Goal: Task Accomplishment & Management: Manage account settings

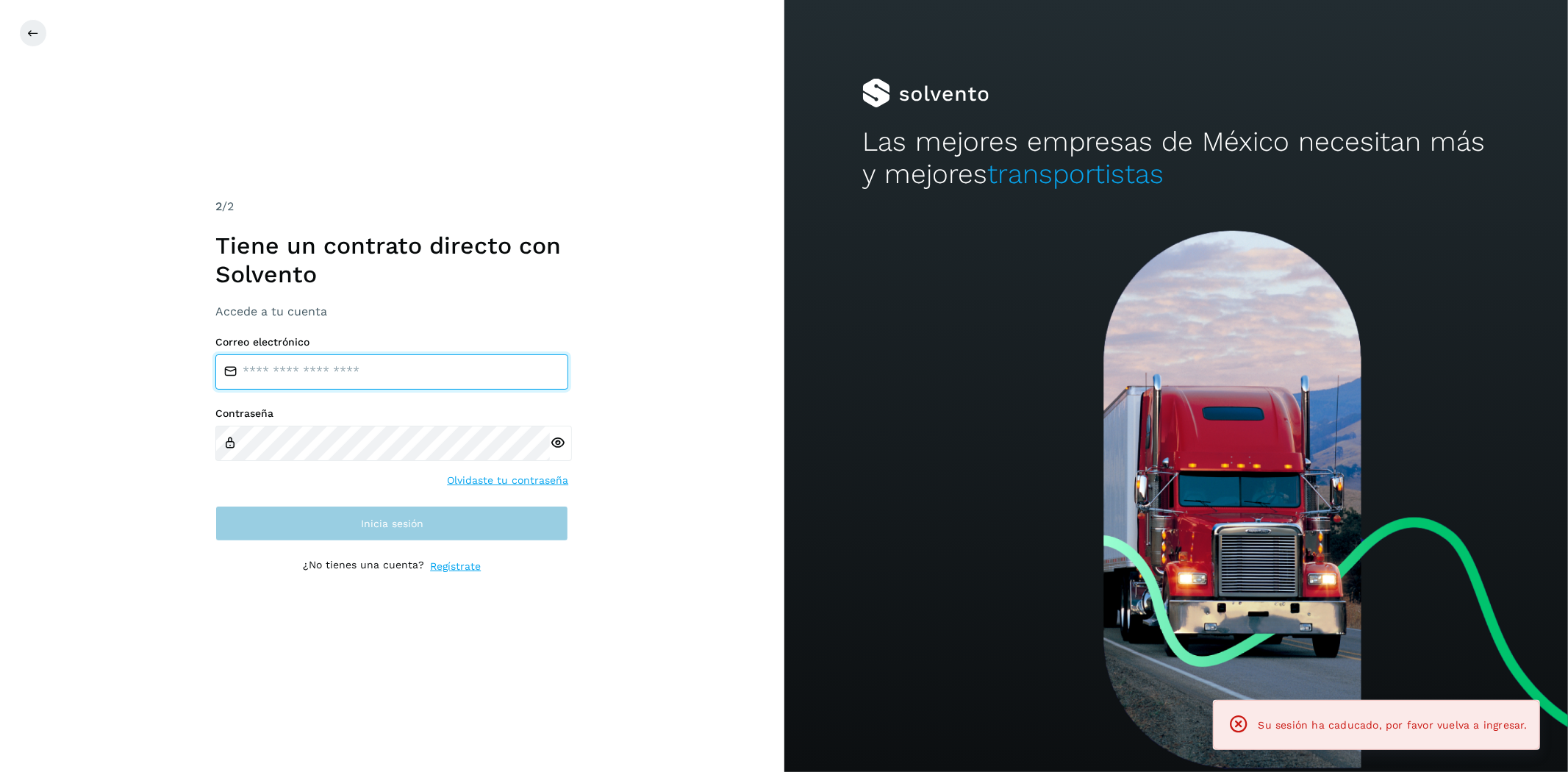
type input "**********"
click at [452, 531] on button "Inicia sesión" at bounding box center [391, 523] width 353 height 36
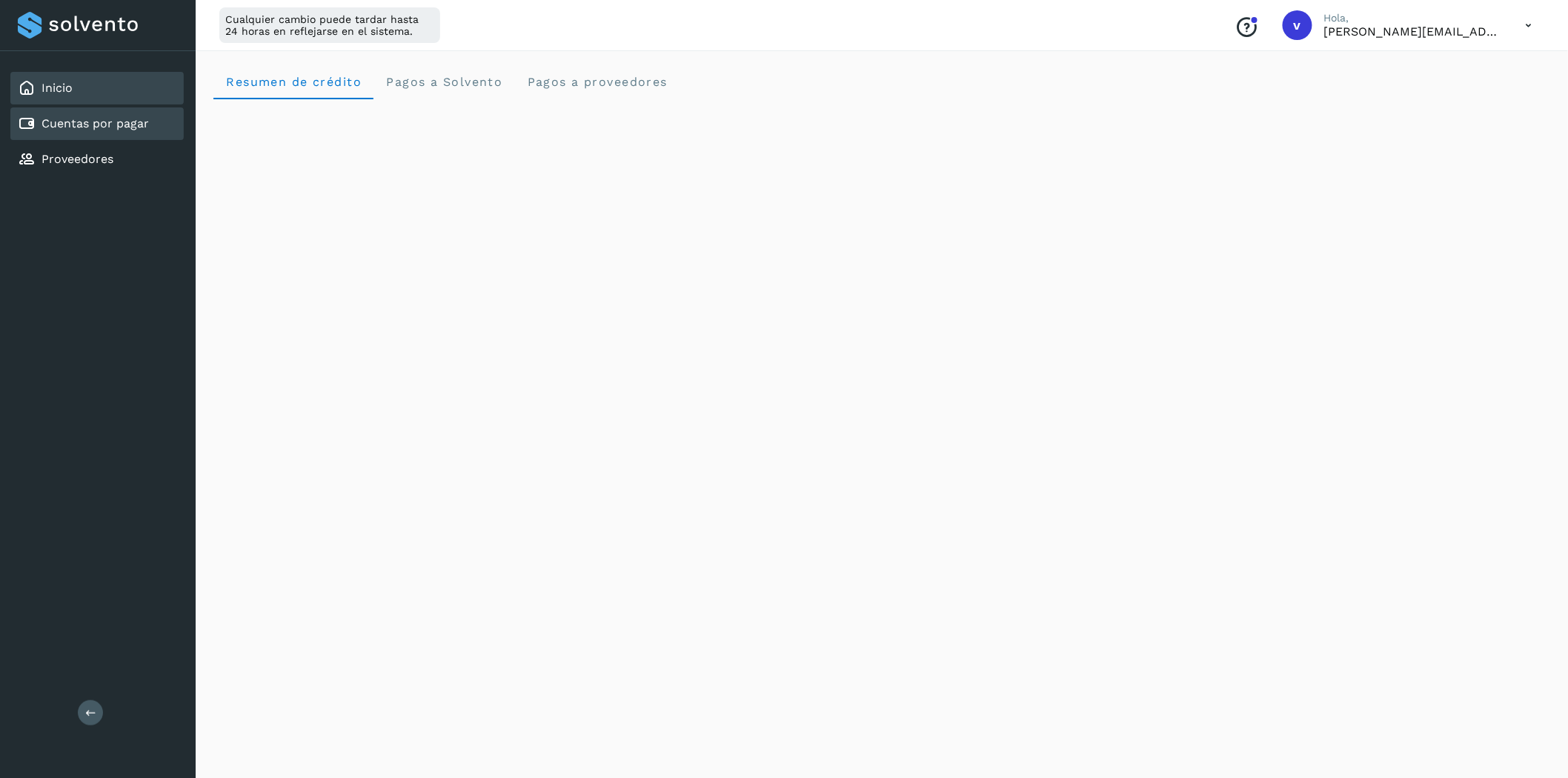
click at [95, 127] on link "Cuentas por pagar" at bounding box center [95, 124] width 108 height 14
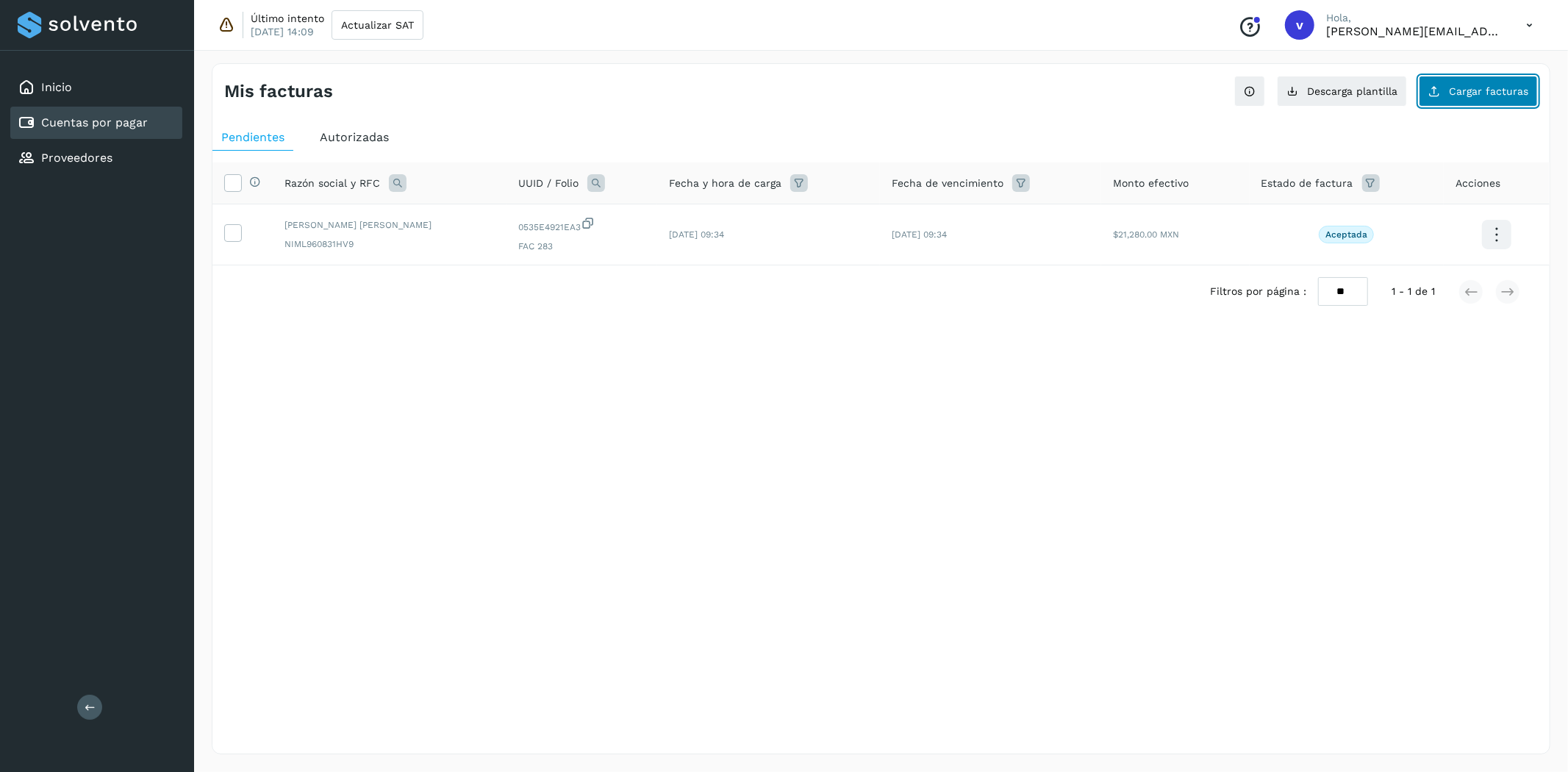
click at [1495, 94] on span "Cargar facturas" at bounding box center [1489, 91] width 79 height 10
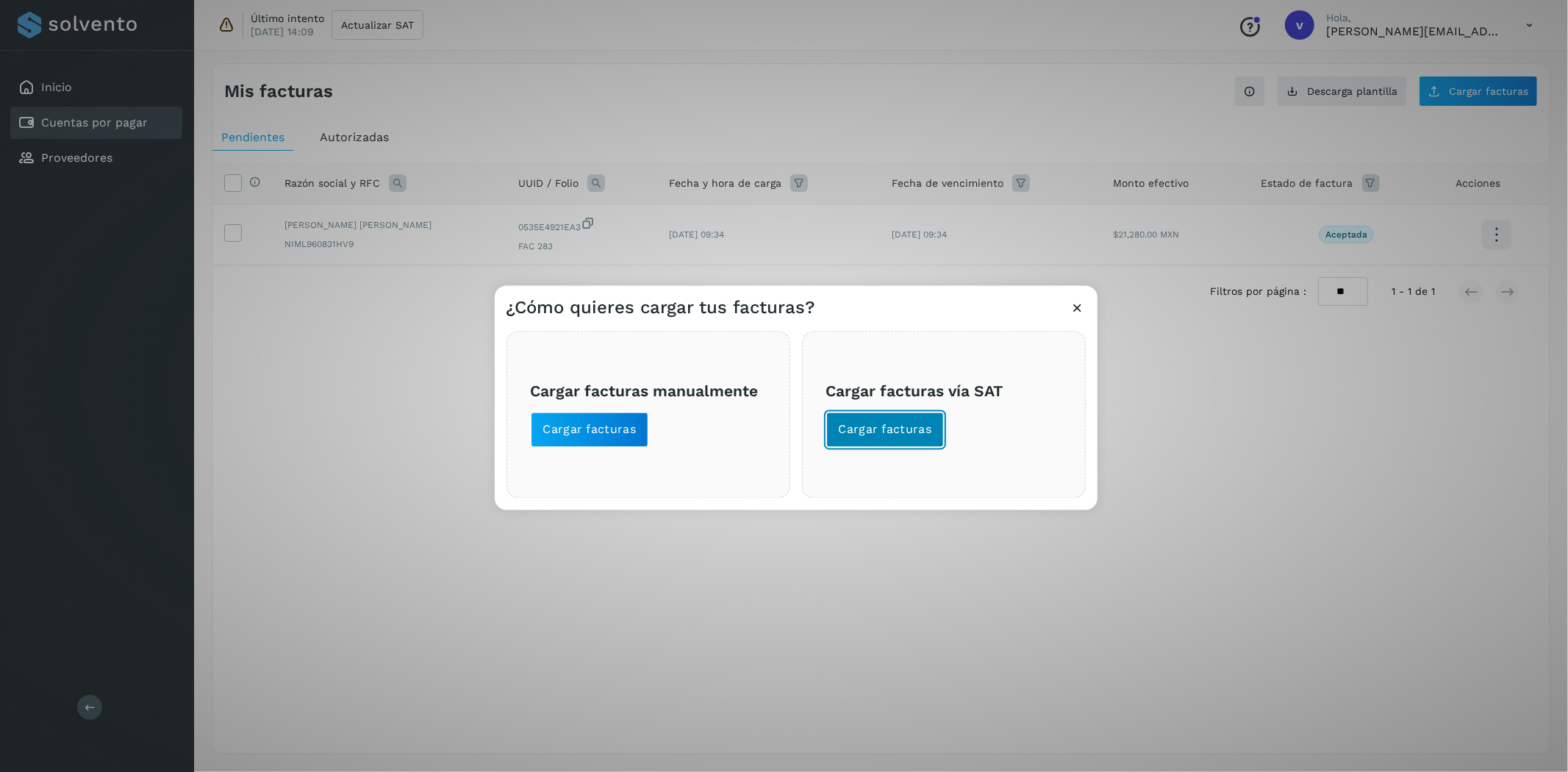
click at [926, 418] on button "Cargar facturas" at bounding box center [885, 430] width 118 height 36
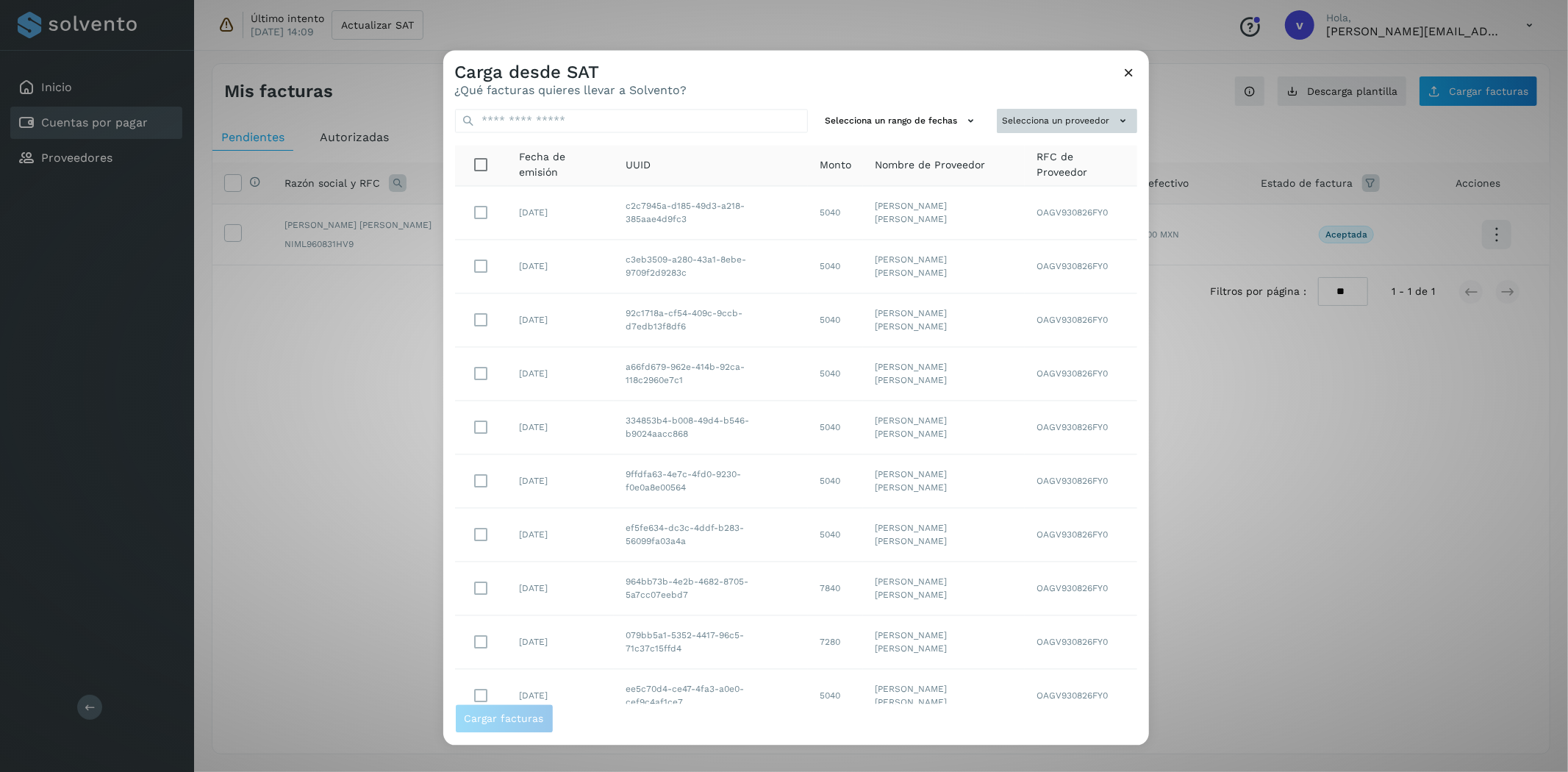
click at [1059, 120] on button "Selecciona un proveedor" at bounding box center [1066, 121] width 140 height 25
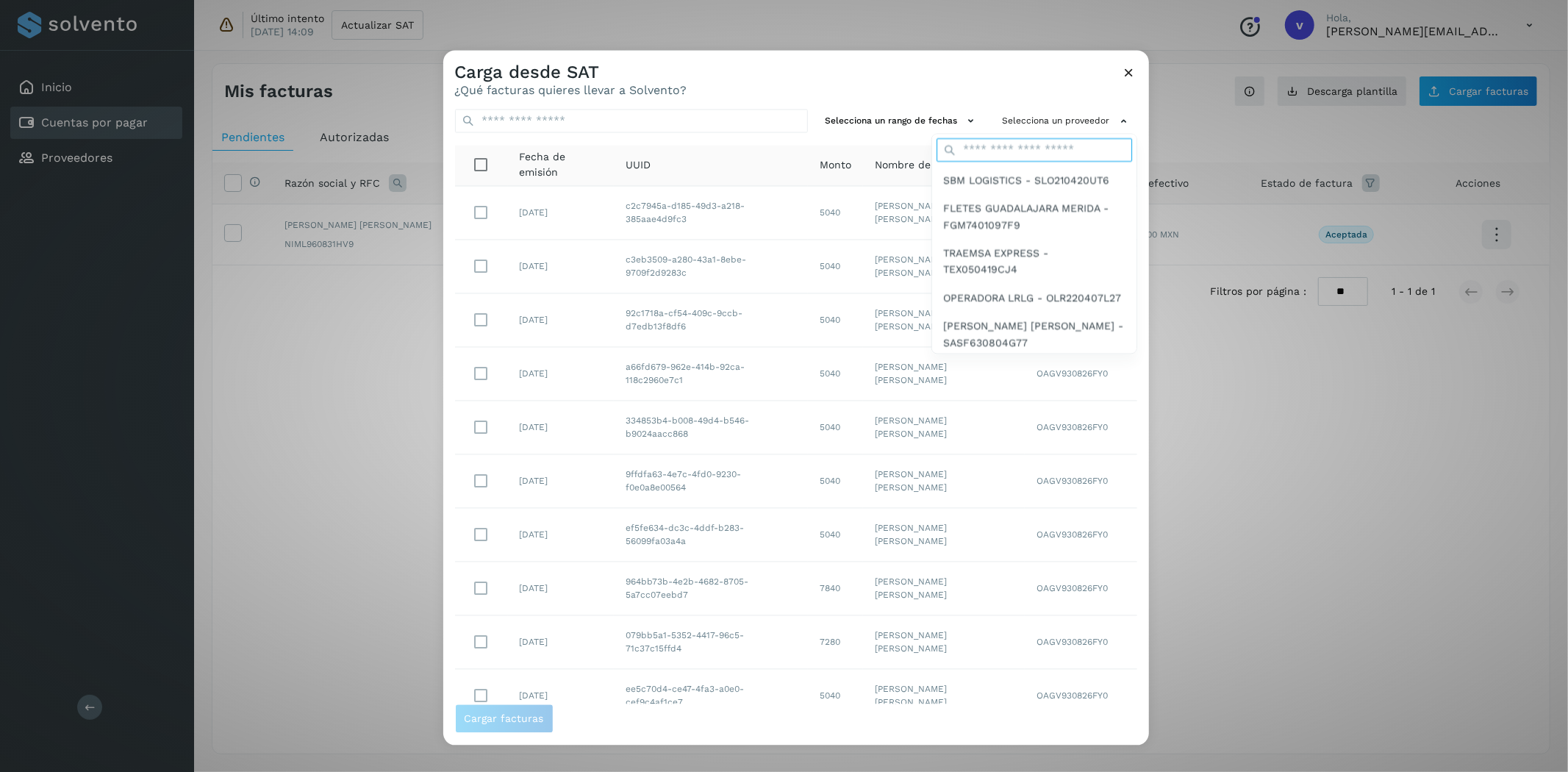
click at [1058, 147] on input "text" at bounding box center [1034, 150] width 196 height 24
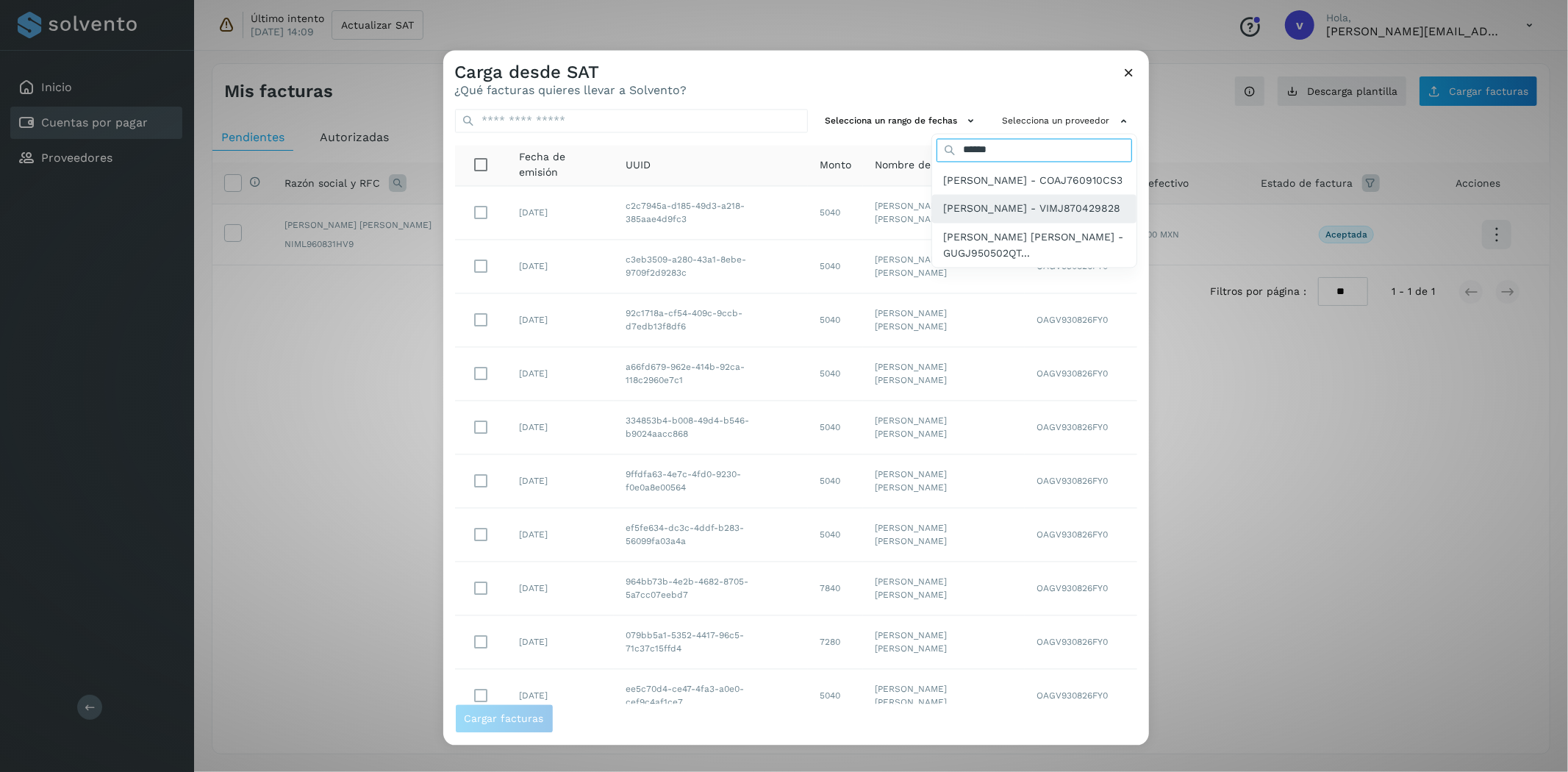
type input "******"
click at [981, 217] on span "[PERSON_NAME] - VIMJ870429828" at bounding box center [1033, 208] width 177 height 16
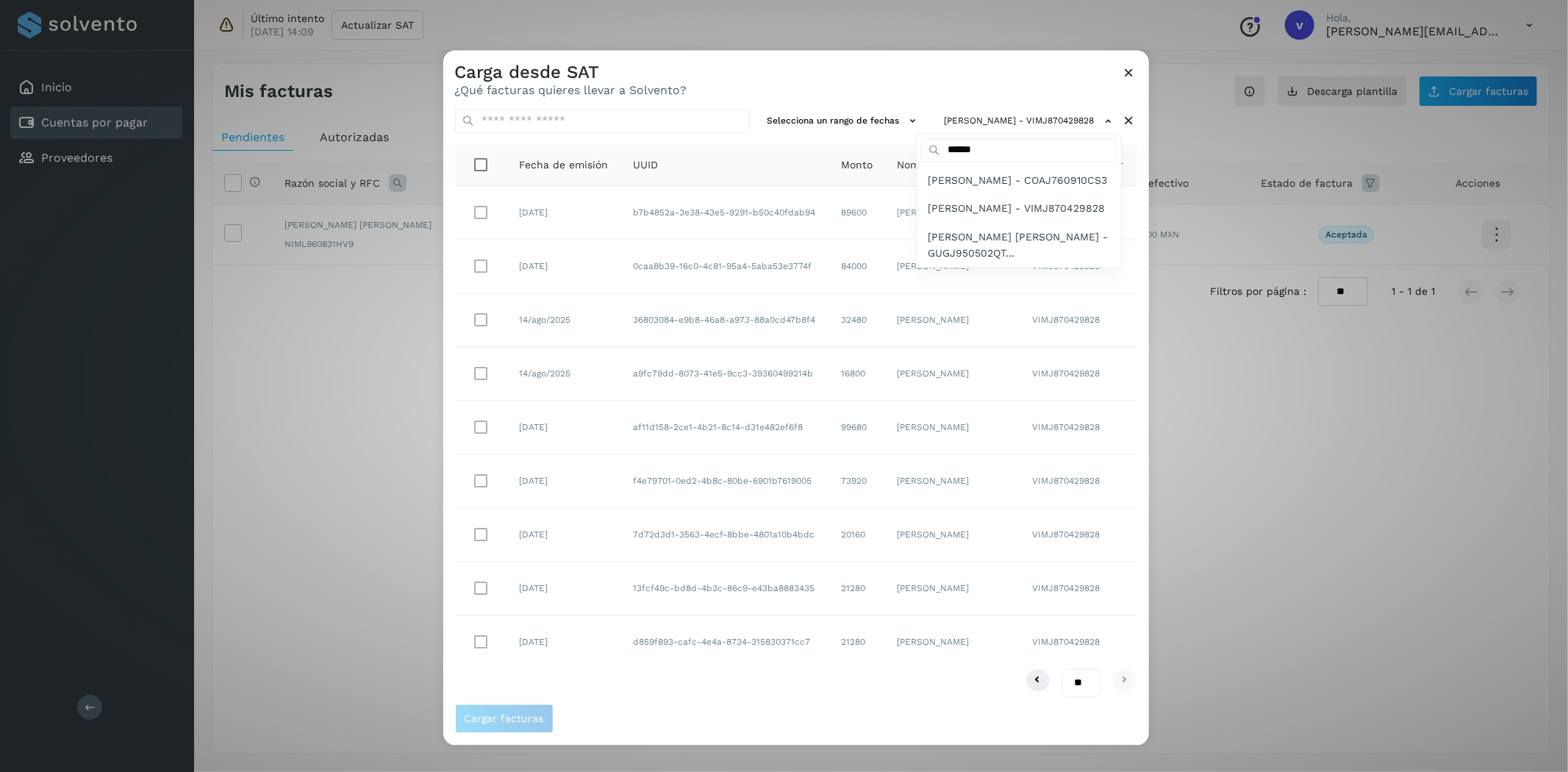
click at [980, 67] on div at bounding box center [1227, 437] width 1568 height 772
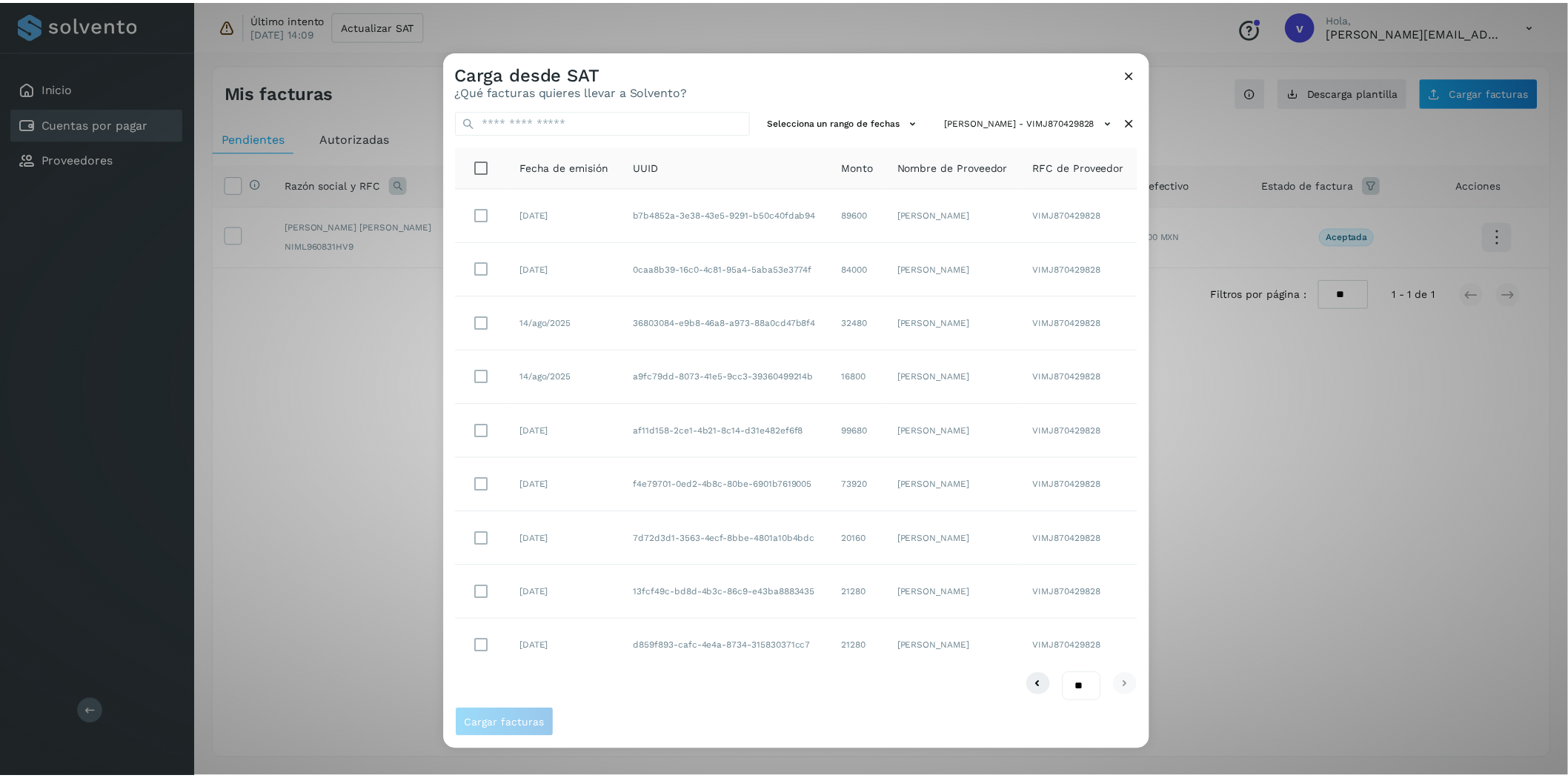
scroll to position [5, 0]
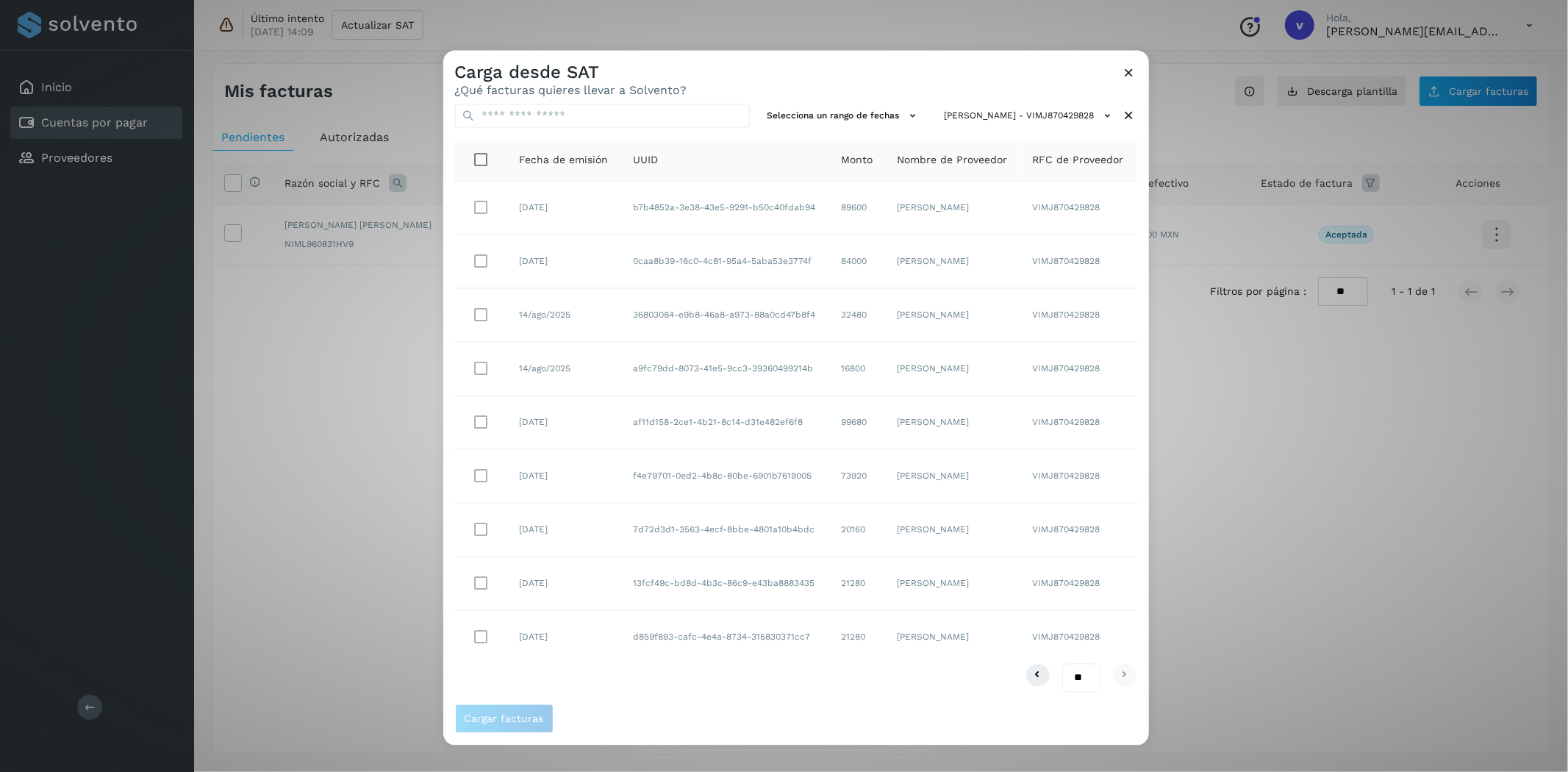
click at [1235, 392] on div "Carga desde SAT ¿Qué facturas quieres llevar a Solvento? Selecciona un rango de…" at bounding box center [784, 386] width 1568 height 772
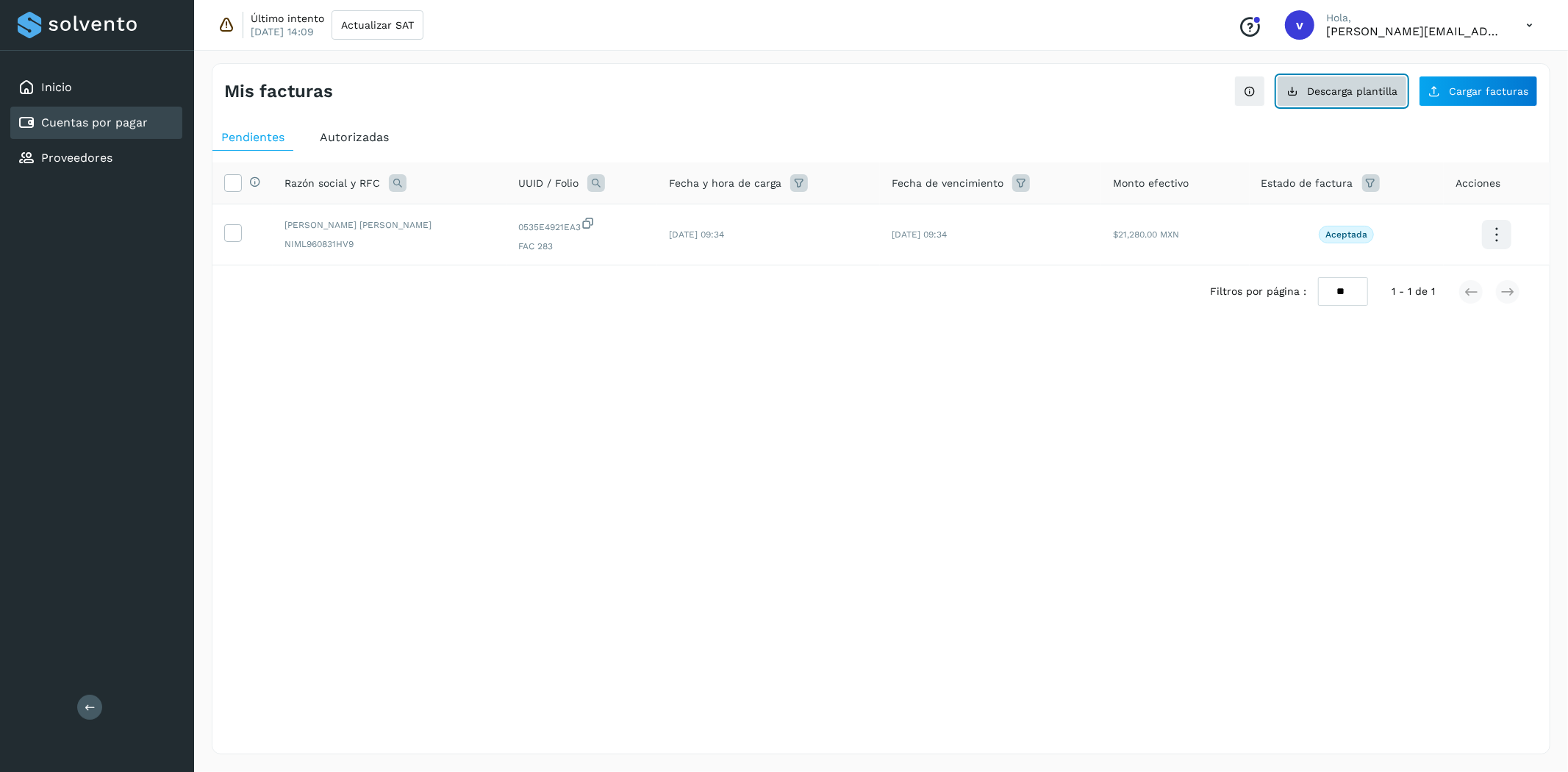
click at [1374, 97] on span "Descarga plantilla" at bounding box center [1352, 91] width 90 height 10
drag, startPoint x: 540, startPoint y: 461, endPoint x: 547, endPoint y: 457, distance: 8.1
click at [540, 461] on div "Mis facturas Ver instrucciones para cargar Facturas Descarga plantilla Cargar f…" at bounding box center [881, 409] width 1339 height 691
click at [1497, 96] on span "Cargar facturas" at bounding box center [1489, 91] width 79 height 10
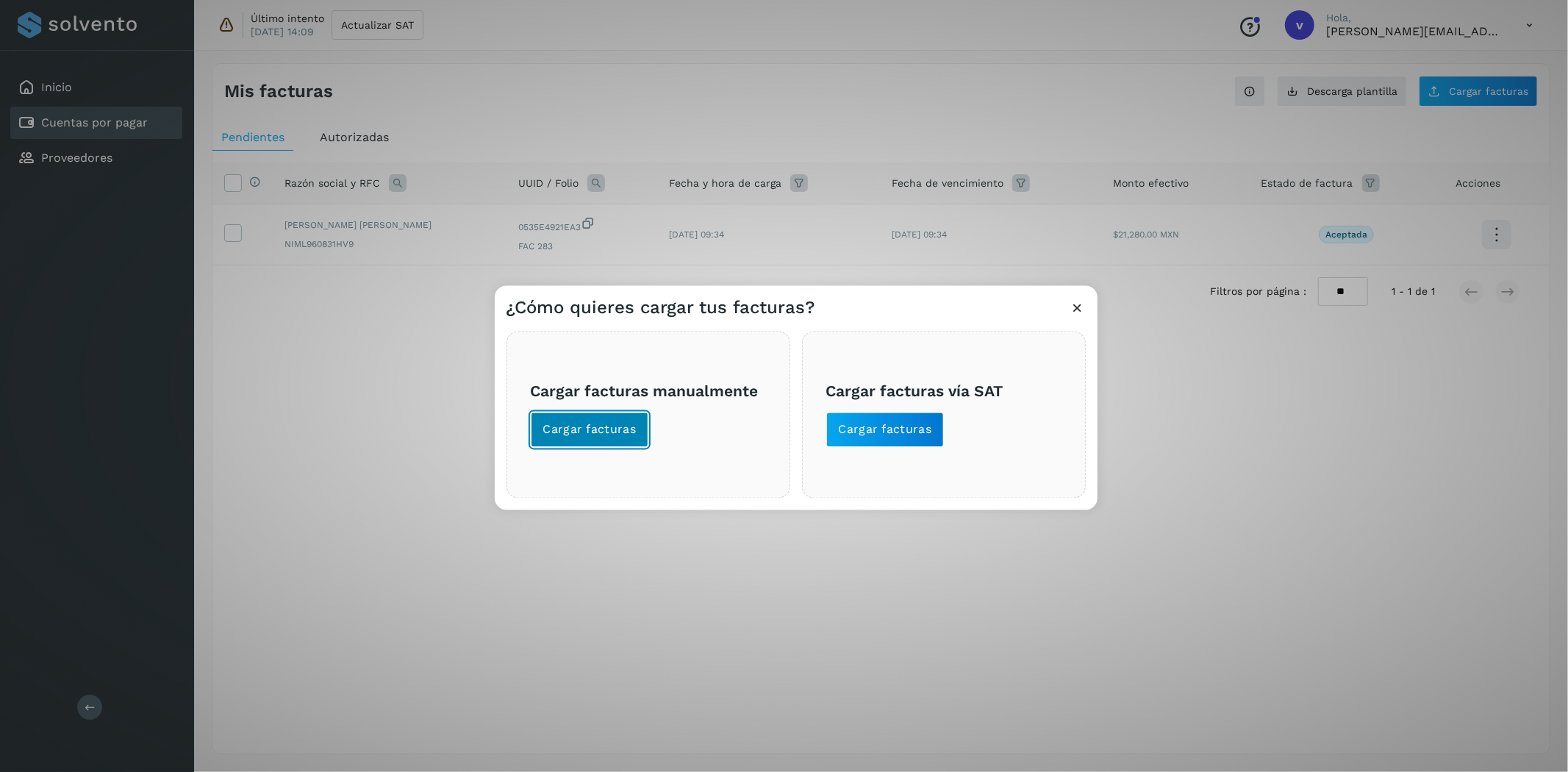
click at [626, 431] on span "Cargar facturas" at bounding box center [590, 430] width 93 height 16
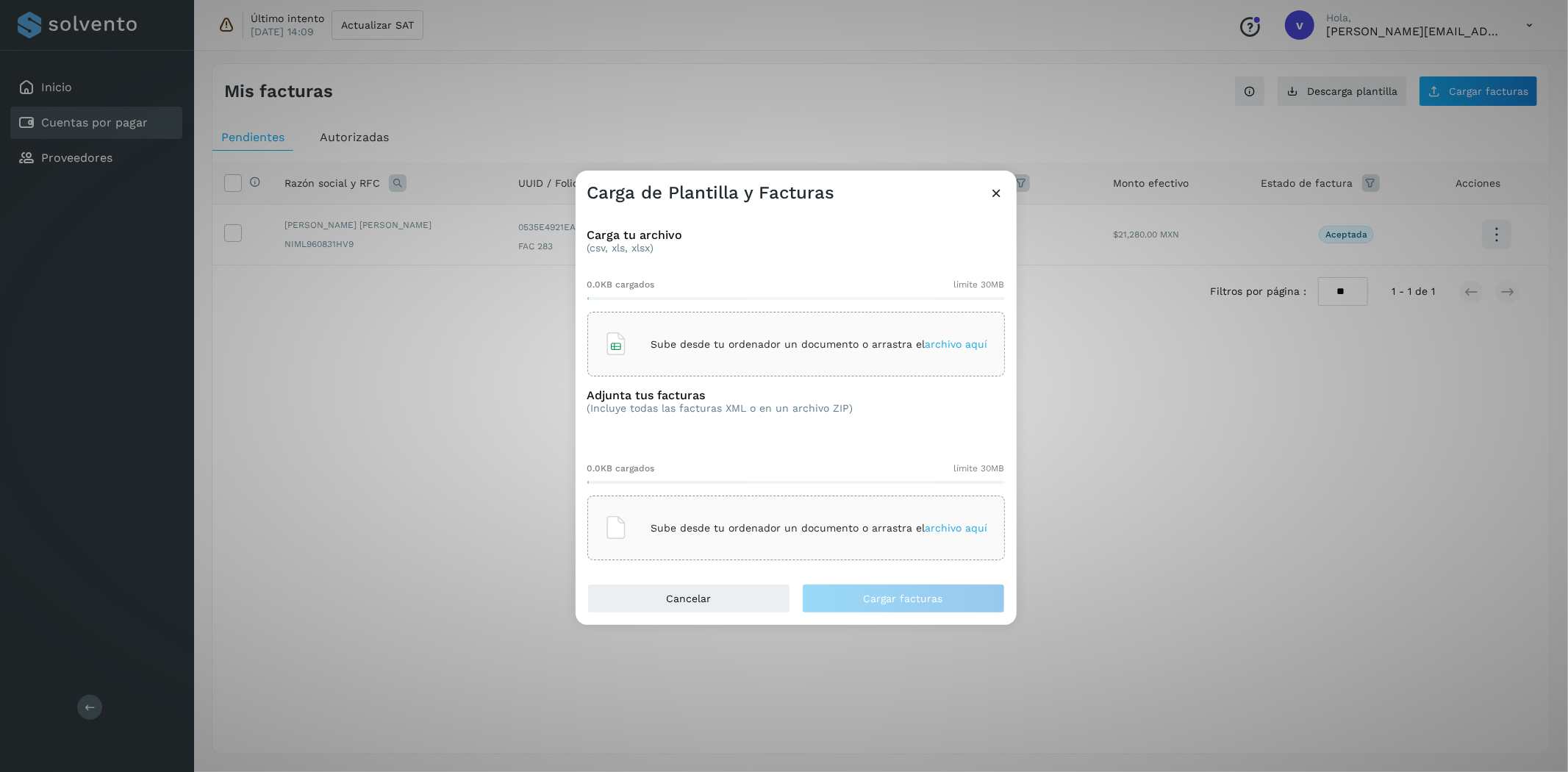
click at [675, 327] on div "Sube desde tu ordenador un documento o arrastra el archivo aquí" at bounding box center [796, 344] width 383 height 40
click at [742, 516] on div "Sube desde tu ordenador un documento o arrastra el archivo aquí" at bounding box center [796, 528] width 383 height 40
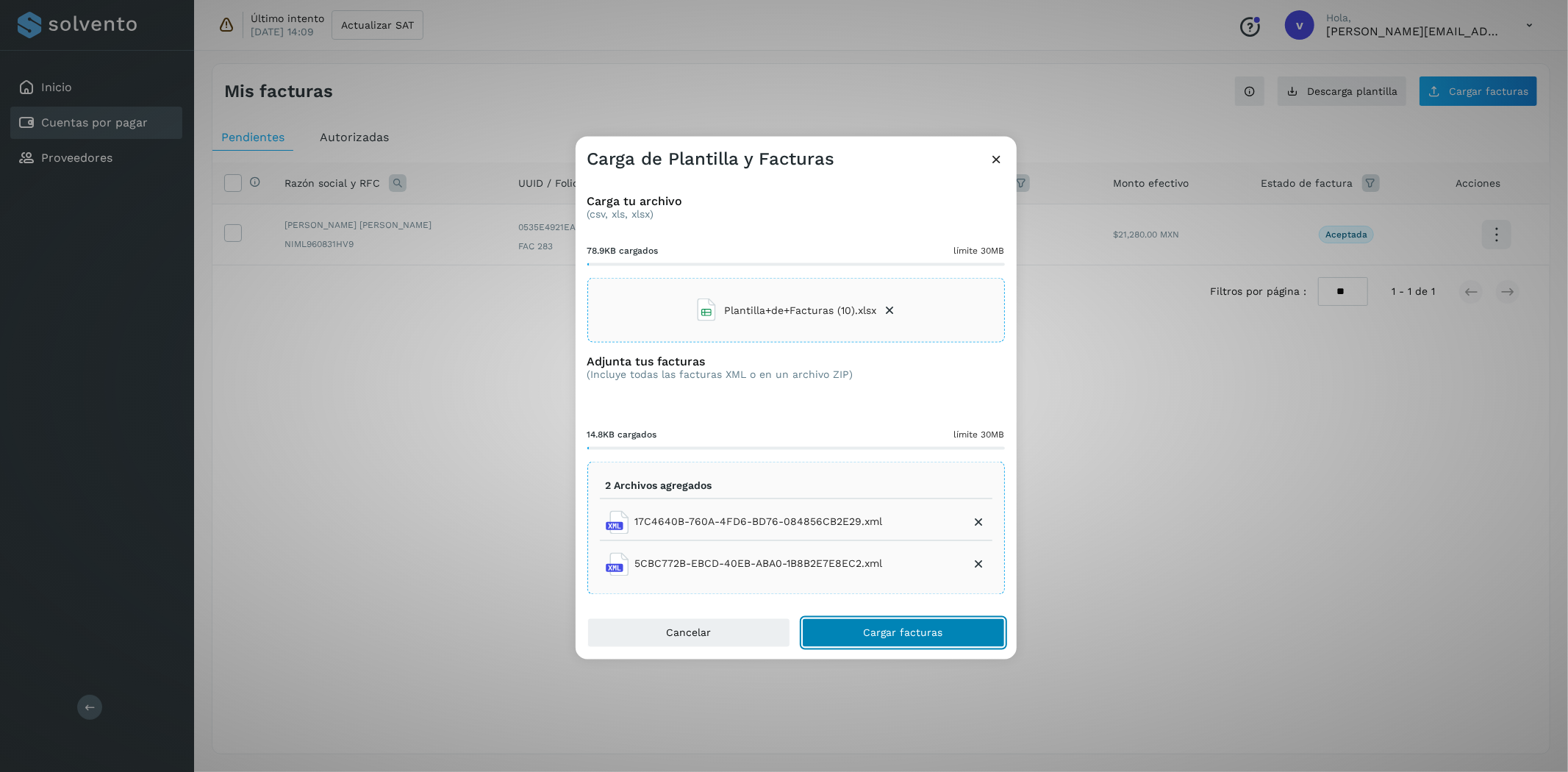
click at [871, 638] on span "Cargar facturas" at bounding box center [903, 633] width 79 height 10
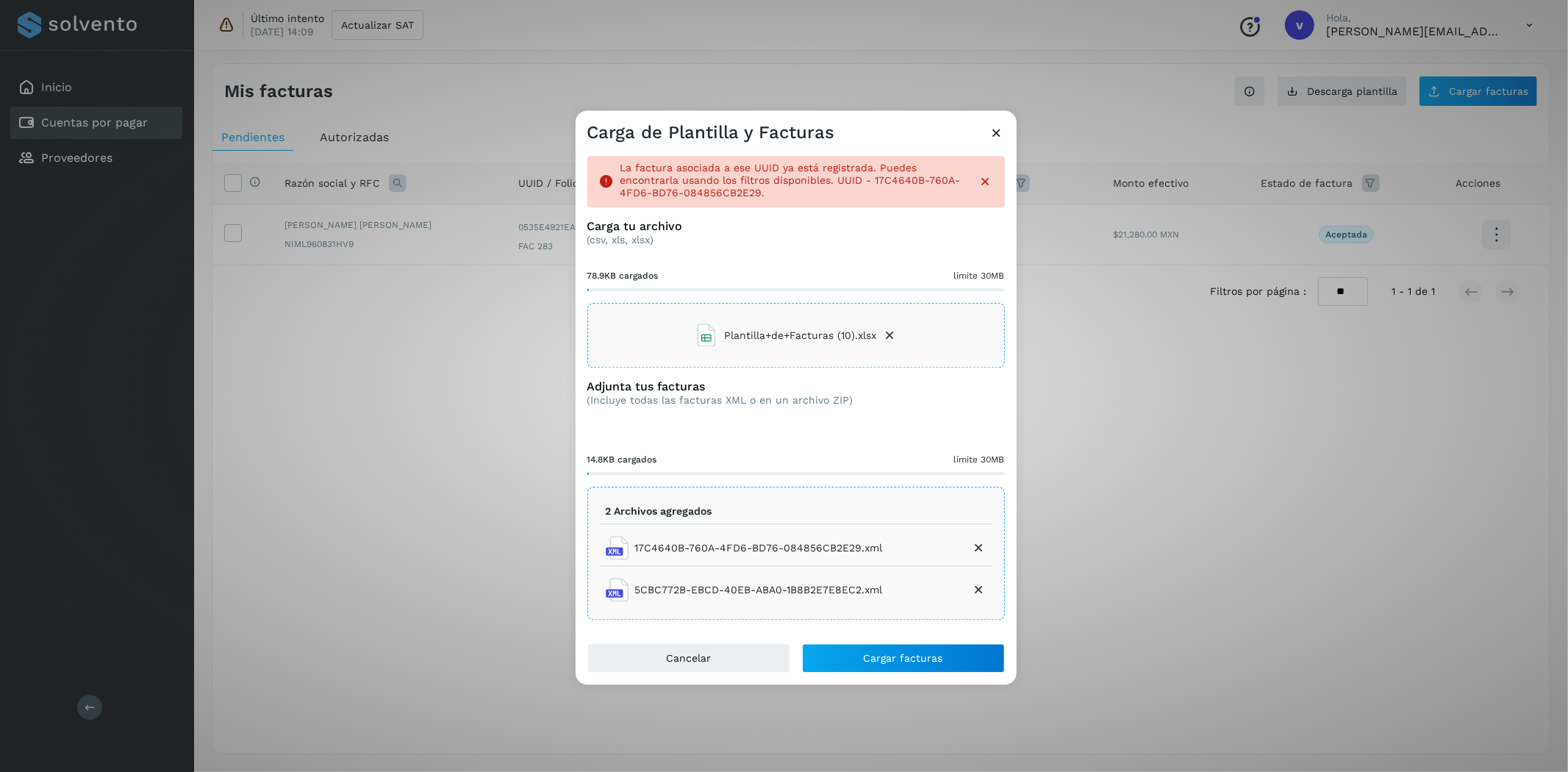
click at [887, 339] on icon at bounding box center [890, 336] width 15 height 15
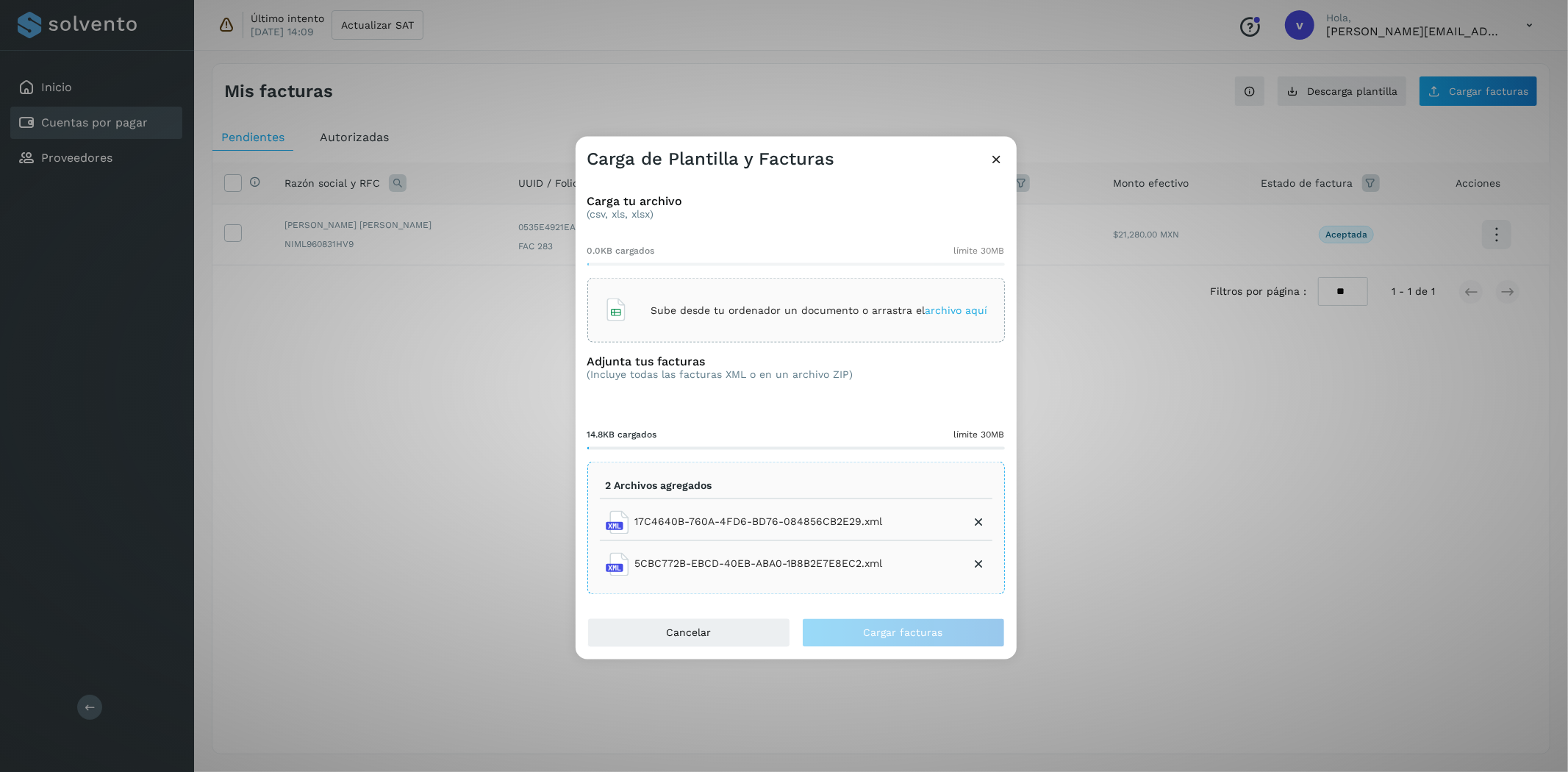
click at [994, 151] on icon at bounding box center [997, 159] width 15 height 15
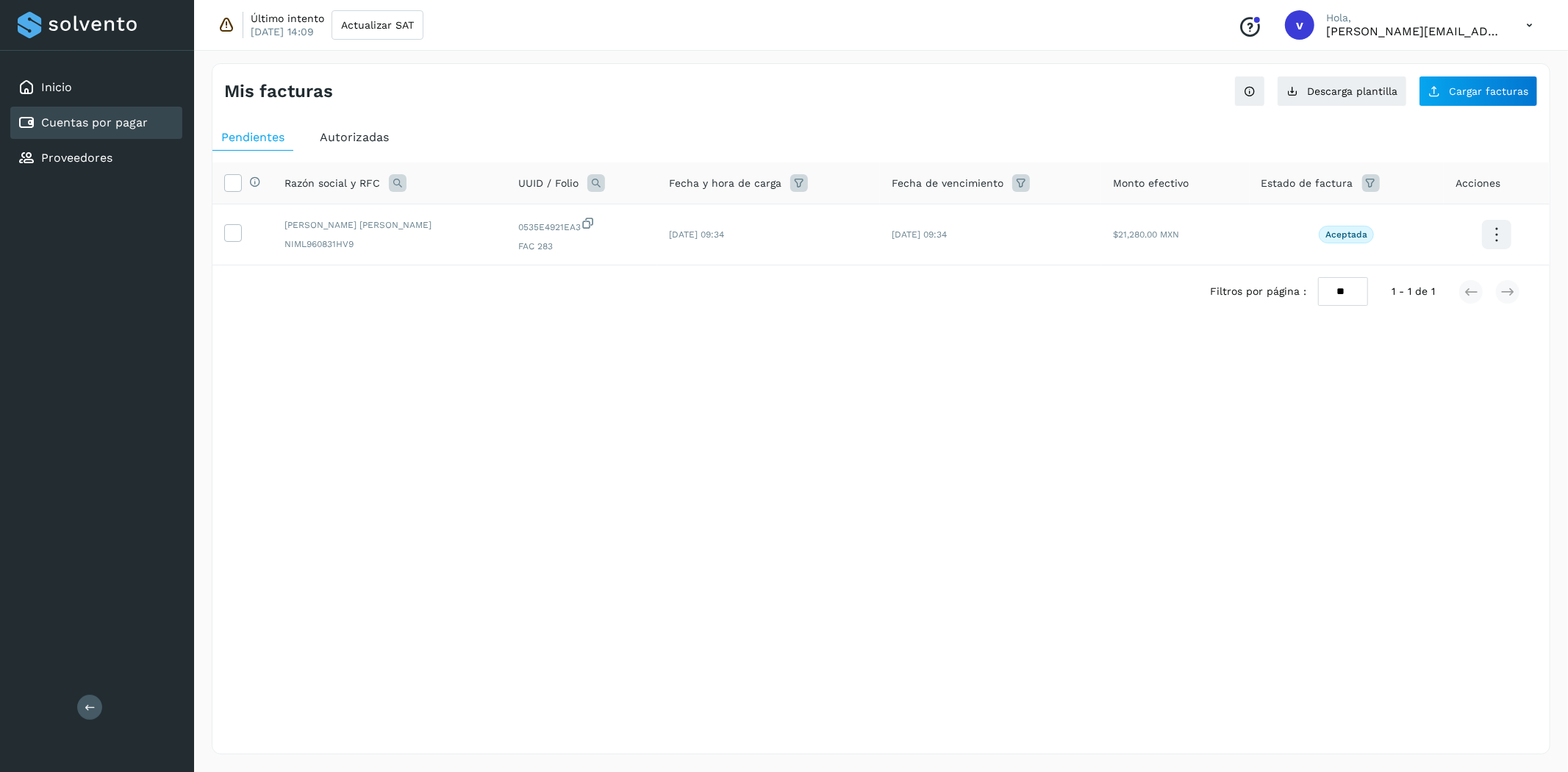
click at [365, 128] on div "Autorizadas" at bounding box center [355, 137] width 87 height 26
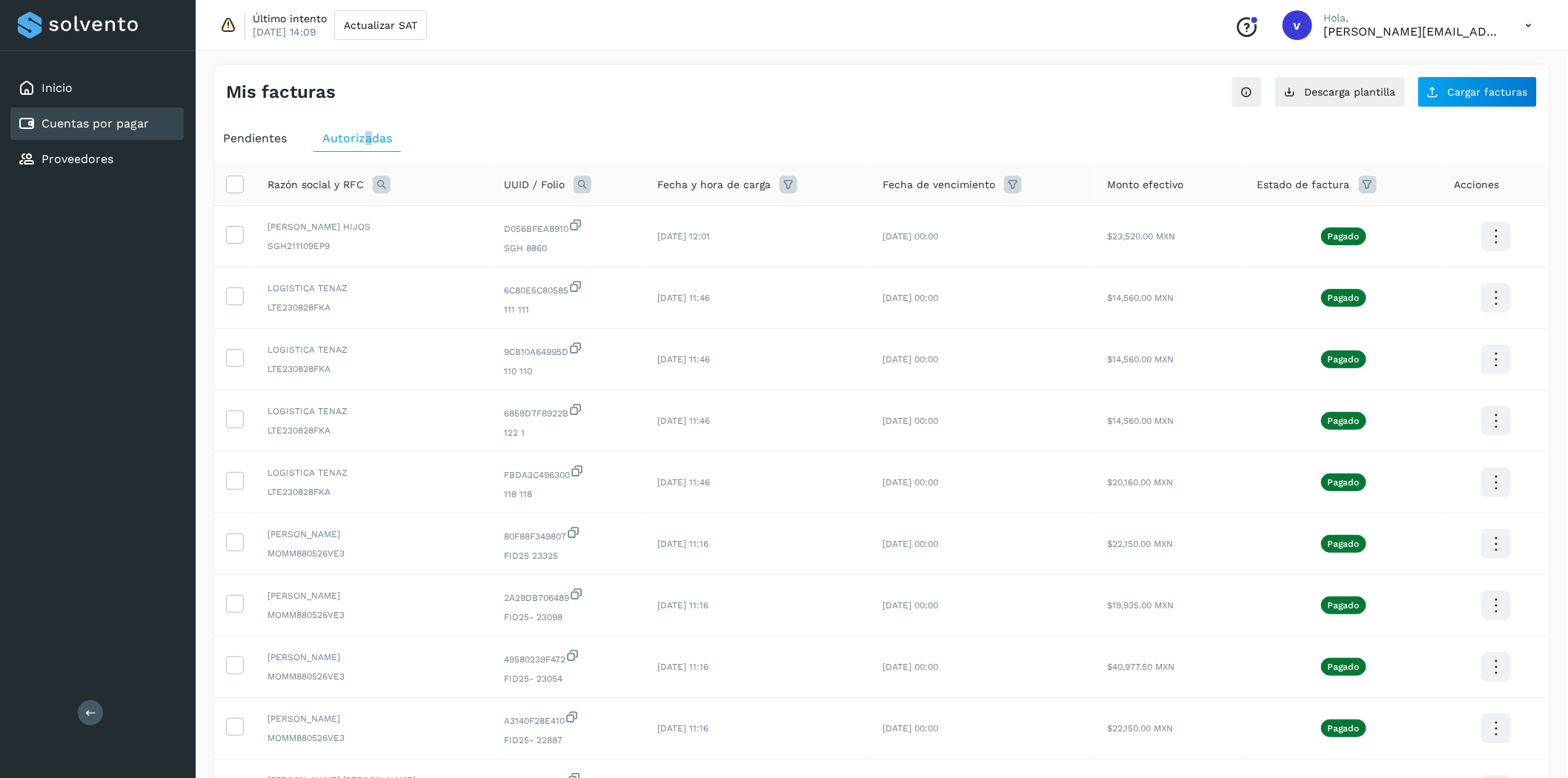
click at [592, 188] on icon at bounding box center [582, 185] width 18 height 18
click at [680, 248] on input "text" at bounding box center [705, 247] width 182 height 24
click at [742, 256] on input "text" at bounding box center [705, 247] width 182 height 24
paste input "**********"
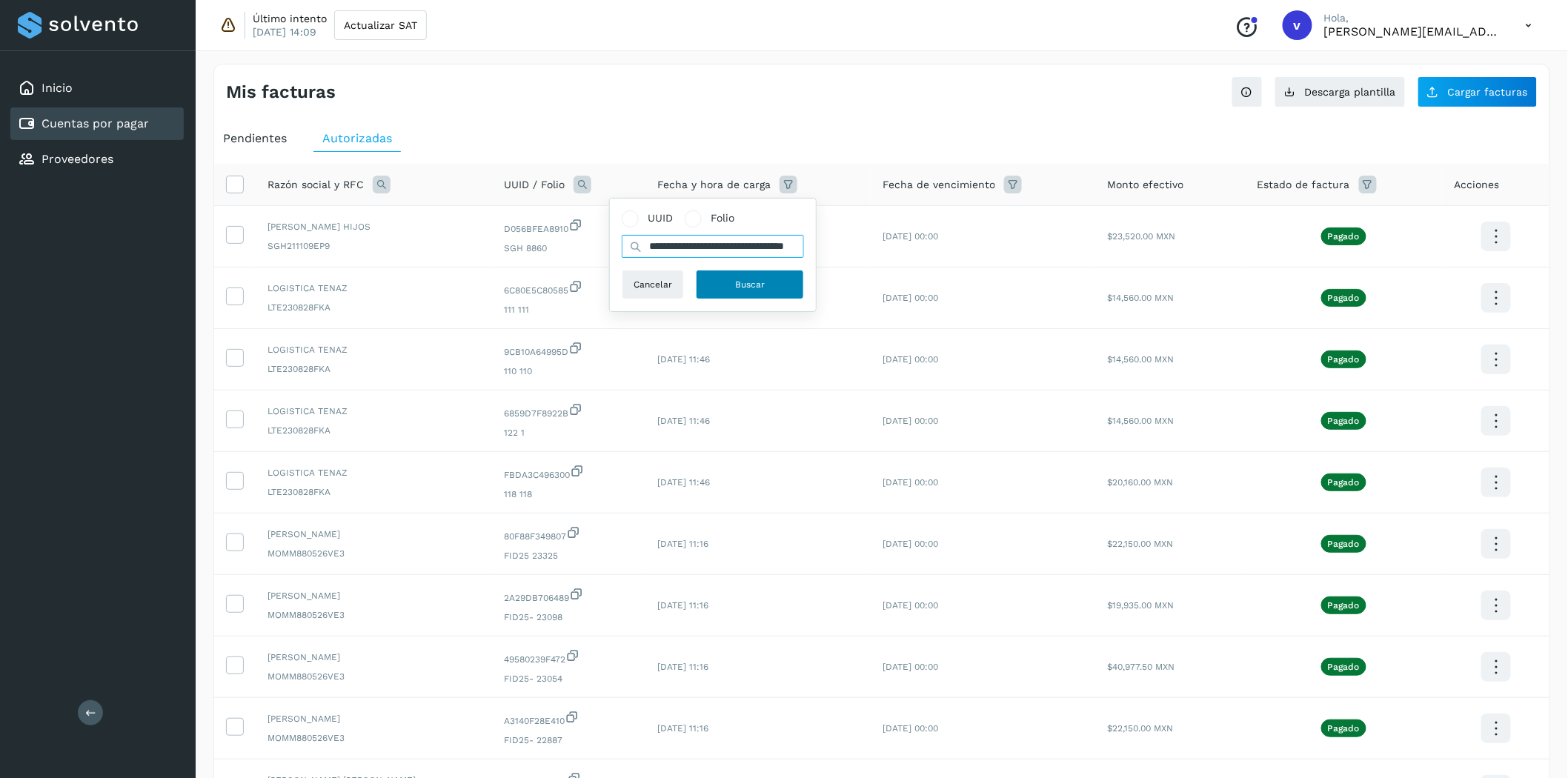
type input "**********"
click at [757, 283] on span "Buscar" at bounding box center [750, 284] width 30 height 14
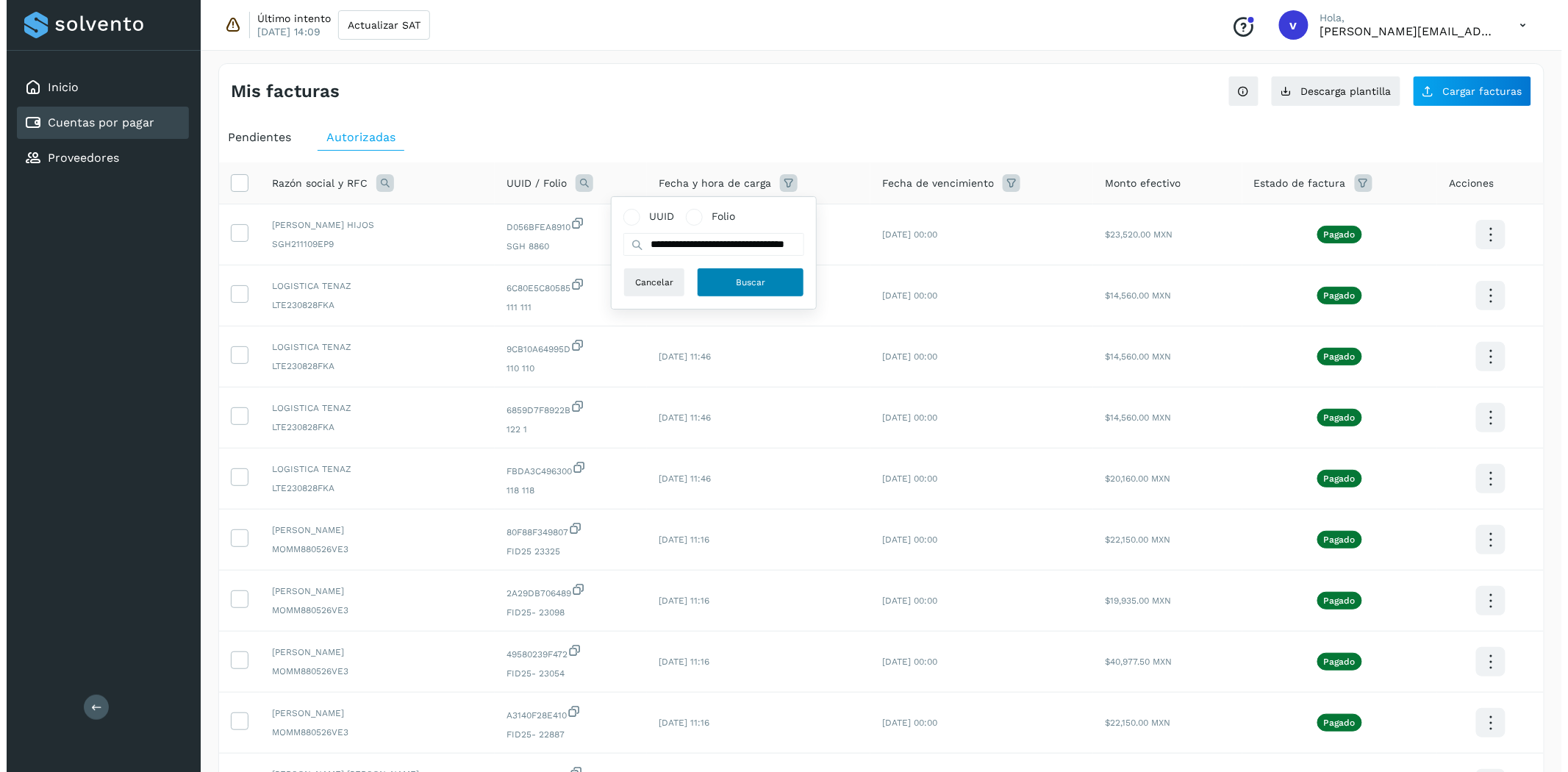
scroll to position [0, 0]
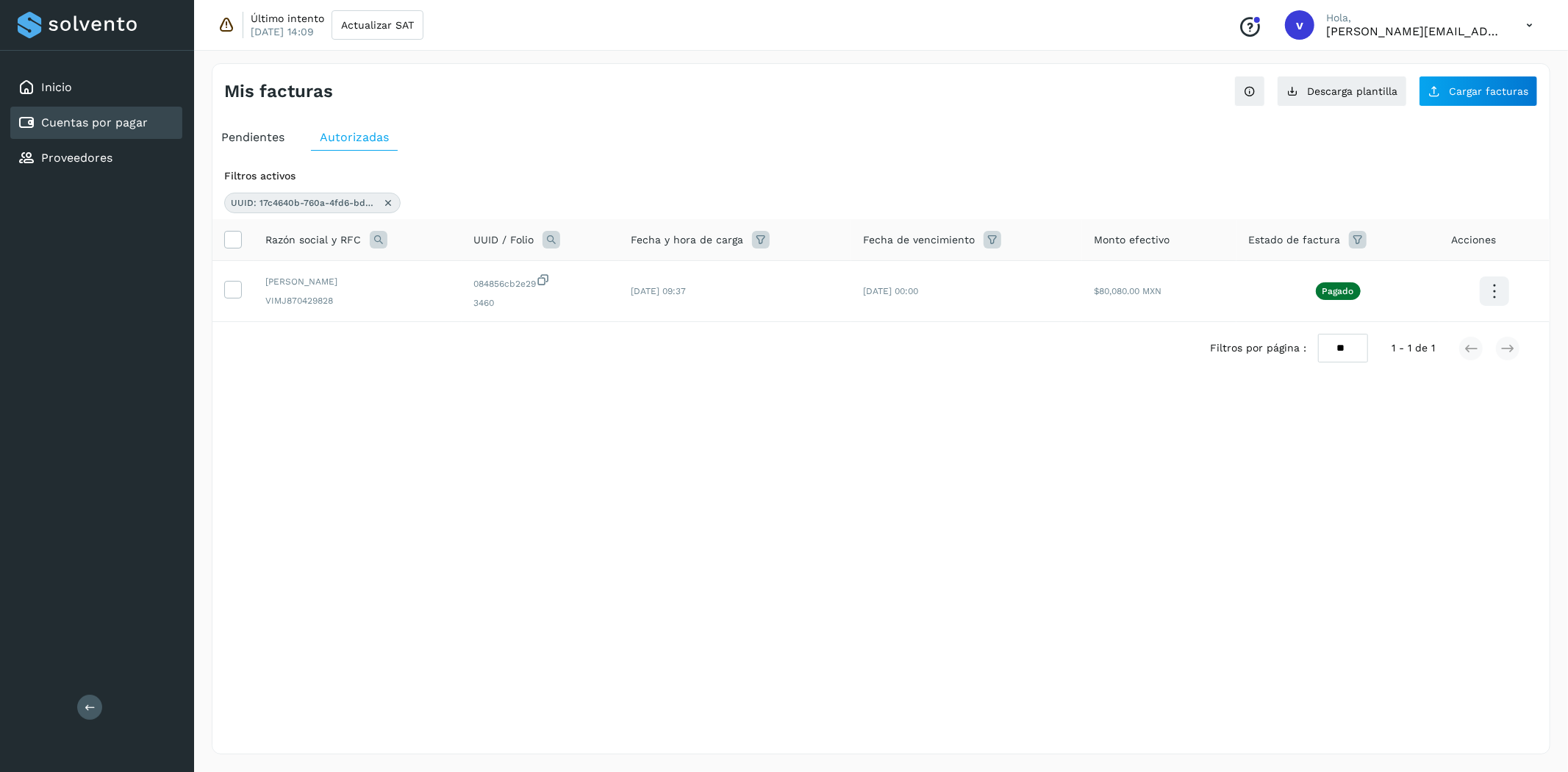
click at [269, 136] on span "Pendientes" at bounding box center [253, 137] width 63 height 14
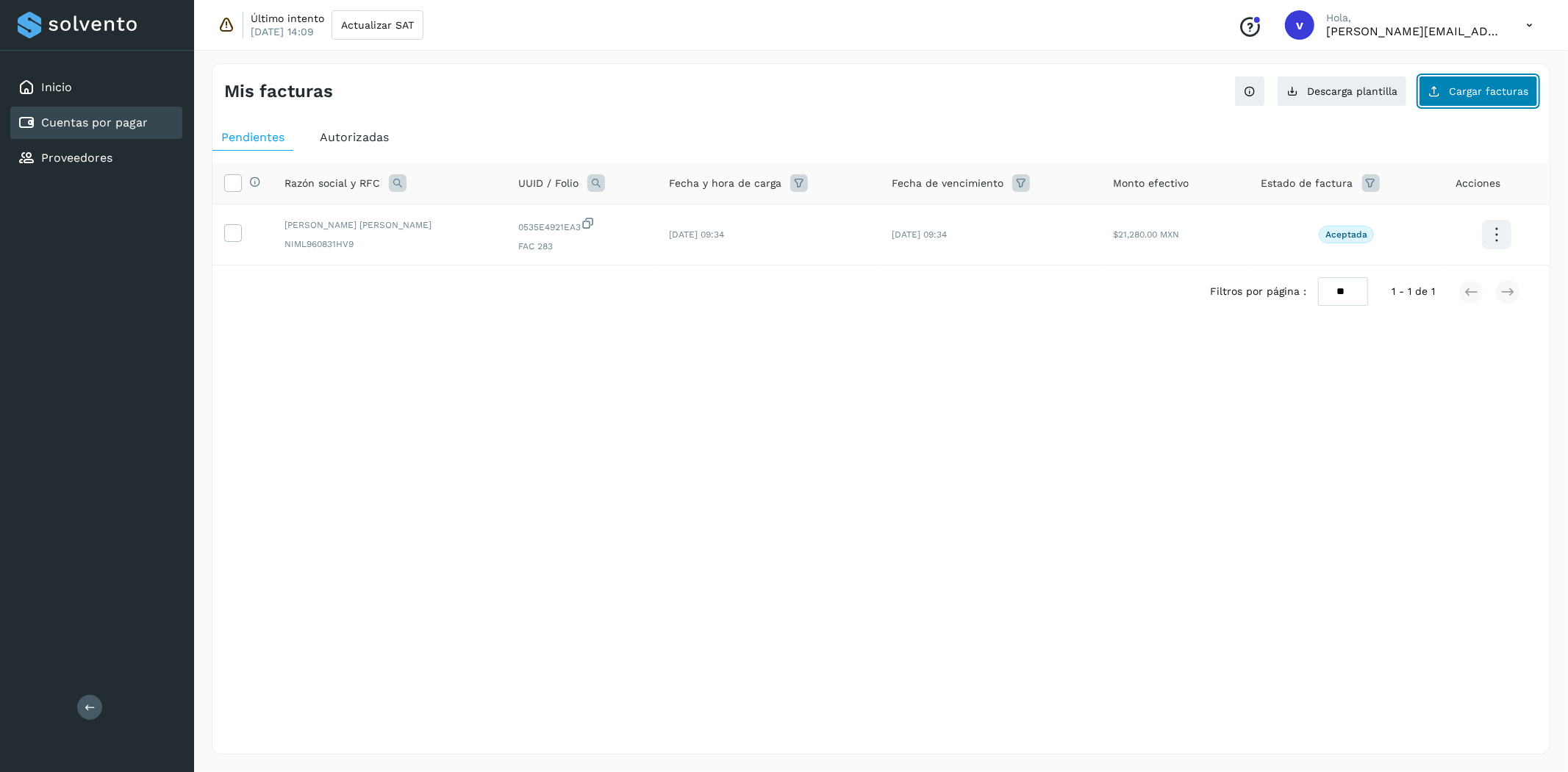
click at [1501, 92] on span "Cargar facturas" at bounding box center [1489, 91] width 79 height 10
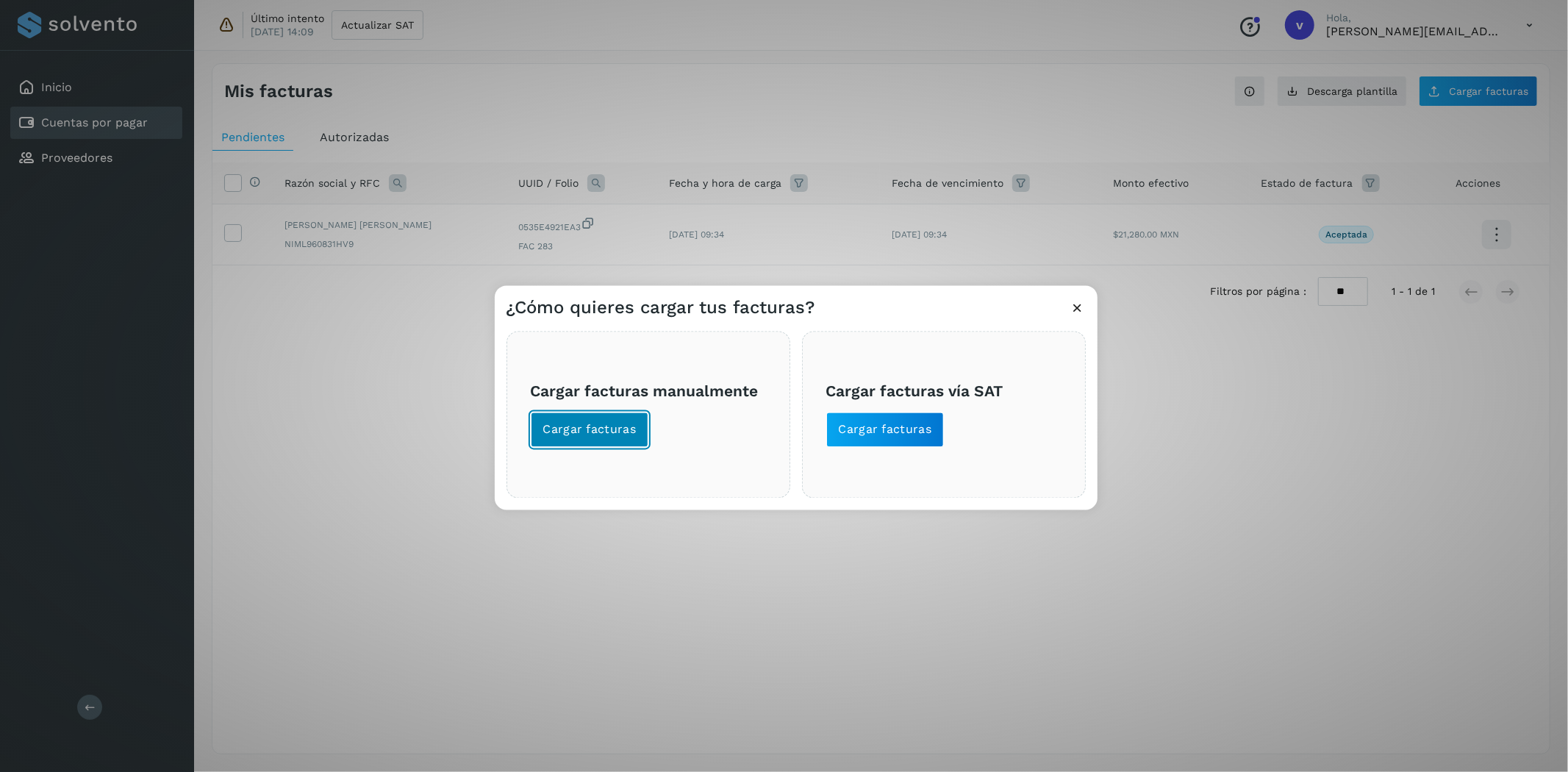
click at [605, 421] on button "Cargar facturas" at bounding box center [589, 430] width 118 height 36
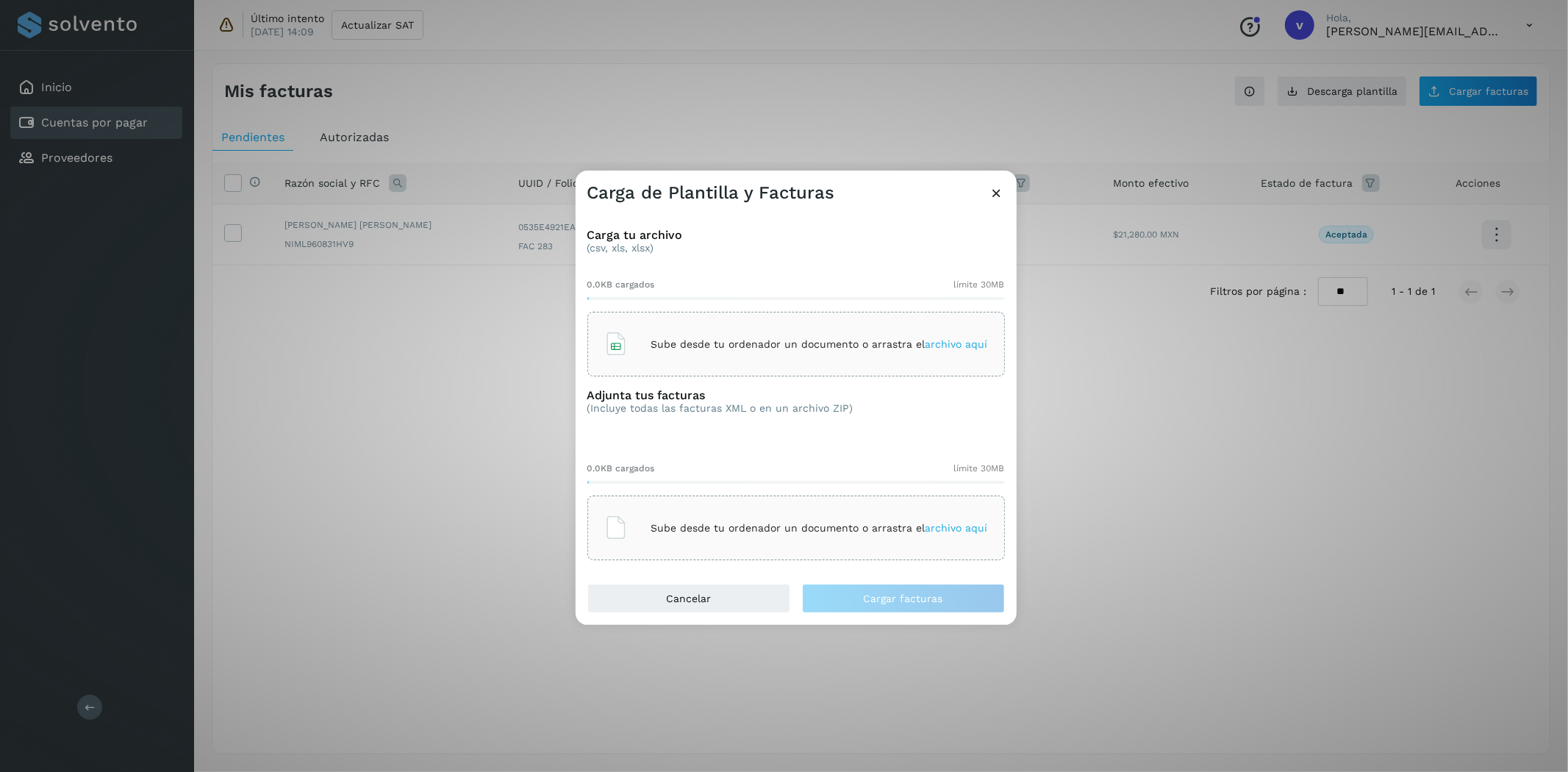
click at [806, 331] on div "Sube desde tu ordenador un documento o arrastra el archivo aquí" at bounding box center [796, 344] width 383 height 40
click at [734, 517] on div "Sube desde tu ordenador un documento o arrastra el archivo aquí" at bounding box center [796, 528] width 383 height 40
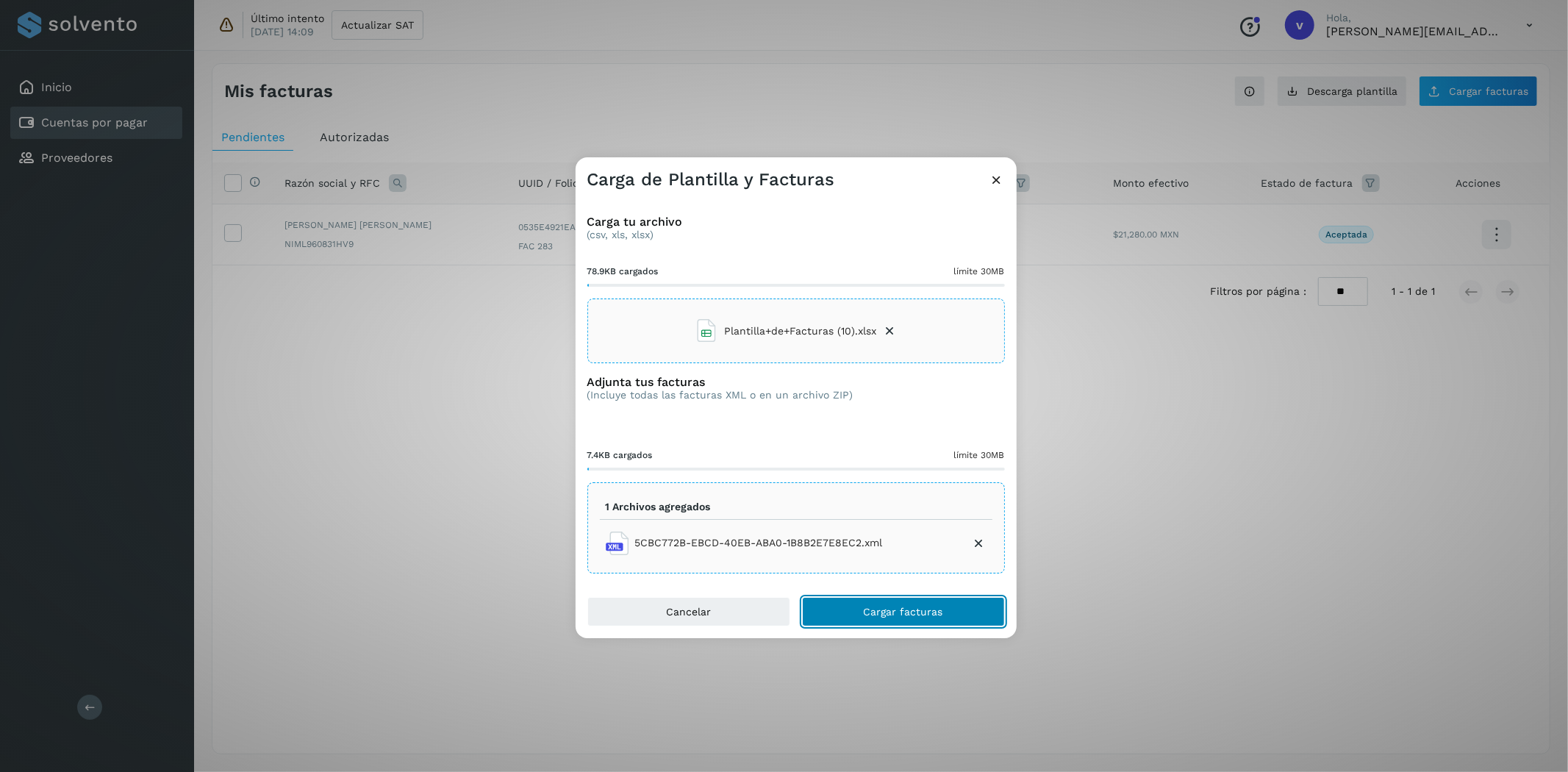
click at [900, 613] on span "Cargar facturas" at bounding box center [903, 612] width 79 height 10
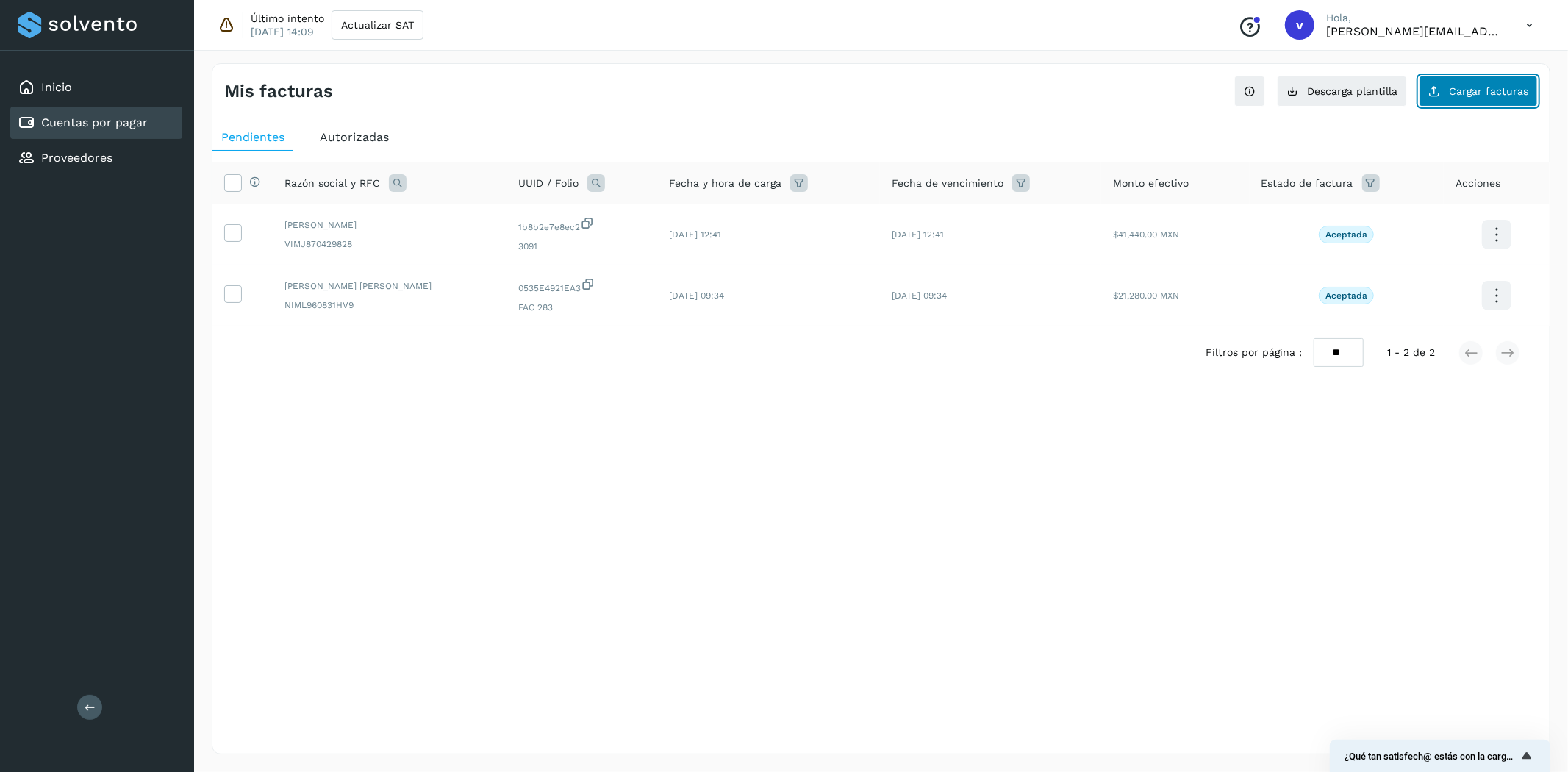
click at [1473, 103] on button "Cargar facturas" at bounding box center [1478, 91] width 119 height 31
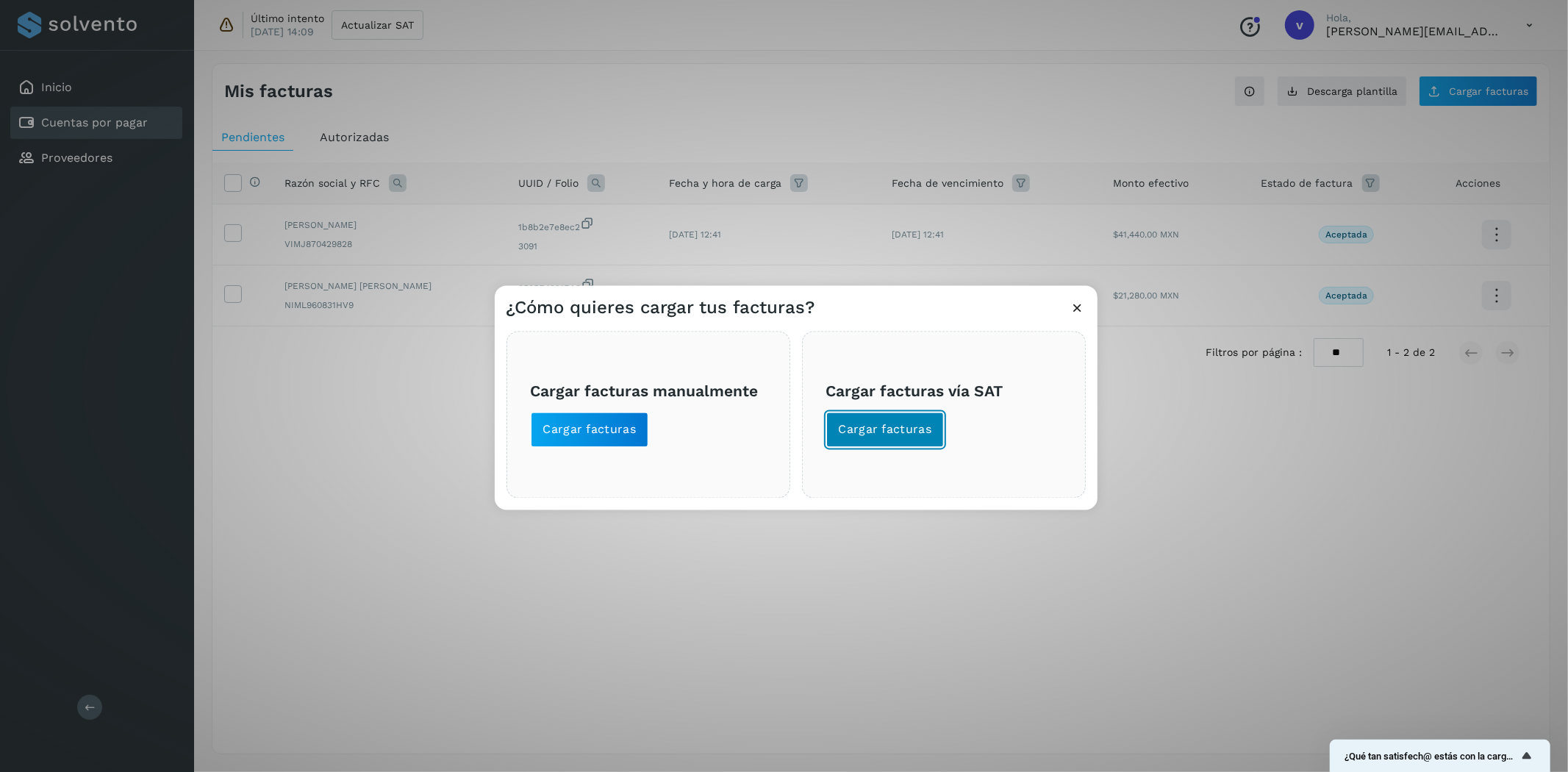
click at [895, 435] on span "Cargar facturas" at bounding box center [886, 430] width 93 height 16
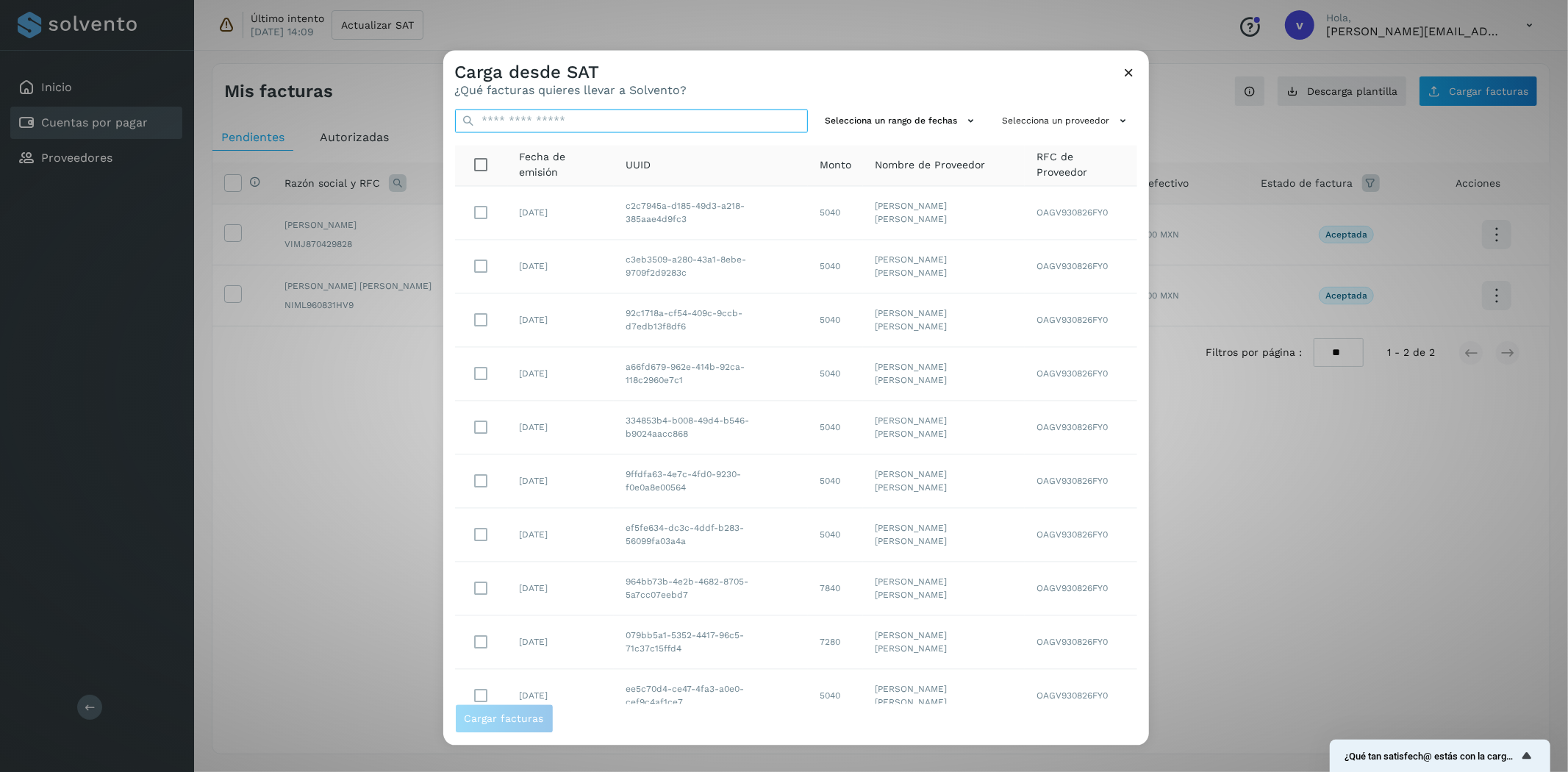
click at [653, 119] on input "text" at bounding box center [631, 121] width 353 height 24
paste input "**********"
type input "**********"
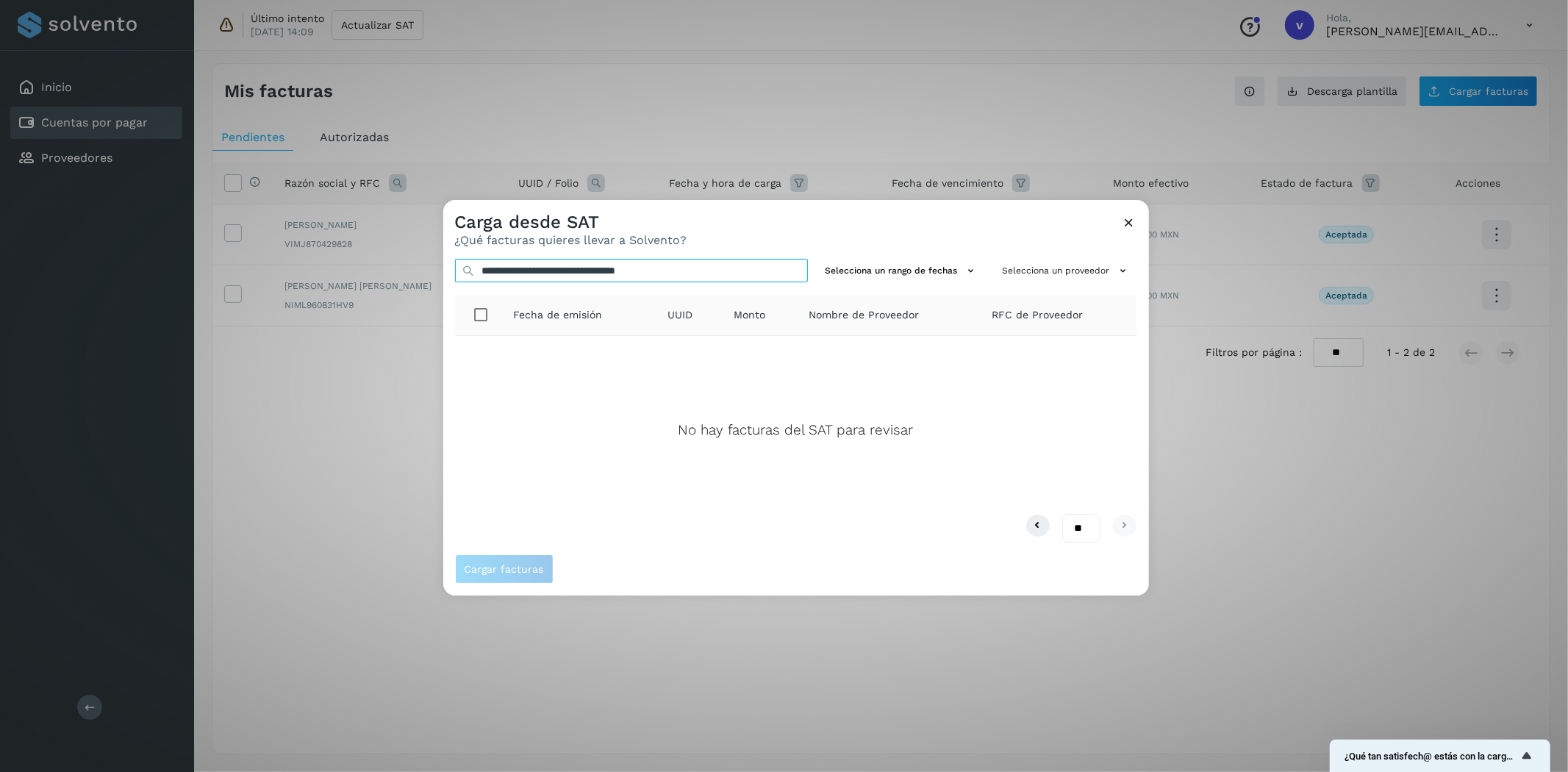
drag, startPoint x: 766, startPoint y: 268, endPoint x: 114, endPoint y: 185, distance: 657.3
click at [111, 185] on div "**********" at bounding box center [784, 386] width 1568 height 772
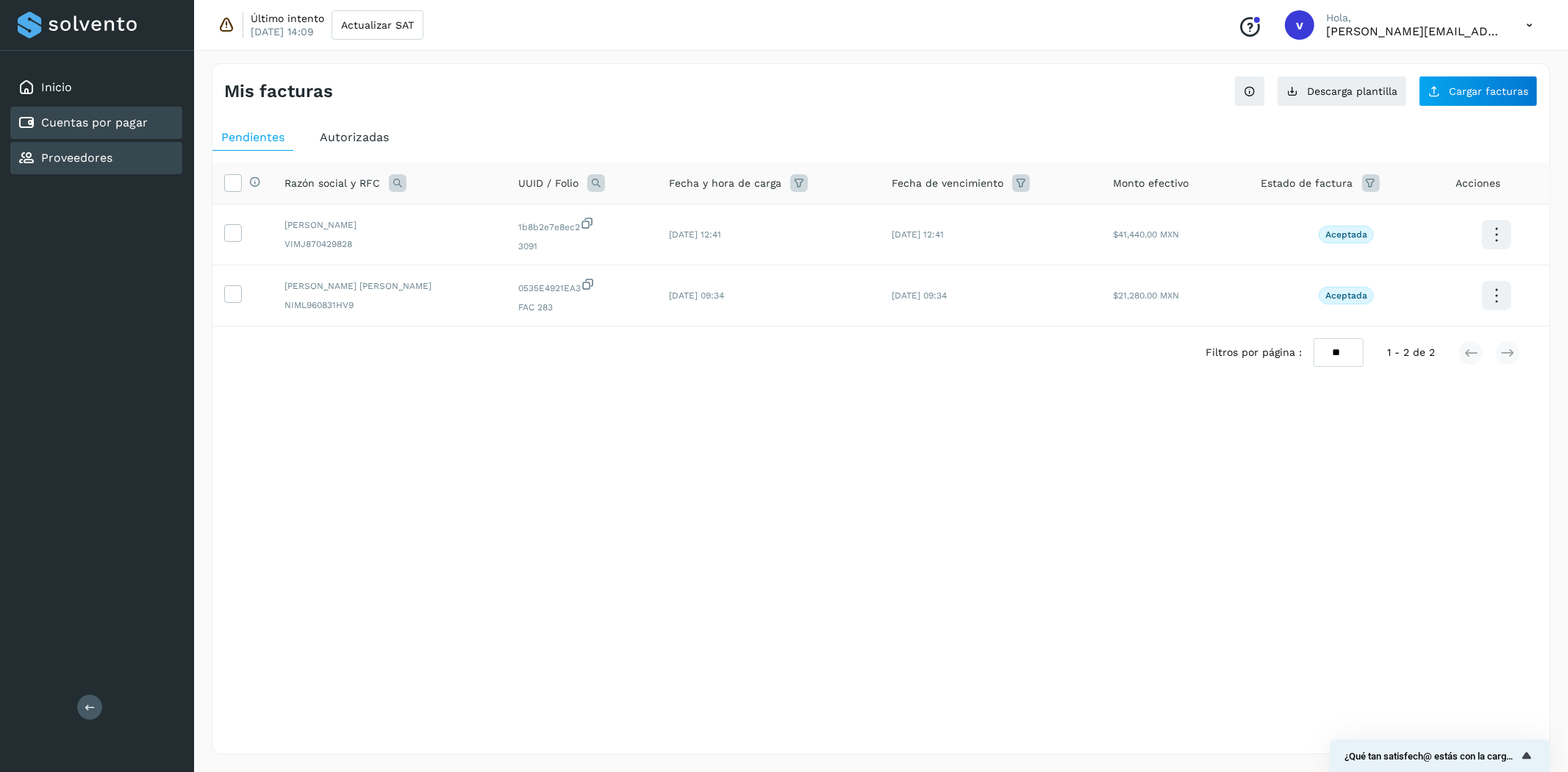
click at [104, 152] on link "Proveedores" at bounding box center [77, 158] width 71 height 14
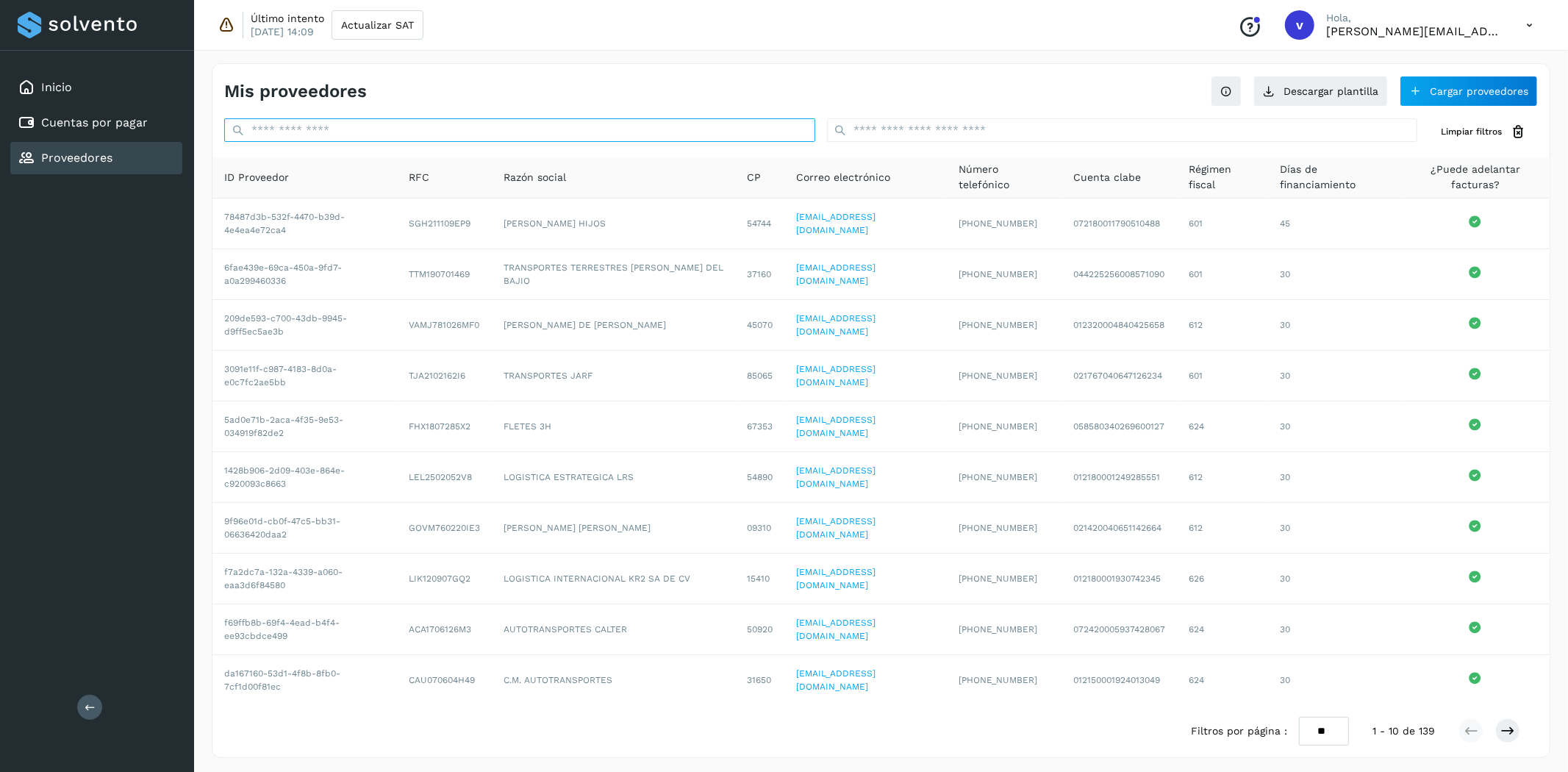
click at [465, 128] on input "text" at bounding box center [520, 130] width 591 height 24
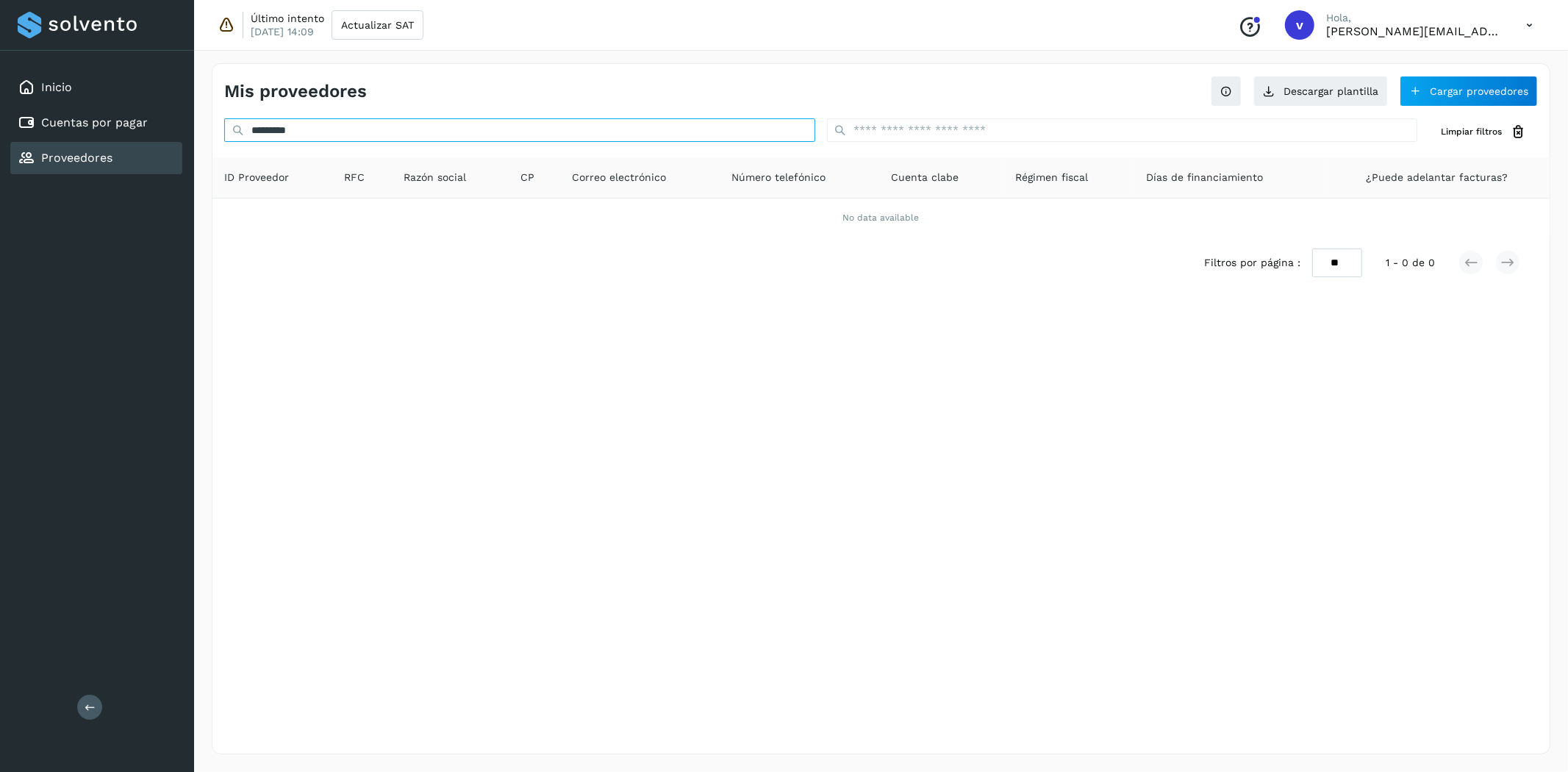
type input "*********"
click at [619, 373] on div "Mis proveedores Descargar plantilla Cargar proveedores ********* Limpiar filtro…" at bounding box center [881, 409] width 1339 height 691
click at [1490, 87] on button "Cargar proveedores" at bounding box center [1469, 91] width 138 height 31
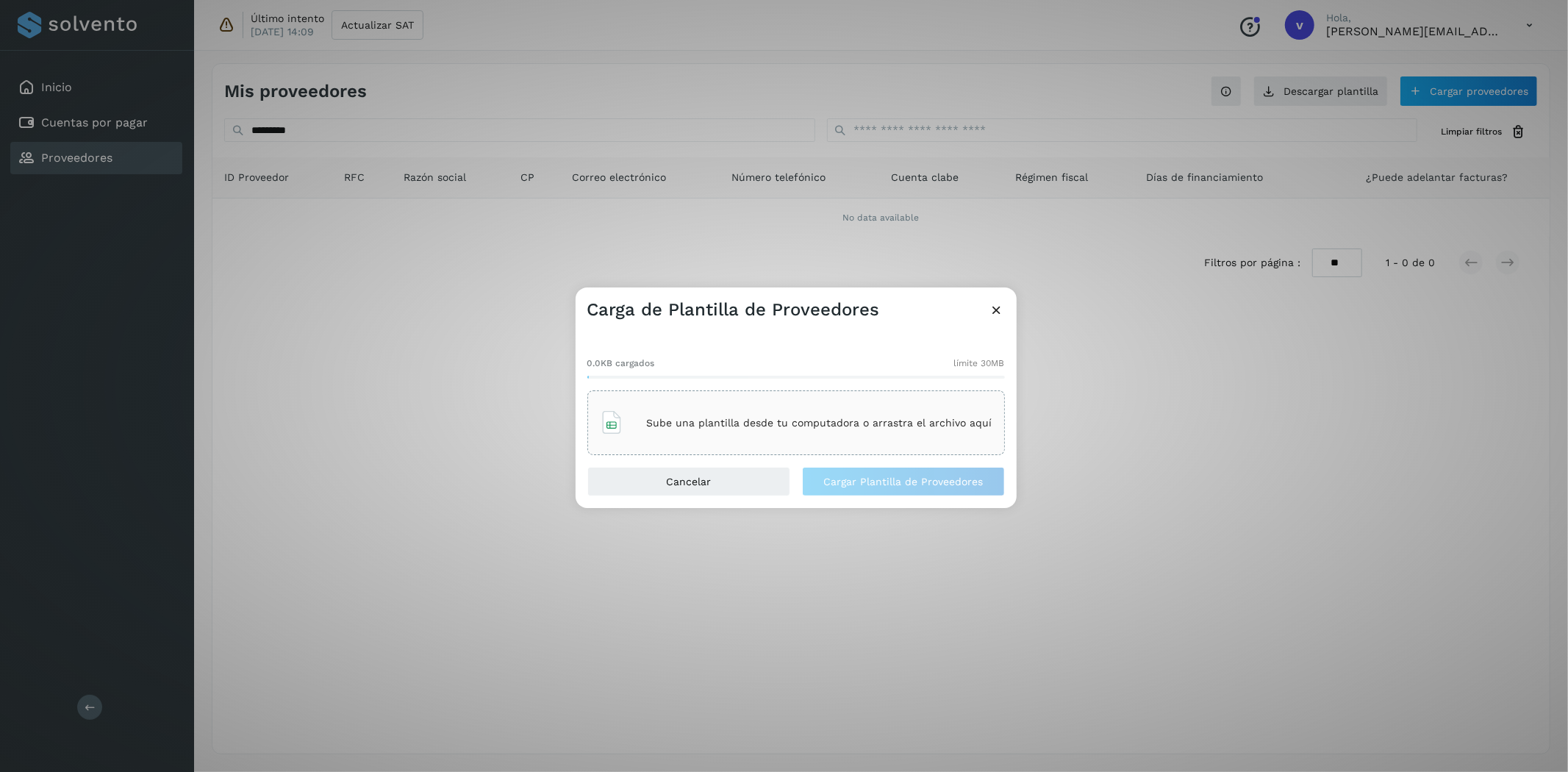
click at [767, 408] on div "Sube una plantilla desde tu computadora o arrastra el archivo aquí" at bounding box center [796, 423] width 393 height 40
click at [937, 489] on button "Cargar Plantilla de Proveedores" at bounding box center [903, 481] width 203 height 29
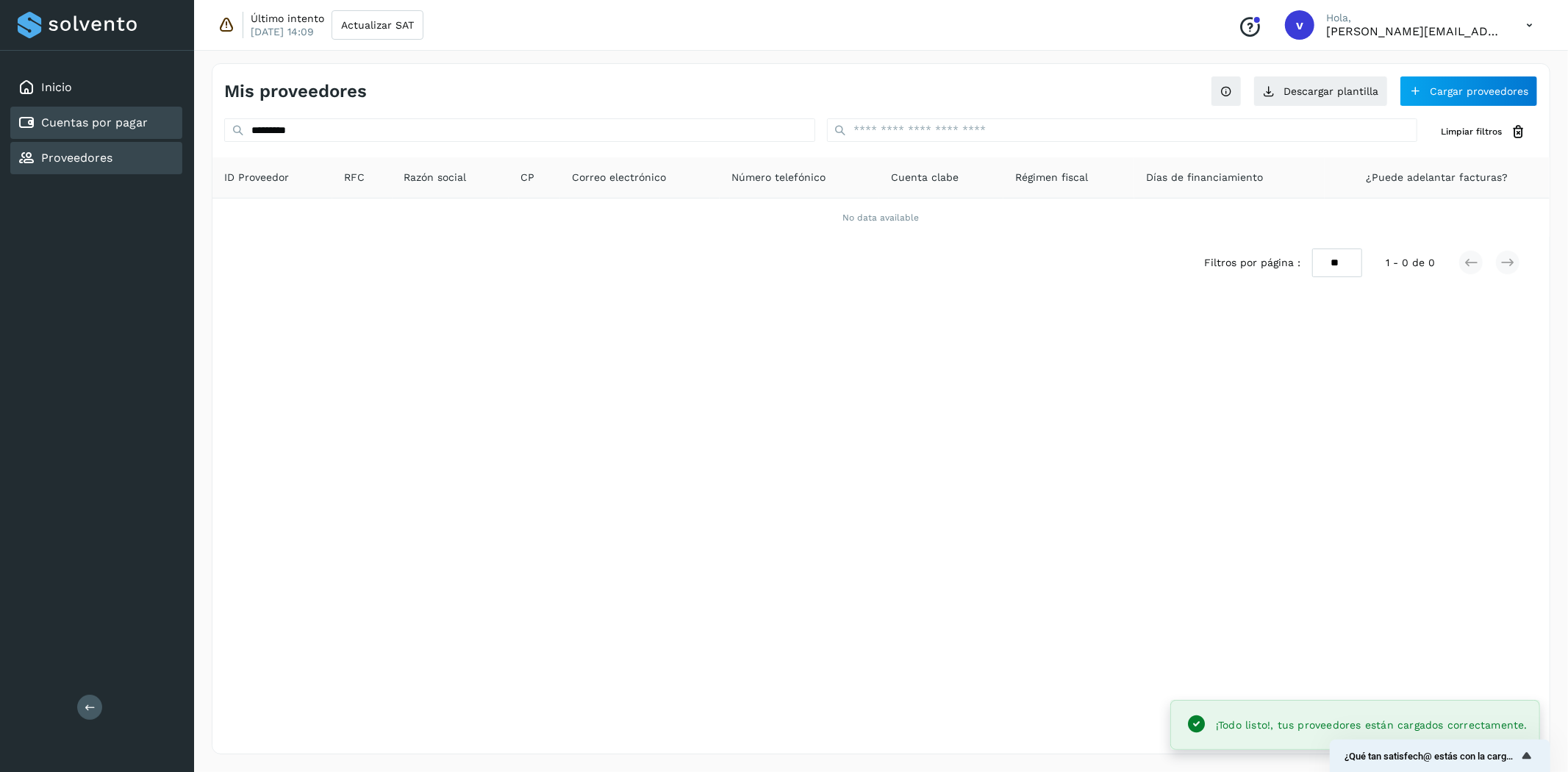
click at [156, 129] on div "Cuentas por pagar" at bounding box center [96, 123] width 172 height 32
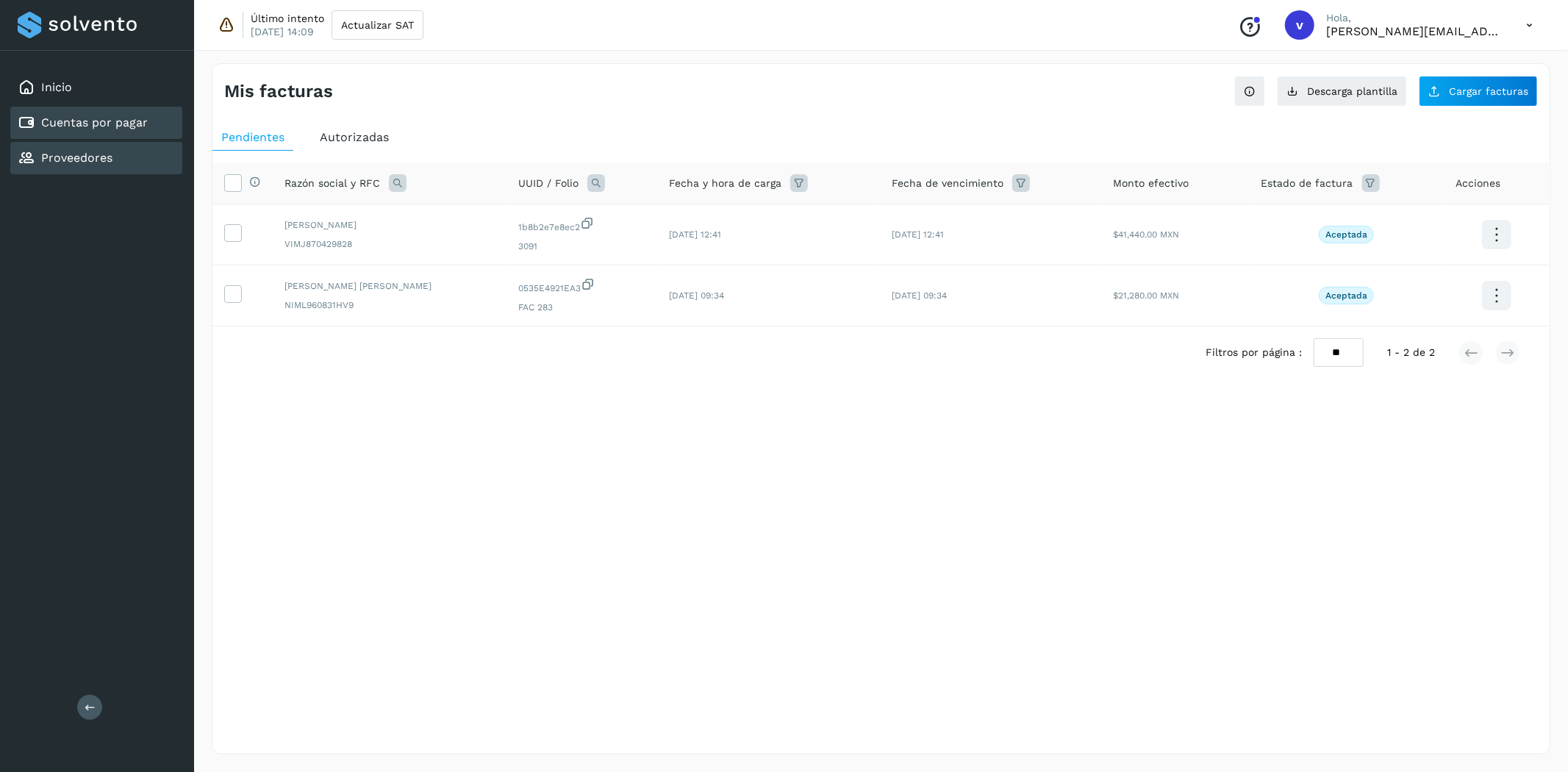
click at [151, 155] on div "Proveedores" at bounding box center [96, 158] width 172 height 32
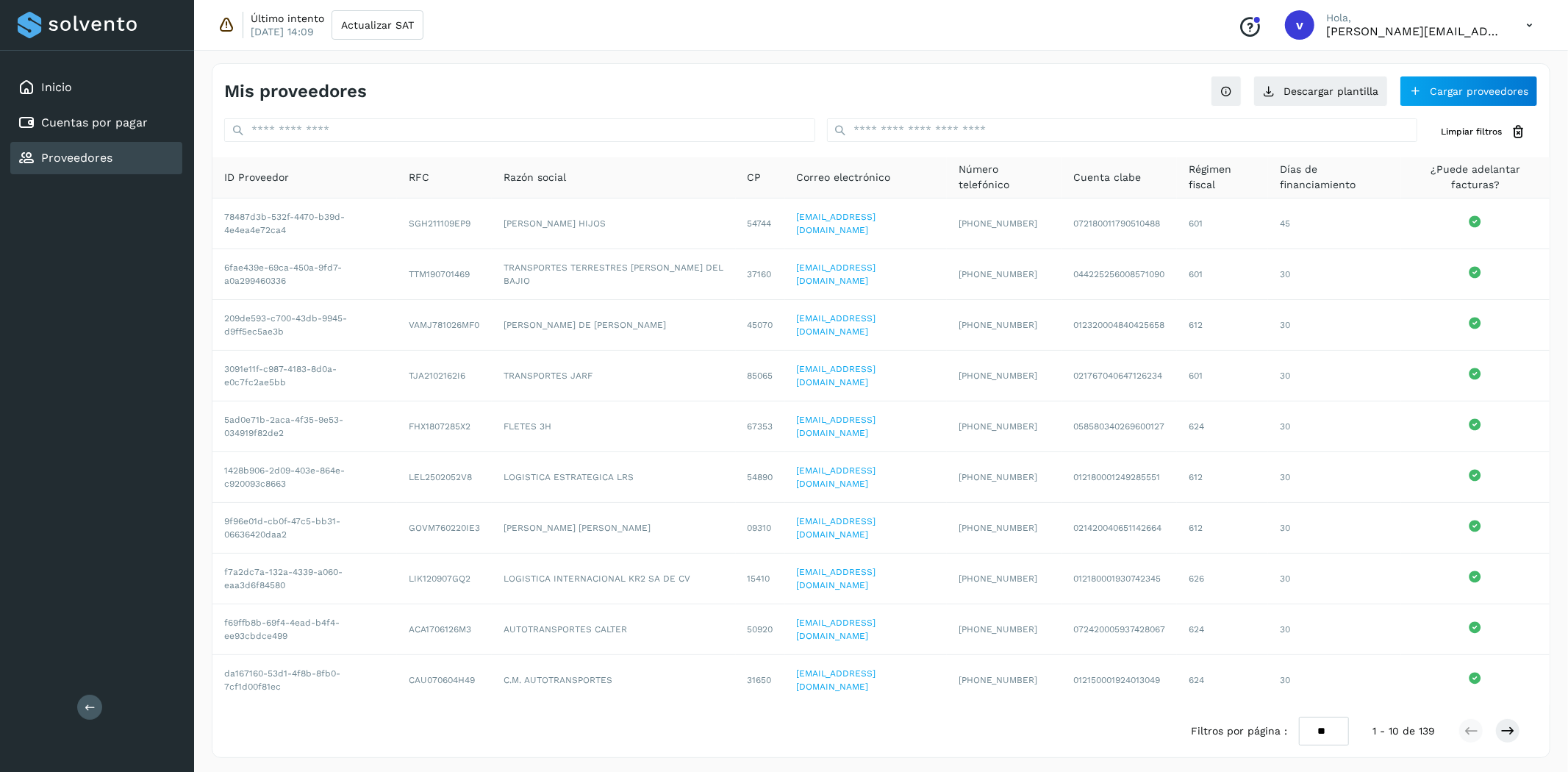
drag, startPoint x: 112, startPoint y: 115, endPoint x: 181, endPoint y: 157, distance: 80.8
click at [112, 116] on link "Cuentas por pagar" at bounding box center [94, 123] width 107 height 14
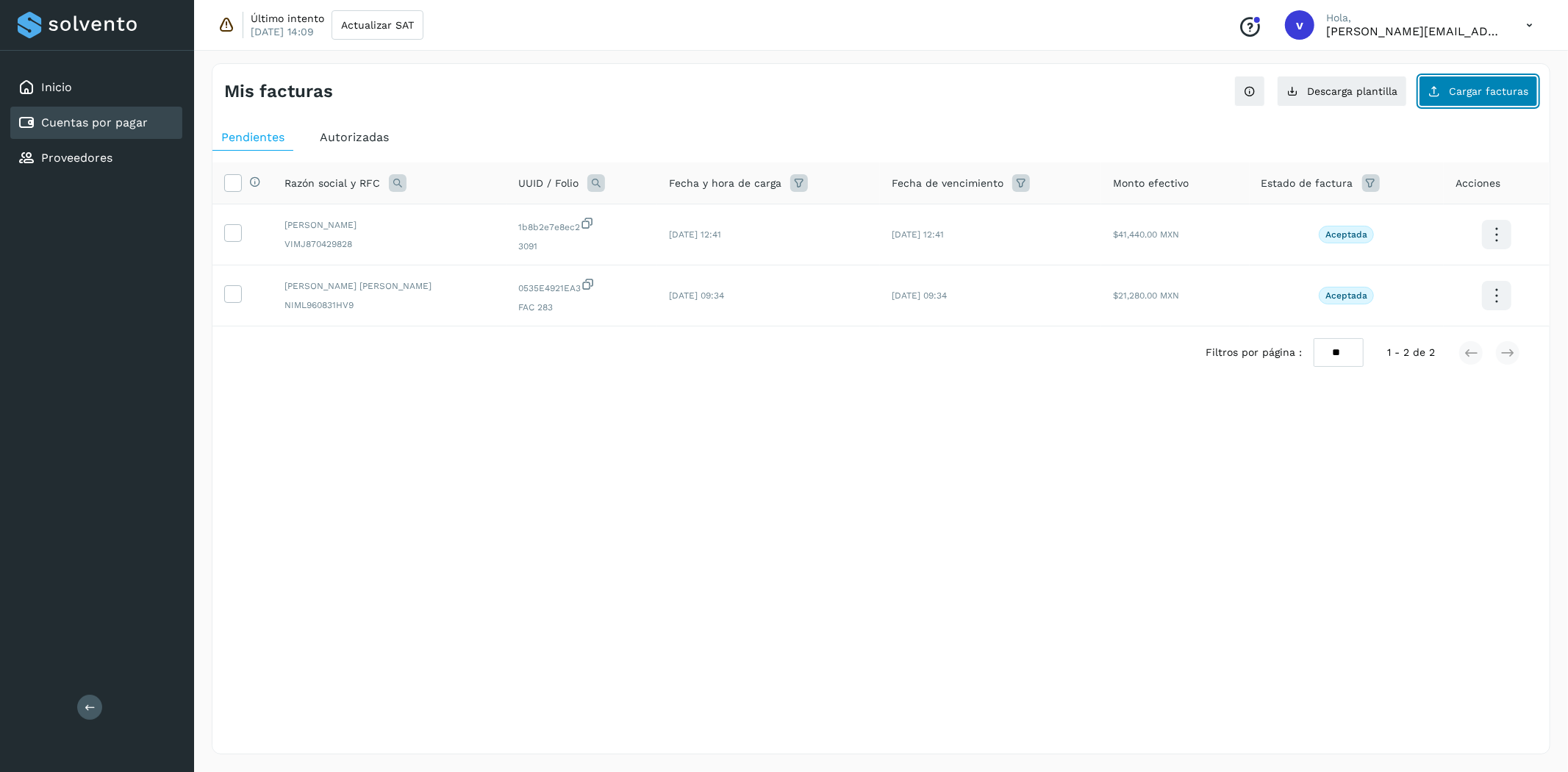
click at [1454, 97] on button "Cargar facturas" at bounding box center [1478, 91] width 119 height 31
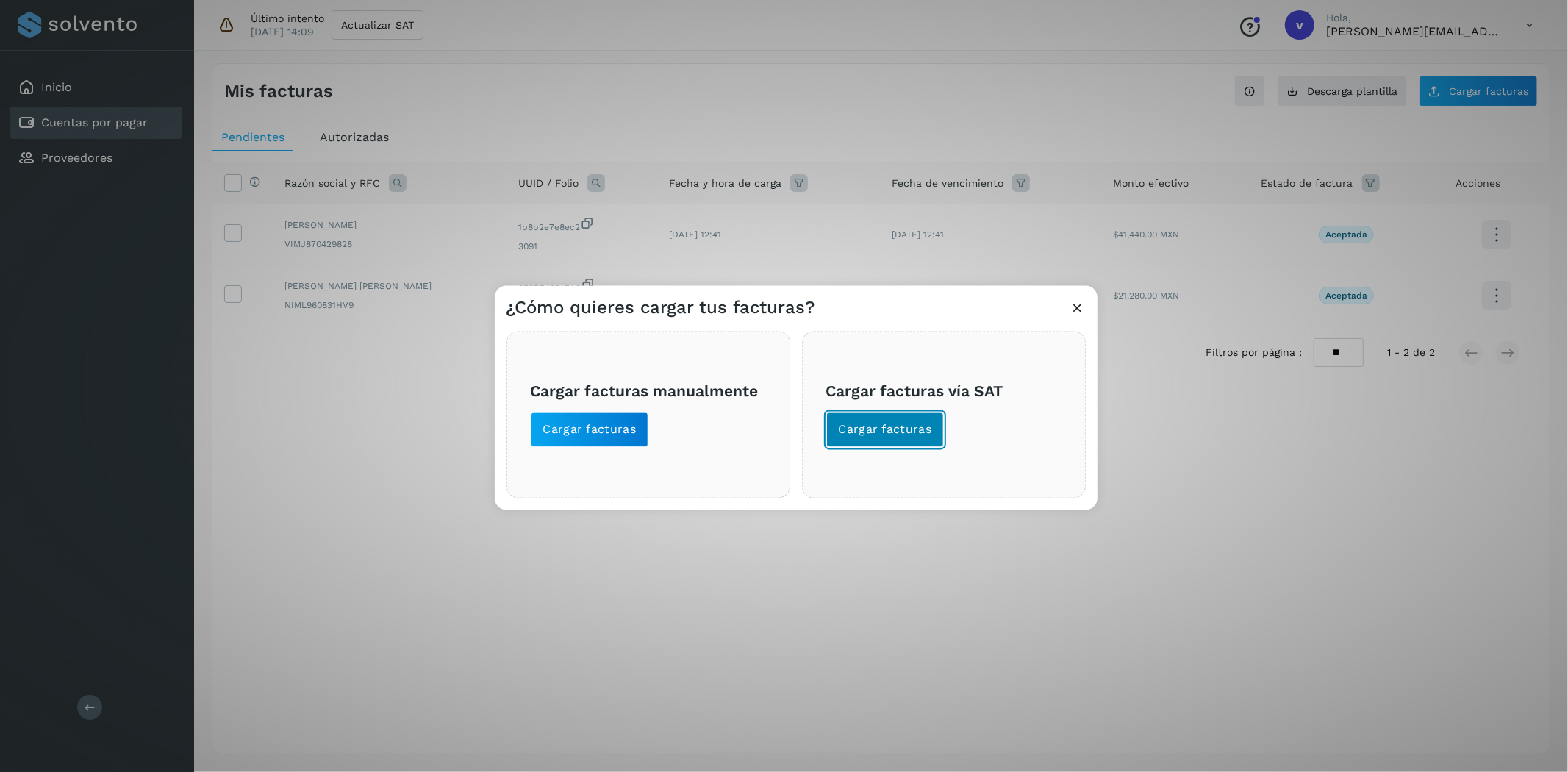
click at [906, 432] on span "Cargar facturas" at bounding box center [886, 430] width 93 height 16
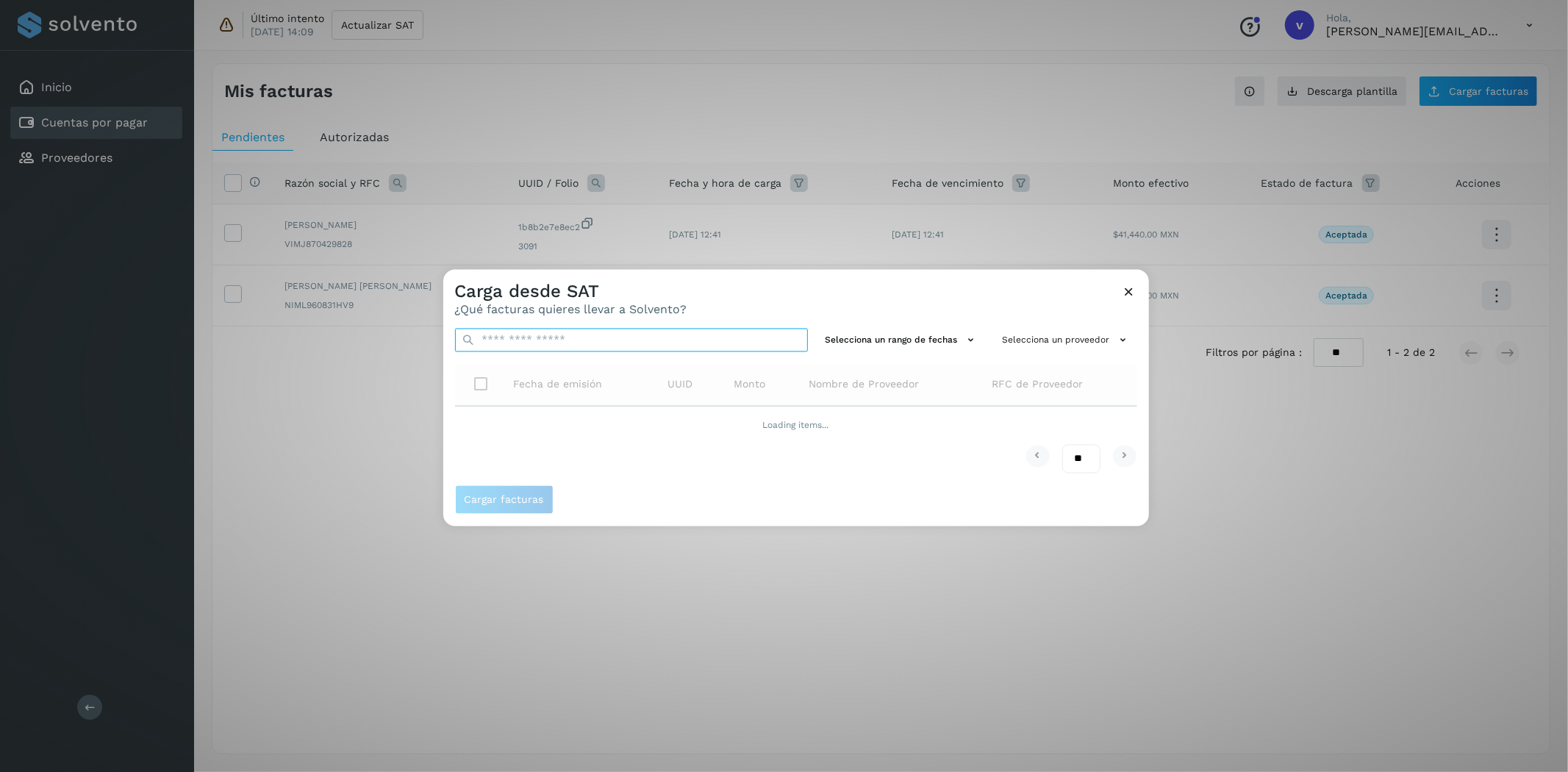
drag, startPoint x: 601, startPoint y: 339, endPoint x: 597, endPoint y: 348, distance: 9.8
click at [601, 349] on input "text" at bounding box center [631, 341] width 353 height 24
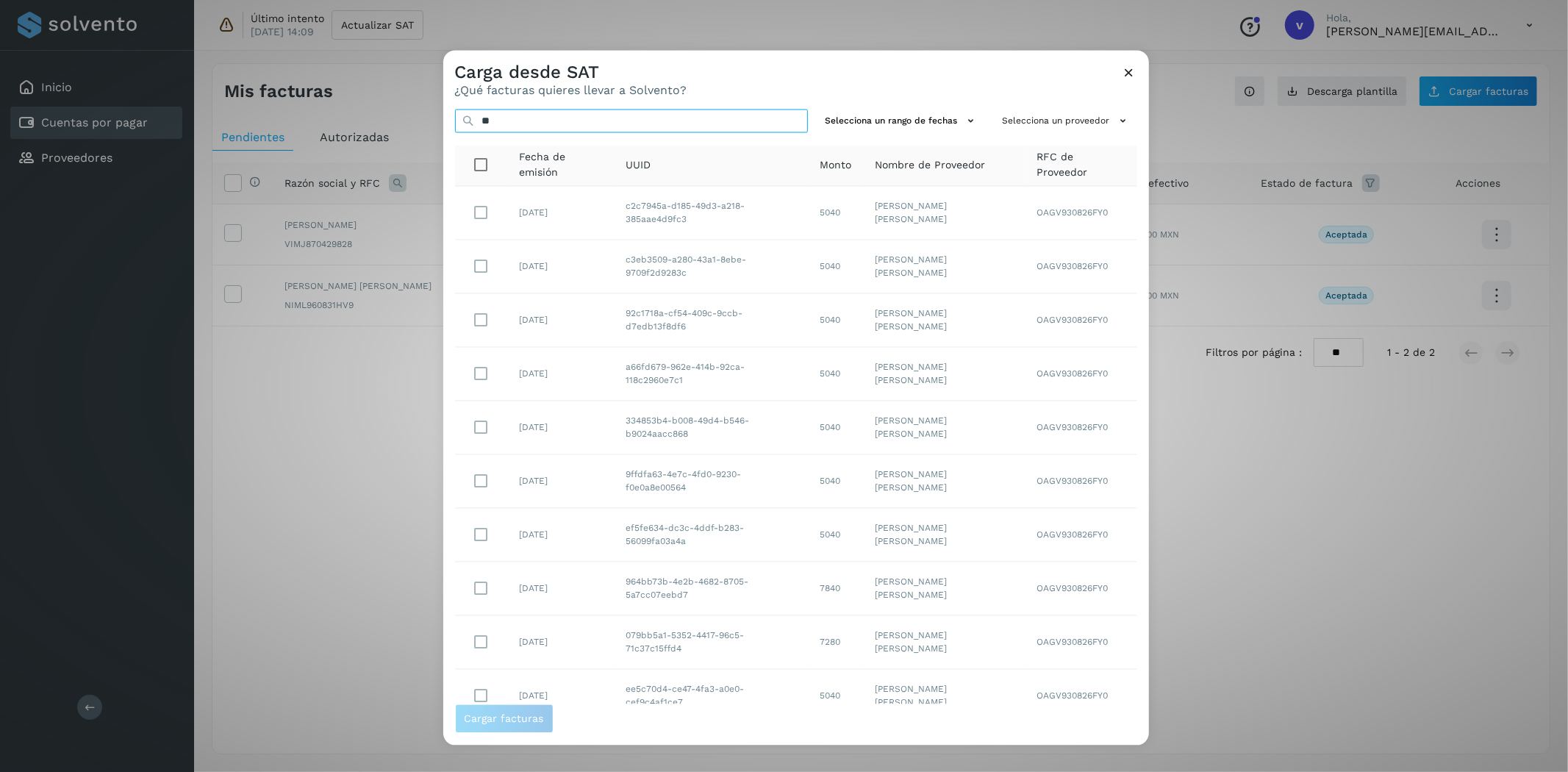
type input "*"
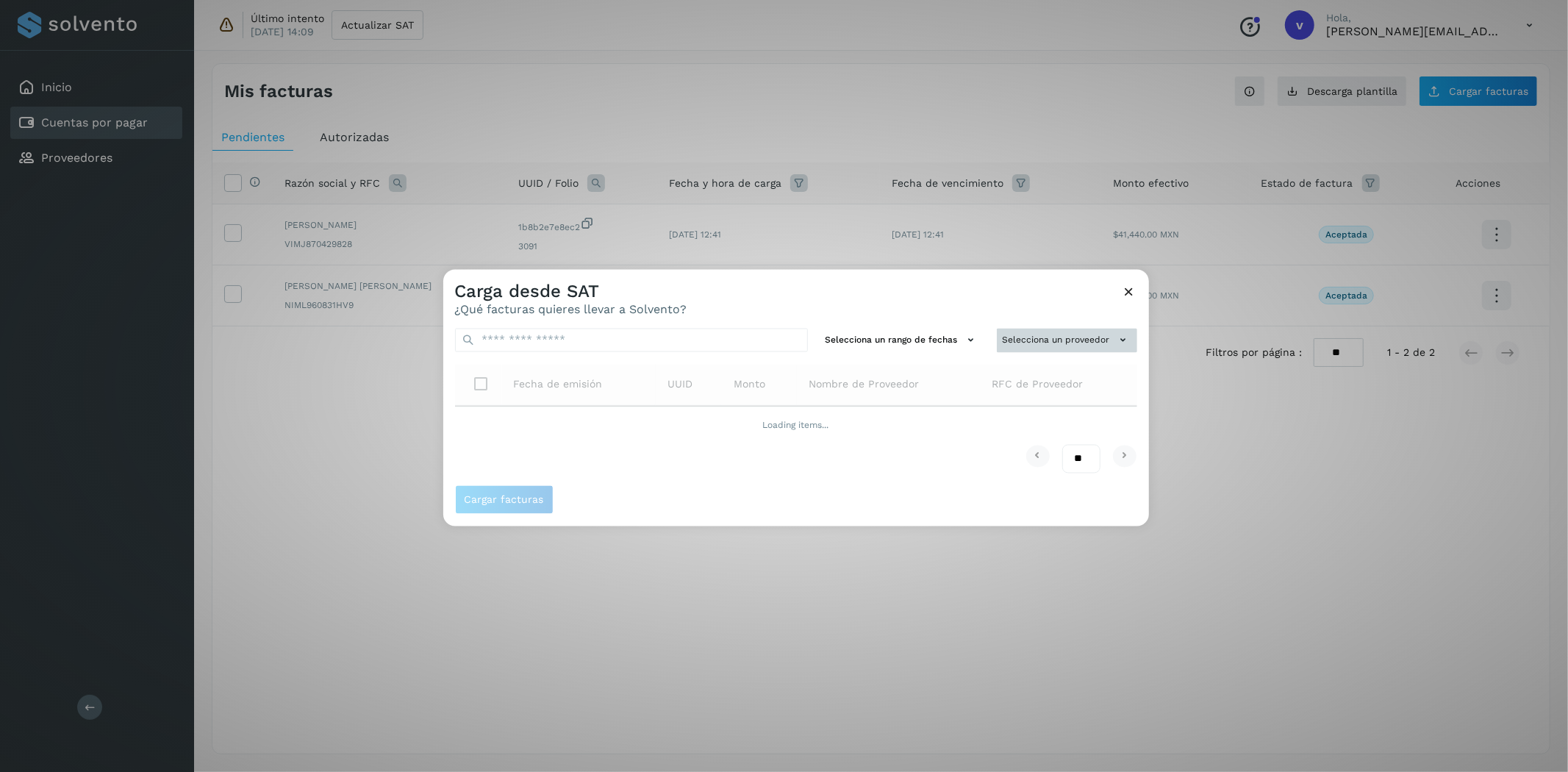
click at [1044, 340] on button "Selecciona un proveedor" at bounding box center [1066, 341] width 140 height 25
click at [1053, 373] on input "text" at bounding box center [1042, 369] width 180 height 24
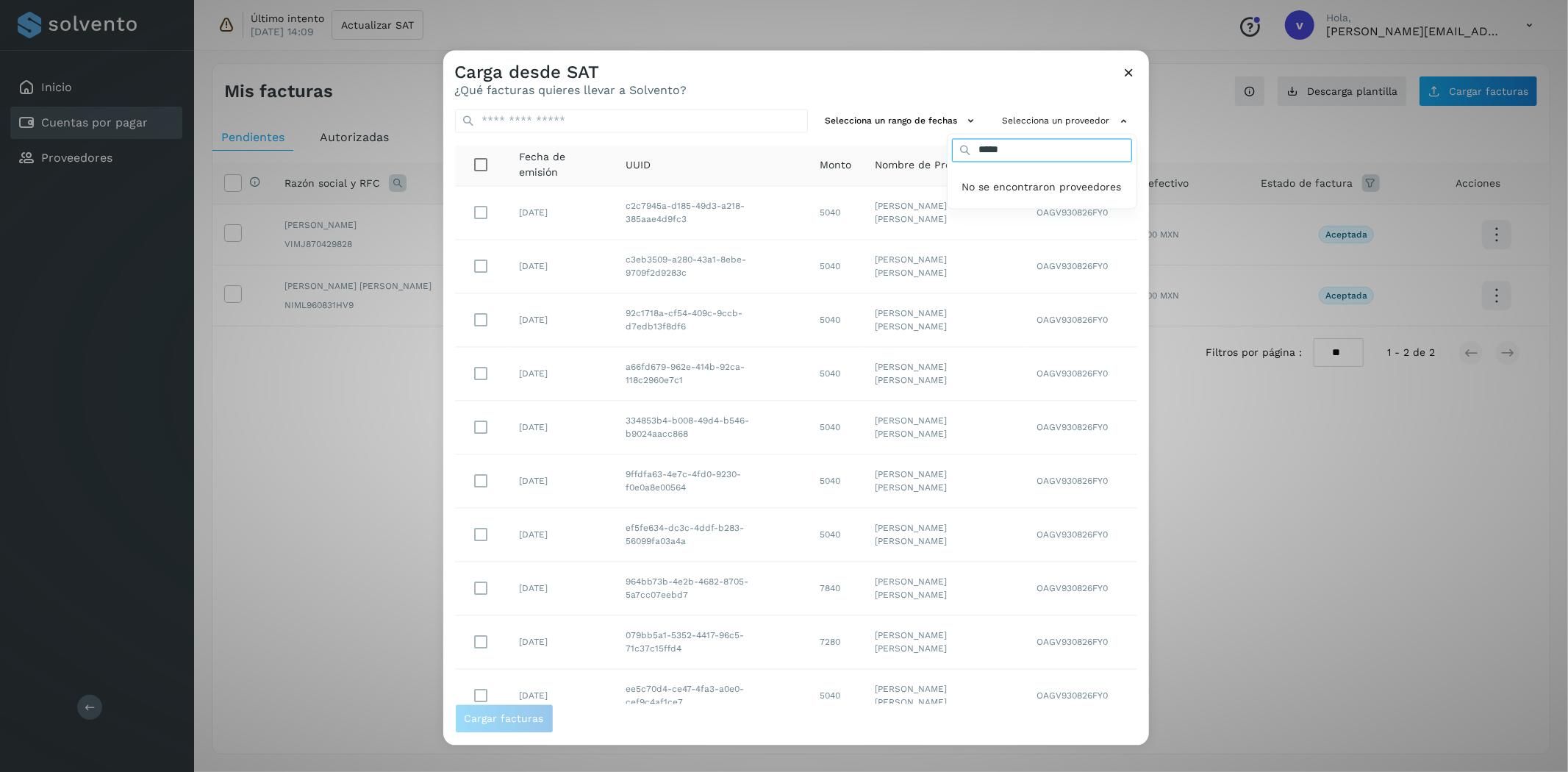
type input "*****"
click at [1226, 369] on div "Carga desde SAT ¿Qué facturas quieres llevar a Solvento? Selecciona un rango de…" at bounding box center [784, 386] width 1568 height 772
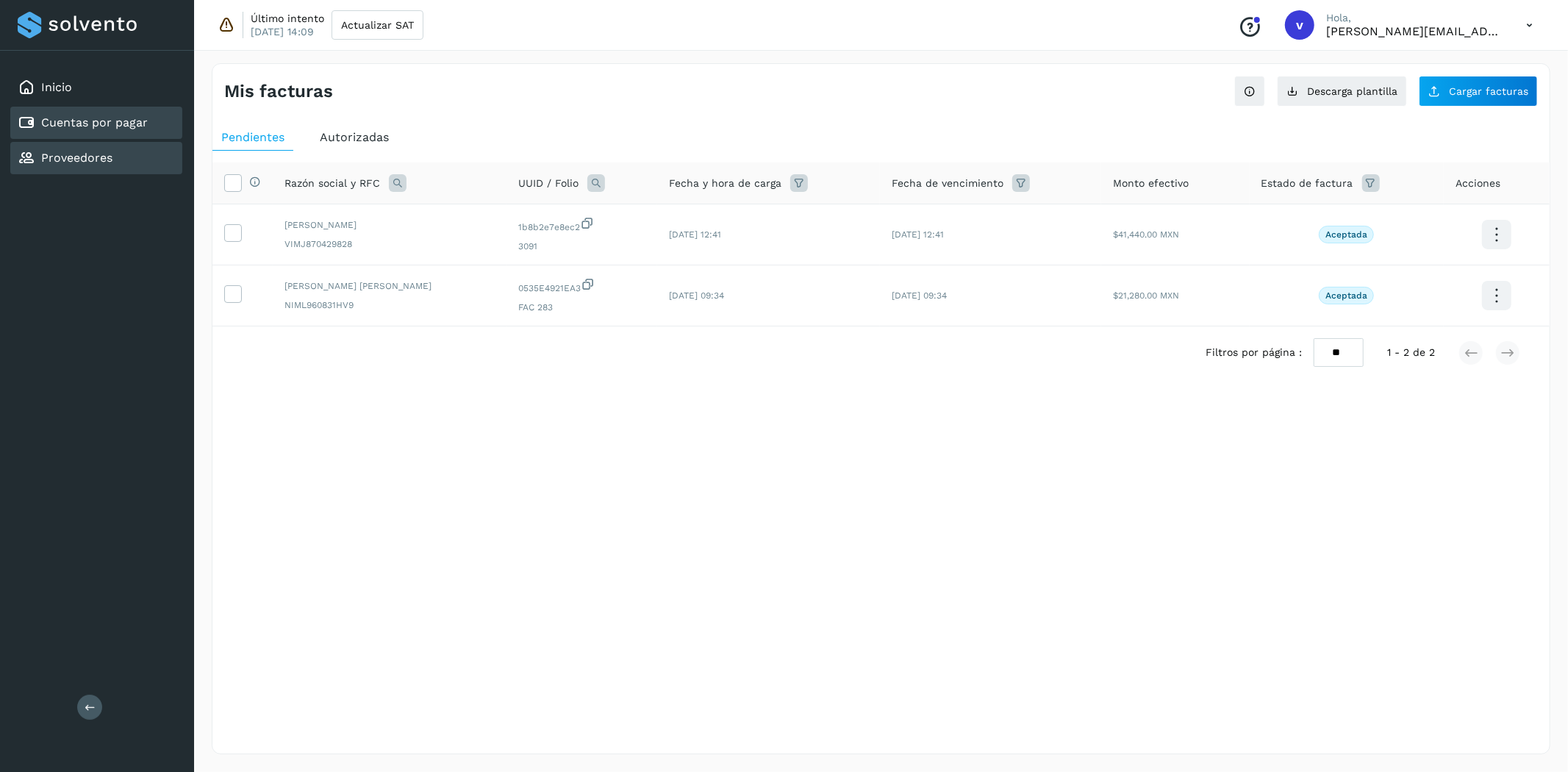
click at [119, 155] on div "Proveedores" at bounding box center [96, 158] width 172 height 32
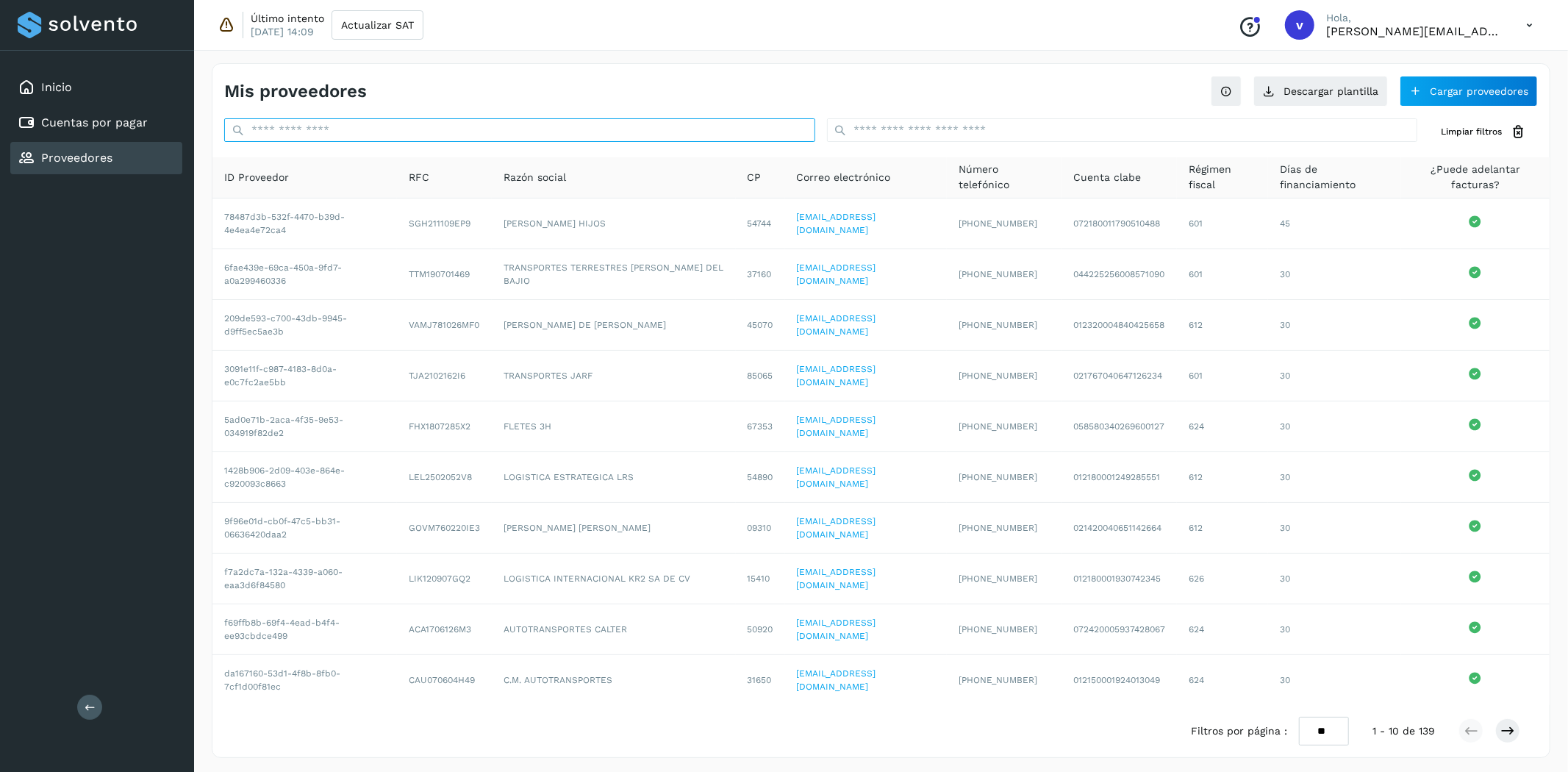
click at [549, 130] on input "text" at bounding box center [520, 130] width 591 height 24
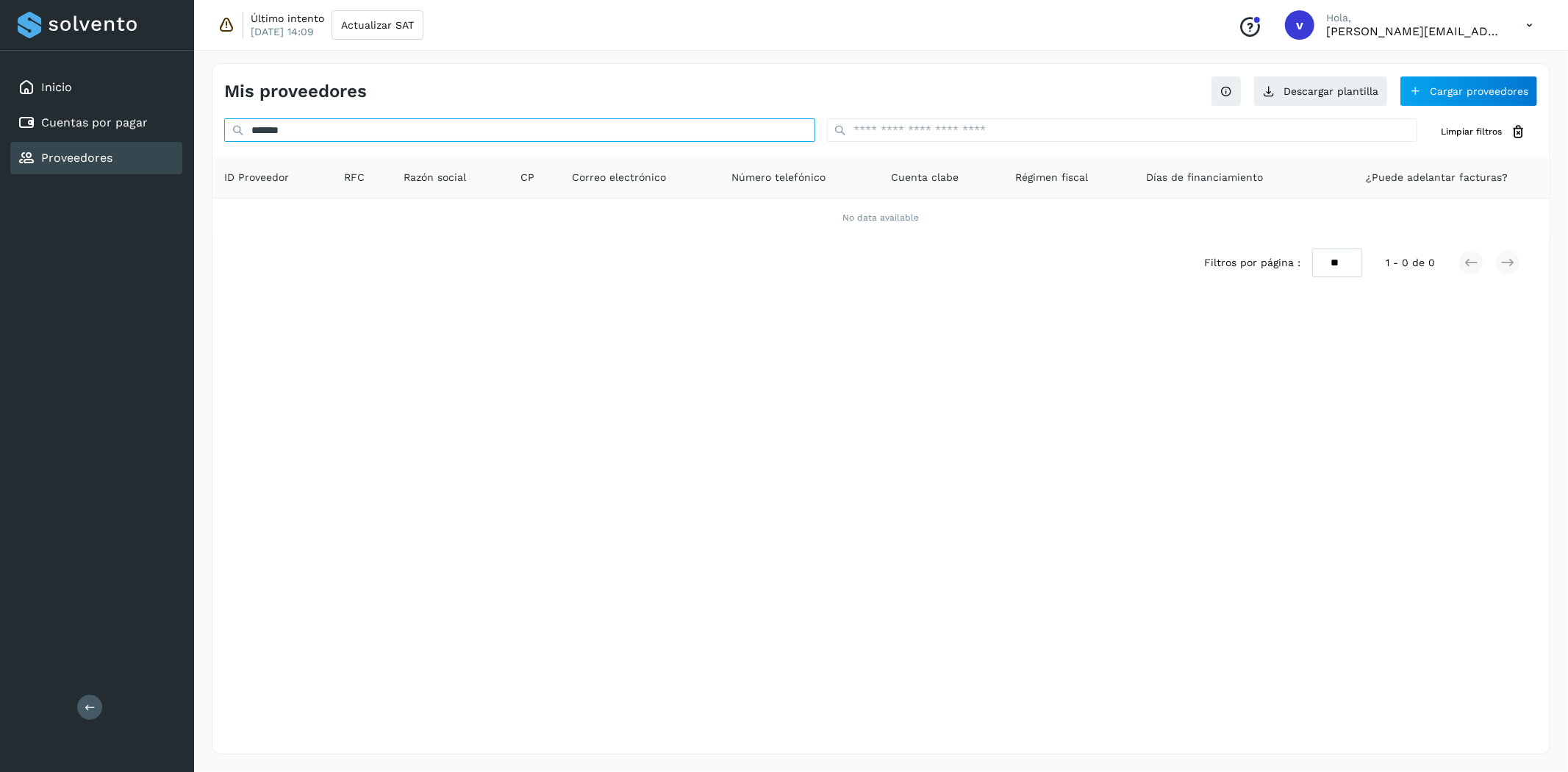
type input "*******"
drag, startPoint x: 342, startPoint y: 129, endPoint x: -82, endPoint y: 416, distance: 512.0
click at [0, 416] on html "Inicio Cuentas por pagar Proveedores Salir Último intento [DATE] 14:09 Actualiz…" at bounding box center [784, 386] width 1568 height 772
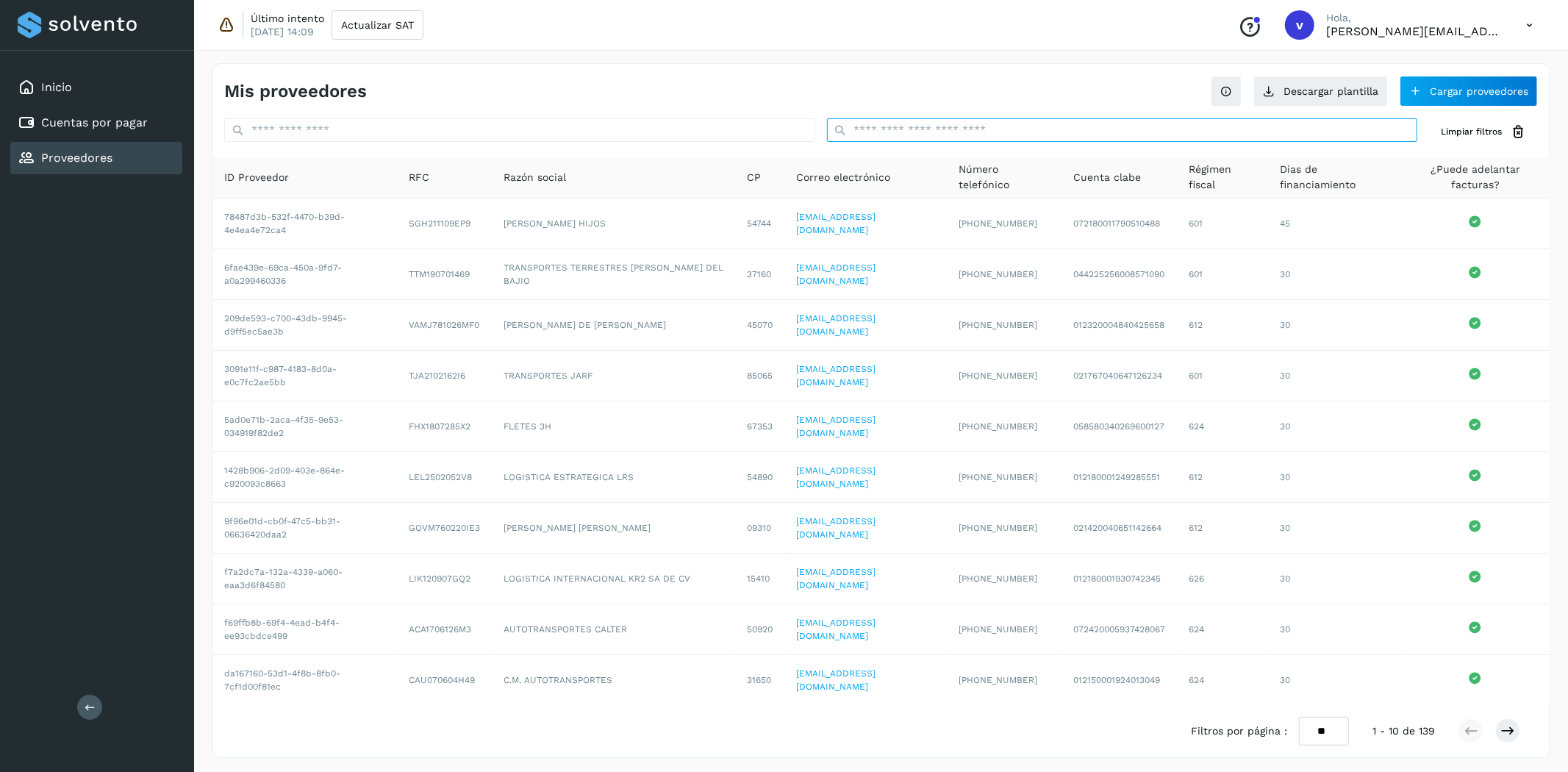
click at [895, 141] on input "text" at bounding box center [1123, 130] width 591 height 24
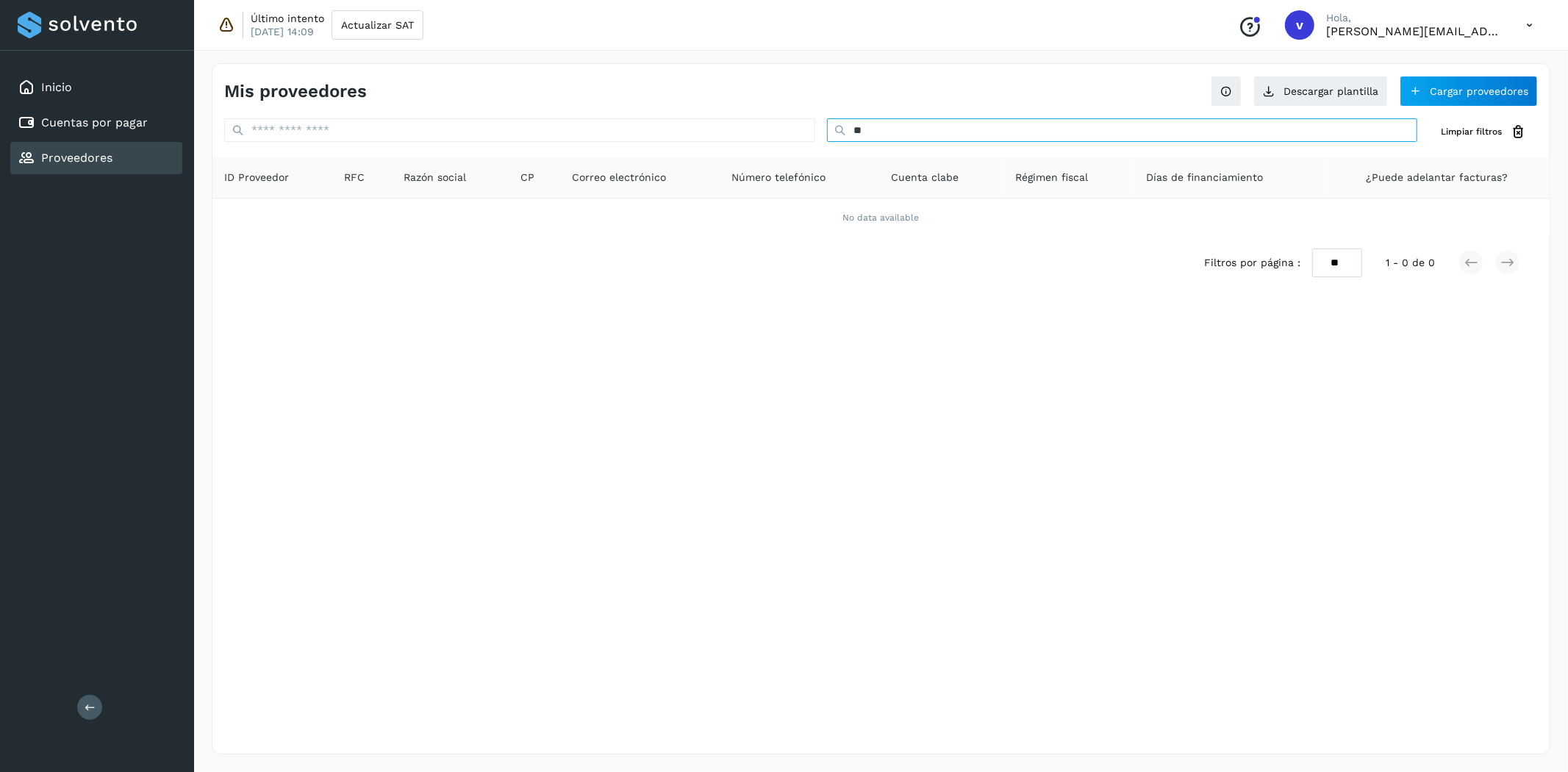
type input "*"
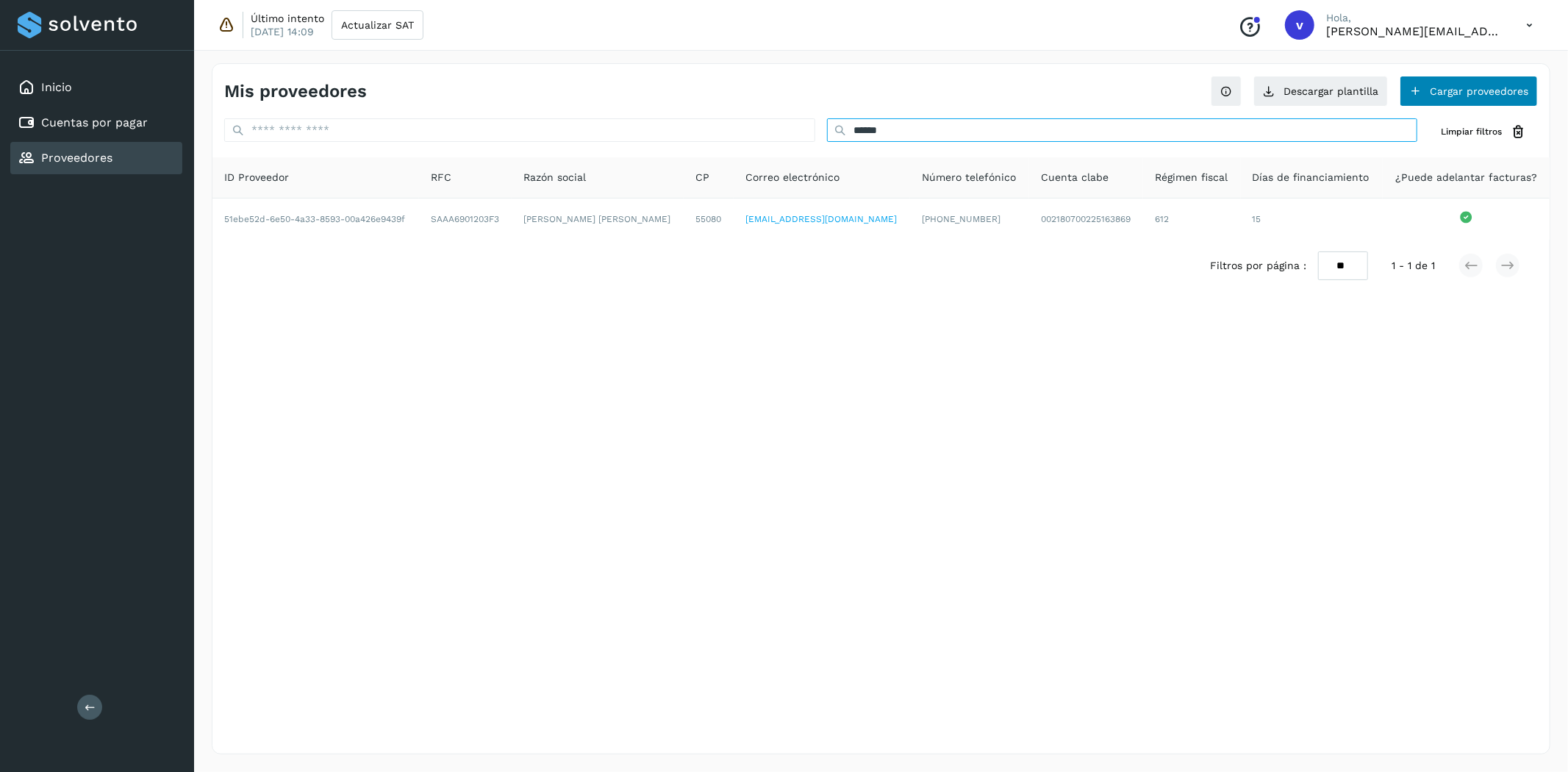
type input "*****"
click at [1508, 91] on button "Cargar proveedores" at bounding box center [1469, 91] width 138 height 31
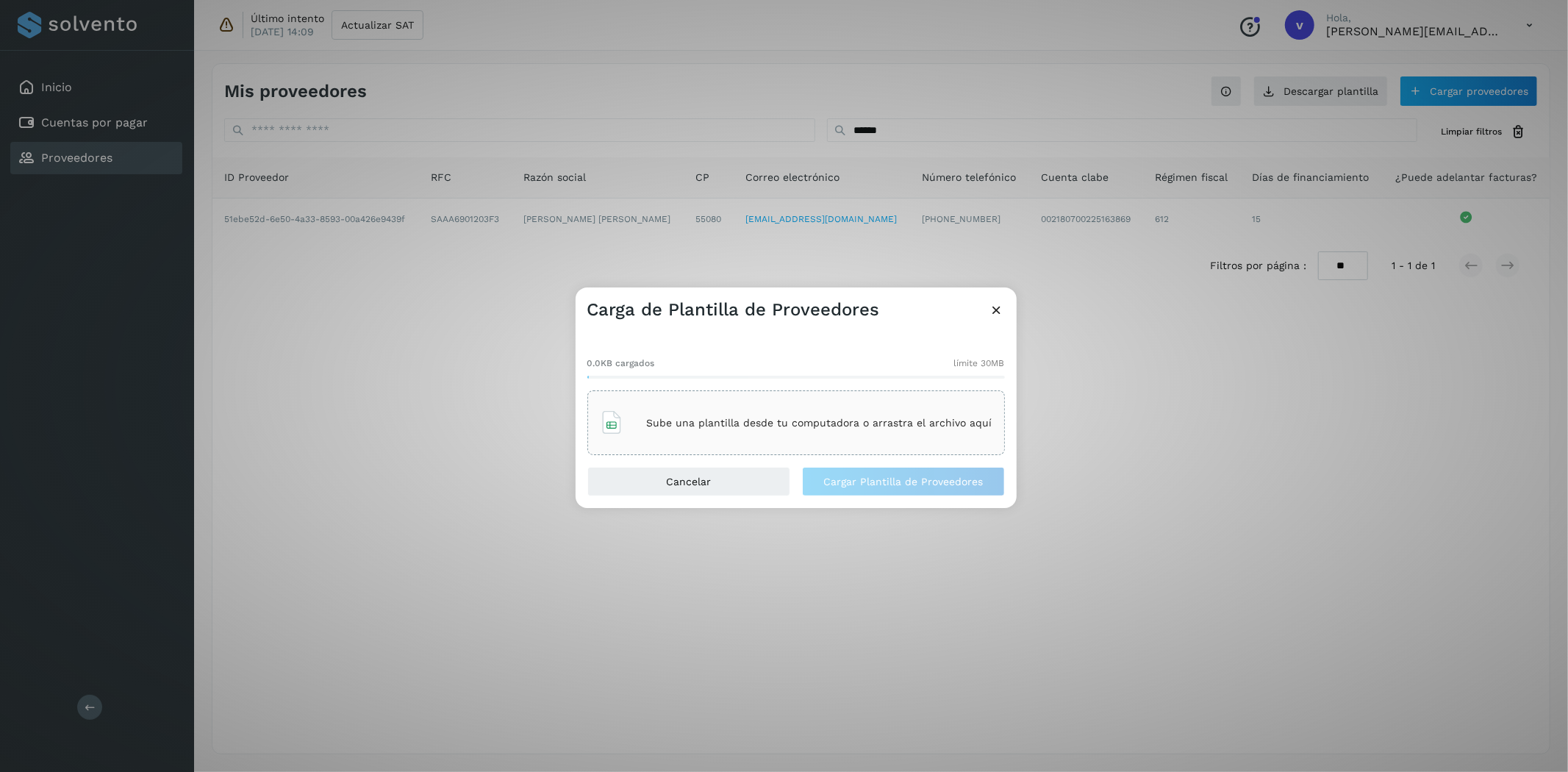
click at [914, 398] on div "Sube una plantilla desde tu computadora o arrastra el archivo aquí" at bounding box center [795, 423] width 418 height 65
click at [924, 426] on icon at bounding box center [922, 422] width 15 height 15
click at [822, 425] on p "Sube una plantilla desde tu computadora o arrastra el archivo aquí" at bounding box center [820, 423] width 345 height 13
click at [856, 476] on span "Cargar Plantilla de Proveedores" at bounding box center [902, 481] width 159 height 10
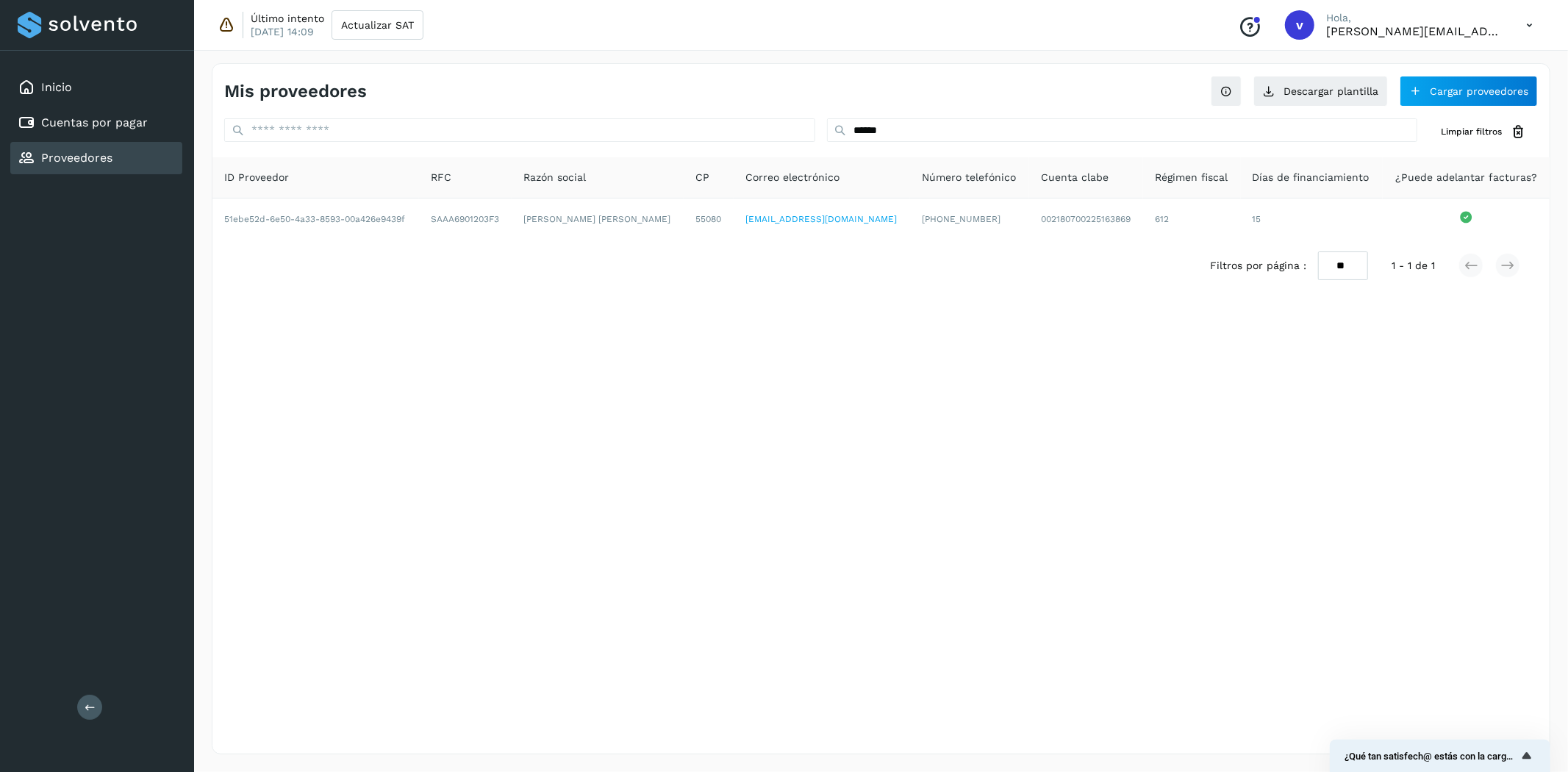
click at [408, 427] on div "Mis proveedores Descargar plantilla Cargar proveedores ***** Limpiar filtros ID…" at bounding box center [881, 409] width 1339 height 691
click at [1480, 96] on button "Cargar proveedores" at bounding box center [1469, 91] width 138 height 31
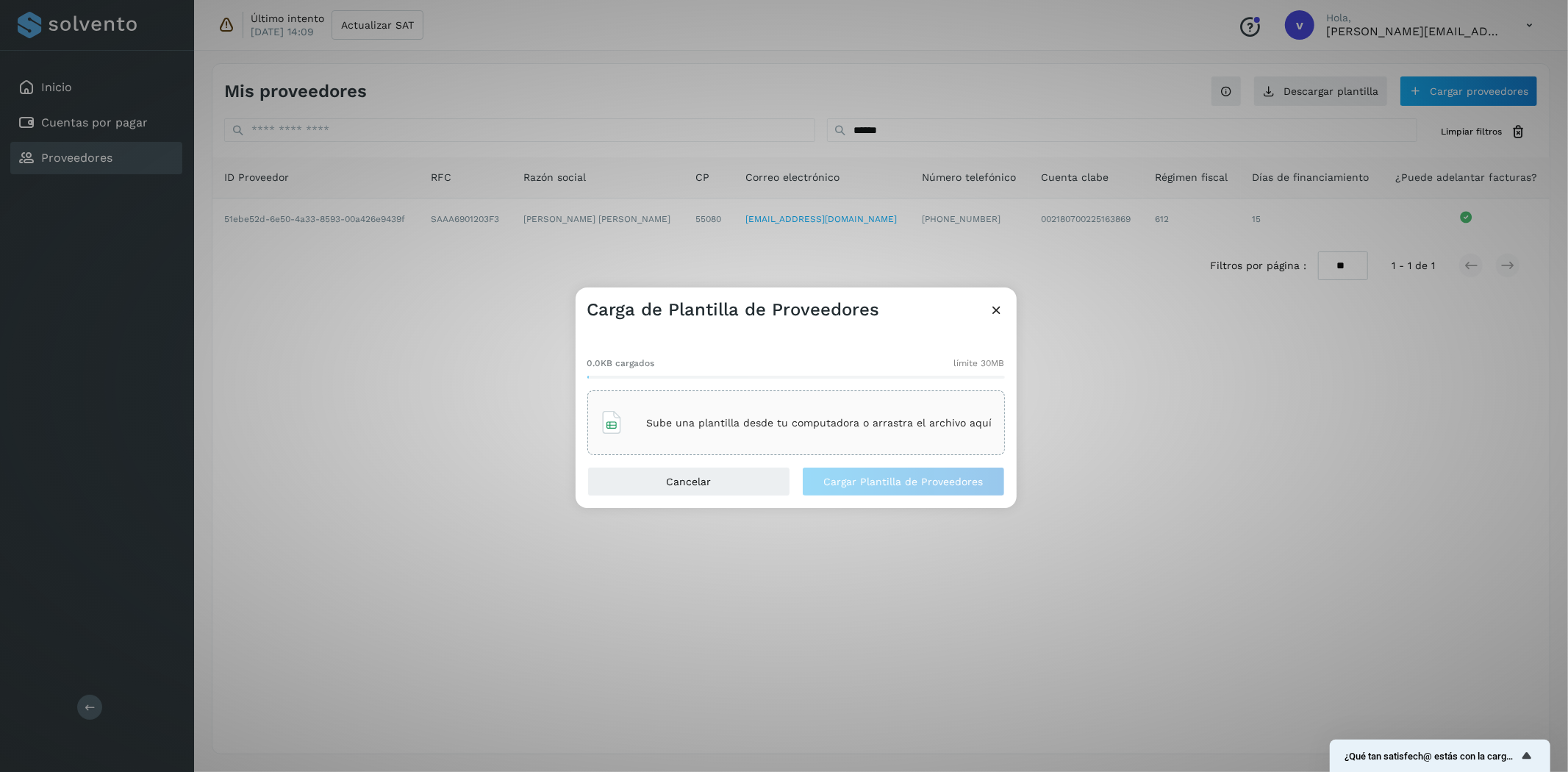
click at [712, 430] on div "Sube una plantilla desde tu computadora o arrastra el archivo aquí" at bounding box center [796, 423] width 393 height 40
click at [871, 482] on span "Cargar Plantilla de Proveedores" at bounding box center [902, 481] width 159 height 10
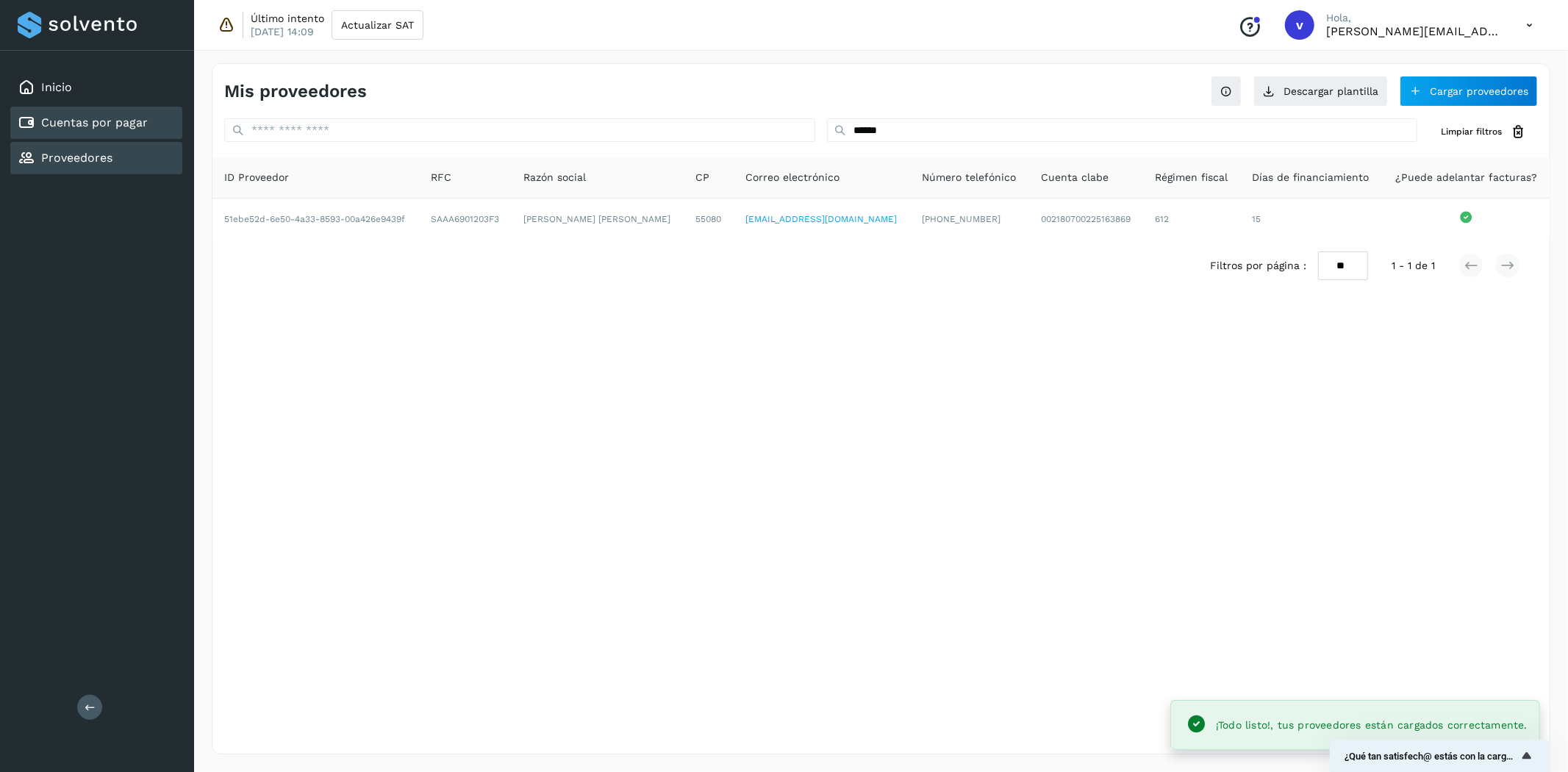
click at [150, 117] on div "Cuentas por pagar" at bounding box center [96, 123] width 172 height 32
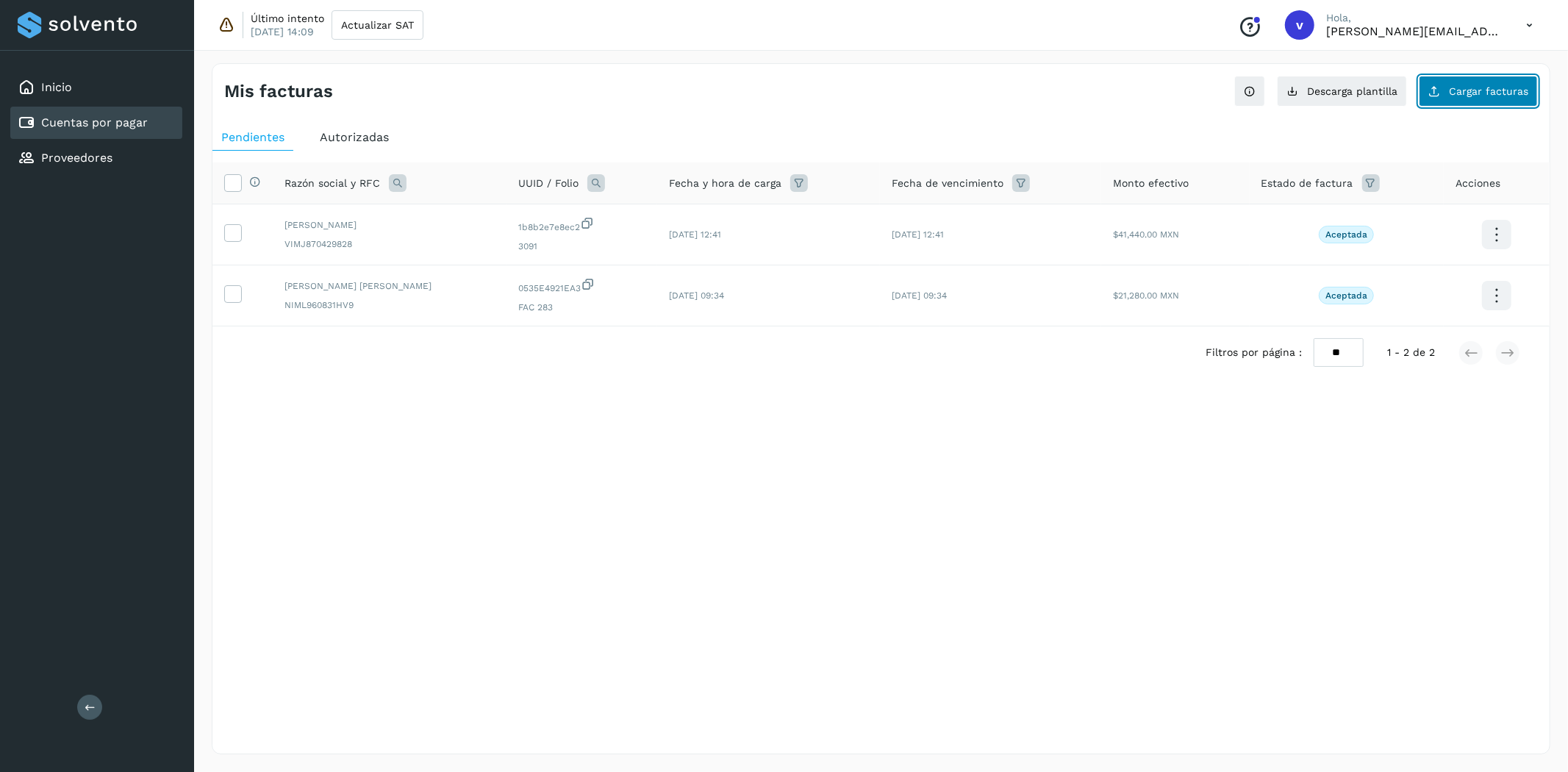
click at [1484, 100] on button "Cargar facturas" at bounding box center [1478, 91] width 119 height 31
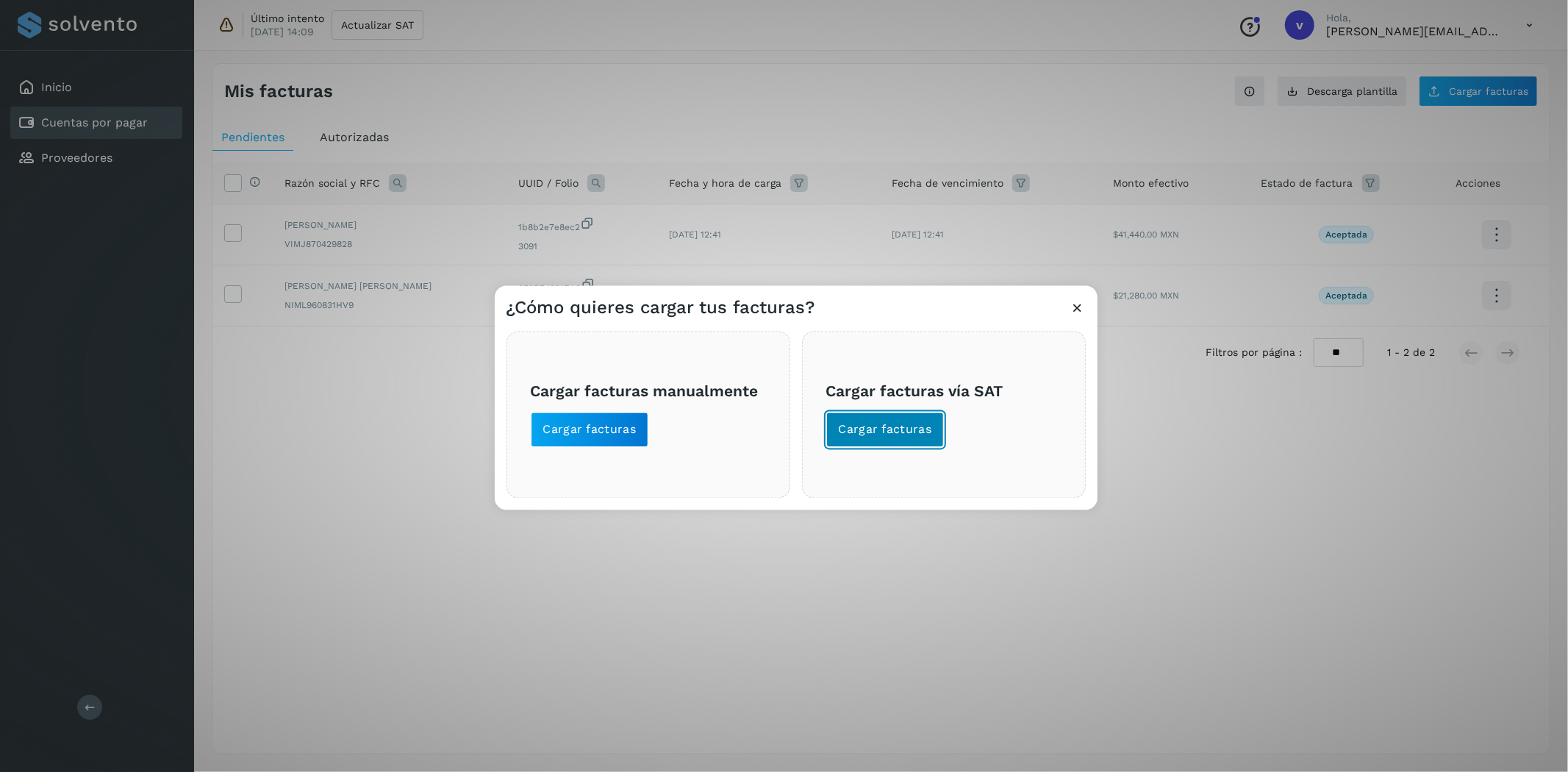
click at [916, 437] on span "Cargar facturas" at bounding box center [886, 430] width 93 height 16
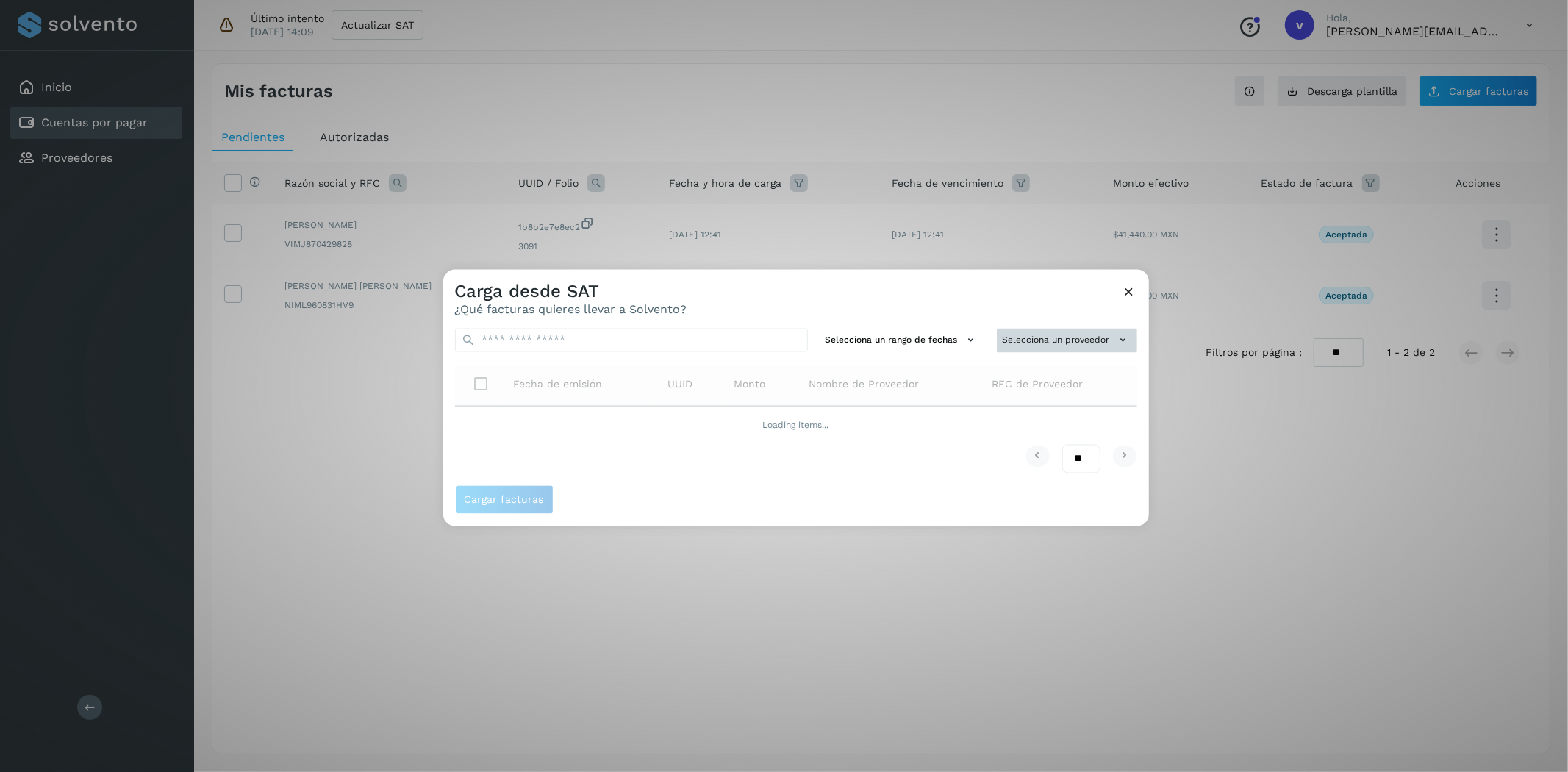
click at [1047, 332] on button "Selecciona un proveedor" at bounding box center [1066, 341] width 140 height 25
click at [1027, 371] on input "text" at bounding box center [1042, 369] width 180 height 24
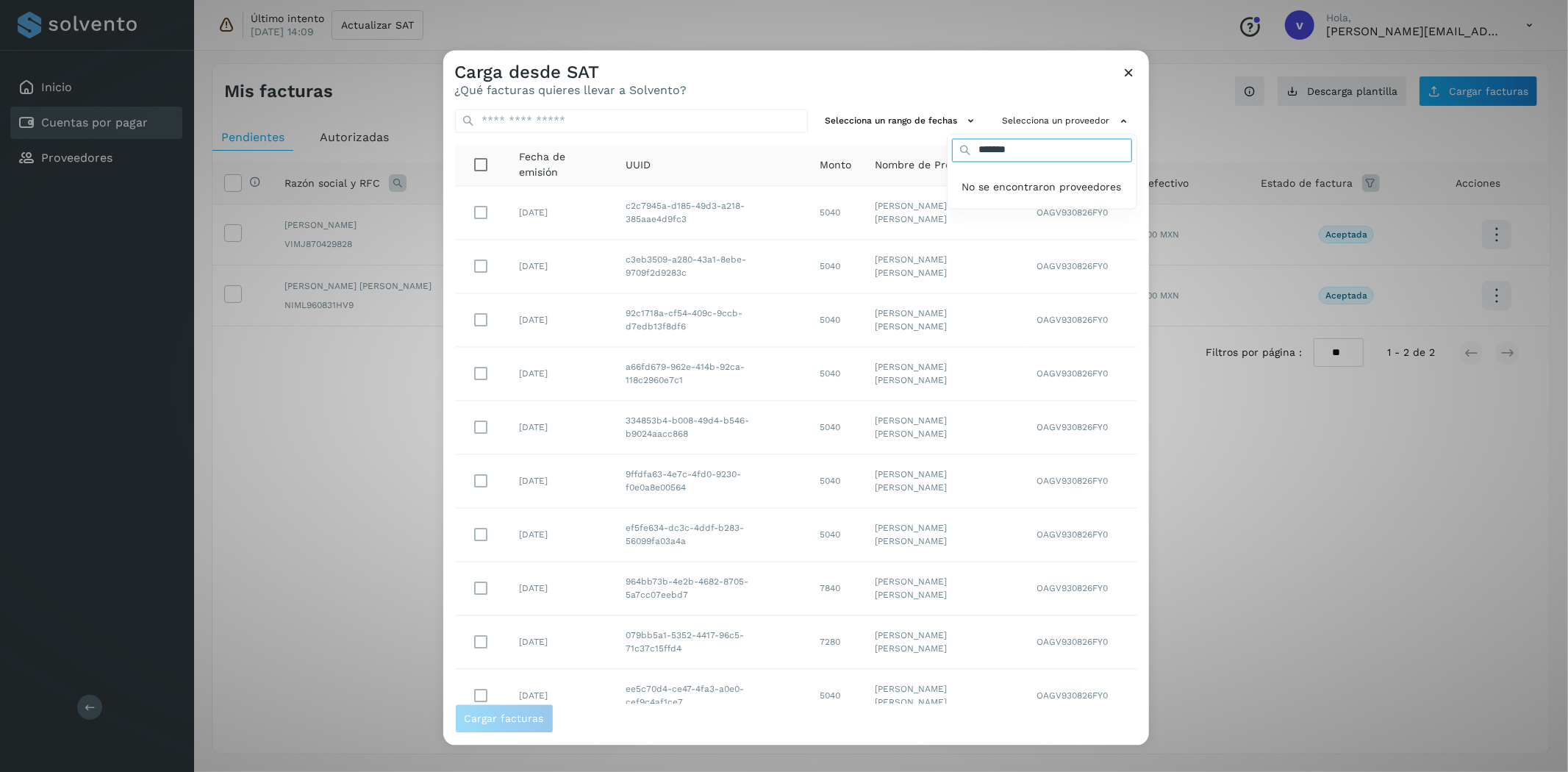
type input "*******"
click at [364, 384] on div "Carga desde SAT ¿Qué facturas quieres llevar a Solvento? Selecciona un rango de…" at bounding box center [784, 386] width 1568 height 772
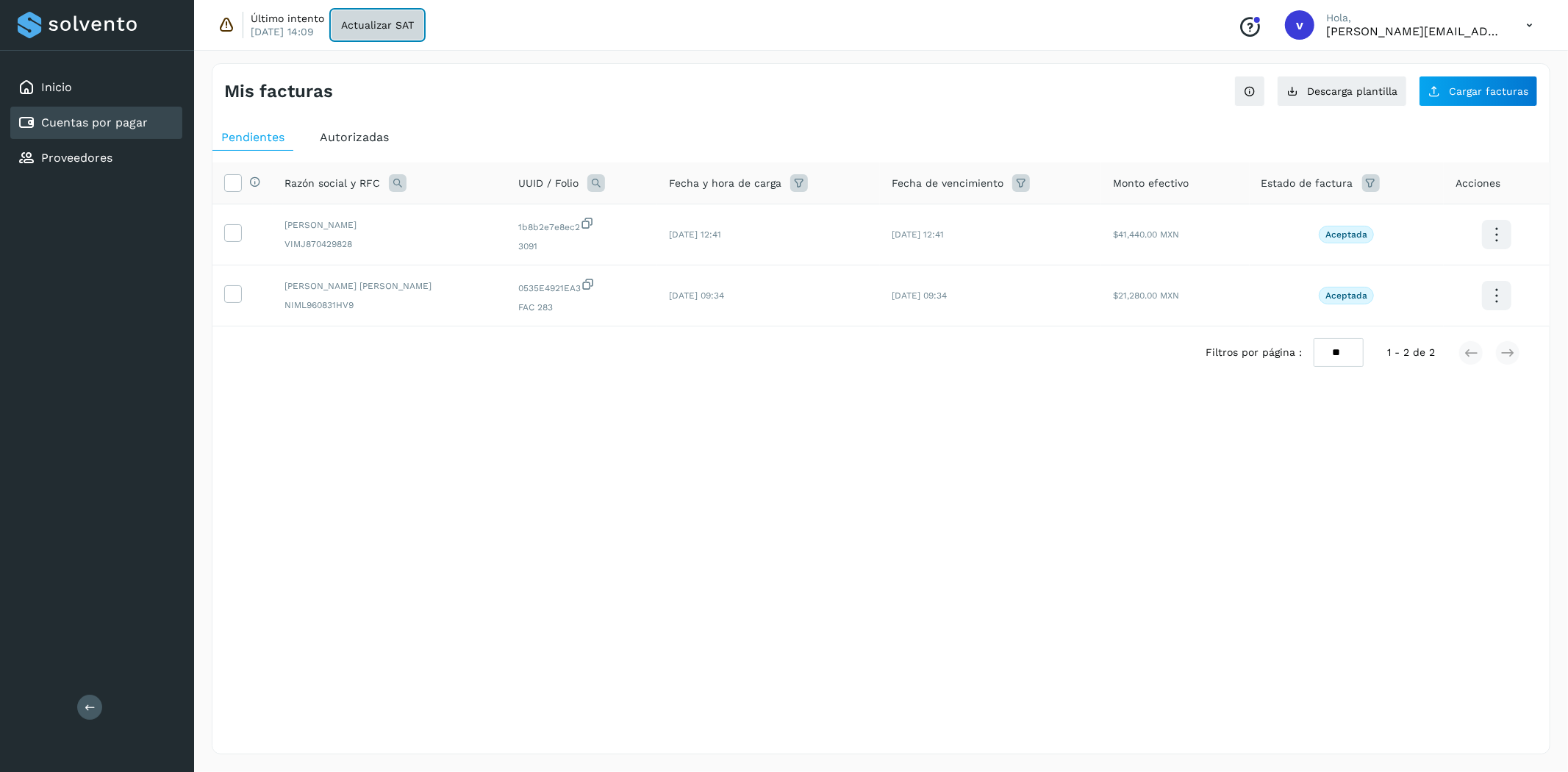
click at [398, 36] on button "Actualizar SAT" at bounding box center [378, 25] width 92 height 29
click at [1512, 20] on div "Conoce nuestros beneficios v [PERSON_NAME], [PERSON_NAME][EMAIL_ADDRESS][PERSON…" at bounding box center [1386, 25] width 319 height 34
click at [1375, 32] on p "[PERSON_NAME][EMAIL_ADDRESS][PERSON_NAME][DOMAIN_NAME]" at bounding box center [1414, 32] width 177 height 14
click at [1528, 25] on icon at bounding box center [1530, 25] width 30 height 30
click at [1431, 90] on div "Cerrar sesión" at bounding box center [1456, 94] width 175 height 28
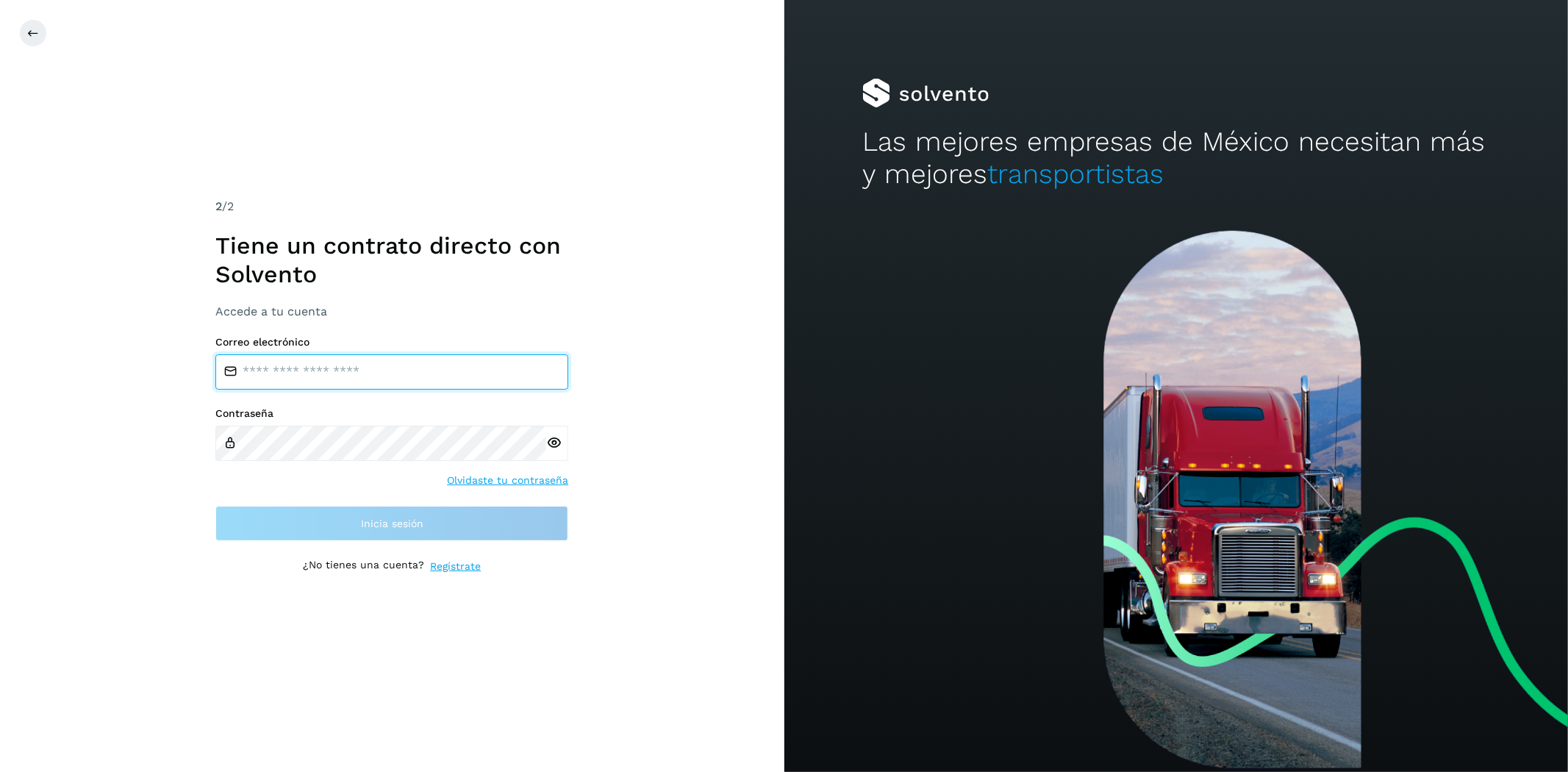
type input "**********"
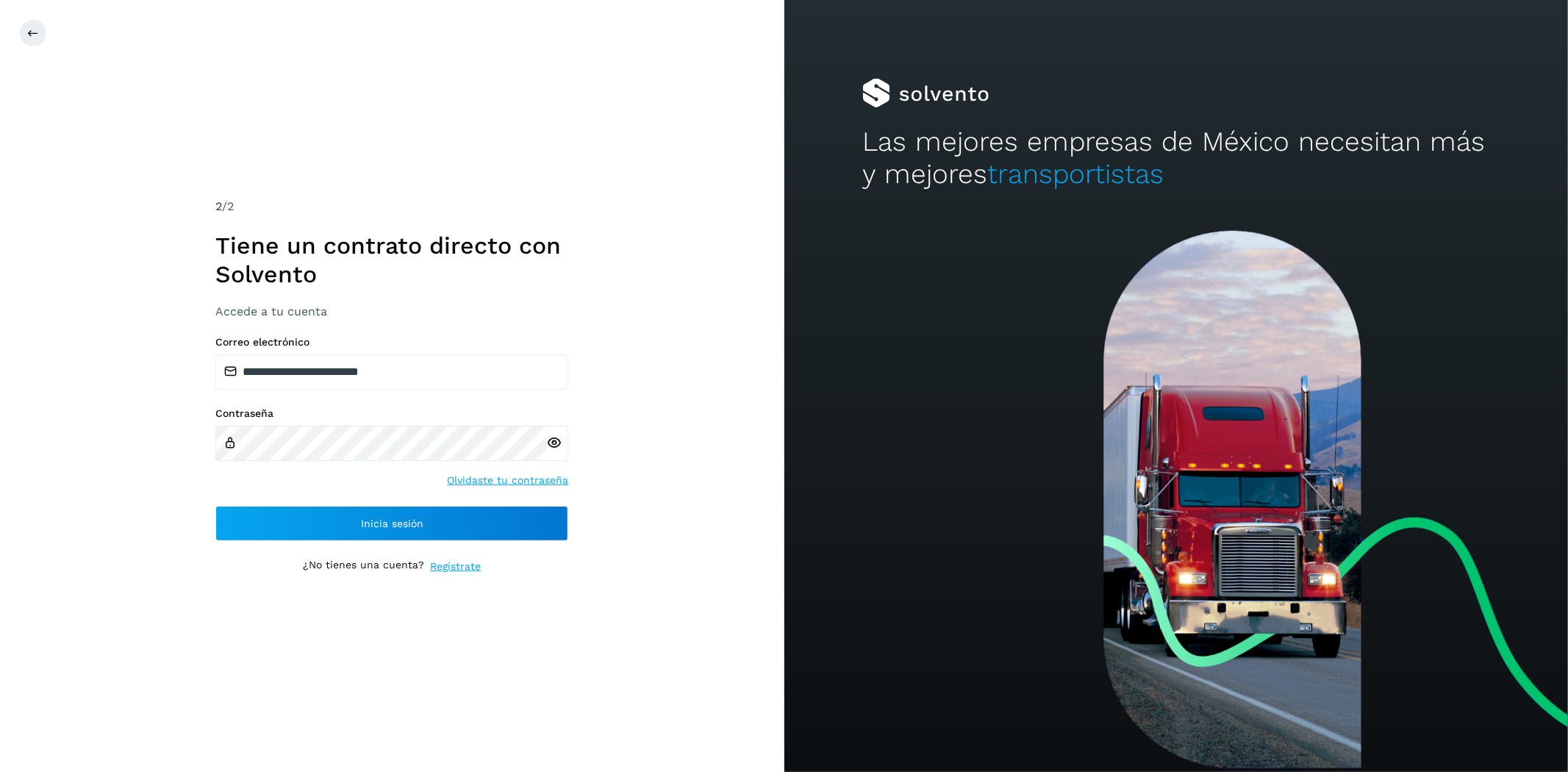
click at [456, 549] on div "**********" at bounding box center [391, 386] width 353 height 376
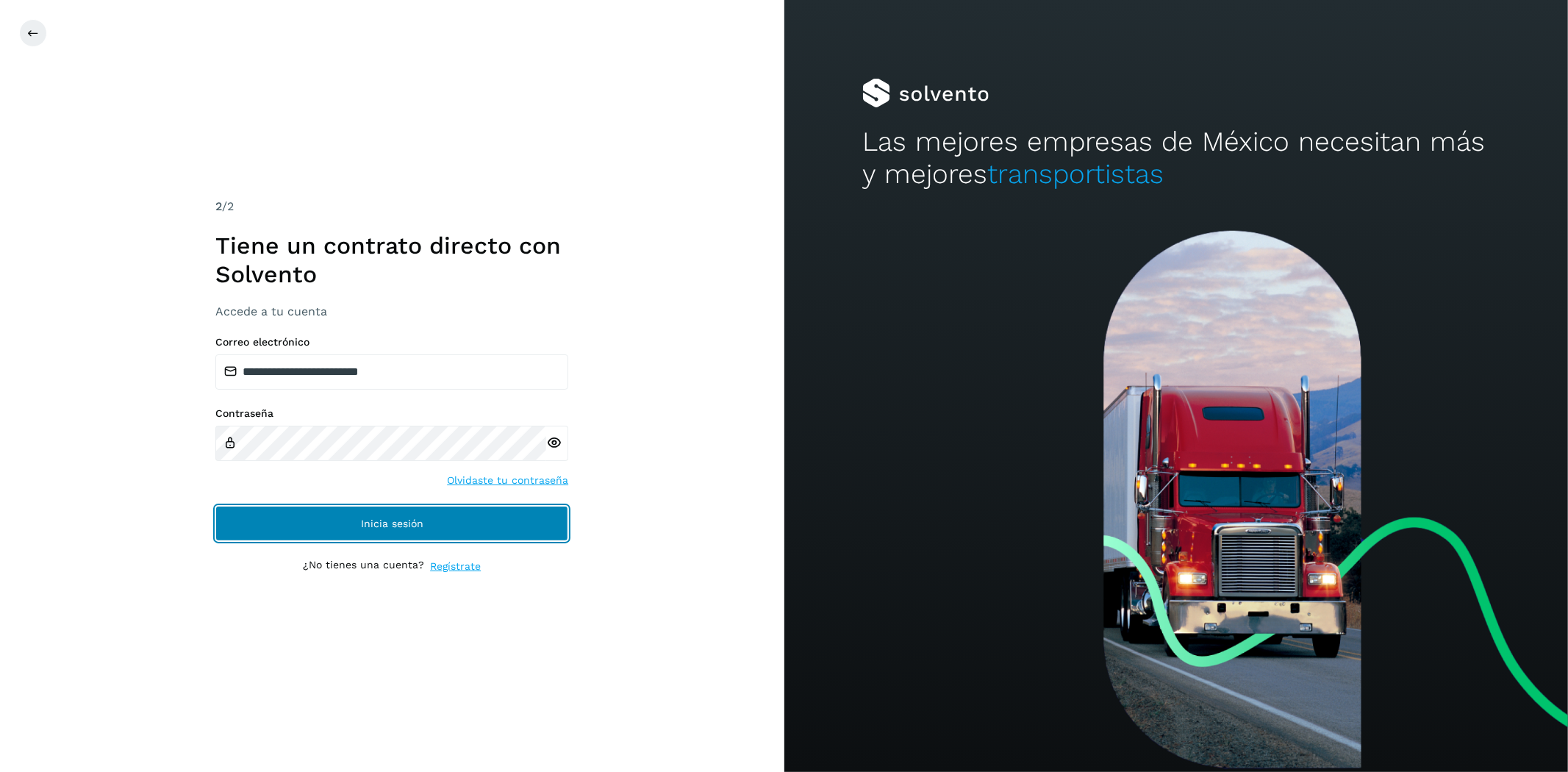
click at [461, 524] on button "Inicia sesión" at bounding box center [391, 523] width 353 height 36
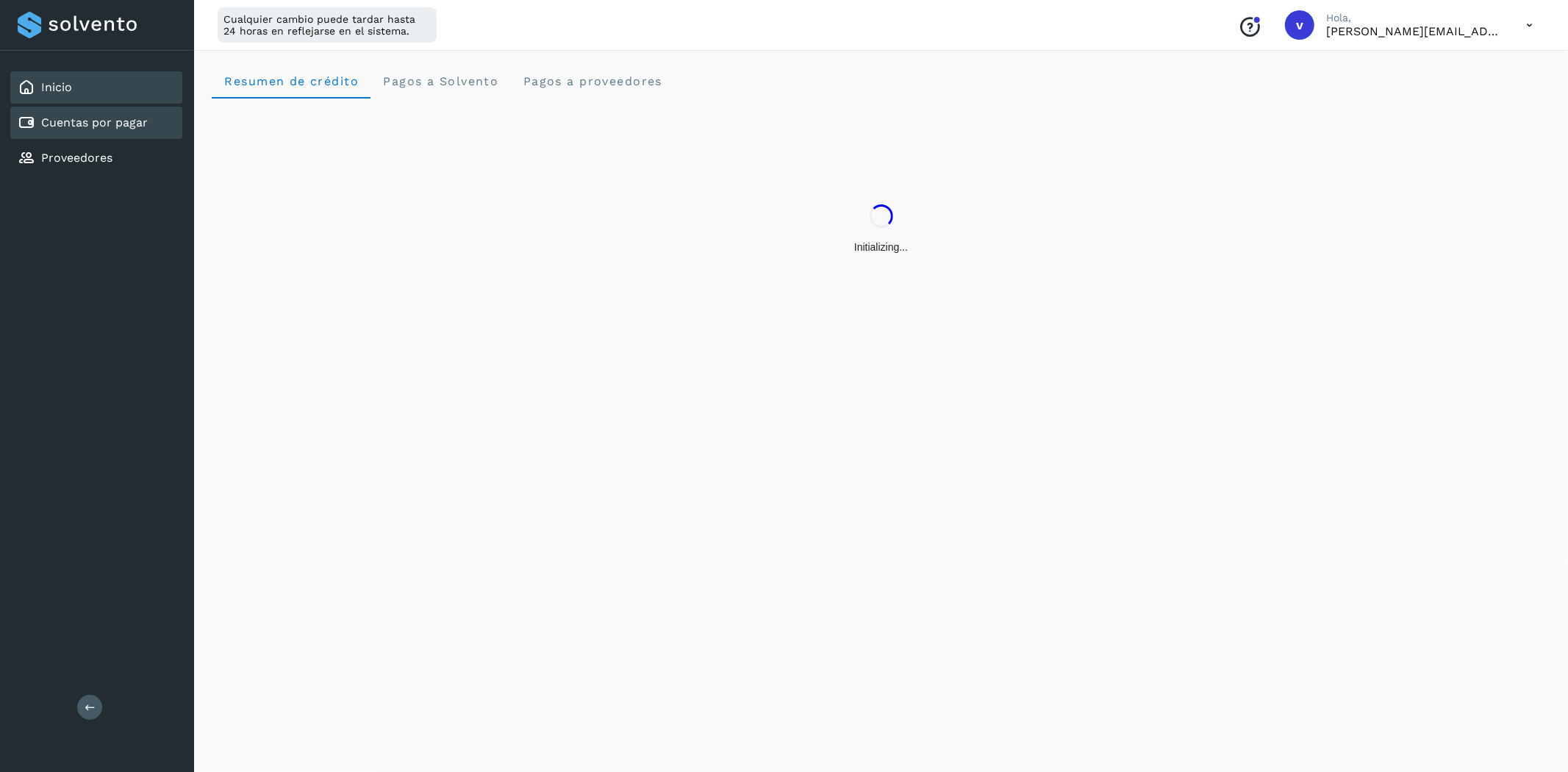
click at [85, 110] on div "Cuentas por pagar" at bounding box center [96, 123] width 172 height 32
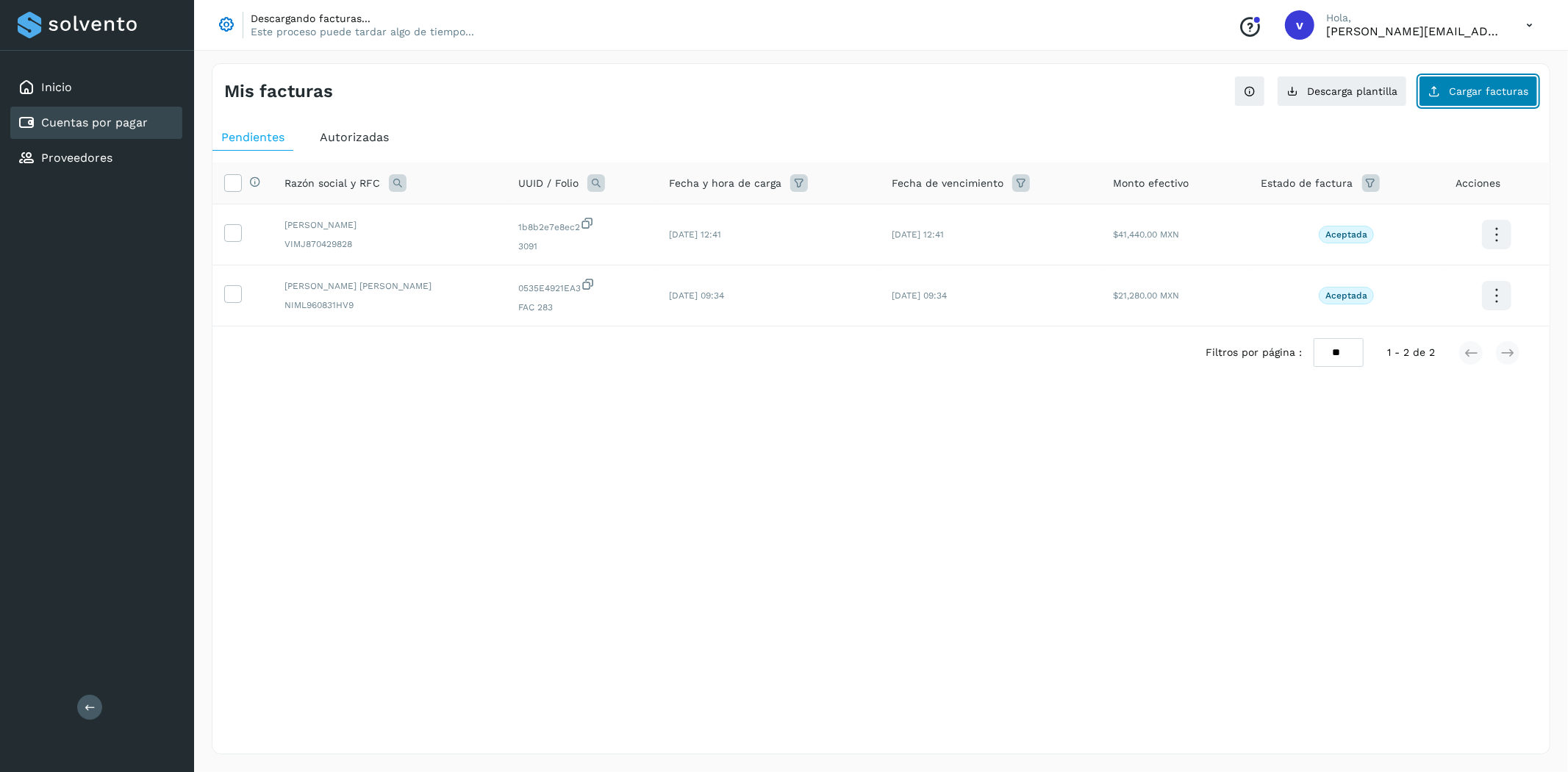
click at [1478, 92] on span "Cargar facturas" at bounding box center [1489, 91] width 79 height 10
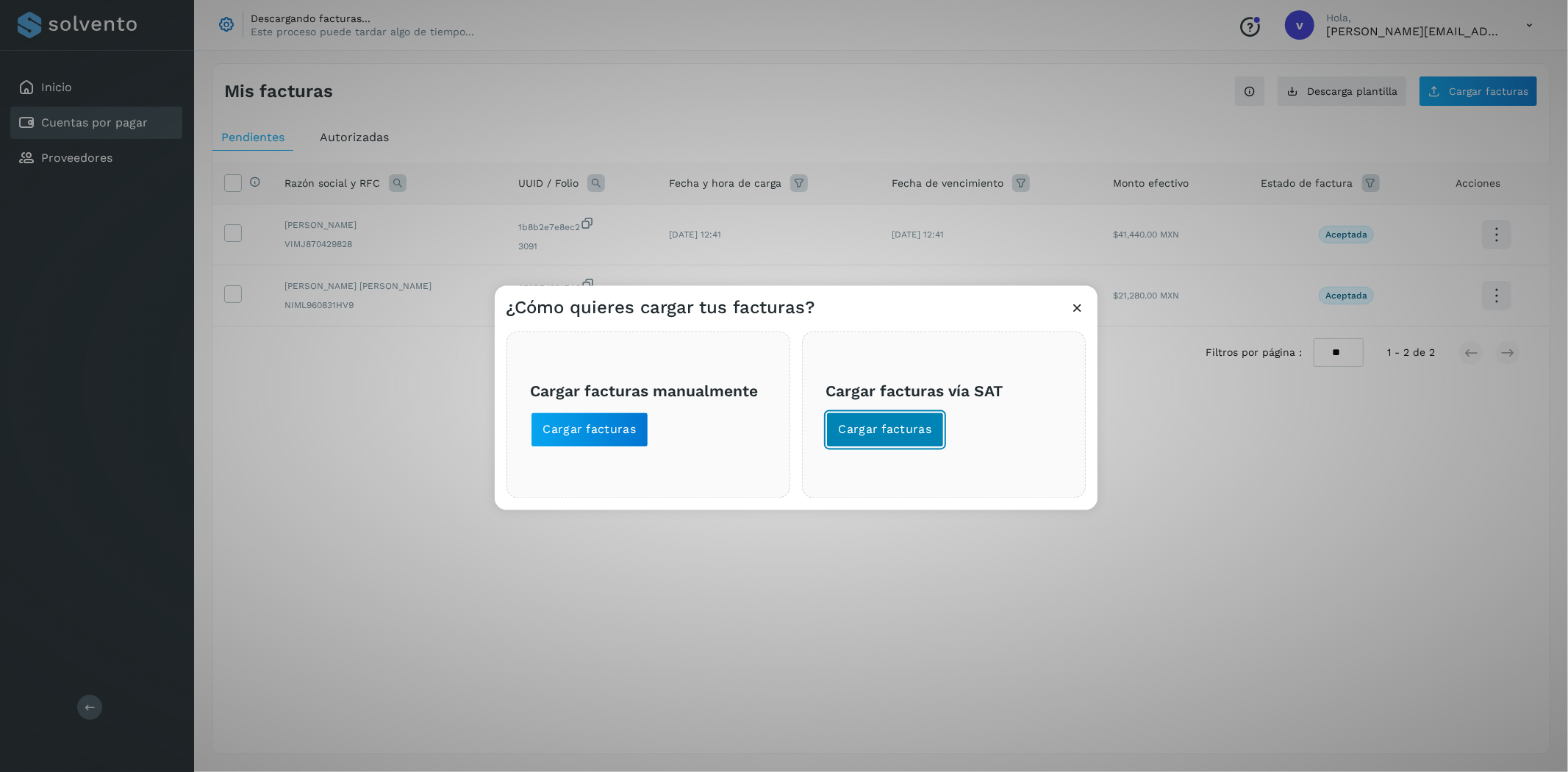
click at [914, 426] on span "Cargar facturas" at bounding box center [886, 430] width 93 height 16
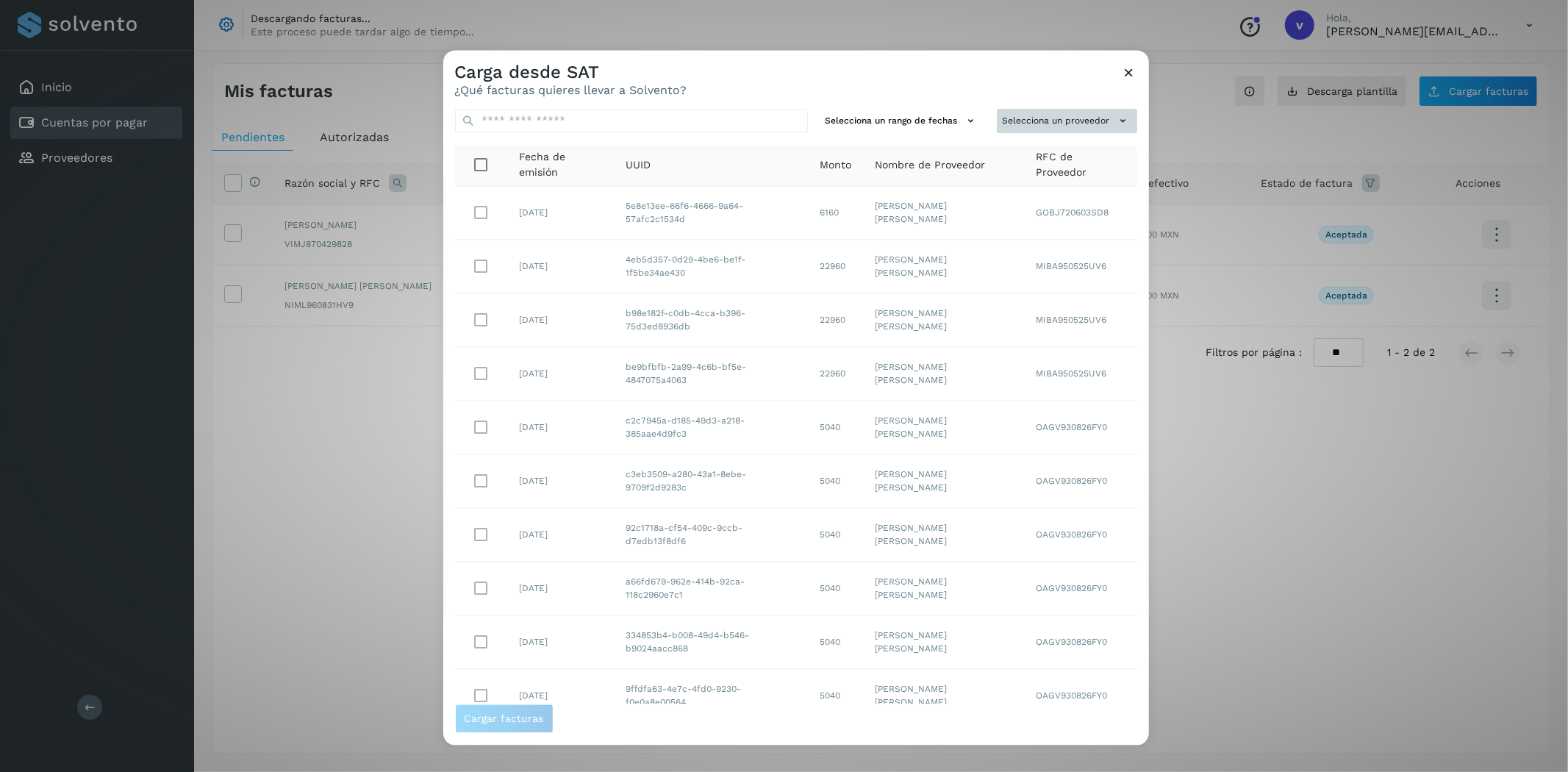
click at [1048, 118] on button "Selecciona un proveedor" at bounding box center [1066, 121] width 140 height 25
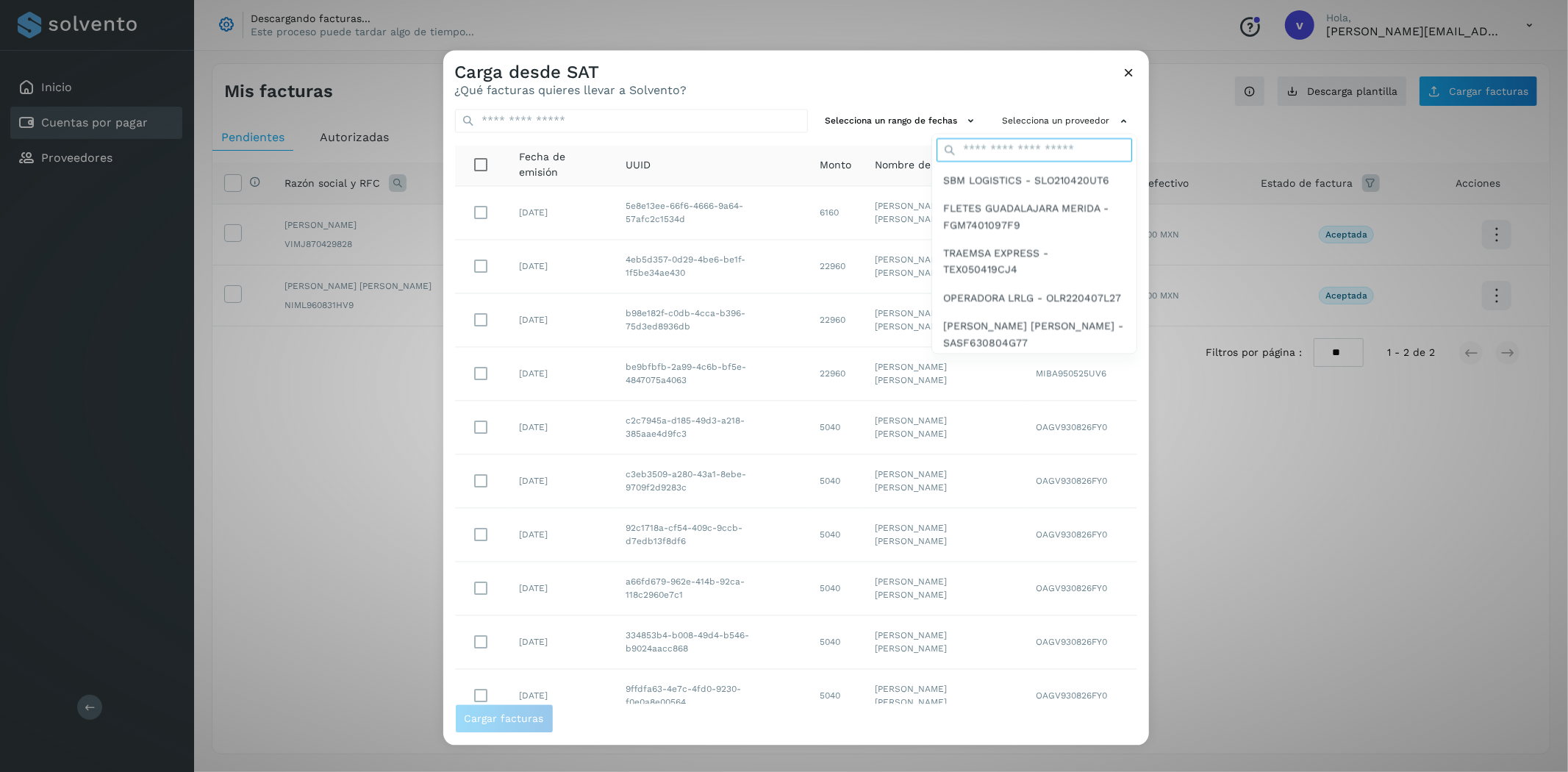
click at [1046, 146] on input "text" at bounding box center [1034, 150] width 196 height 24
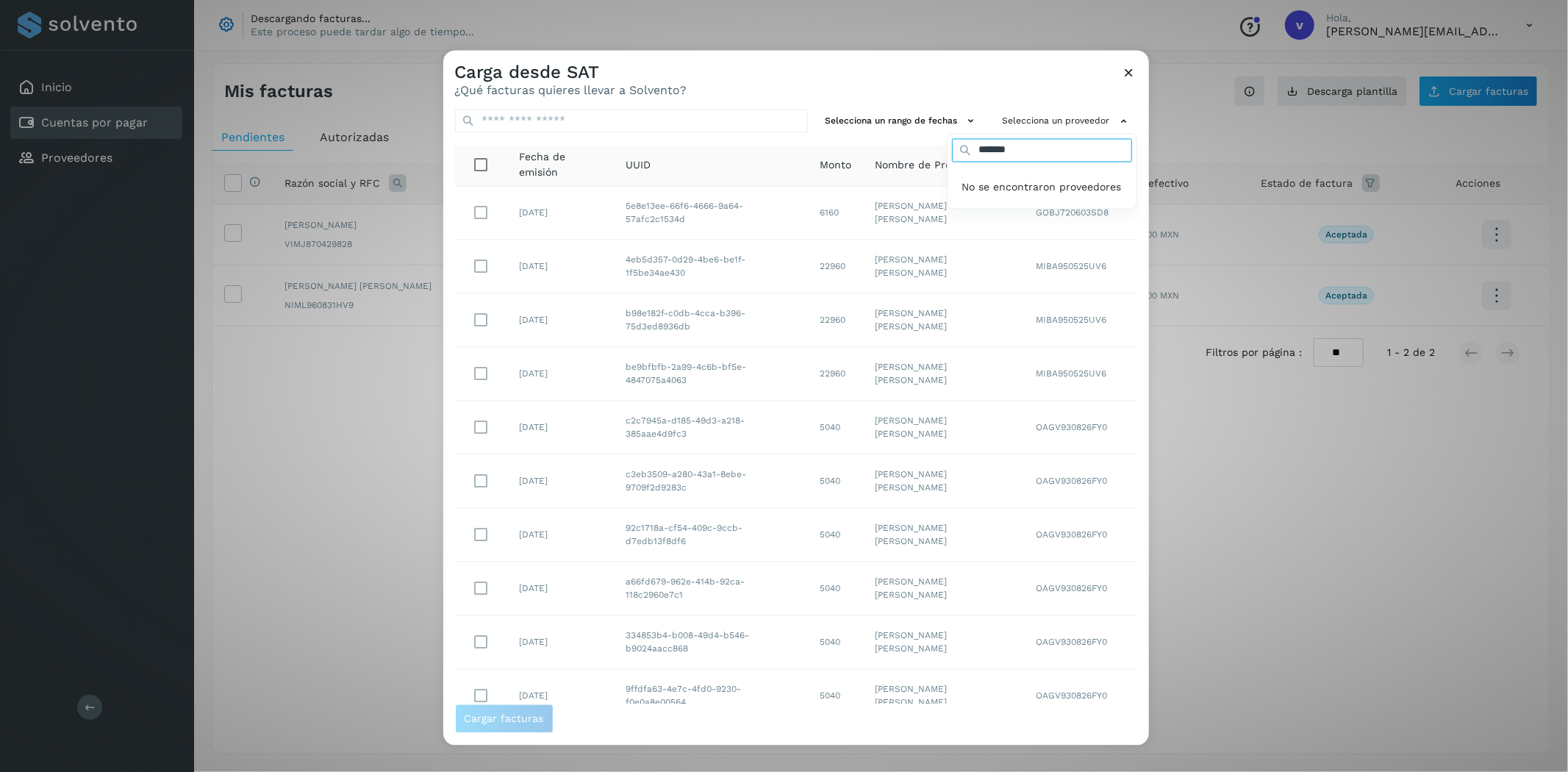
type input "*******"
click at [1272, 609] on div "Carga desde SAT ¿Qué facturas quieres llevar a Solvento? Selecciona un rango de…" at bounding box center [784, 386] width 1568 height 772
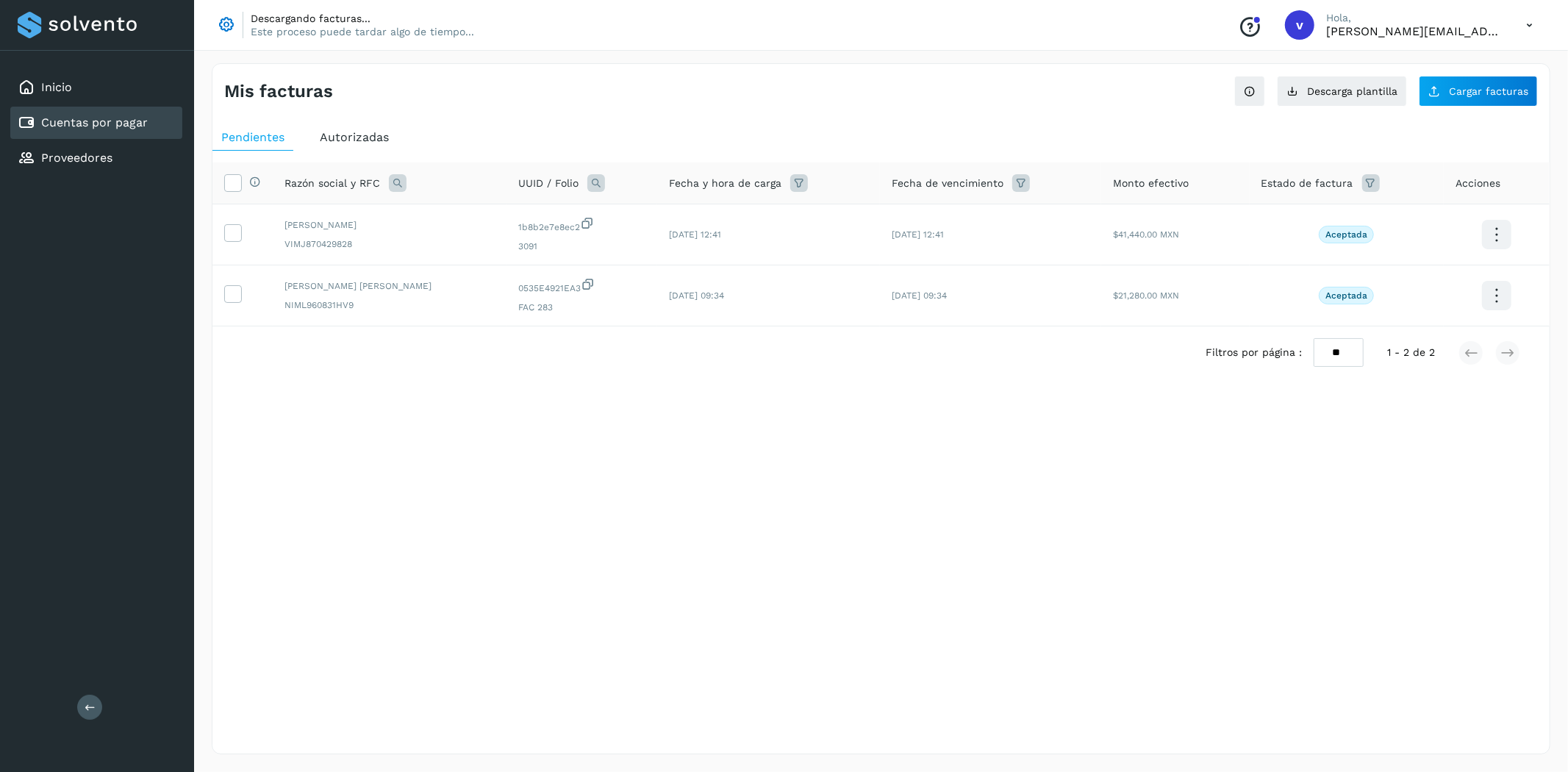
click at [523, 518] on div "Mis facturas Ver instrucciones para cargar Facturas Descarga plantilla Cargar f…" at bounding box center [881, 409] width 1339 height 691
click at [1497, 86] on span "Cargar facturas" at bounding box center [1489, 91] width 79 height 10
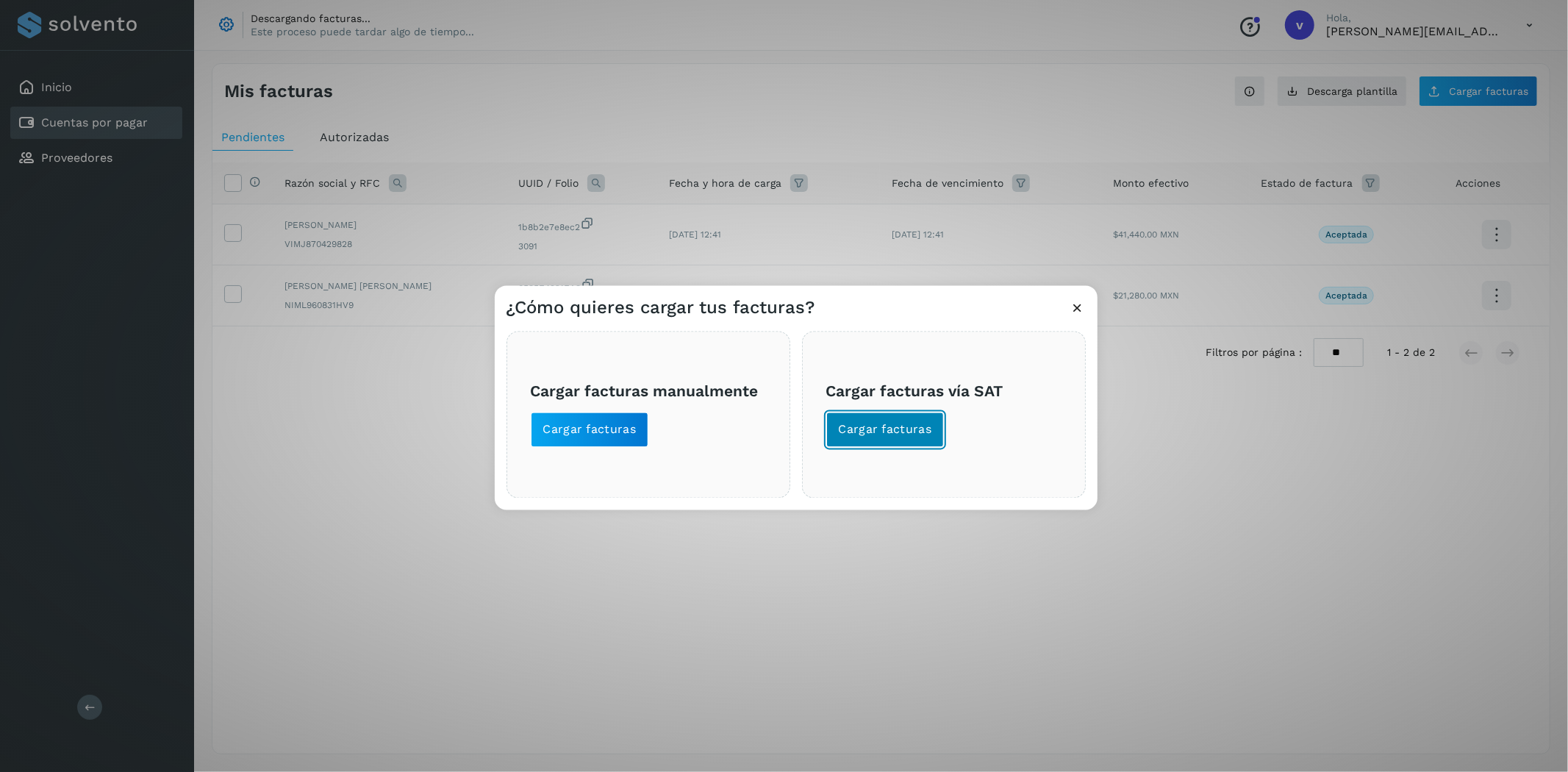
click at [864, 422] on span "Cargar facturas" at bounding box center [886, 430] width 93 height 16
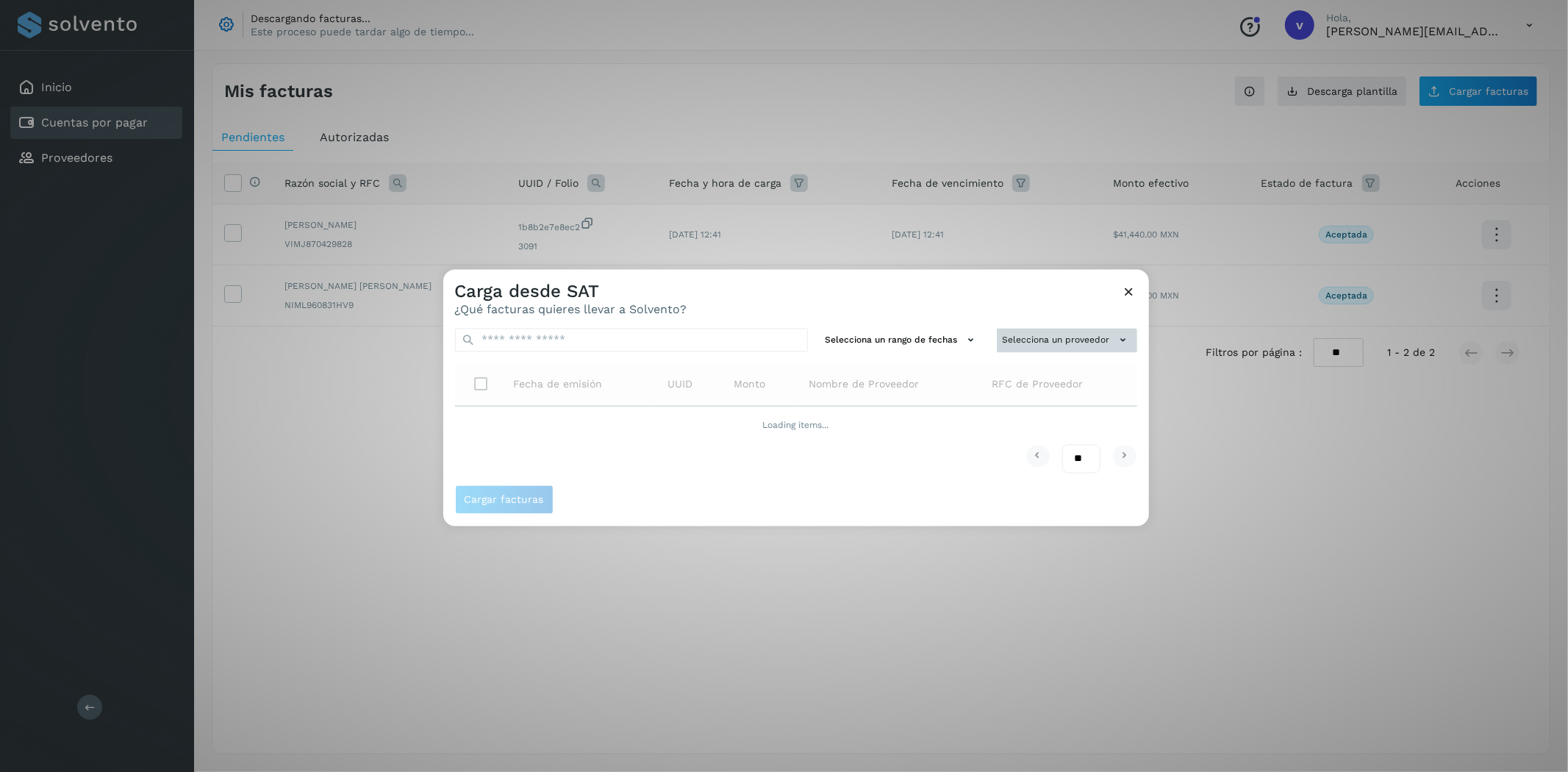
click at [1041, 332] on button "Selecciona un proveedor" at bounding box center [1066, 341] width 140 height 25
click at [1024, 368] on input "text" at bounding box center [1042, 369] width 180 height 24
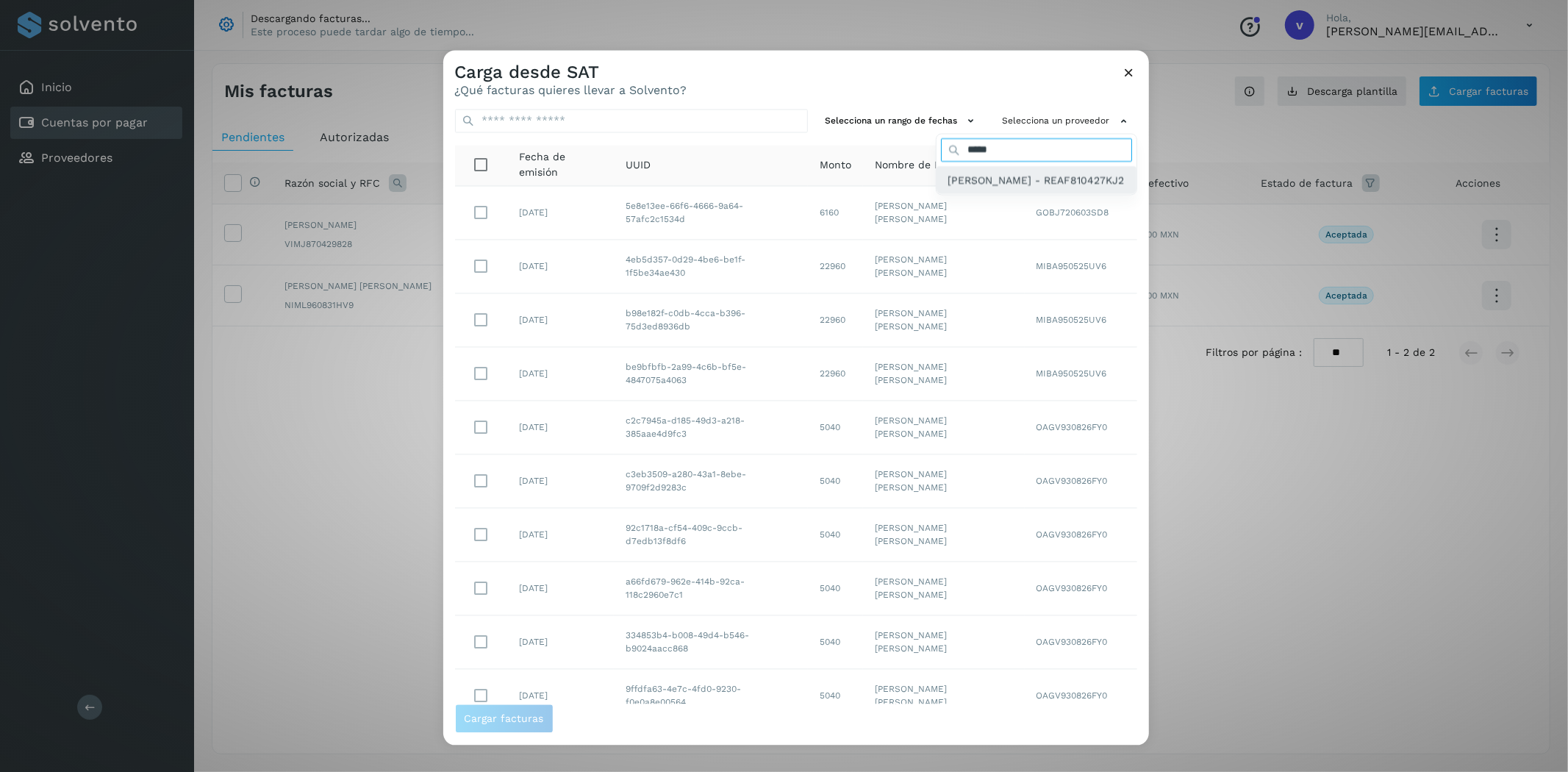
type input "*****"
click at [978, 194] on div "[PERSON_NAME] - REAF810427KJ2" at bounding box center [1036, 180] width 200 height 28
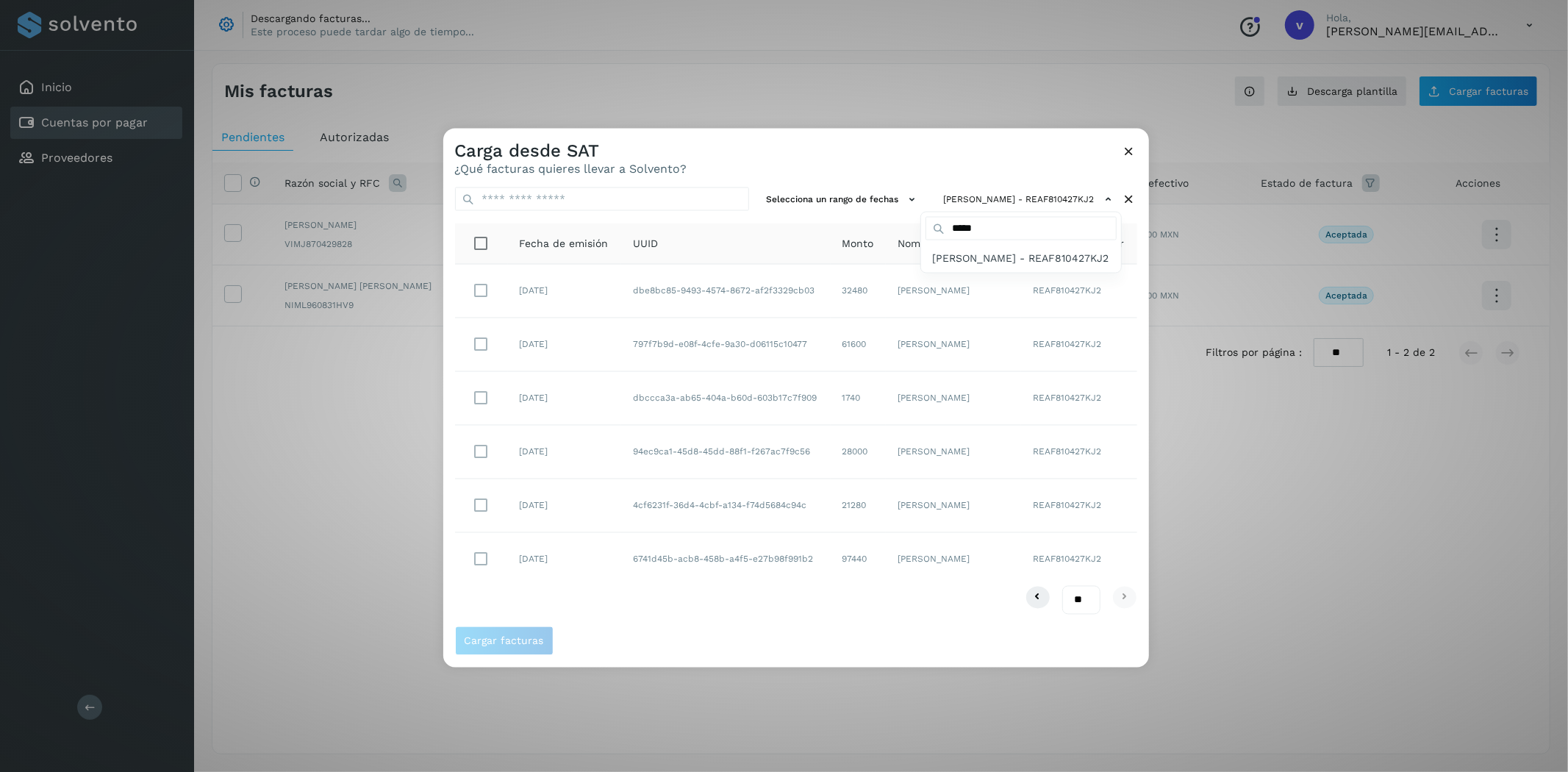
click at [715, 635] on div at bounding box center [1227, 514] width 1568 height 772
click at [1079, 608] on select "** ** **" at bounding box center [1082, 600] width 38 height 29
select select "**"
click at [1063, 586] on select "** ** **" at bounding box center [1082, 600] width 38 height 29
click at [512, 644] on span "Cargar facturas" at bounding box center [505, 640] width 79 height 10
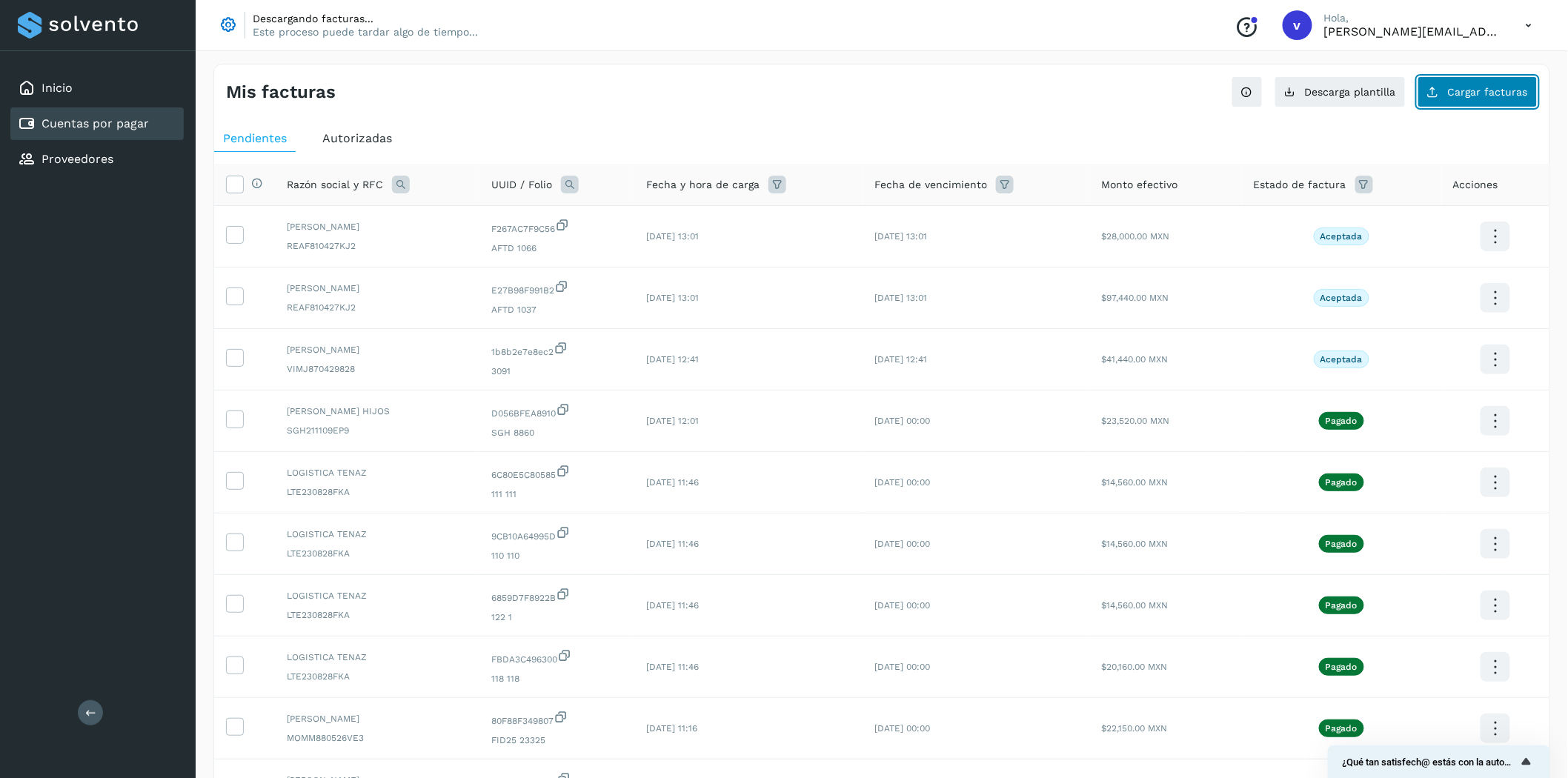
click at [1468, 98] on button "Cargar facturas" at bounding box center [1477, 92] width 120 height 31
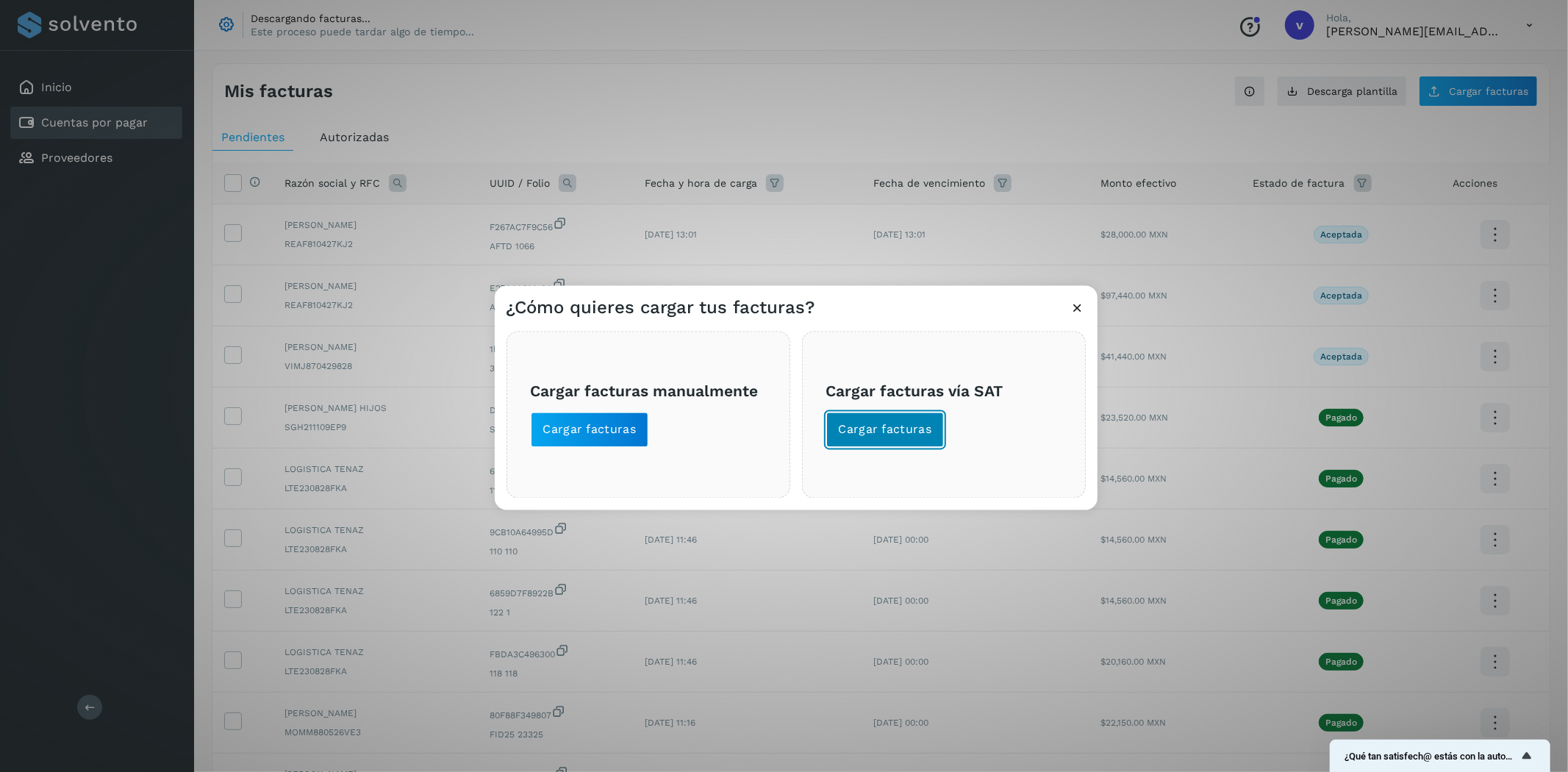
click at [915, 434] on span "Cargar facturas" at bounding box center [886, 430] width 93 height 16
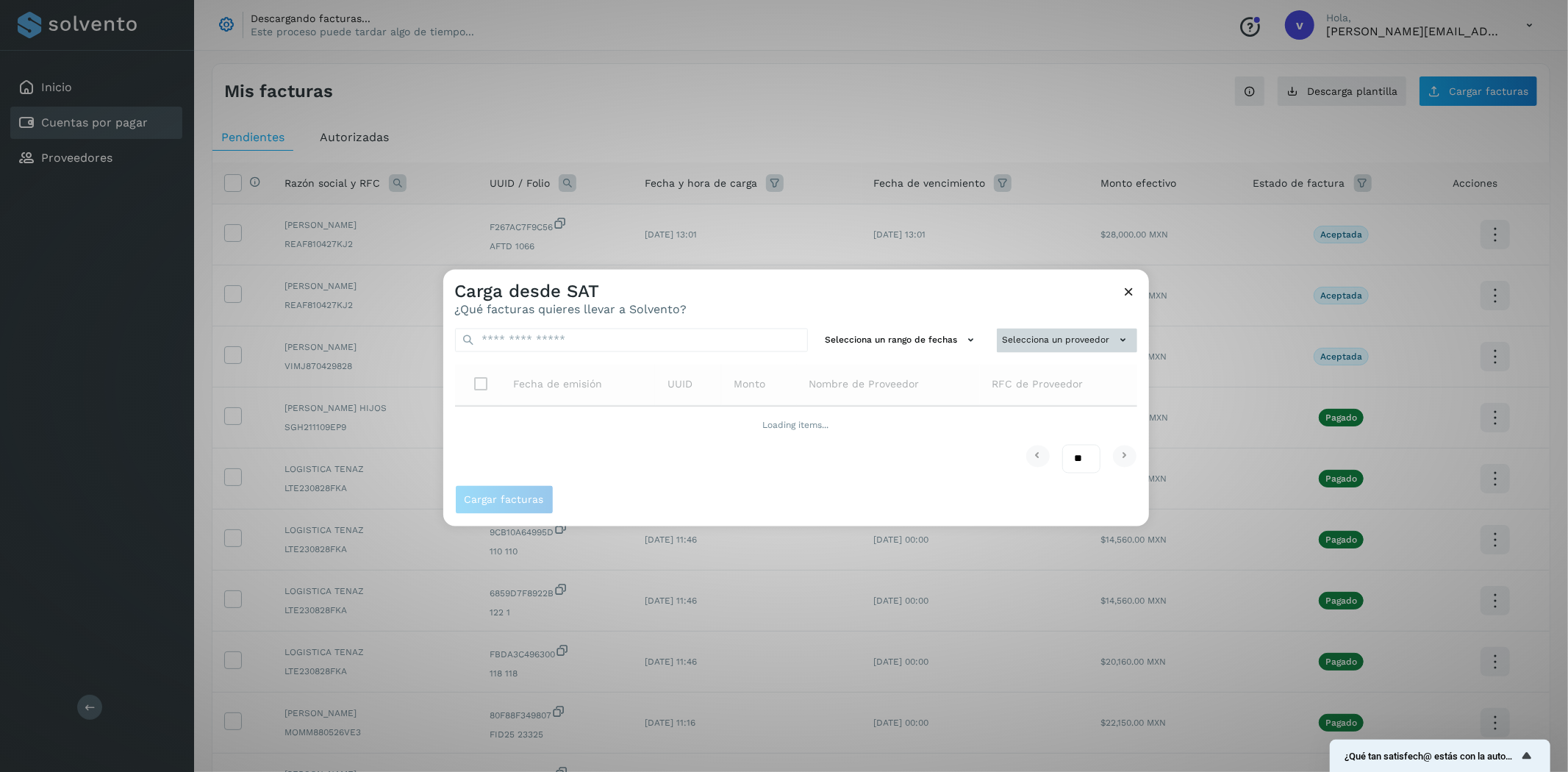
click at [1045, 338] on button "Selecciona un proveedor" at bounding box center [1066, 341] width 140 height 25
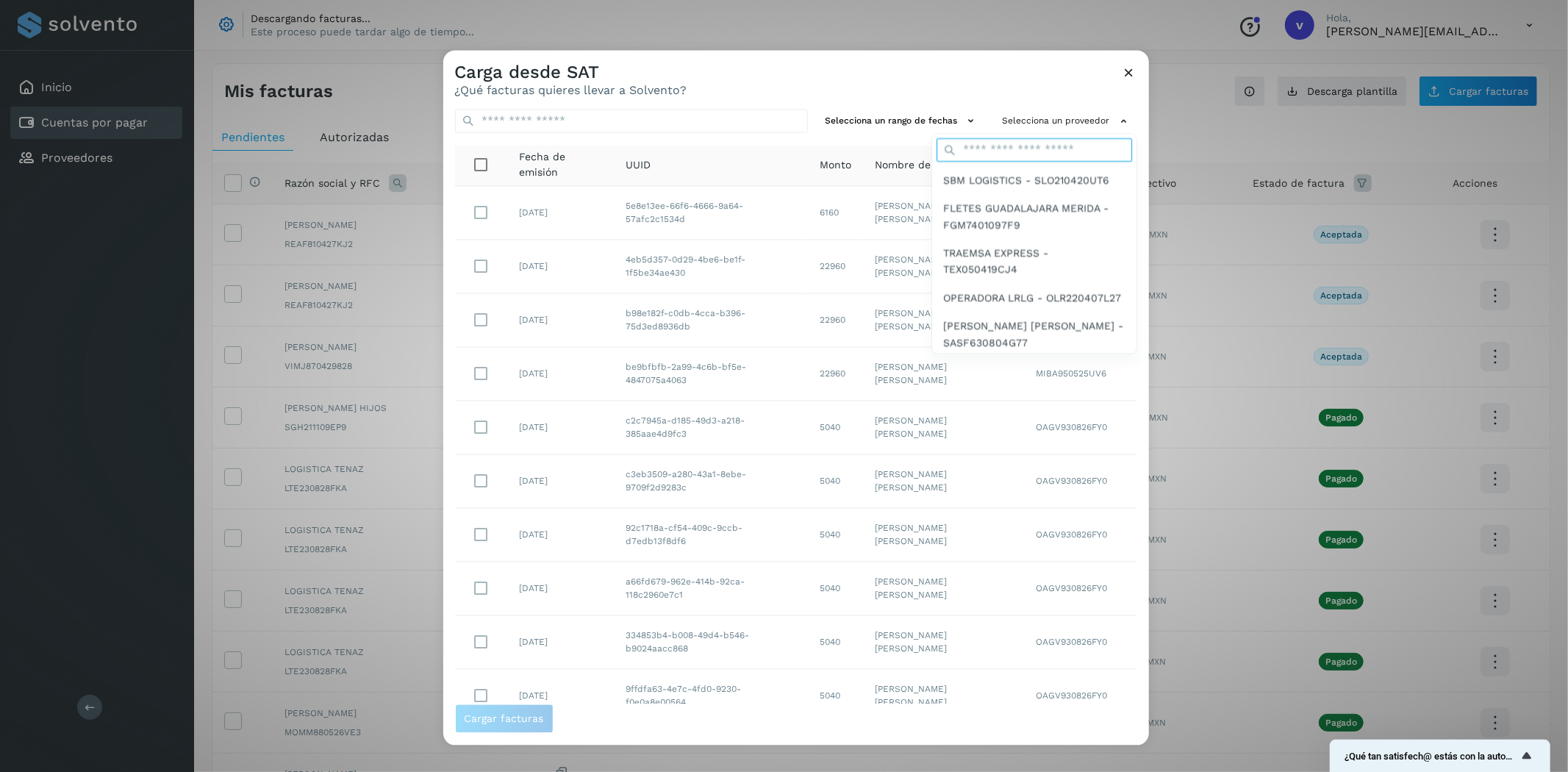
click at [995, 153] on input "text" at bounding box center [1034, 150] width 196 height 24
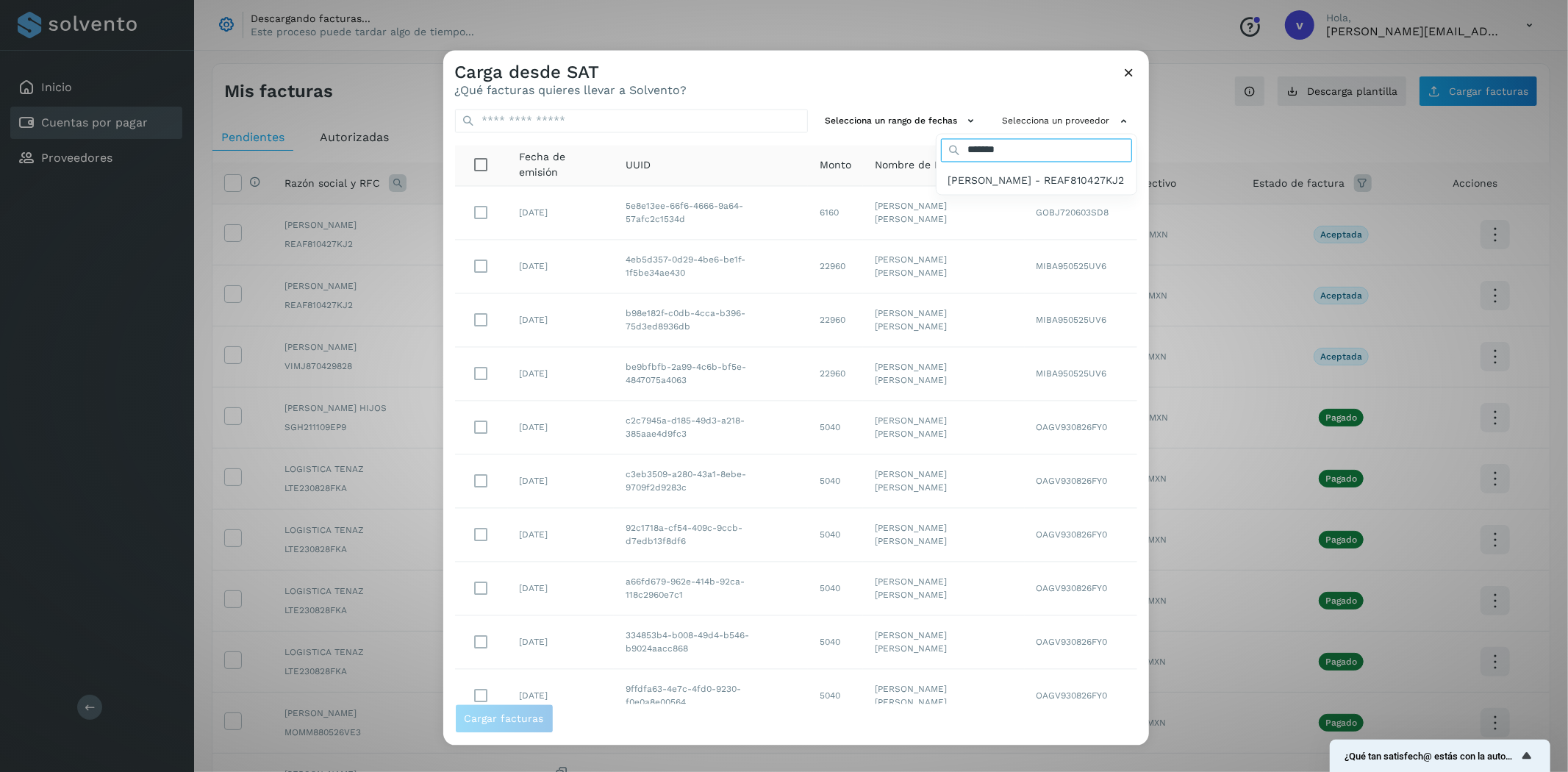
type input "*******"
click at [1000, 179] on span "[PERSON_NAME] - REAF810427KJ2" at bounding box center [1036, 180] width 177 height 16
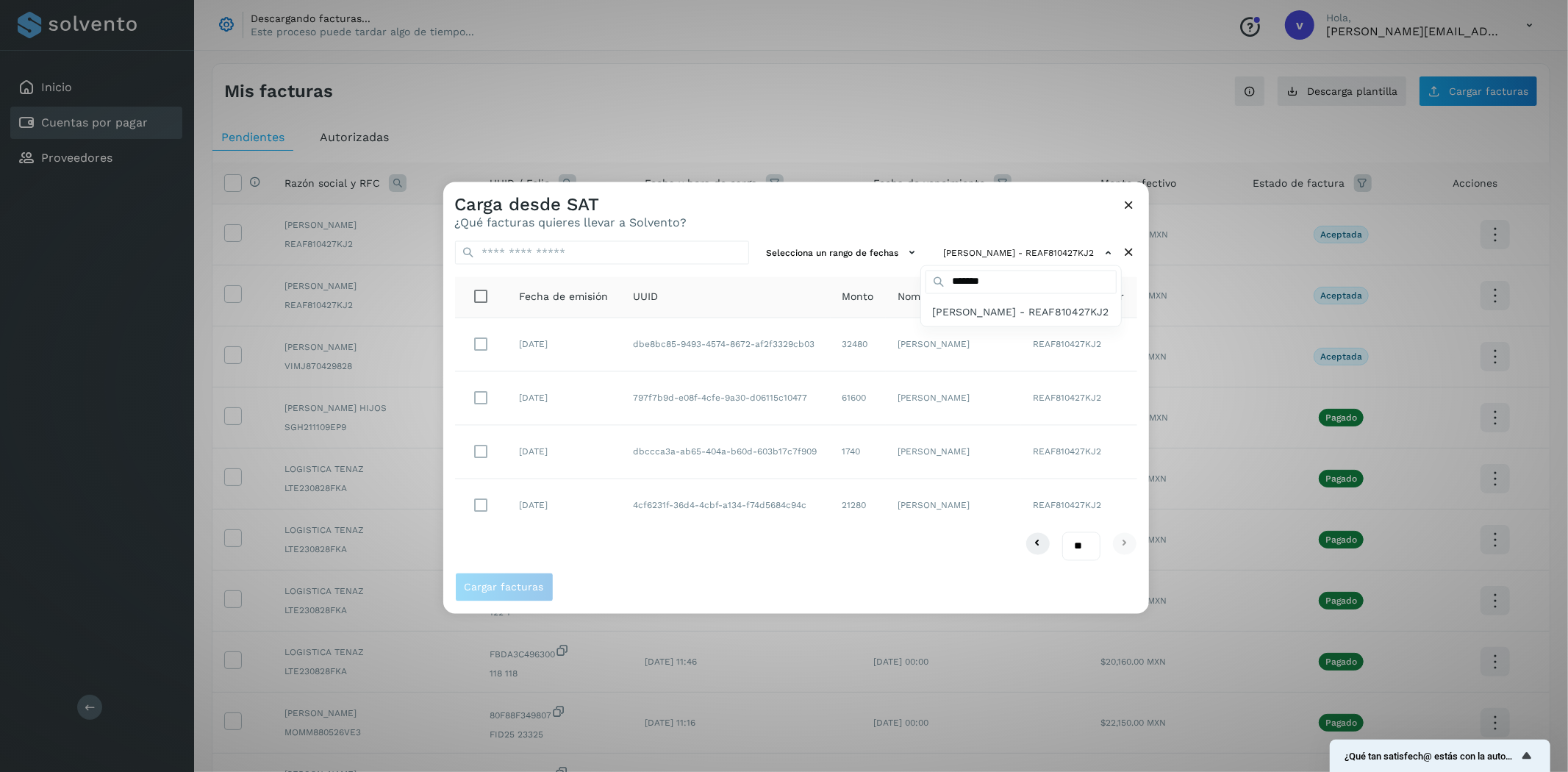
click at [1130, 203] on div at bounding box center [1227, 568] width 1568 height 772
click at [1128, 206] on icon at bounding box center [1129, 204] width 15 height 15
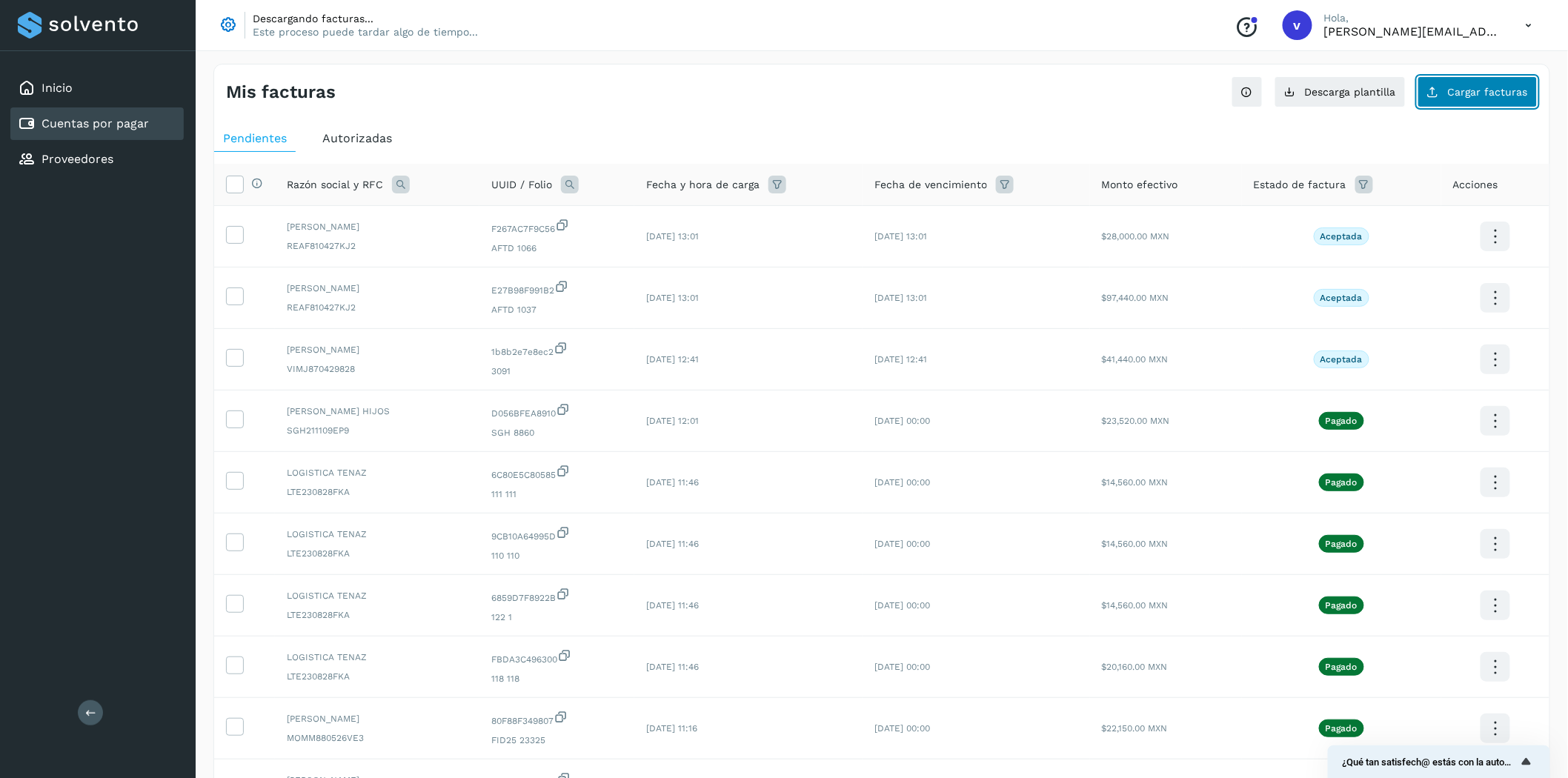
click at [1457, 106] on button "Cargar facturas" at bounding box center [1477, 92] width 120 height 31
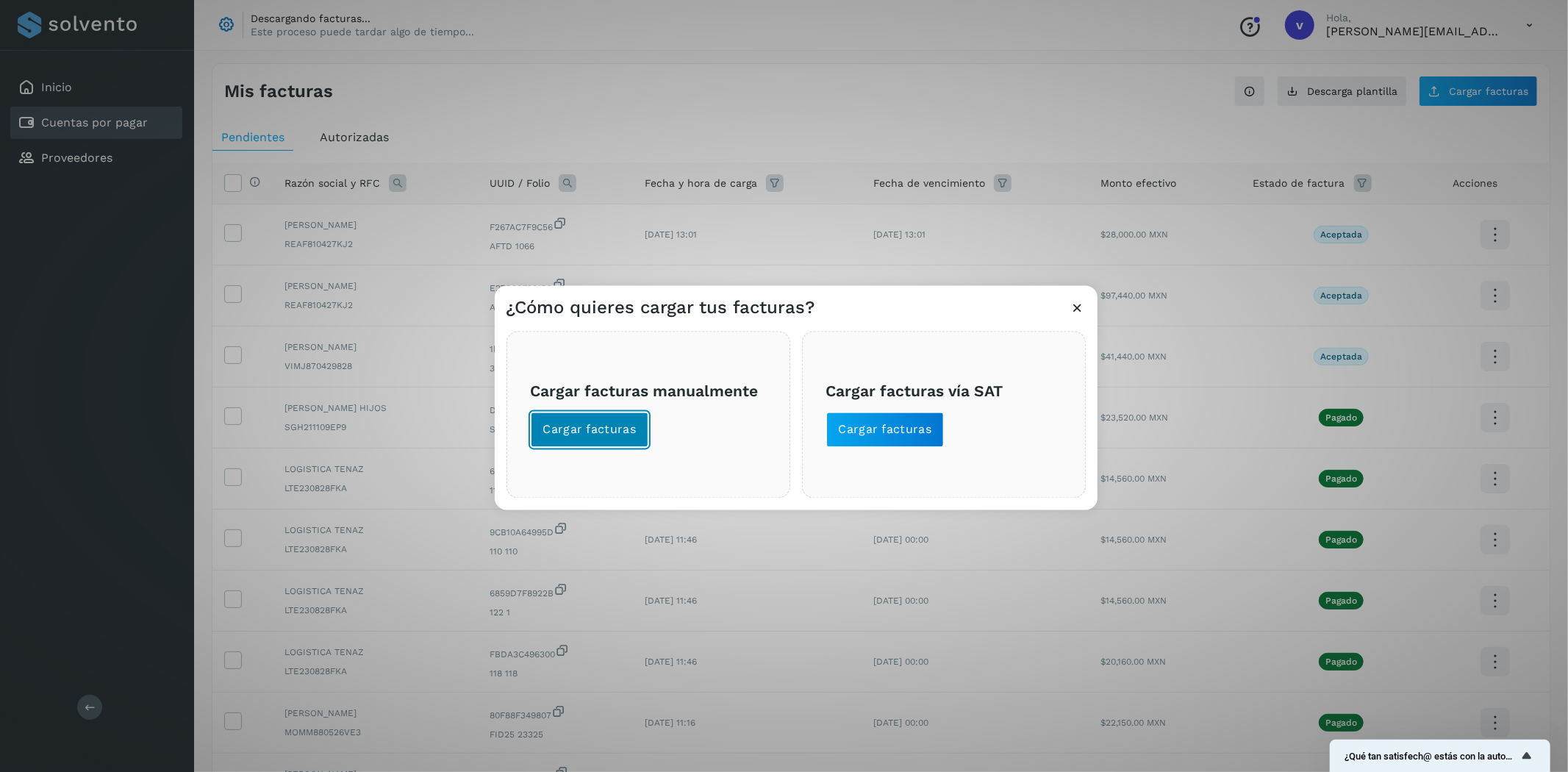
click at [601, 428] on span "Cargar facturas" at bounding box center [590, 430] width 93 height 16
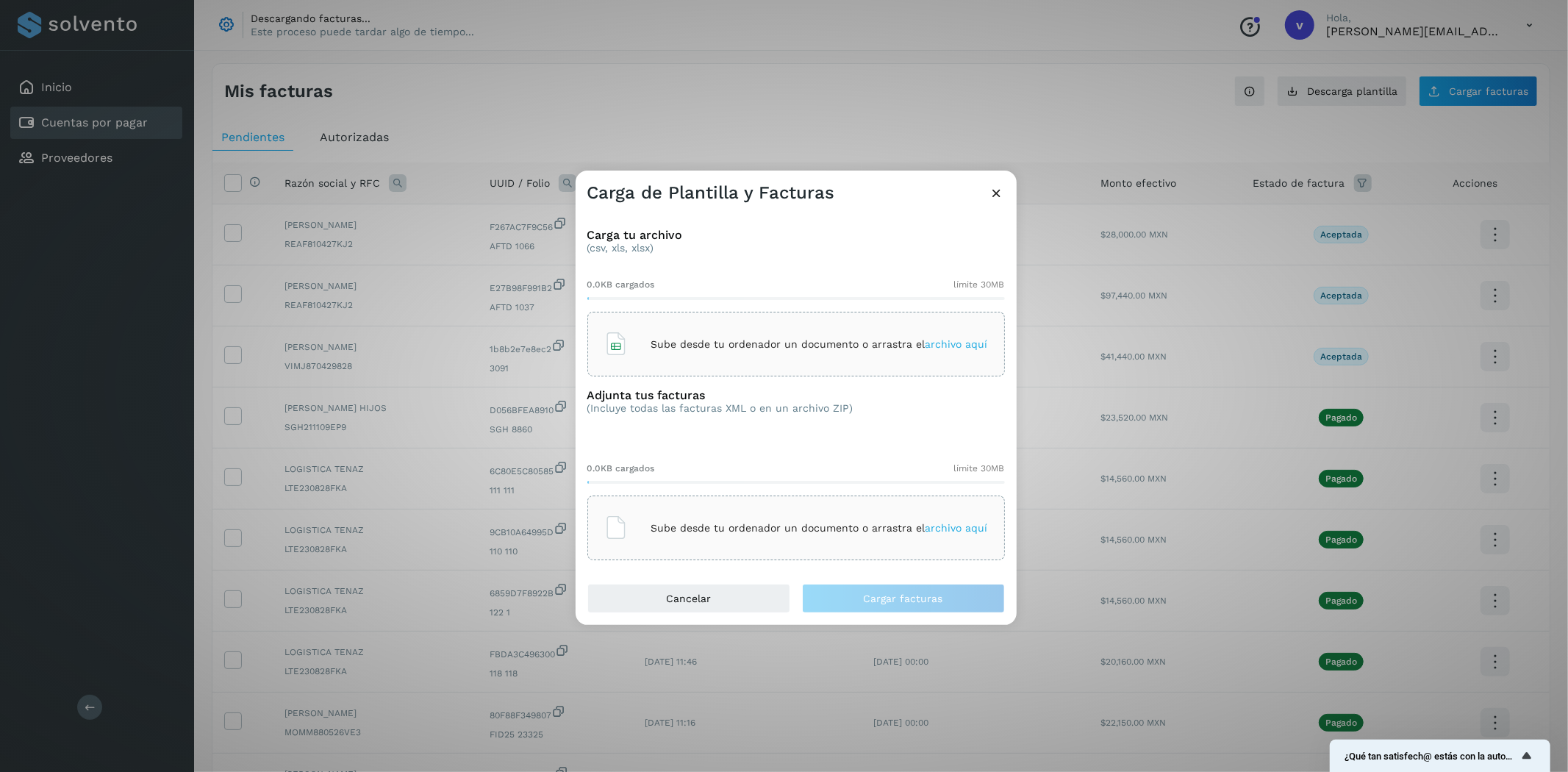
click at [695, 332] on div "Sube desde tu ordenador un documento o arrastra el archivo aquí" at bounding box center [796, 344] width 383 height 40
click at [792, 523] on p "Sube desde tu ordenador un documento o arrastra el archivo aquí" at bounding box center [819, 529] width 337 height 13
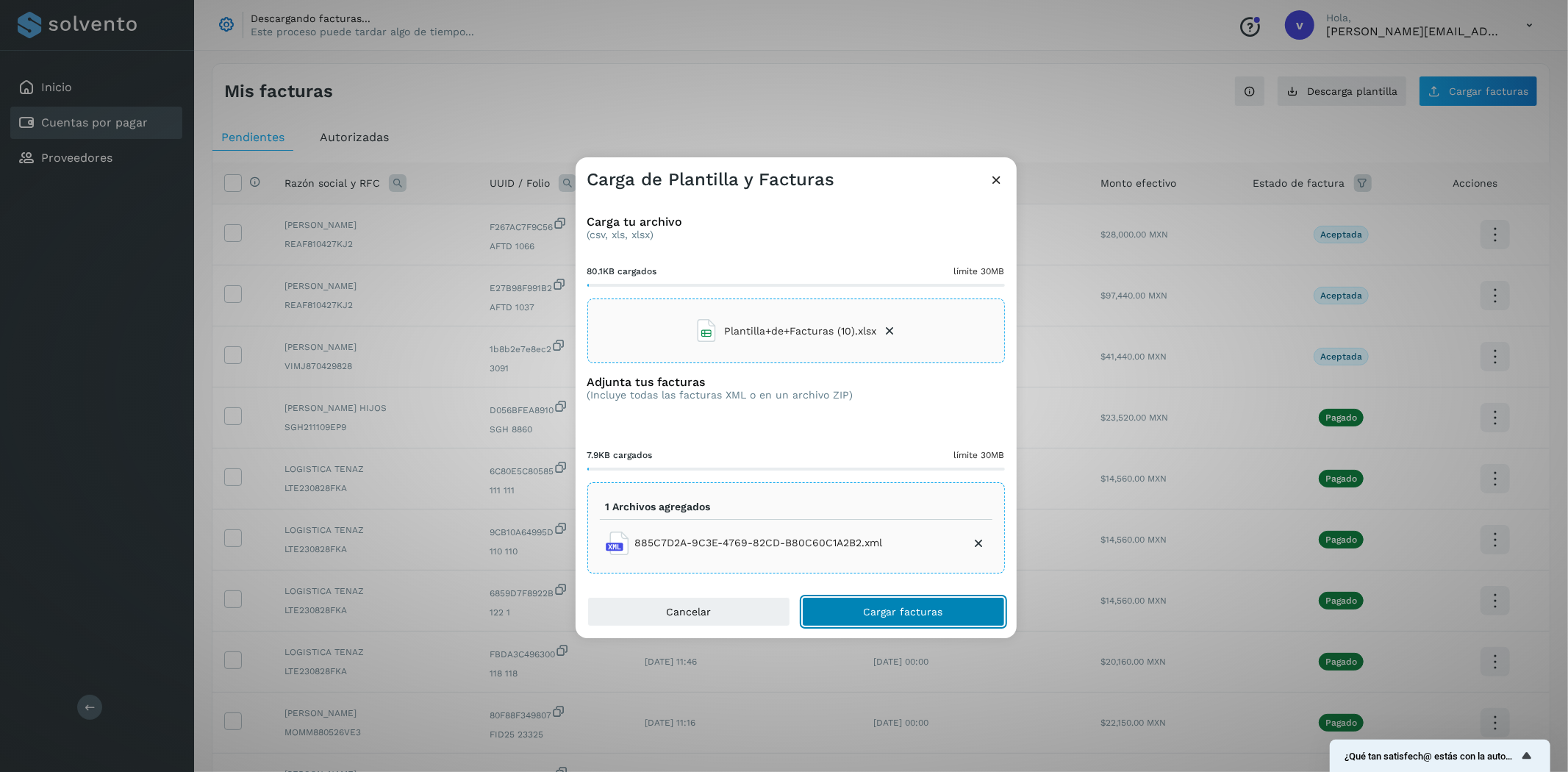
click at [883, 614] on span "Cargar facturas" at bounding box center [903, 612] width 79 height 10
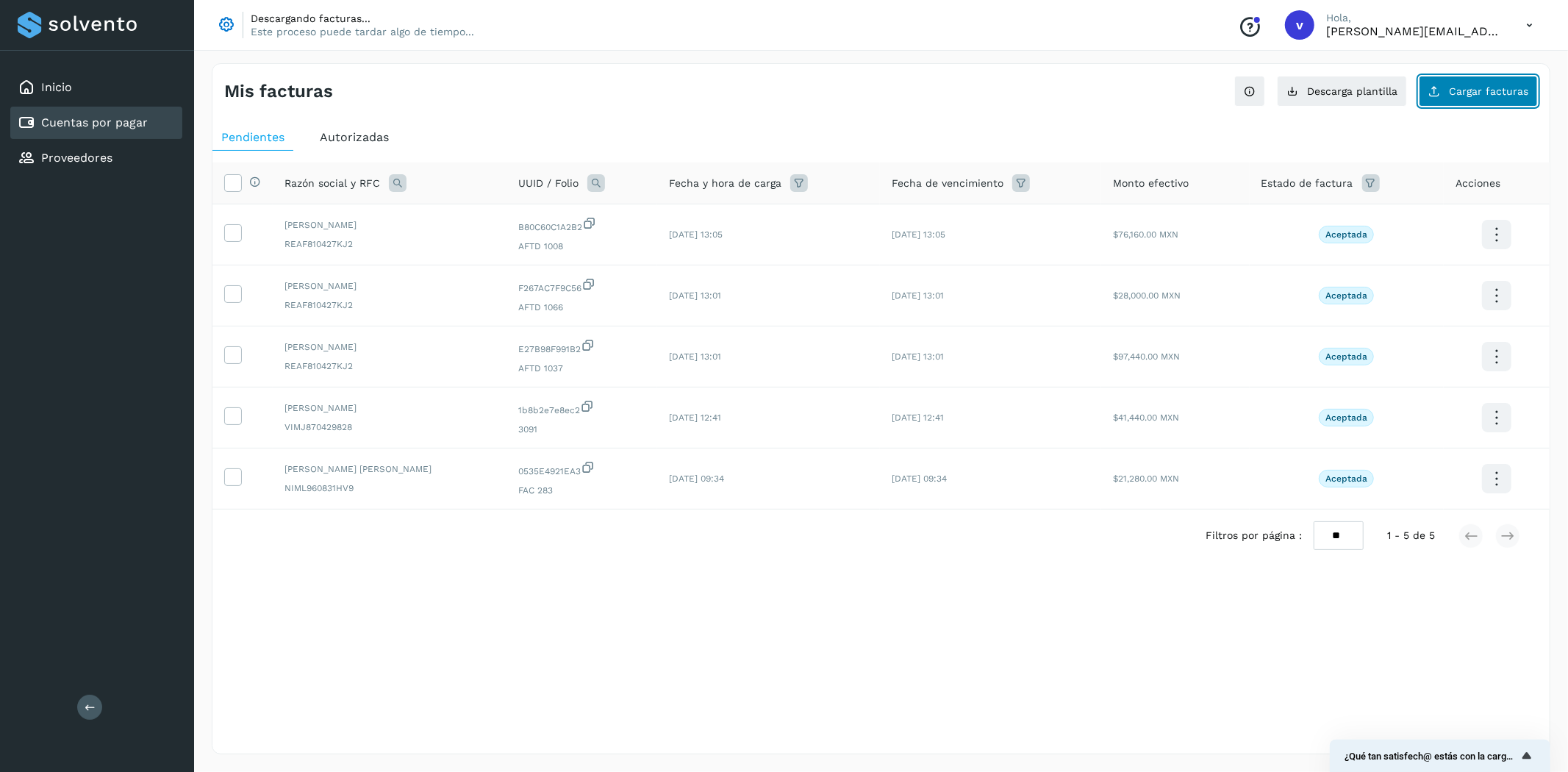
click at [1500, 101] on button "Cargar facturas" at bounding box center [1478, 91] width 119 height 31
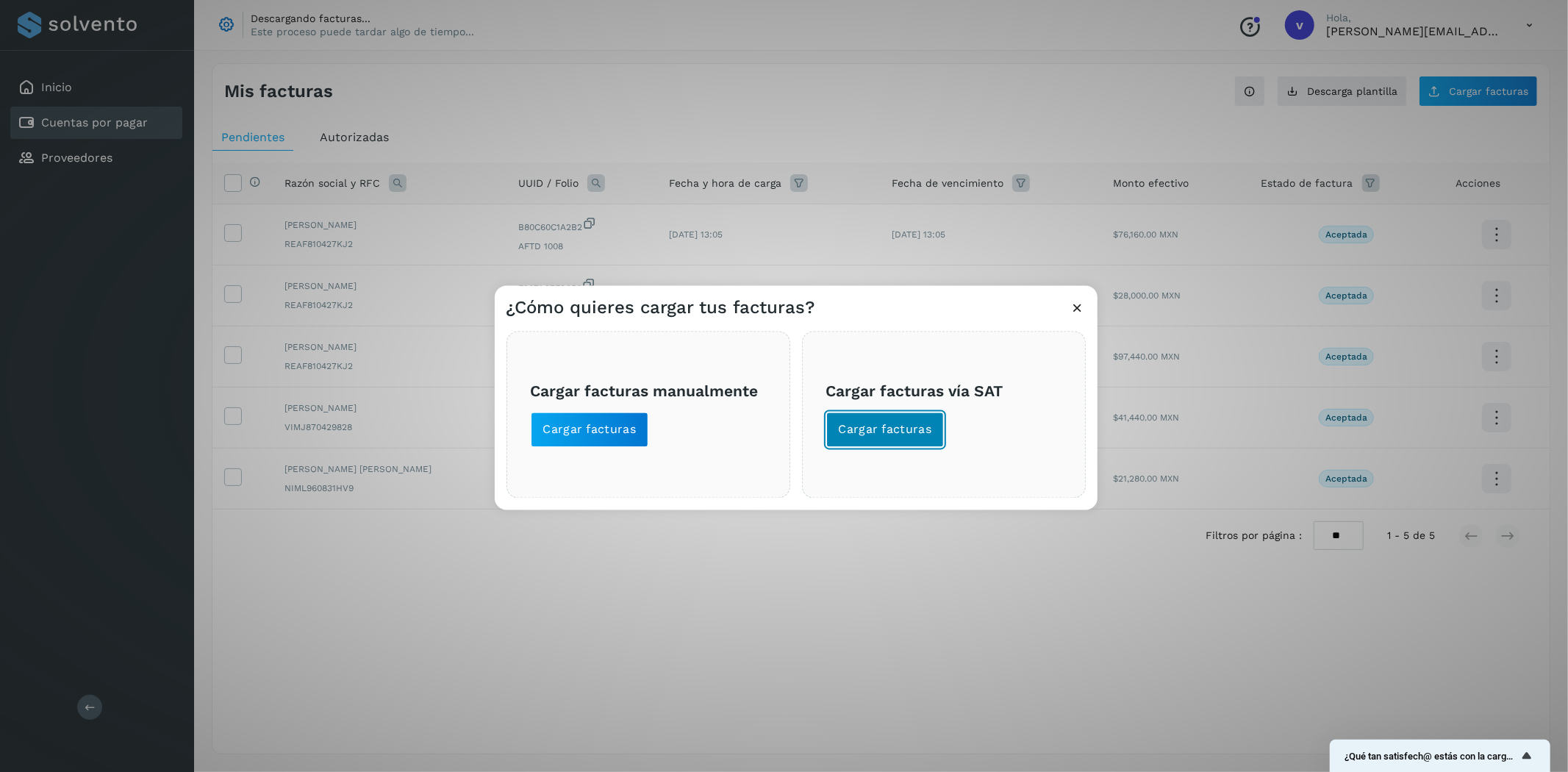
click at [912, 445] on button "Cargar facturas" at bounding box center [885, 430] width 118 height 36
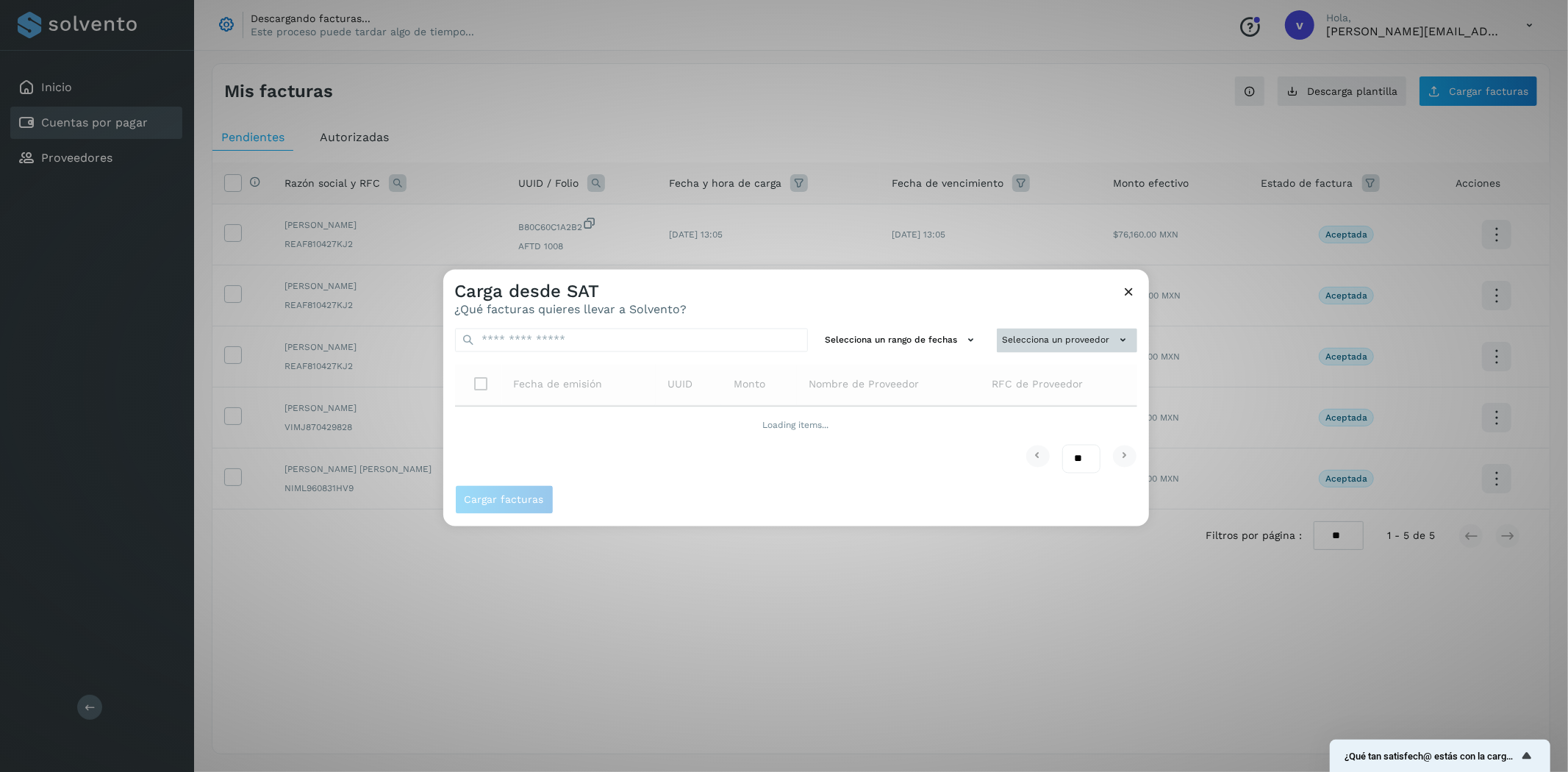
click at [1082, 340] on button "Selecciona un proveedor" at bounding box center [1066, 341] width 140 height 25
click at [1031, 373] on input "text" at bounding box center [1042, 369] width 180 height 24
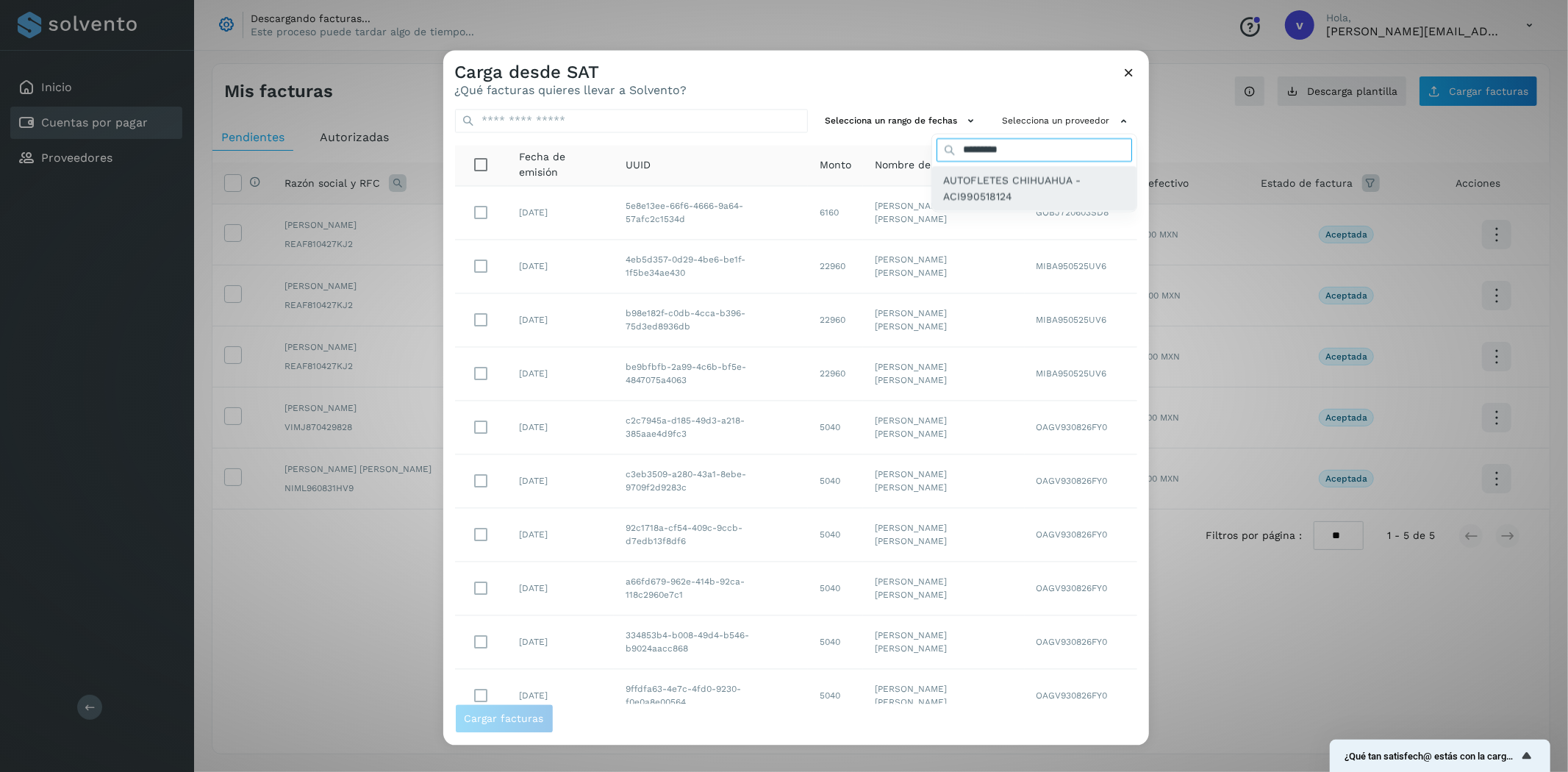
type input "*********"
click at [951, 199] on span "AUTOFLETES CHIHUAHUA - ACI990518124" at bounding box center [1035, 189] width 181 height 33
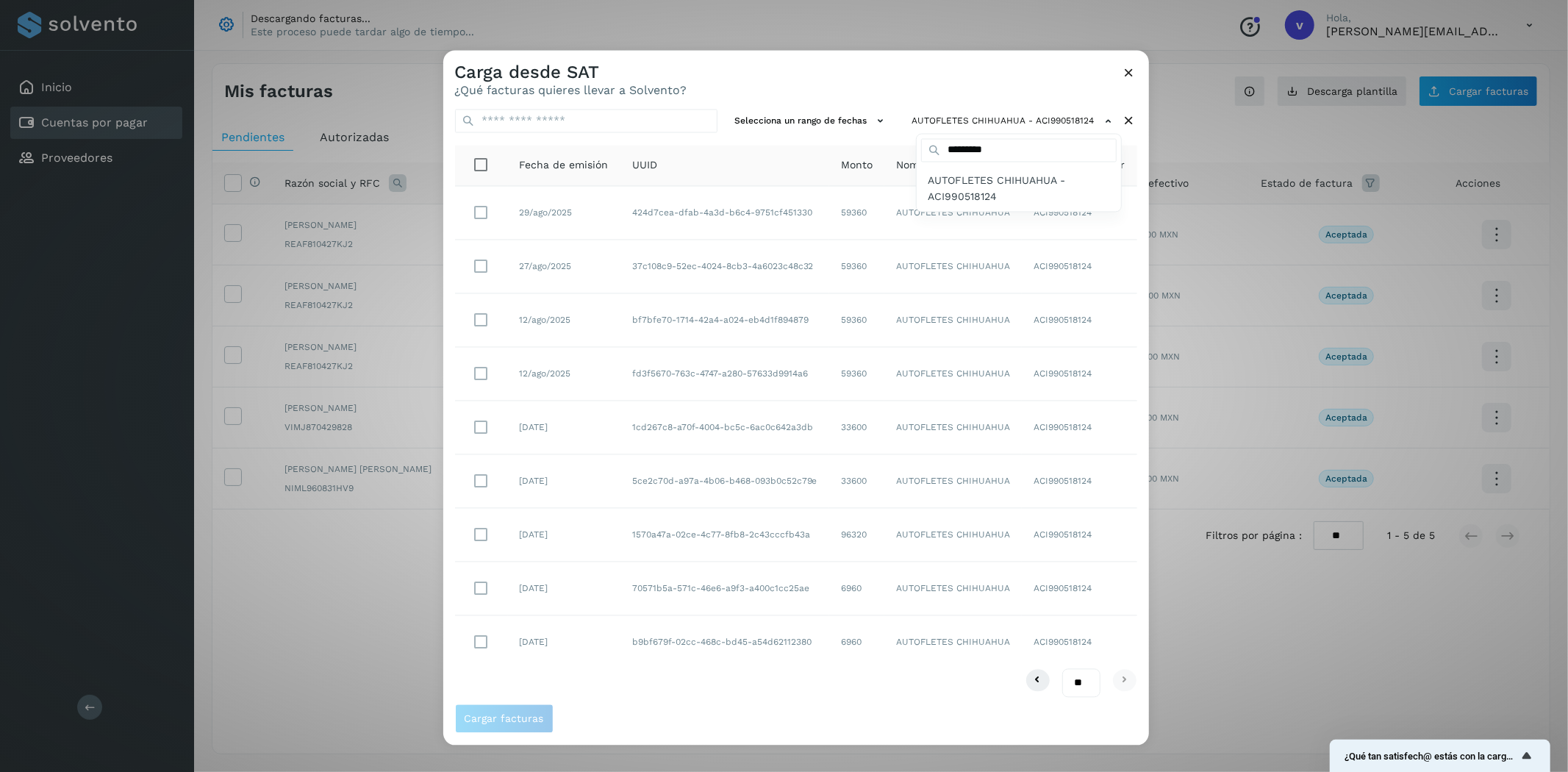
click at [802, 68] on div at bounding box center [1227, 437] width 1568 height 772
drag, startPoint x: 1078, startPoint y: 678, endPoint x: 1074, endPoint y: 686, distance: 8.9
click at [1078, 678] on select "** ** **" at bounding box center [1082, 678] width 38 height 29
select select "**"
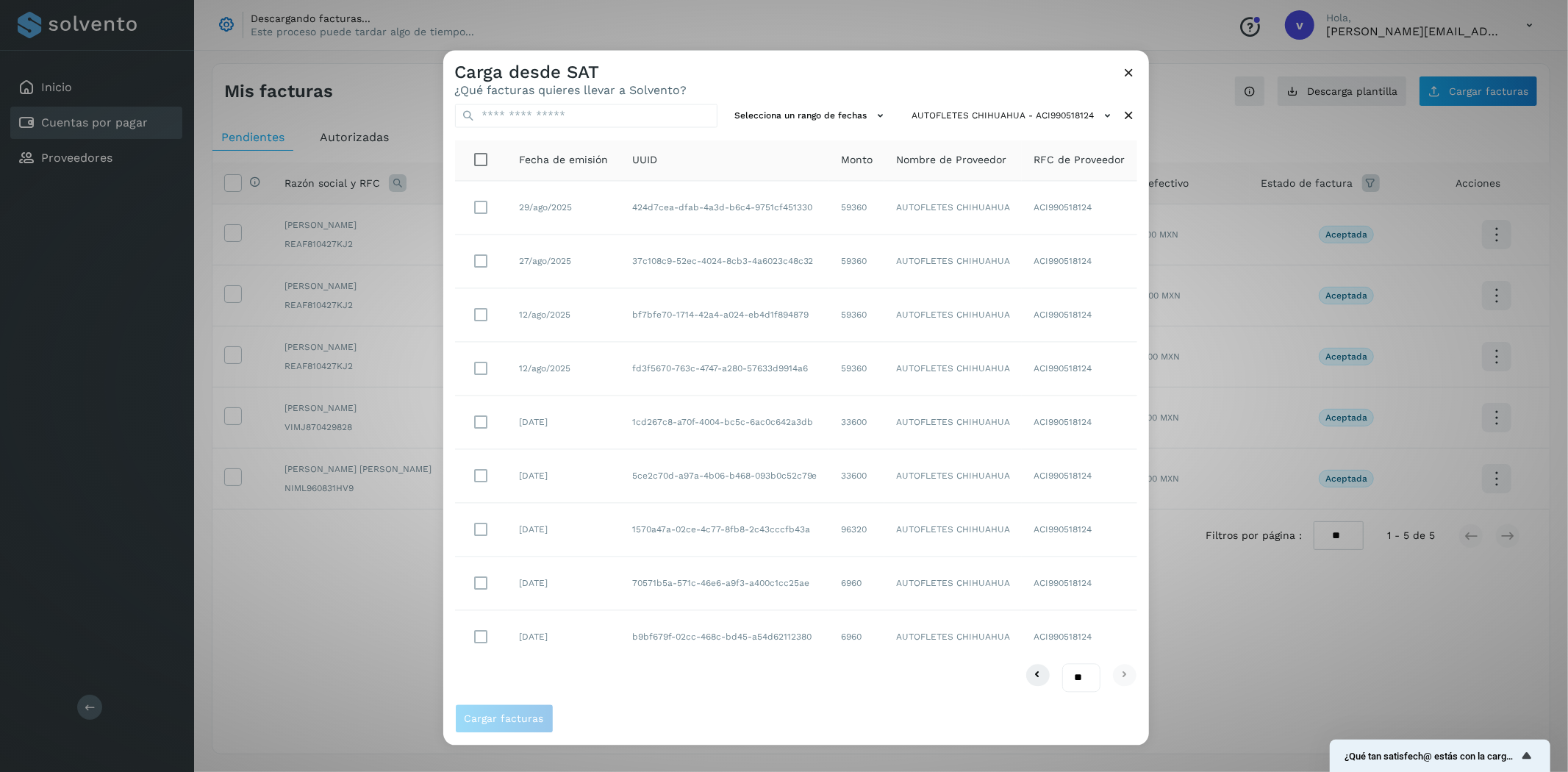
click at [1063, 663] on select "** ** **" at bounding box center [1082, 678] width 38 height 29
click at [513, 723] on span "Cargar facturas" at bounding box center [505, 719] width 79 height 10
click at [1139, 69] on div "Carga desde SAT ¿Qué facturas quieres llevar a Solvento?" at bounding box center [796, 74] width 706 height 47
click at [1136, 71] on icon at bounding box center [1129, 73] width 15 height 15
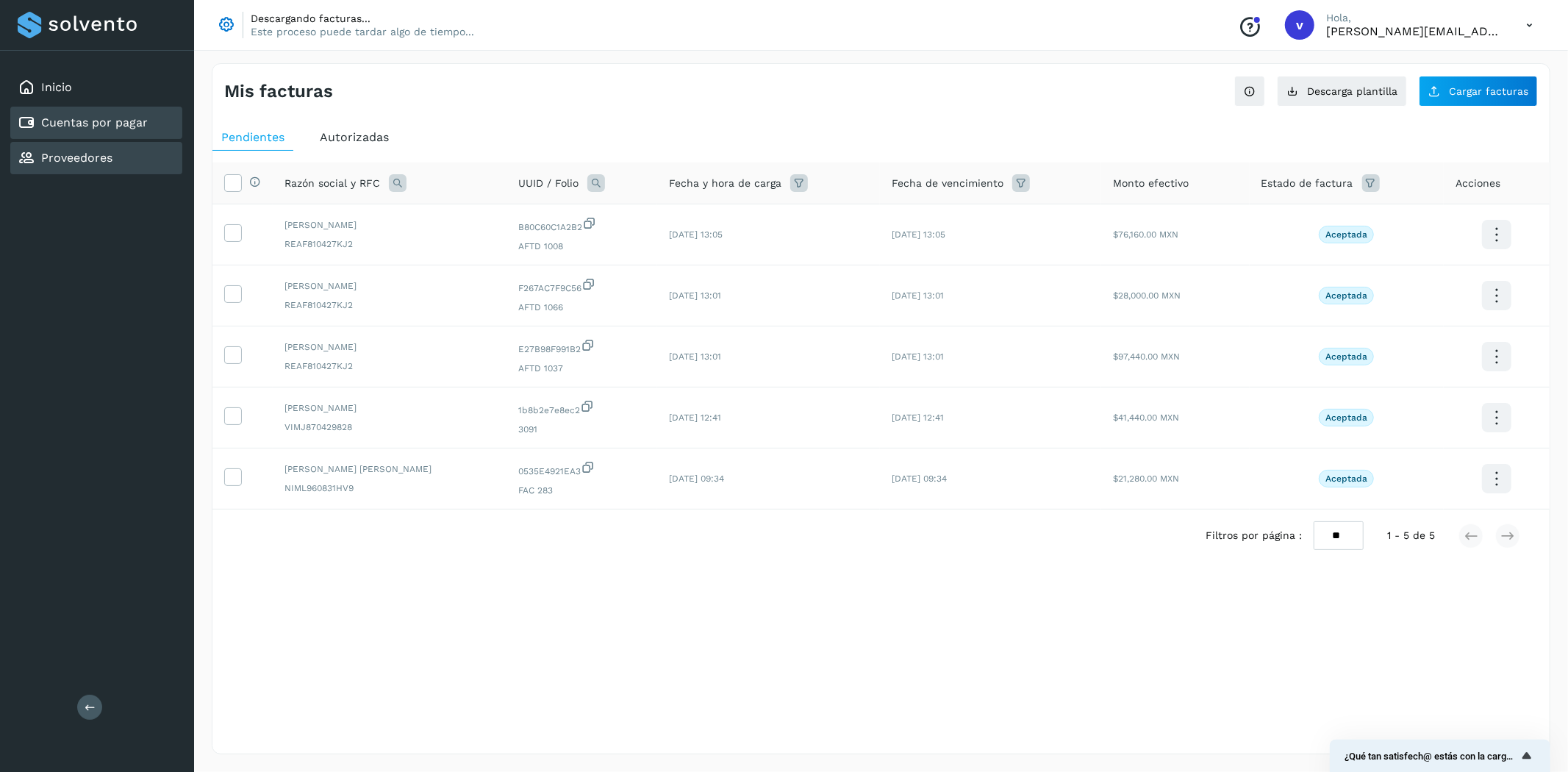
click at [105, 149] on div "Proveedores" at bounding box center [65, 158] width 95 height 17
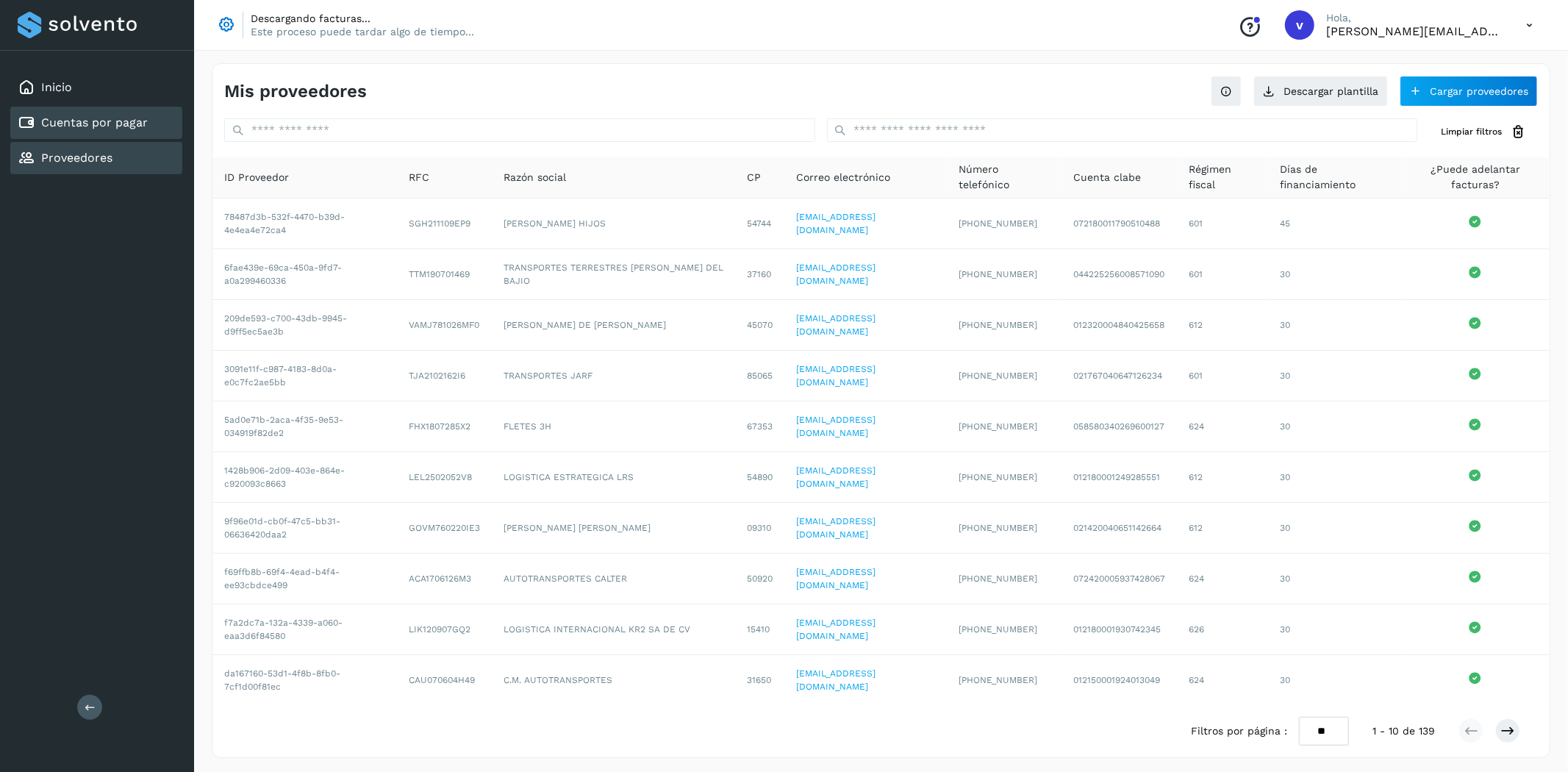
click at [119, 128] on div "Cuentas por pagar" at bounding box center [82, 123] width 130 height 17
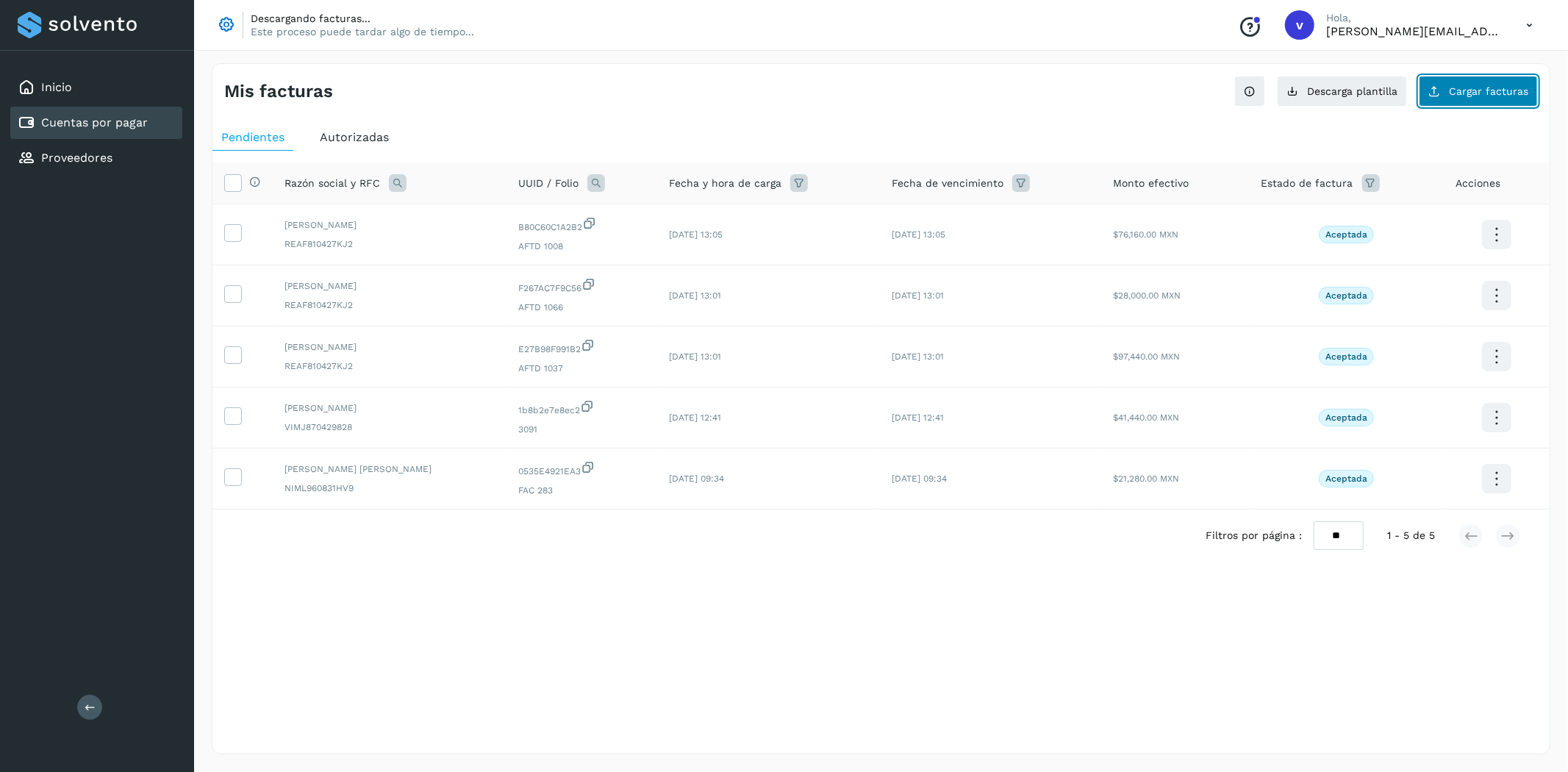
click at [1478, 89] on span "Cargar facturas" at bounding box center [1489, 91] width 79 height 10
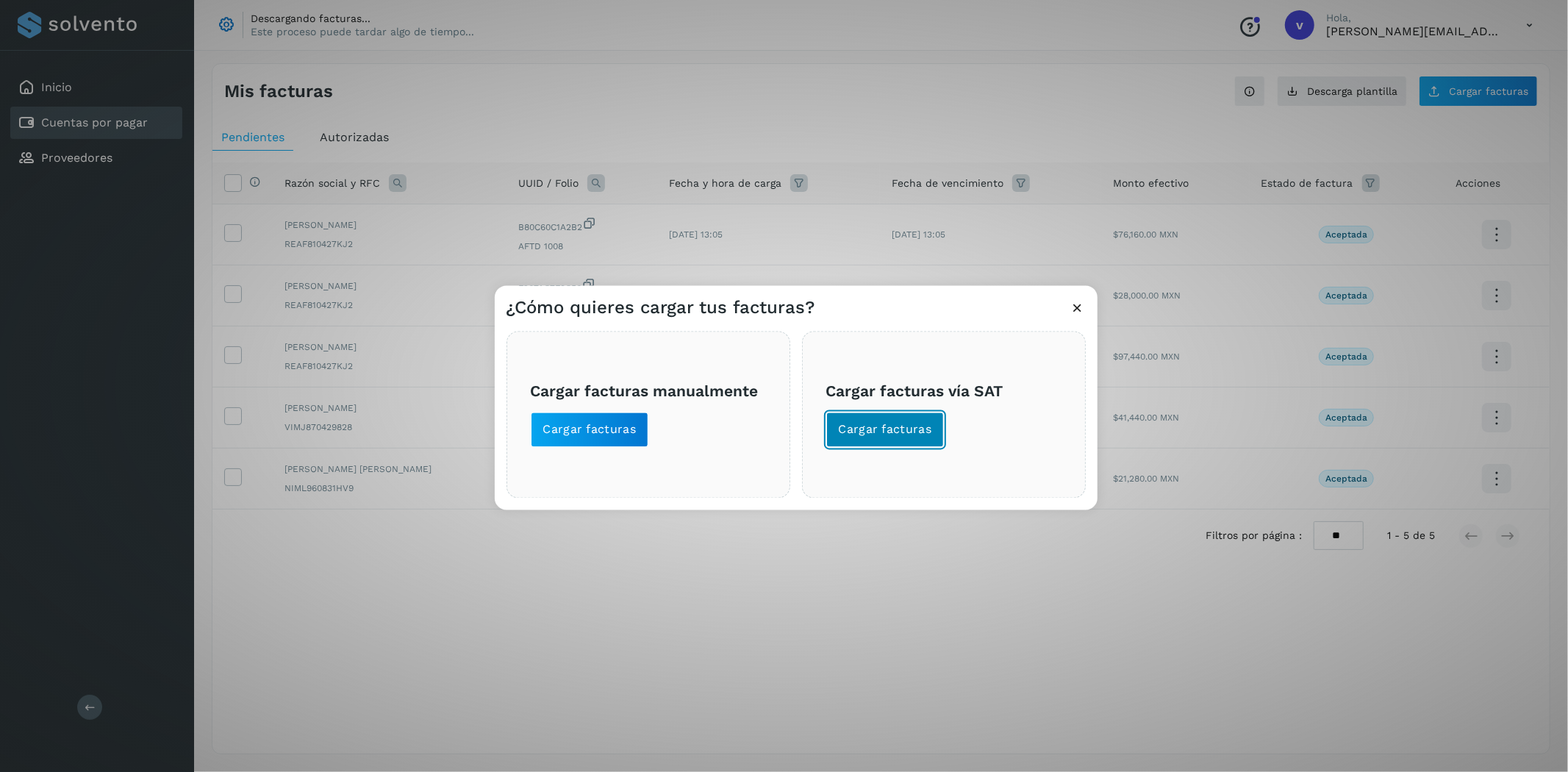
click at [937, 431] on button "Cargar facturas" at bounding box center [885, 430] width 118 height 36
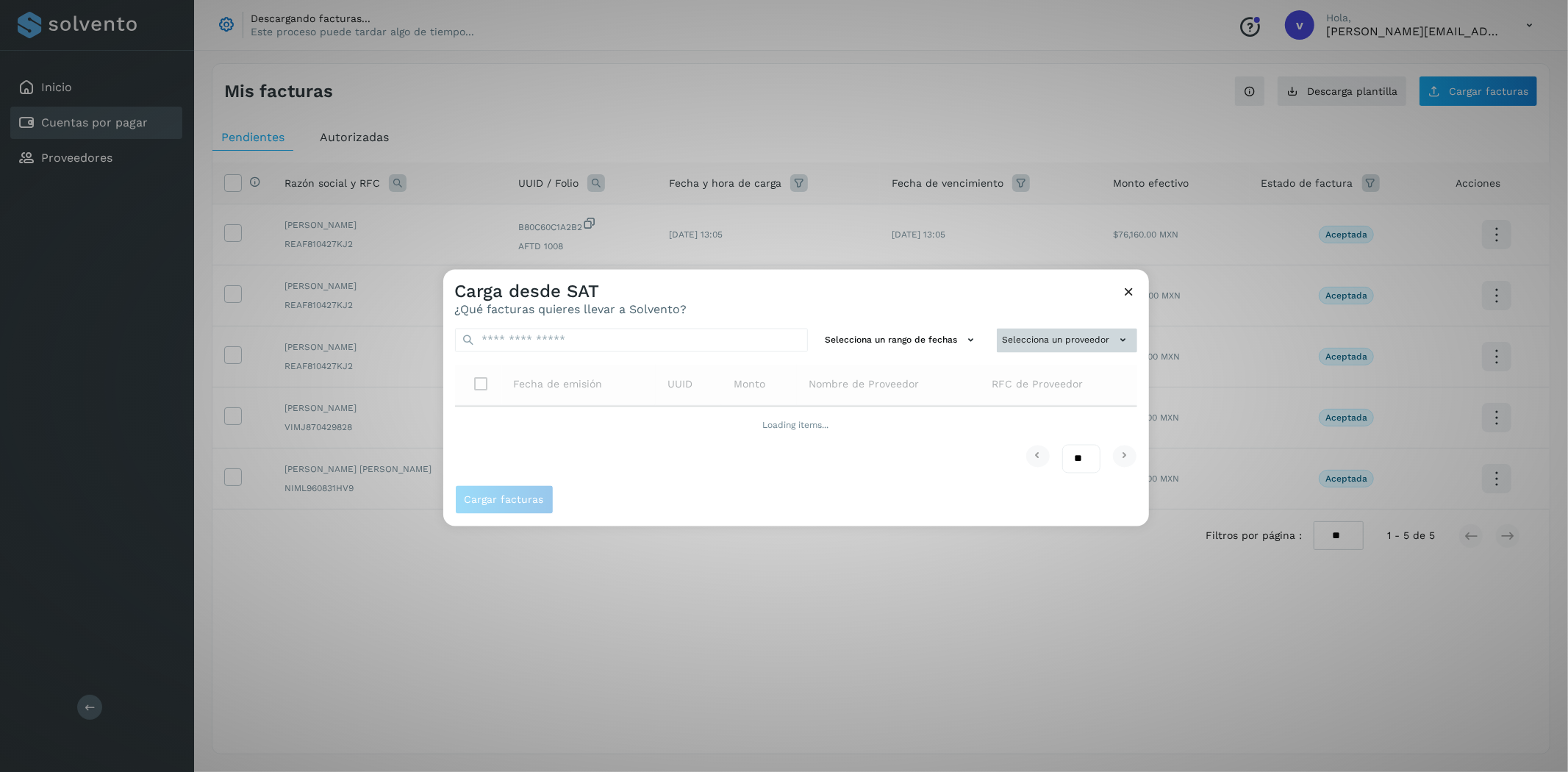
click at [1017, 344] on button "Selecciona un proveedor" at bounding box center [1066, 341] width 140 height 25
click at [1022, 377] on input "text" at bounding box center [1042, 369] width 180 height 24
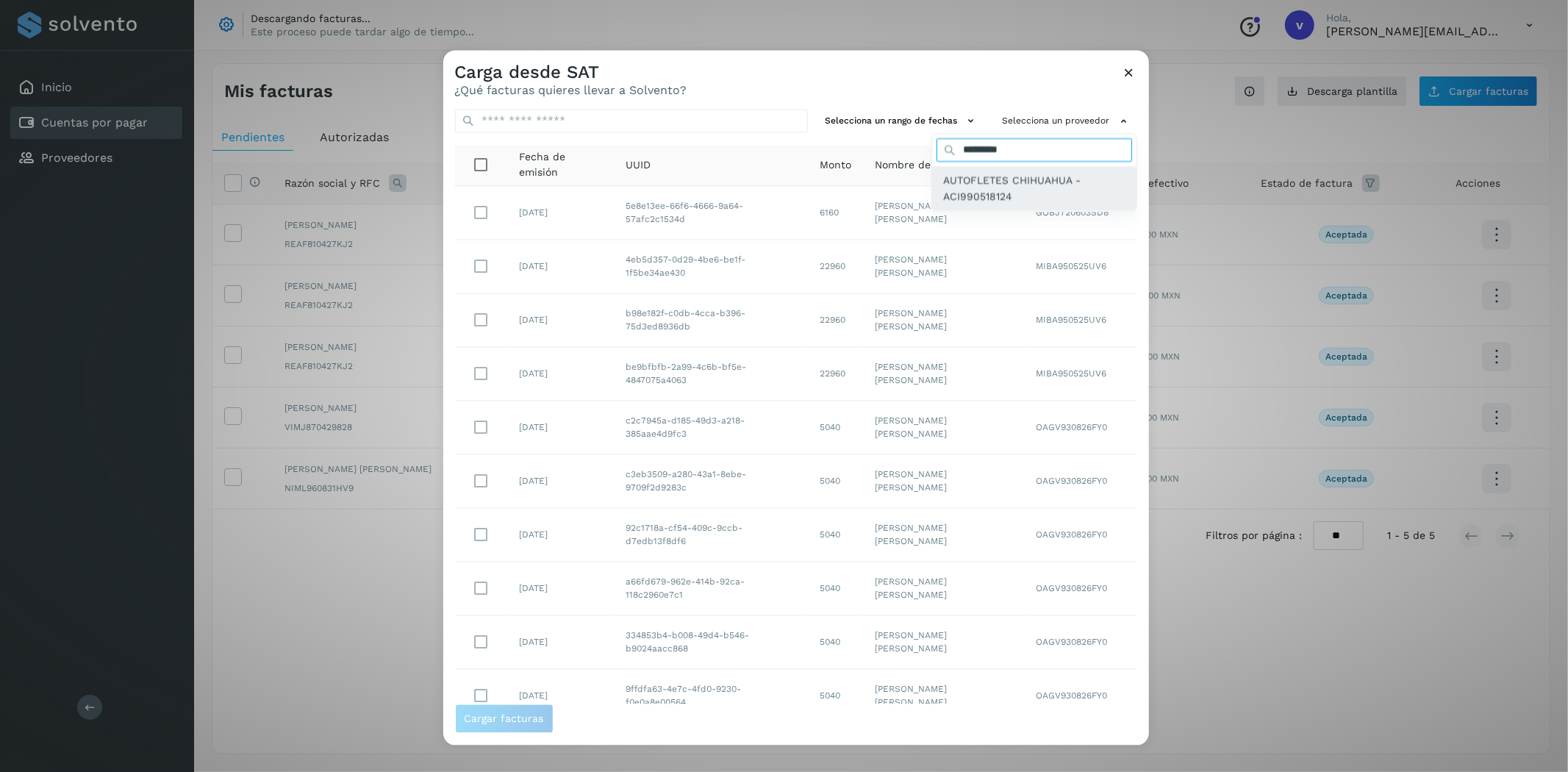
type input "*********"
click at [945, 170] on div "AUTOFLETES CHIHUAHUA - ACI990518124" at bounding box center [1035, 189] width 204 height 45
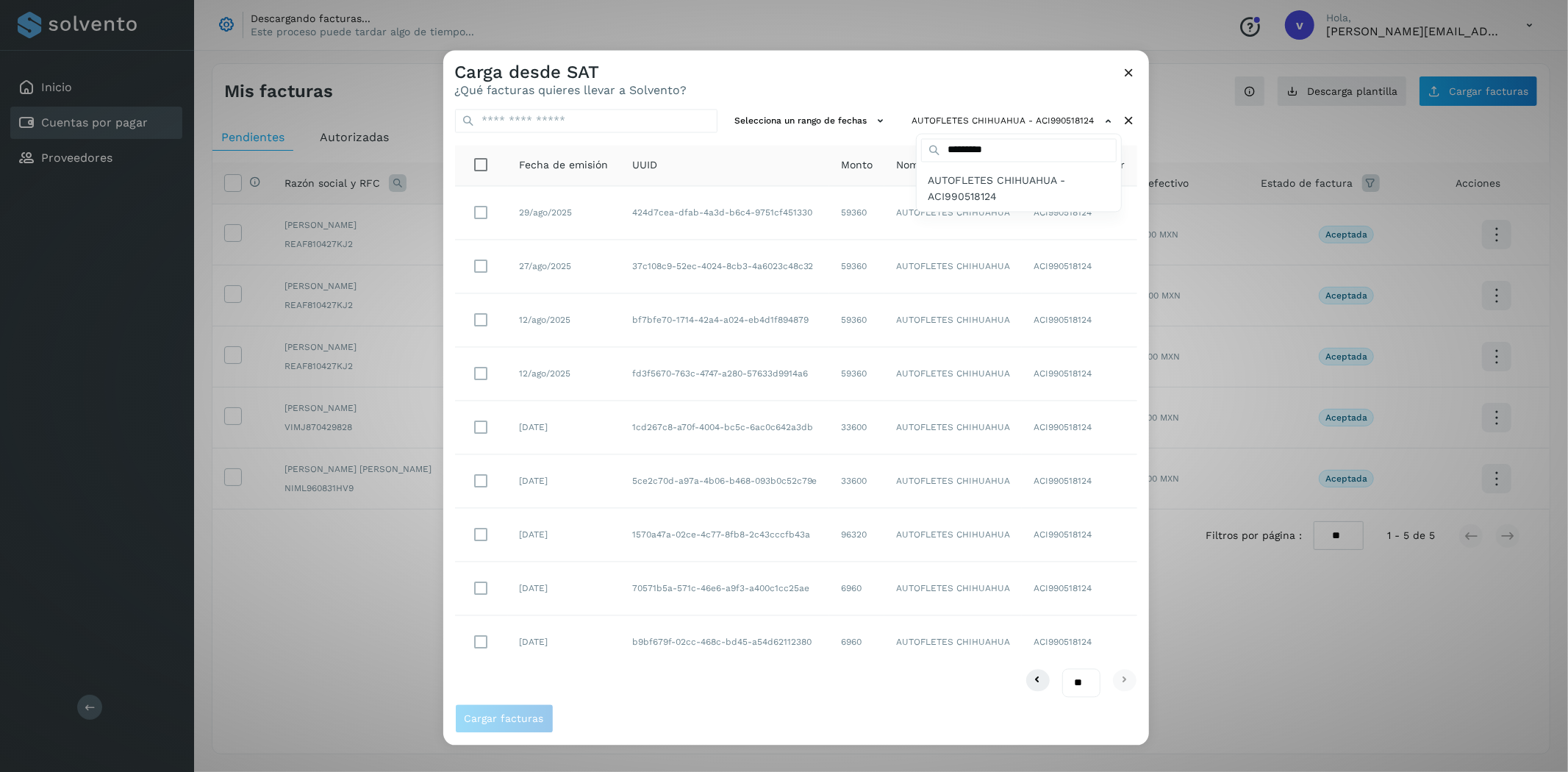
click at [718, 75] on div at bounding box center [1227, 437] width 1568 height 772
click at [501, 714] on span "Cargar facturas" at bounding box center [505, 719] width 79 height 10
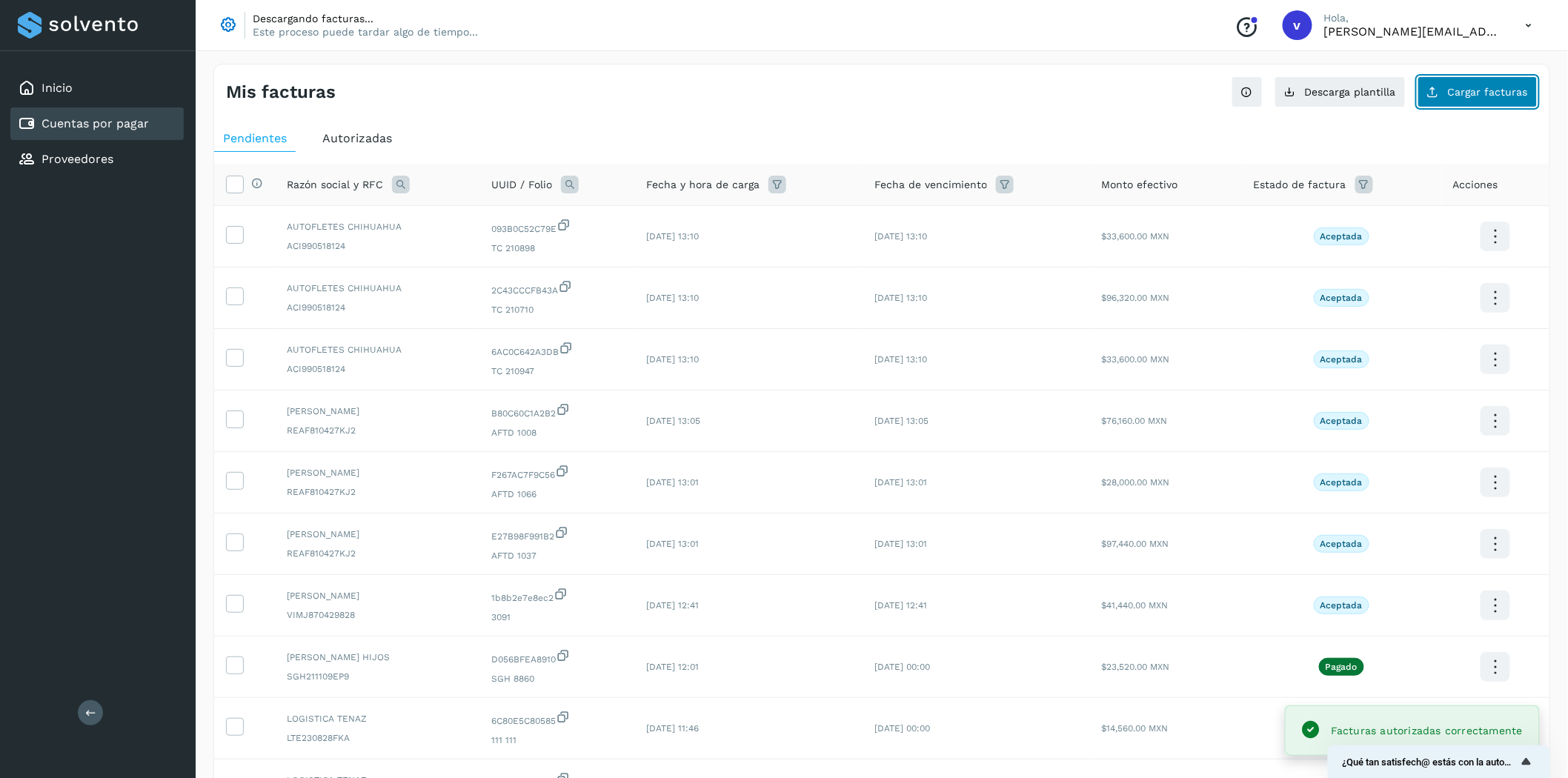
click at [1457, 87] on span "Cargar facturas" at bounding box center [1487, 92] width 80 height 10
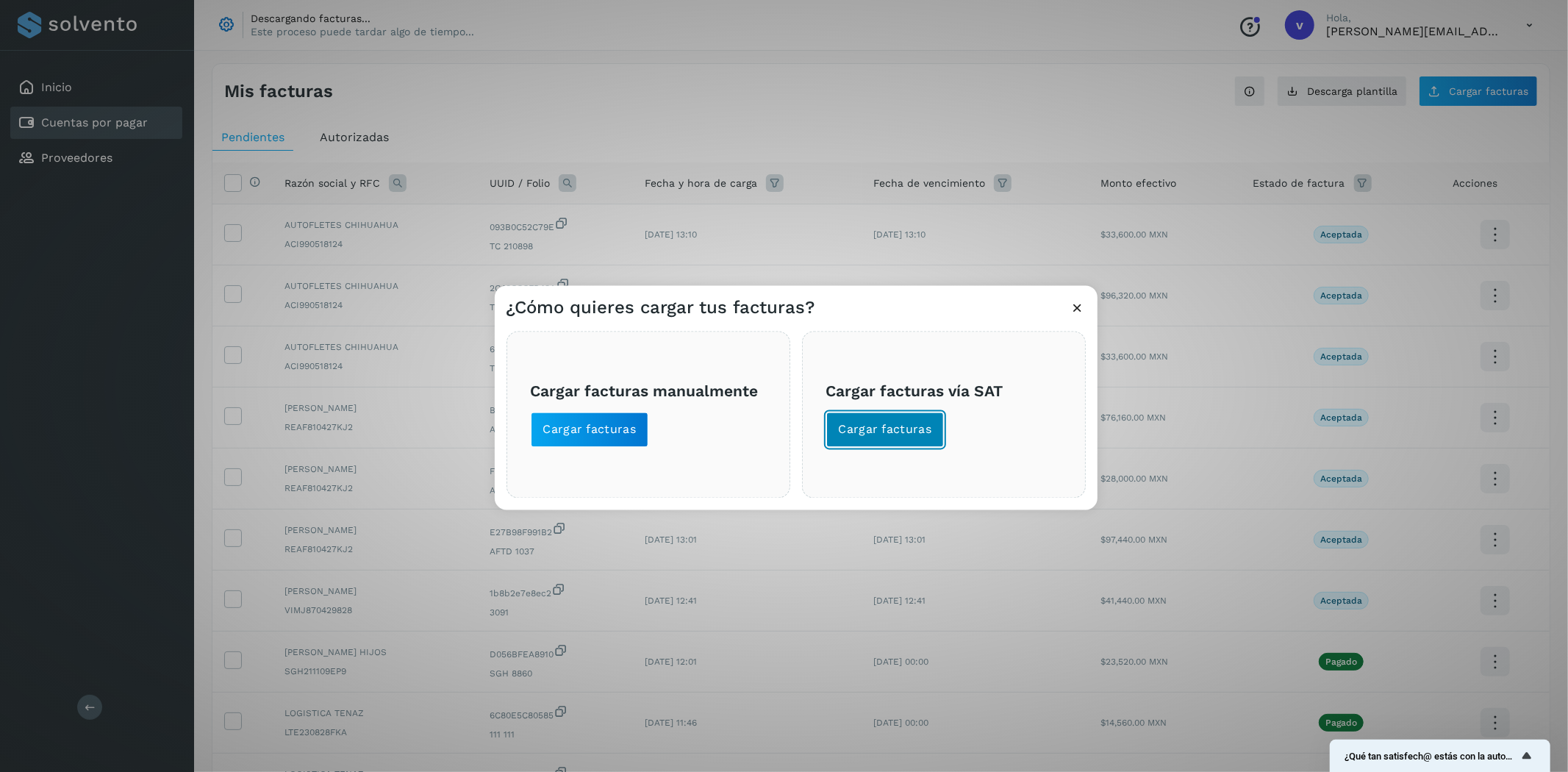
click at [929, 421] on button "Cargar facturas" at bounding box center [885, 430] width 118 height 36
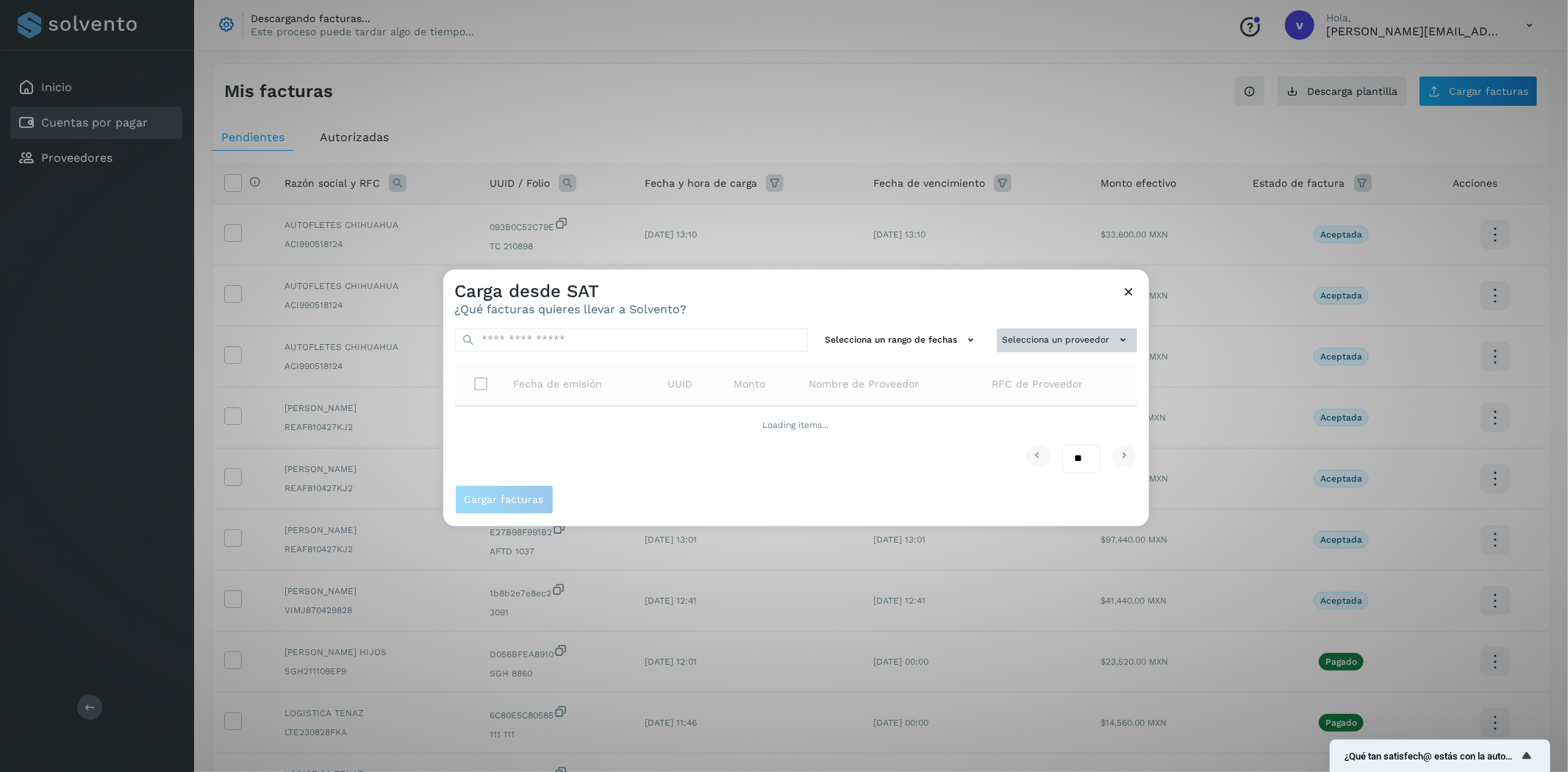
click at [1068, 334] on button "Selecciona un proveedor" at bounding box center [1066, 341] width 140 height 25
click at [1045, 365] on input "text" at bounding box center [1042, 369] width 180 height 24
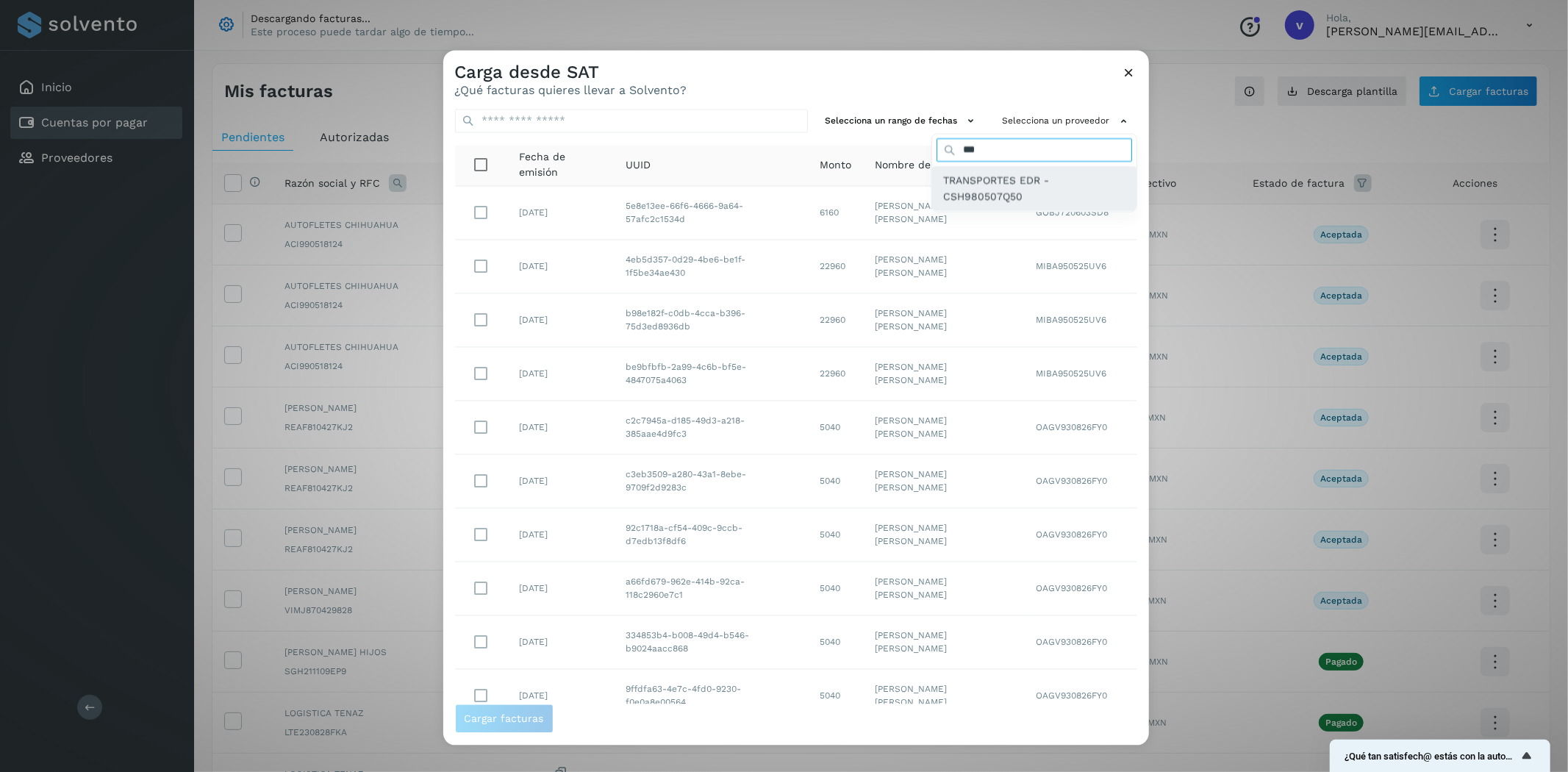
type input "***"
click at [945, 178] on span "TRANSPORTES EDR - CSH980507Q50" at bounding box center [1035, 189] width 181 height 33
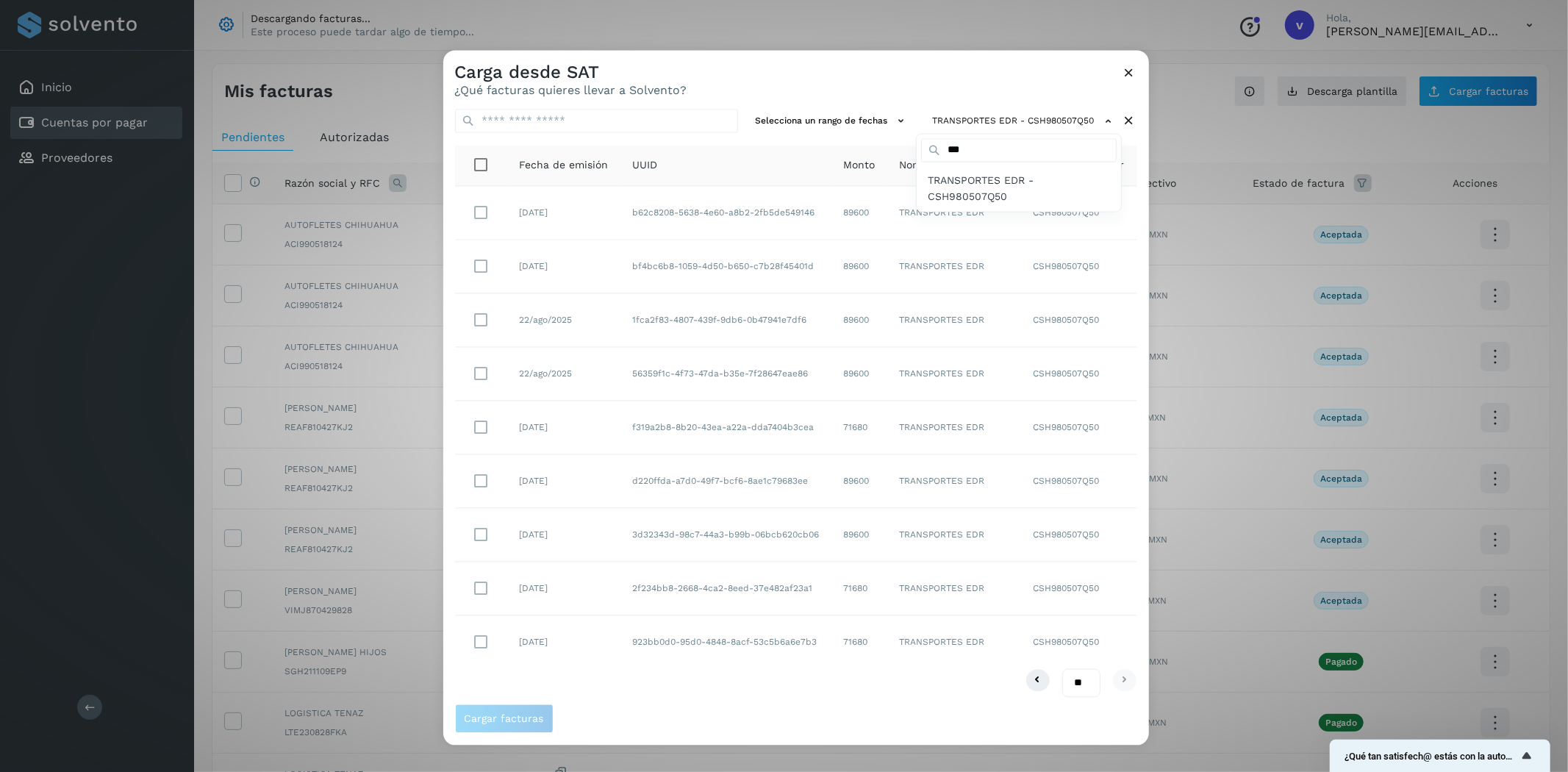
click at [733, 701] on div at bounding box center [1227, 437] width 1568 height 772
drag, startPoint x: 1072, startPoint y: 674, endPoint x: 1061, endPoint y: 688, distance: 17.8
click at [1072, 674] on select "** ** **" at bounding box center [1082, 678] width 38 height 29
select select "**"
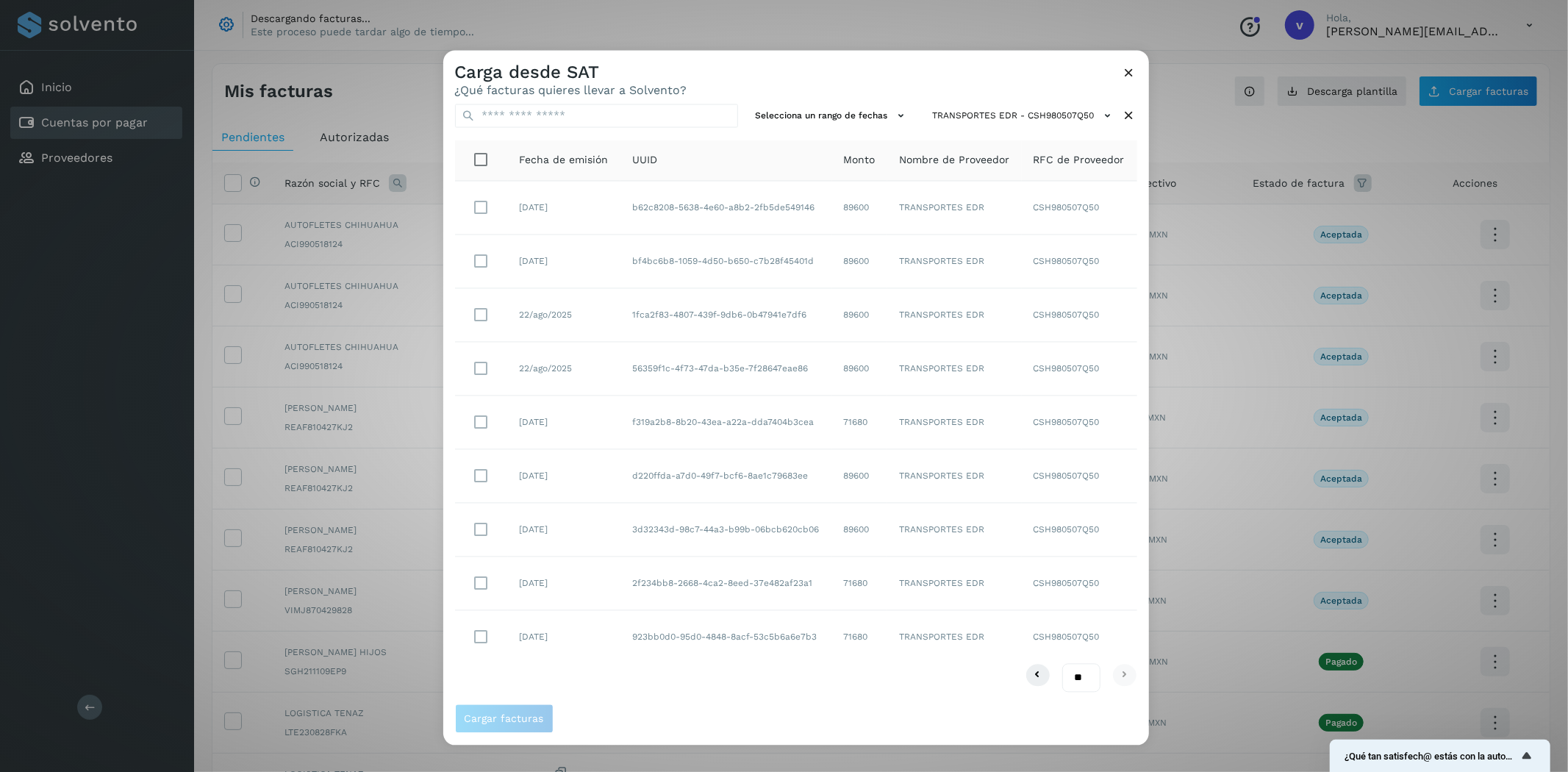
click at [1063, 663] on select "** ** **" at bounding box center [1082, 678] width 38 height 29
click at [1127, 75] on icon at bounding box center [1129, 73] width 15 height 15
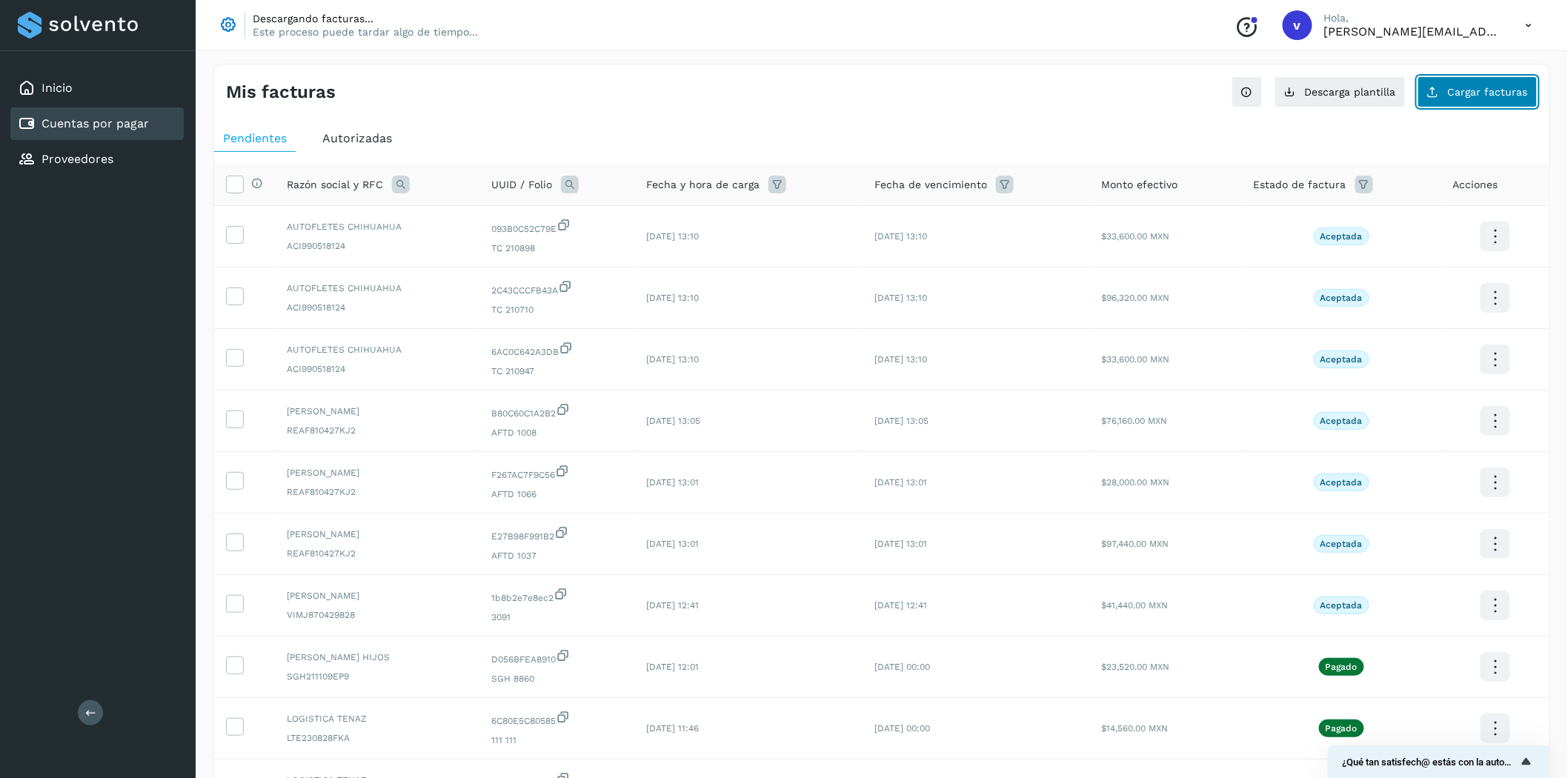
click at [1439, 93] on icon at bounding box center [1432, 92] width 12 height 12
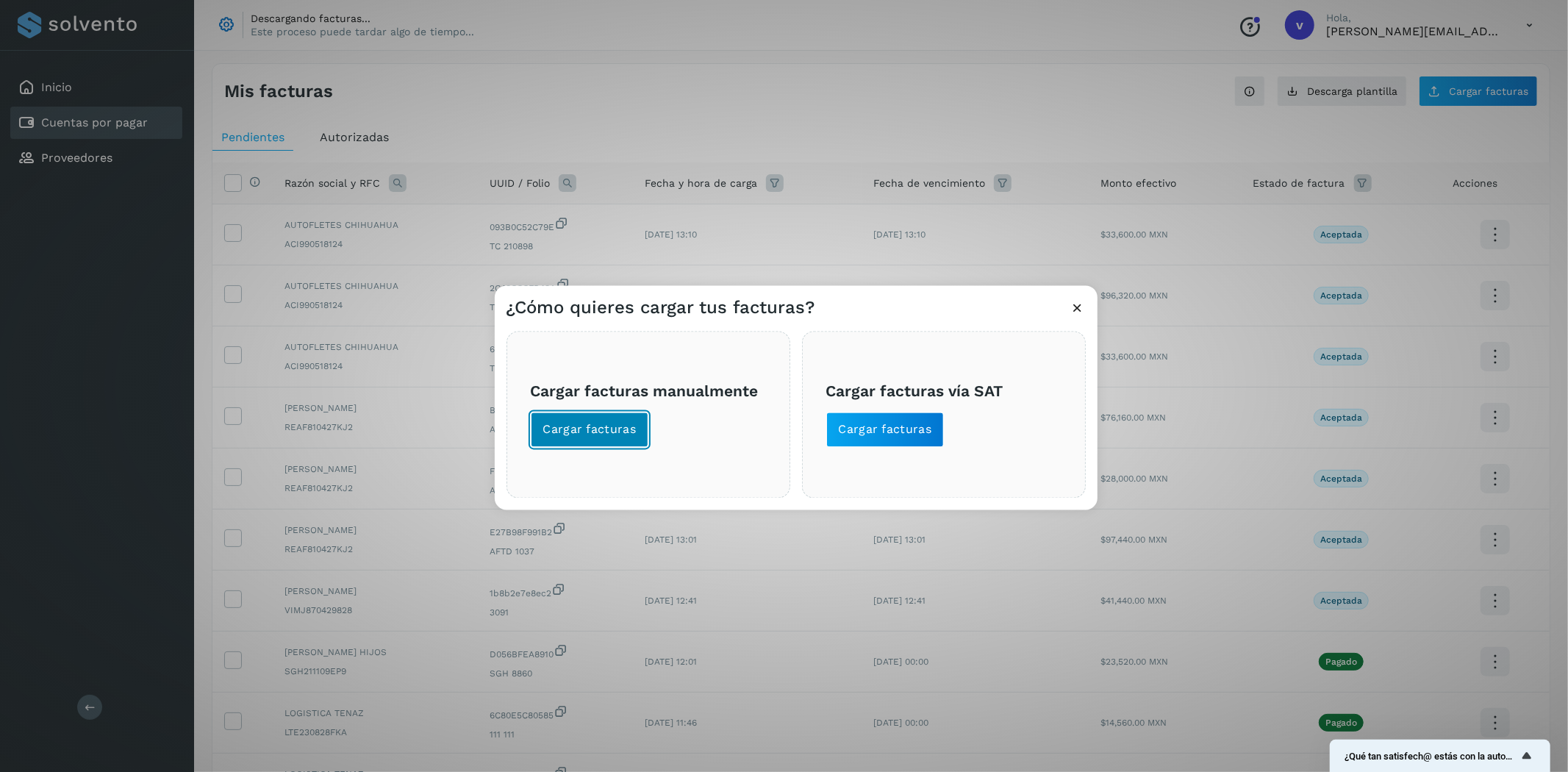
click at [616, 417] on button "Cargar facturas" at bounding box center [589, 430] width 118 height 36
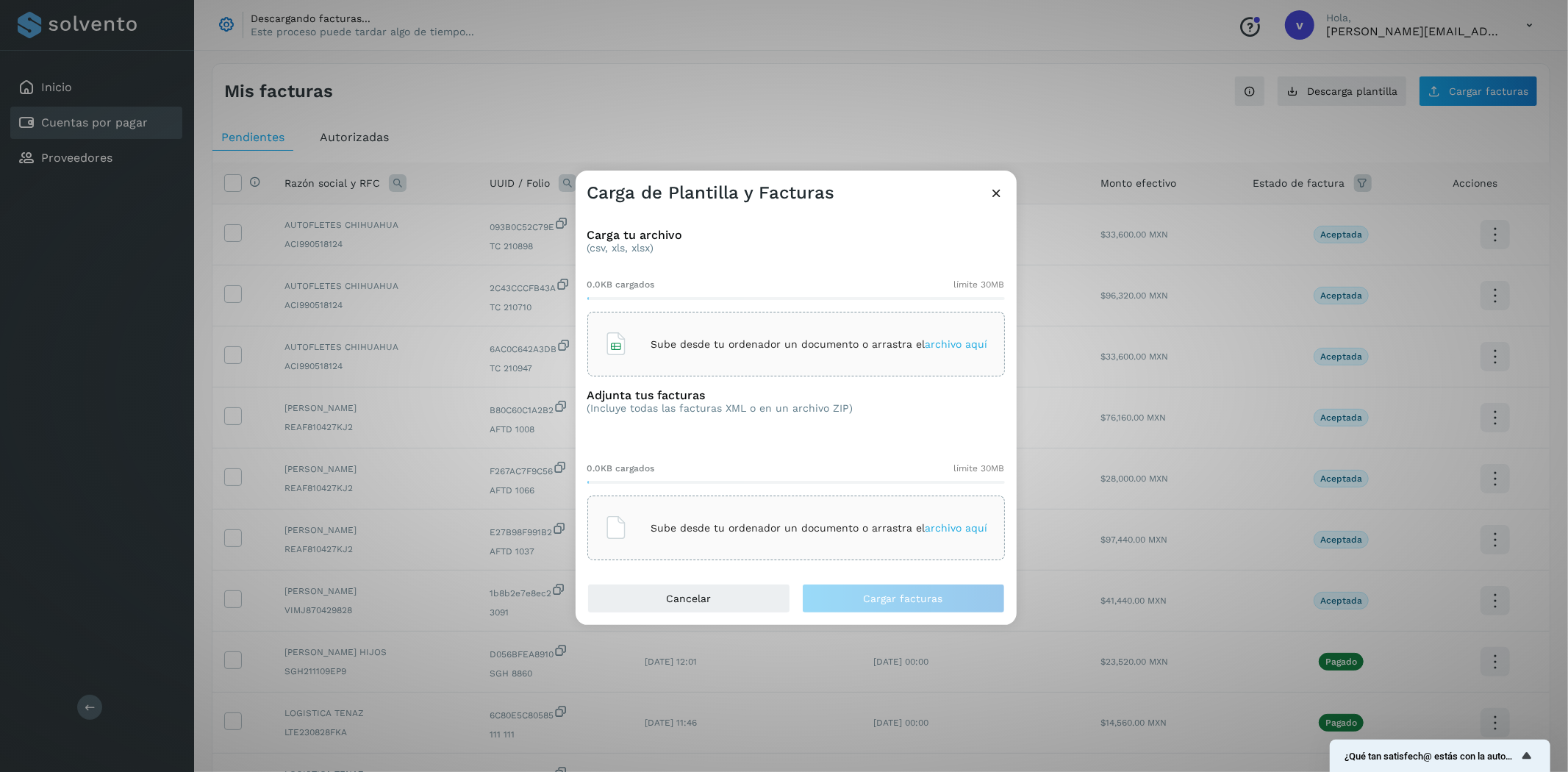
click at [806, 343] on p "Sube desde tu ordenador un documento o arrastra el archivo aquí" at bounding box center [819, 345] width 337 height 13
click at [723, 525] on p "Sube desde tu ordenador un documento o arrastra el archivo aquí" at bounding box center [819, 529] width 337 height 13
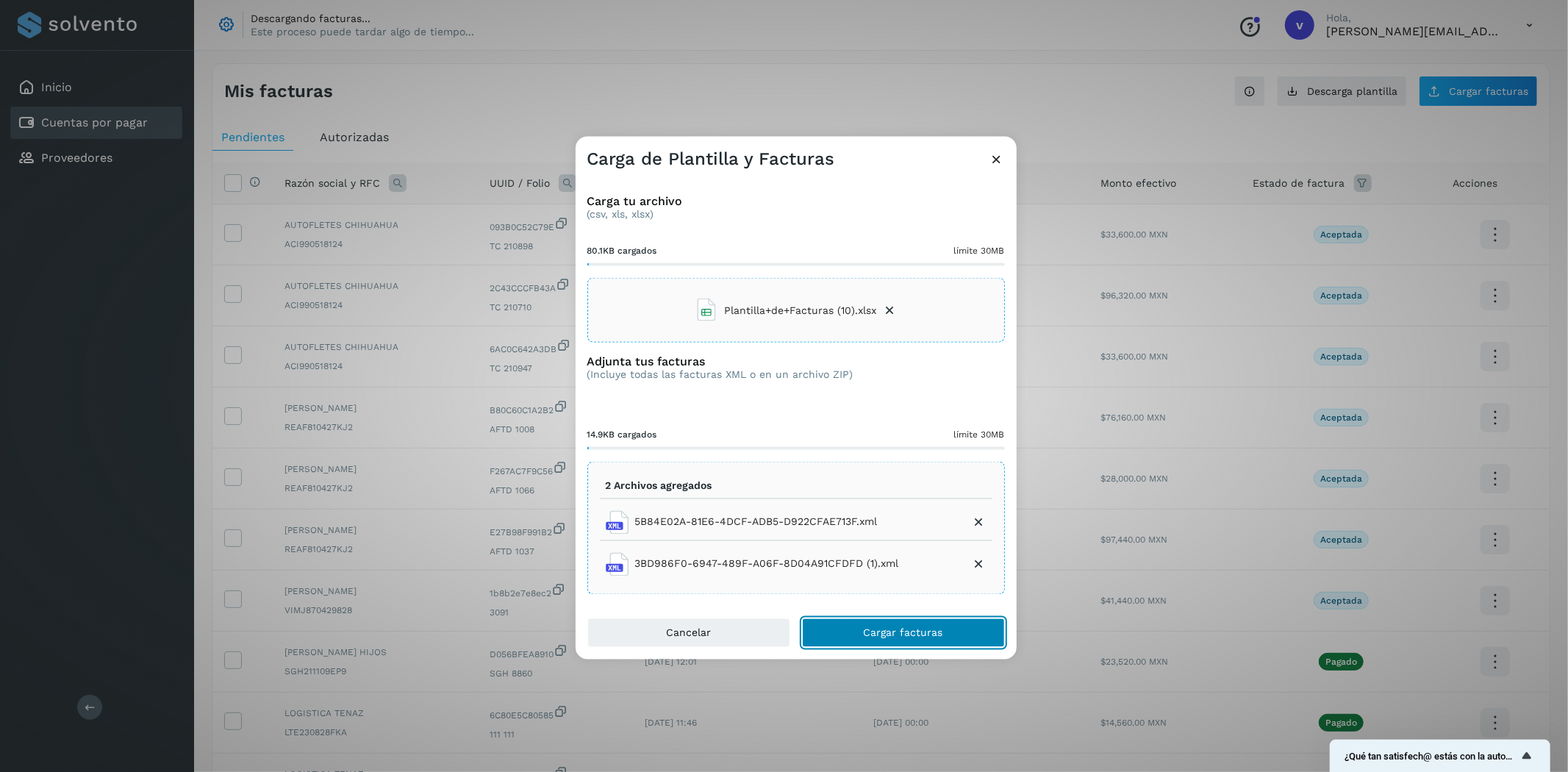
click at [910, 623] on button "Cargar facturas" at bounding box center [903, 633] width 203 height 29
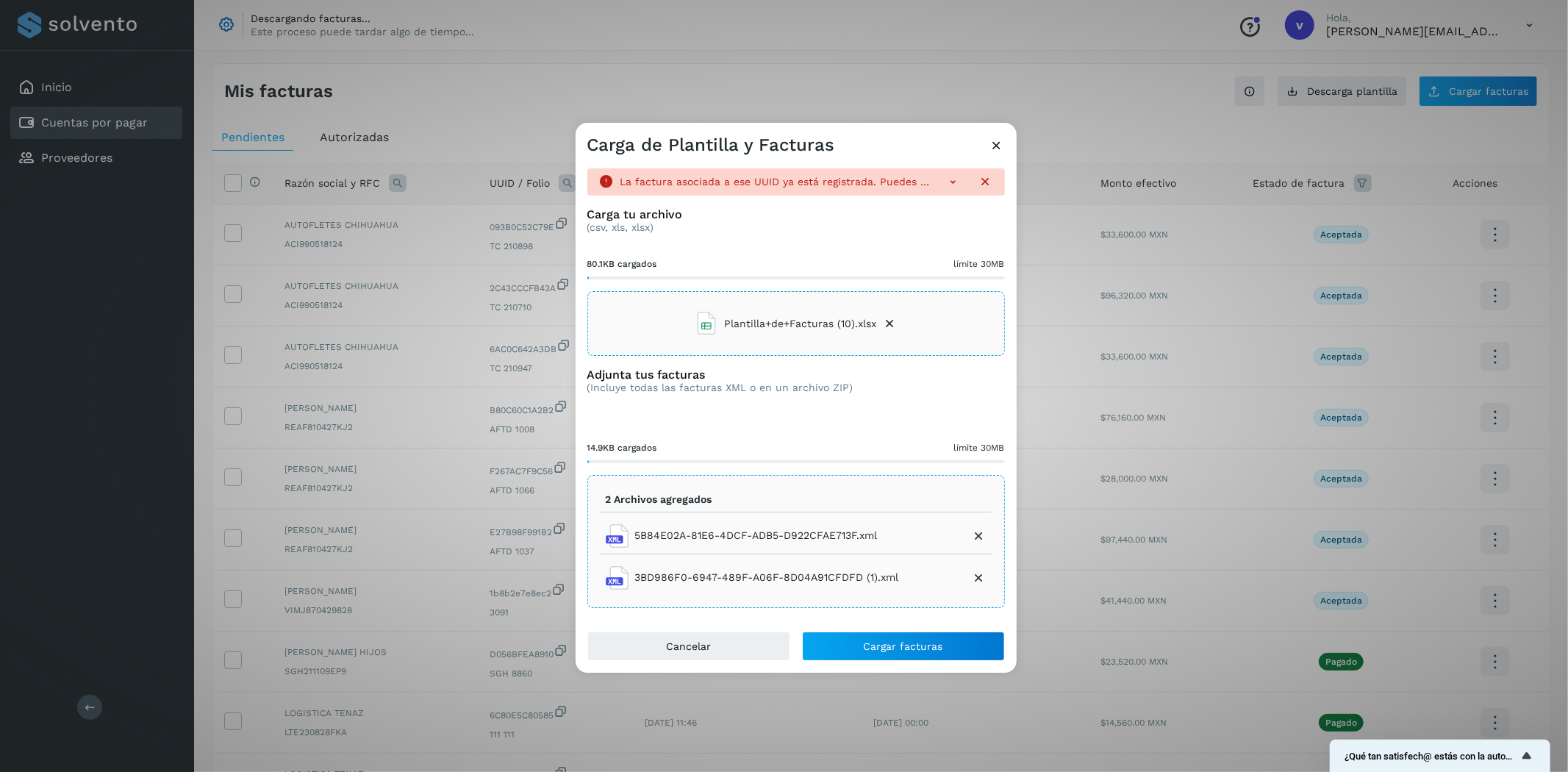
click at [994, 145] on icon at bounding box center [997, 145] width 15 height 15
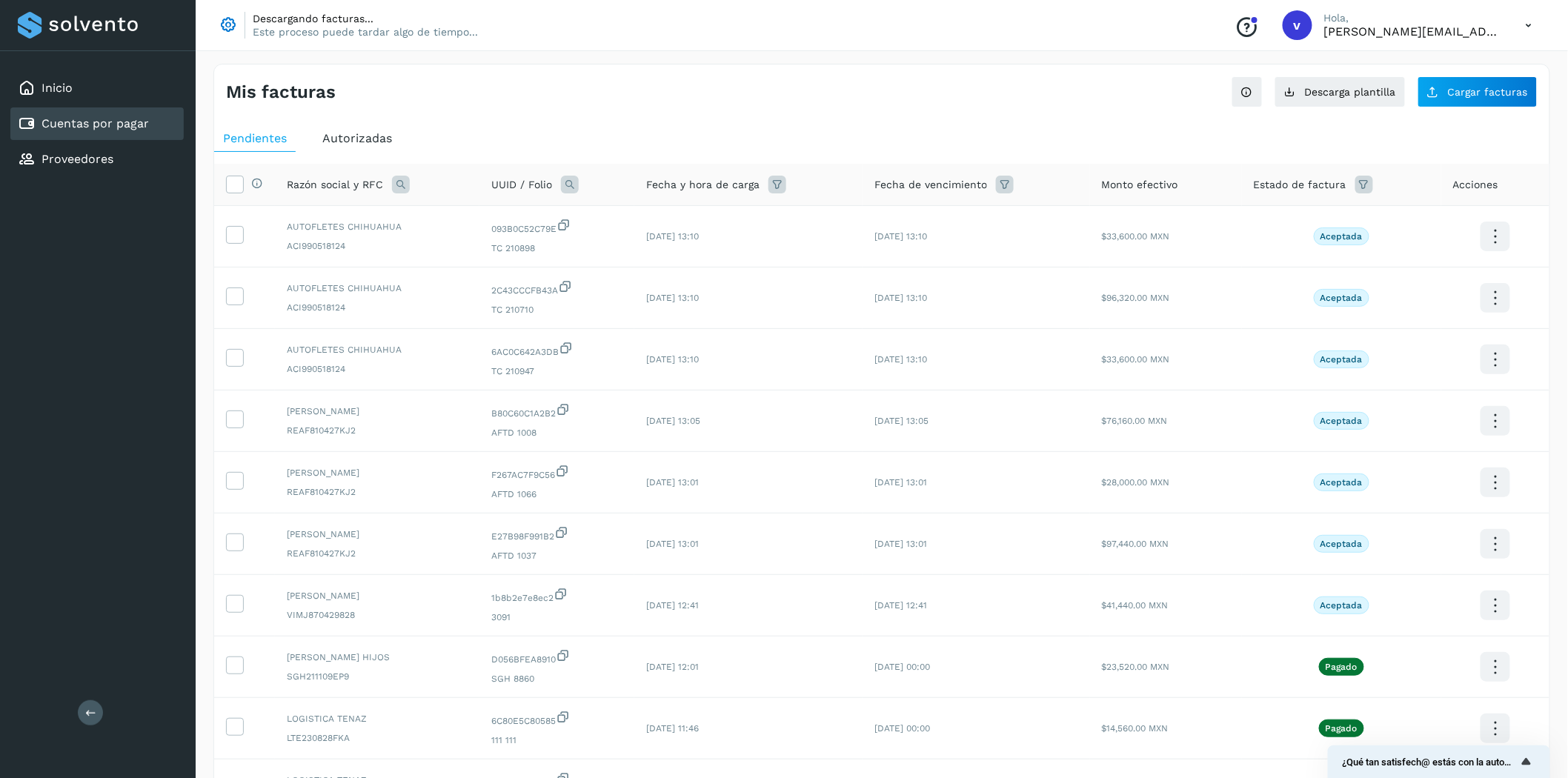
click at [572, 183] on icon at bounding box center [570, 185] width 18 height 18
click at [643, 252] on input "text" at bounding box center [668, 247] width 182 height 24
click at [408, 189] on div "Razón social y RFC" at bounding box center [377, 185] width 180 height 18
click at [406, 188] on icon at bounding box center [401, 185] width 18 height 18
click at [456, 242] on input "text" at bounding box center [497, 247] width 182 height 24
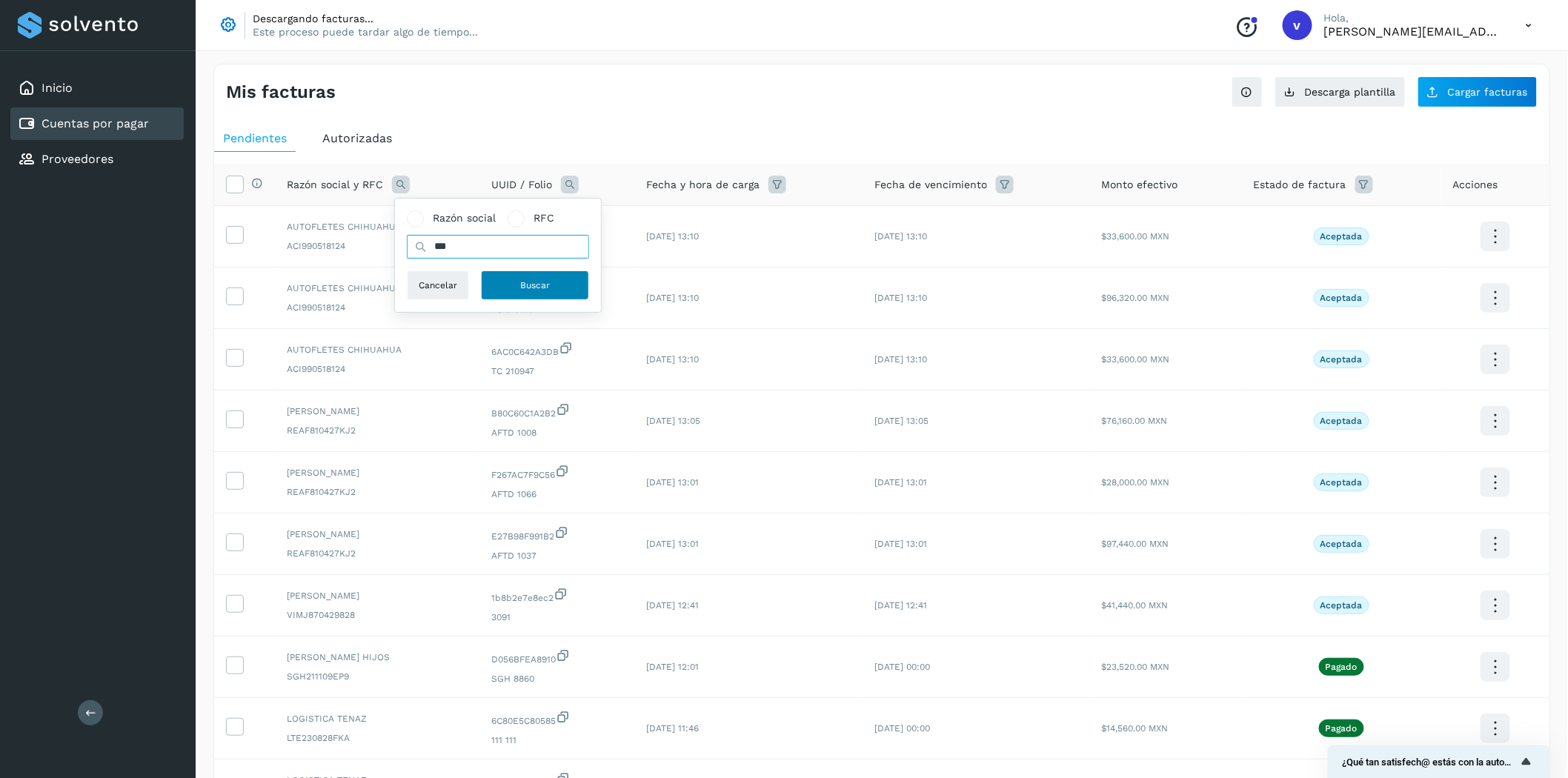
type input "***"
click at [542, 284] on span "Buscar" at bounding box center [534, 285] width 30 height 14
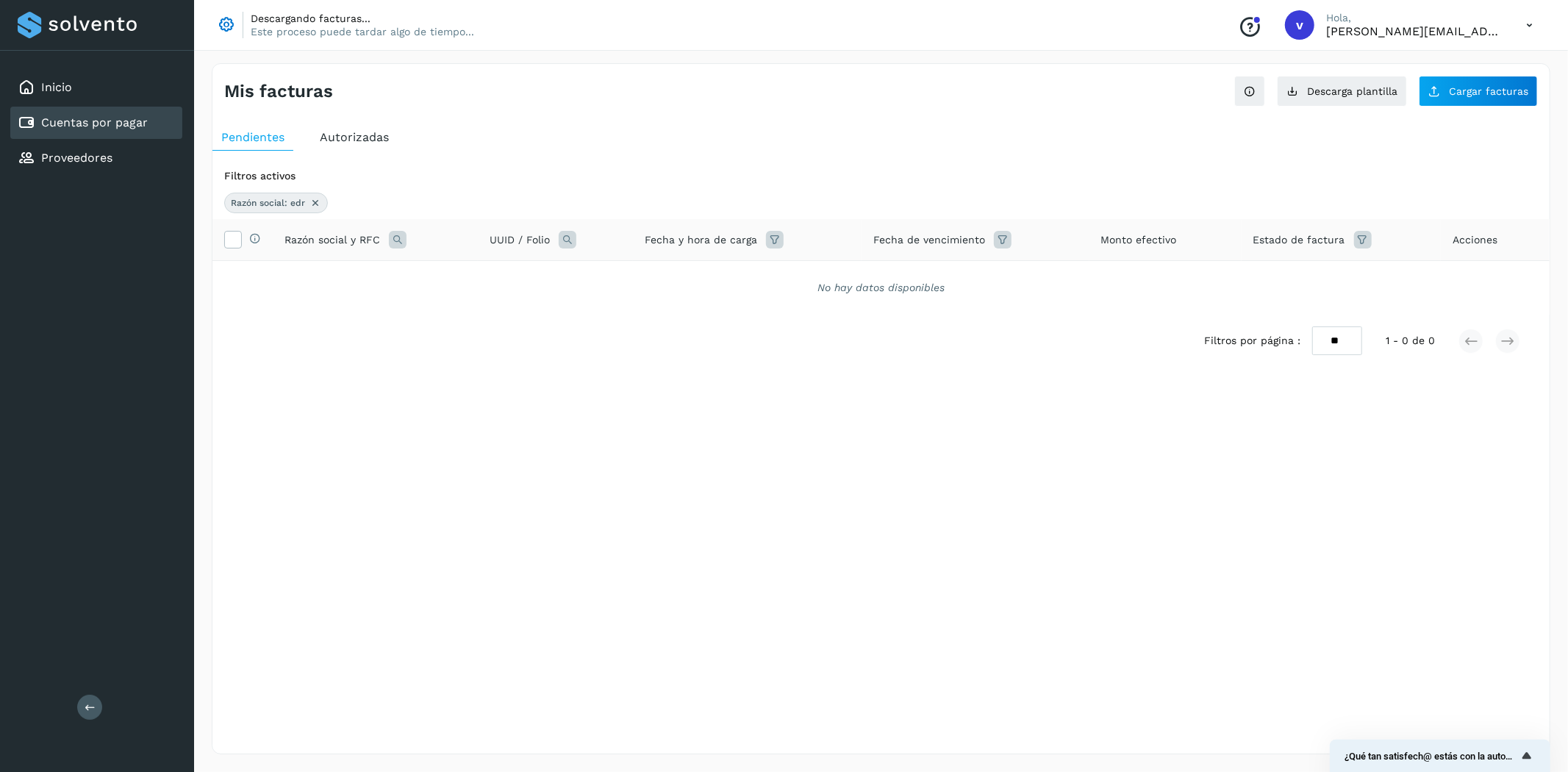
click at [357, 149] on div "Autorizadas" at bounding box center [355, 137] width 87 height 26
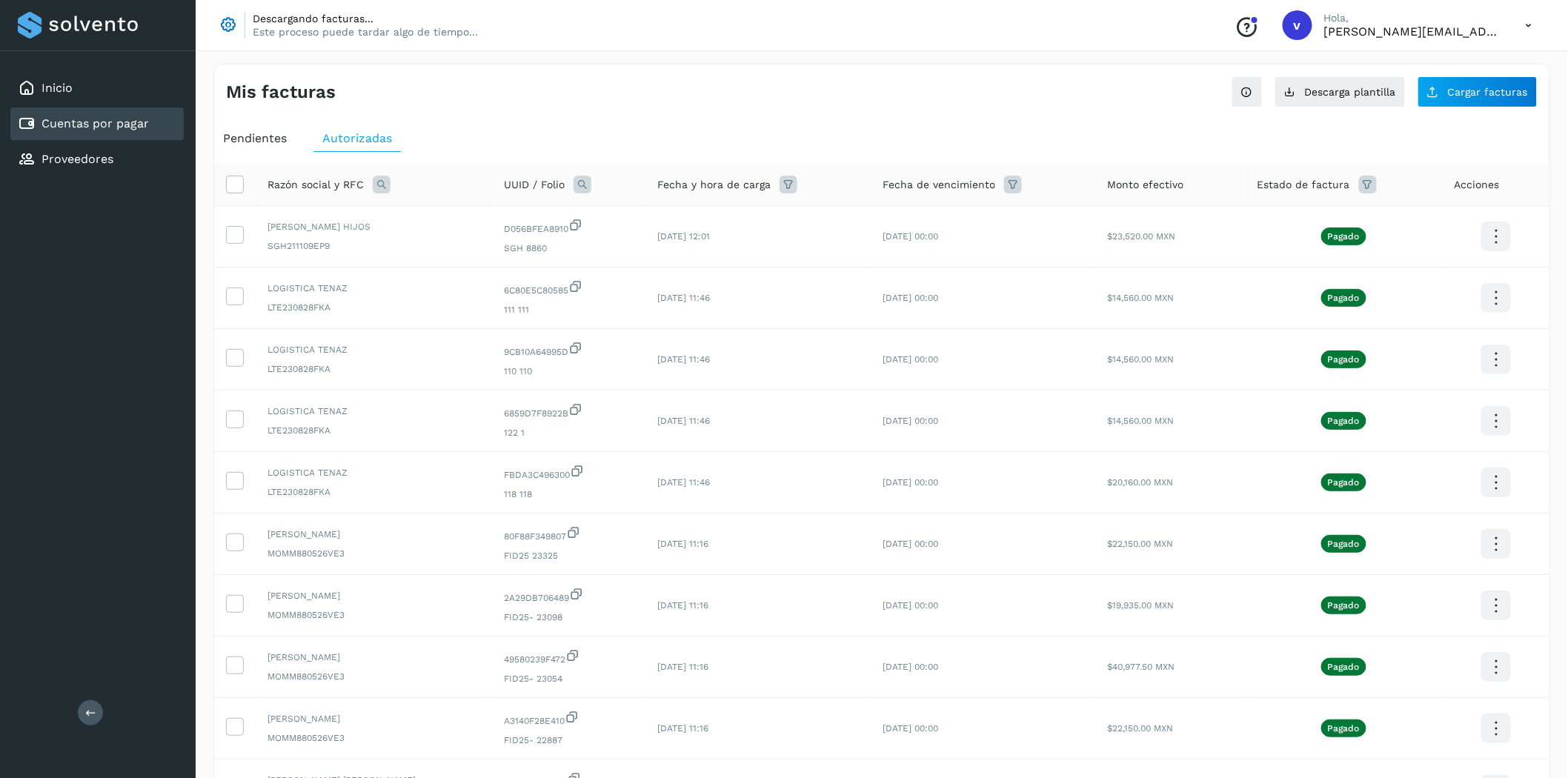
click at [381, 181] on icon at bounding box center [382, 185] width 18 height 18
click at [478, 253] on input "text" at bounding box center [478, 247] width 182 height 24
type input "***"
click at [497, 292] on button "Buscar" at bounding box center [515, 285] width 108 height 30
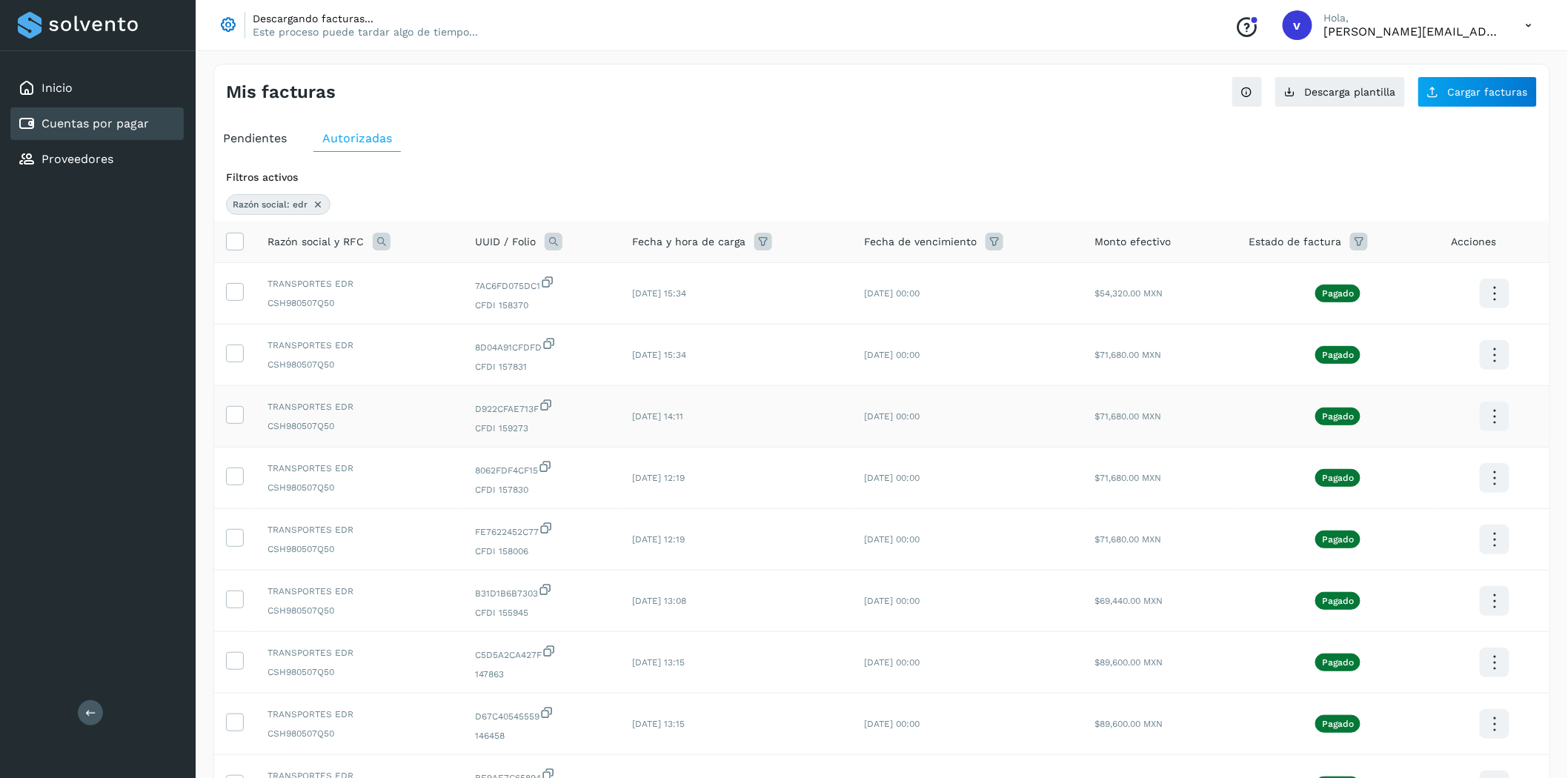
click at [783, 435] on td "[DATE] 14:11" at bounding box center [736, 417] width 232 height 62
click at [1509, 92] on span "Cargar facturas" at bounding box center [1487, 92] width 80 height 10
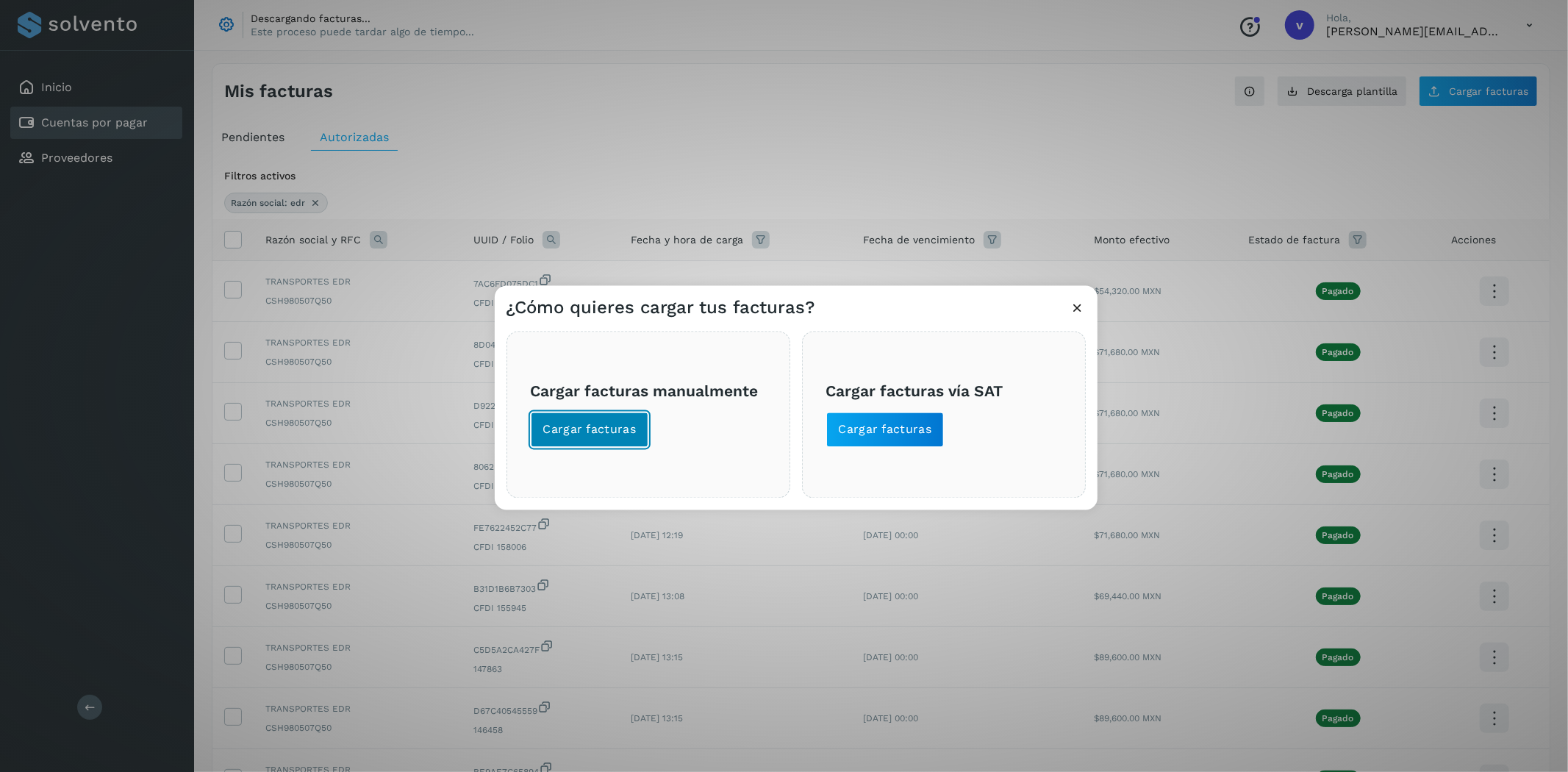
click at [598, 444] on button "Cargar facturas" at bounding box center [589, 430] width 118 height 36
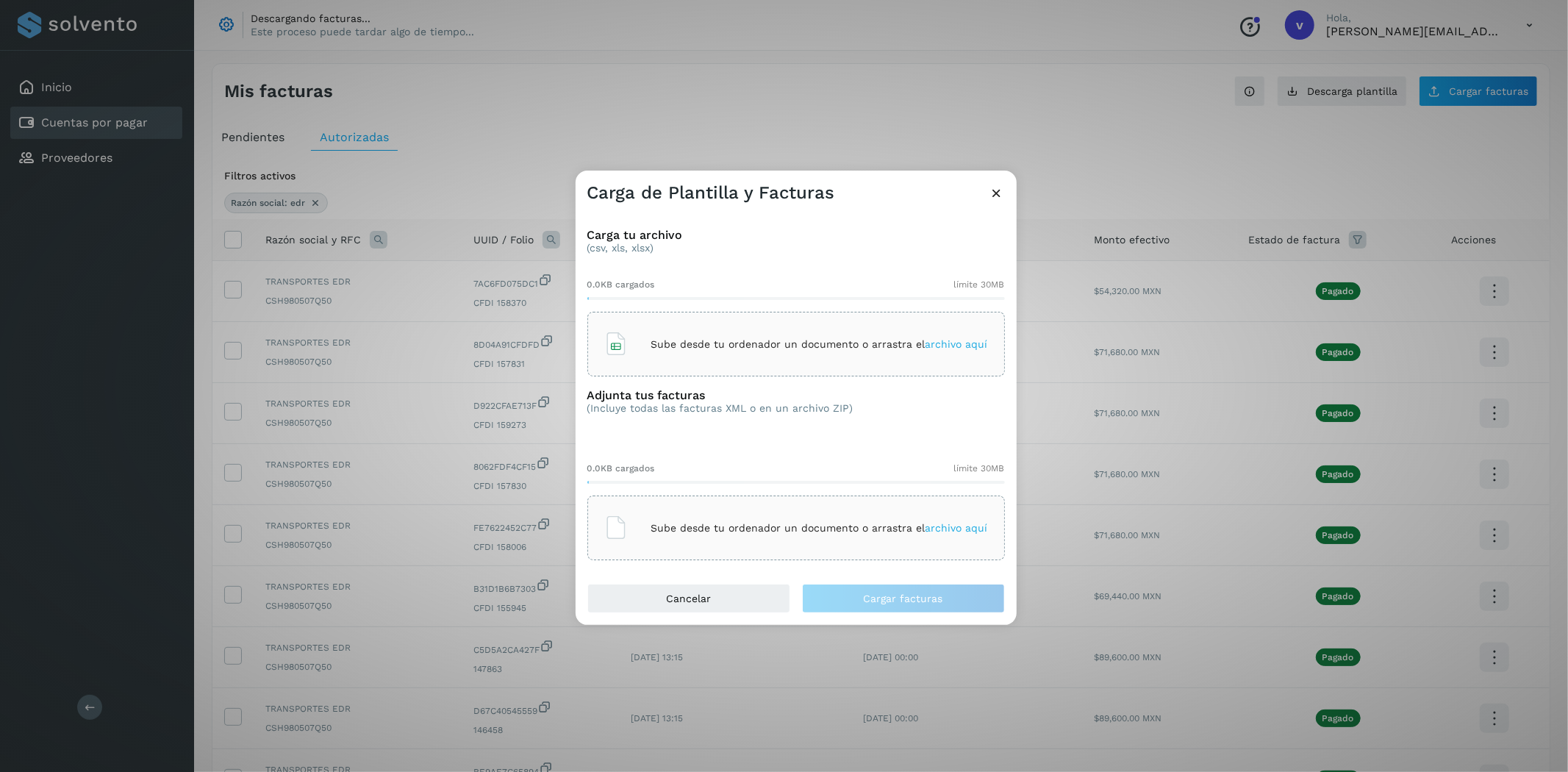
click at [806, 364] on div "Sube desde tu ordenador un documento o arrastra el archivo aquí" at bounding box center [795, 344] width 418 height 65
click at [694, 541] on div "Sube desde tu ordenador un documento o arrastra el archivo aquí" at bounding box center [796, 528] width 383 height 40
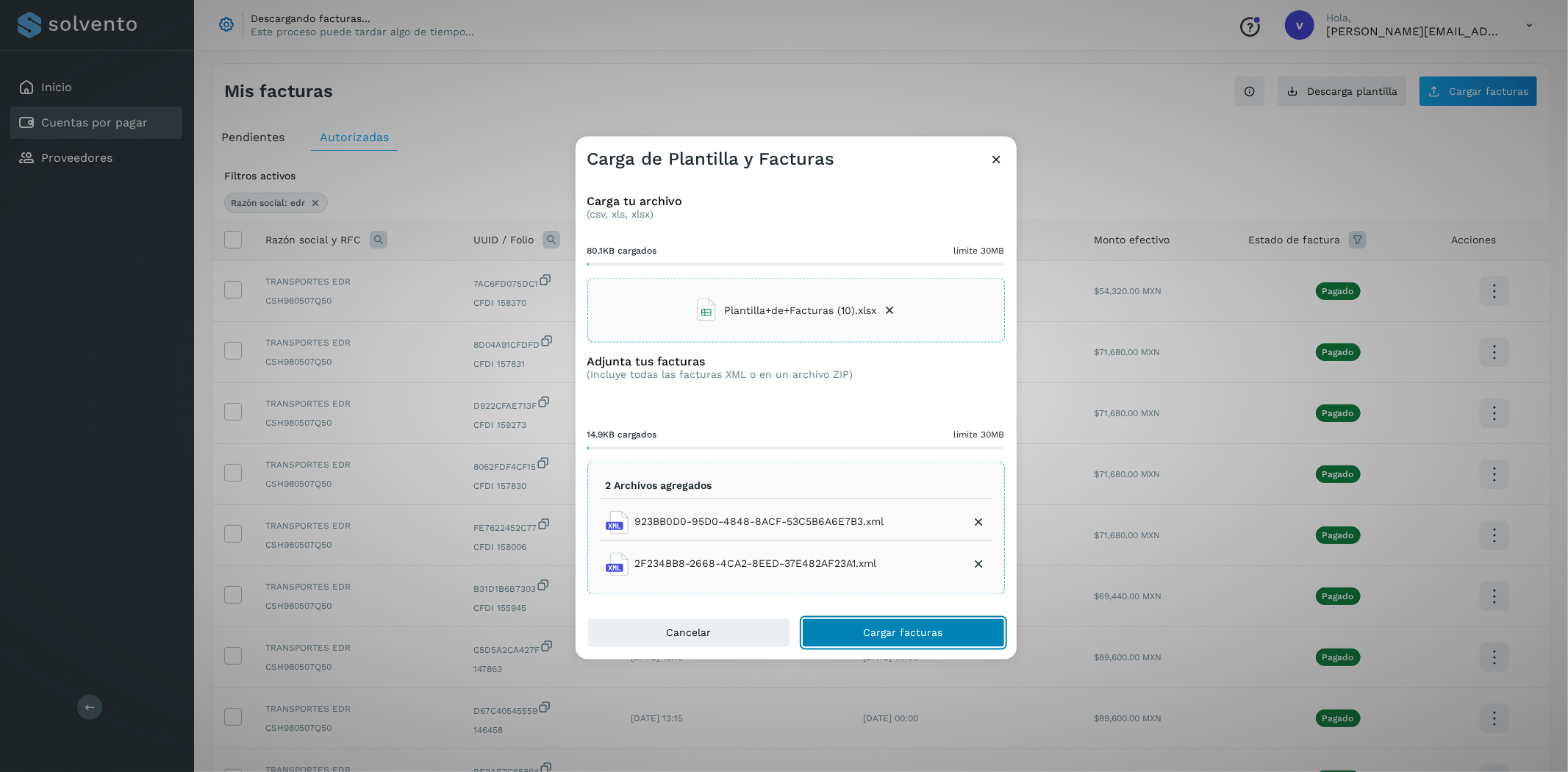
click at [952, 638] on button "Cargar facturas" at bounding box center [903, 633] width 203 height 29
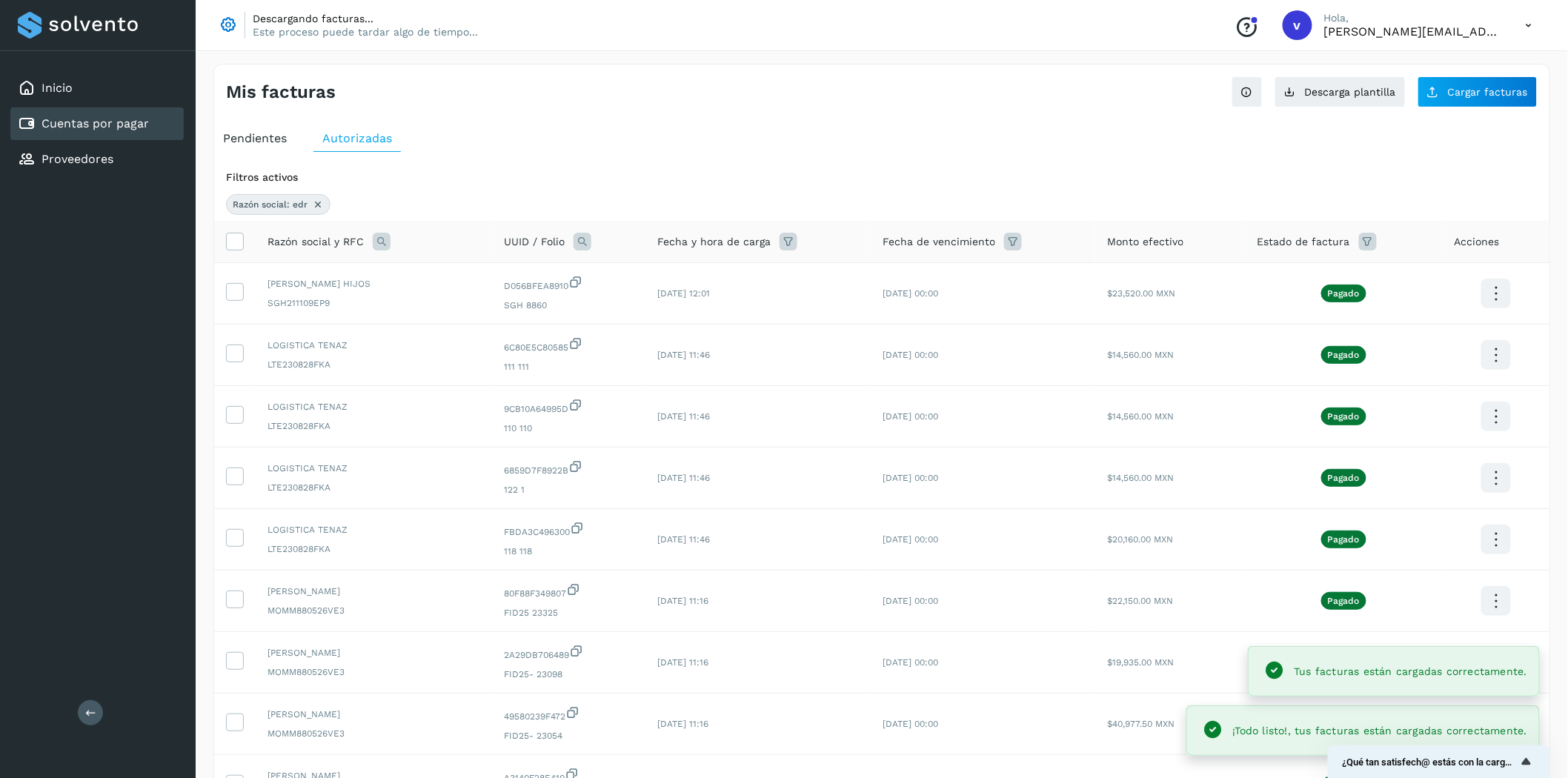
click at [269, 128] on div "Pendientes" at bounding box center [255, 138] width 81 height 26
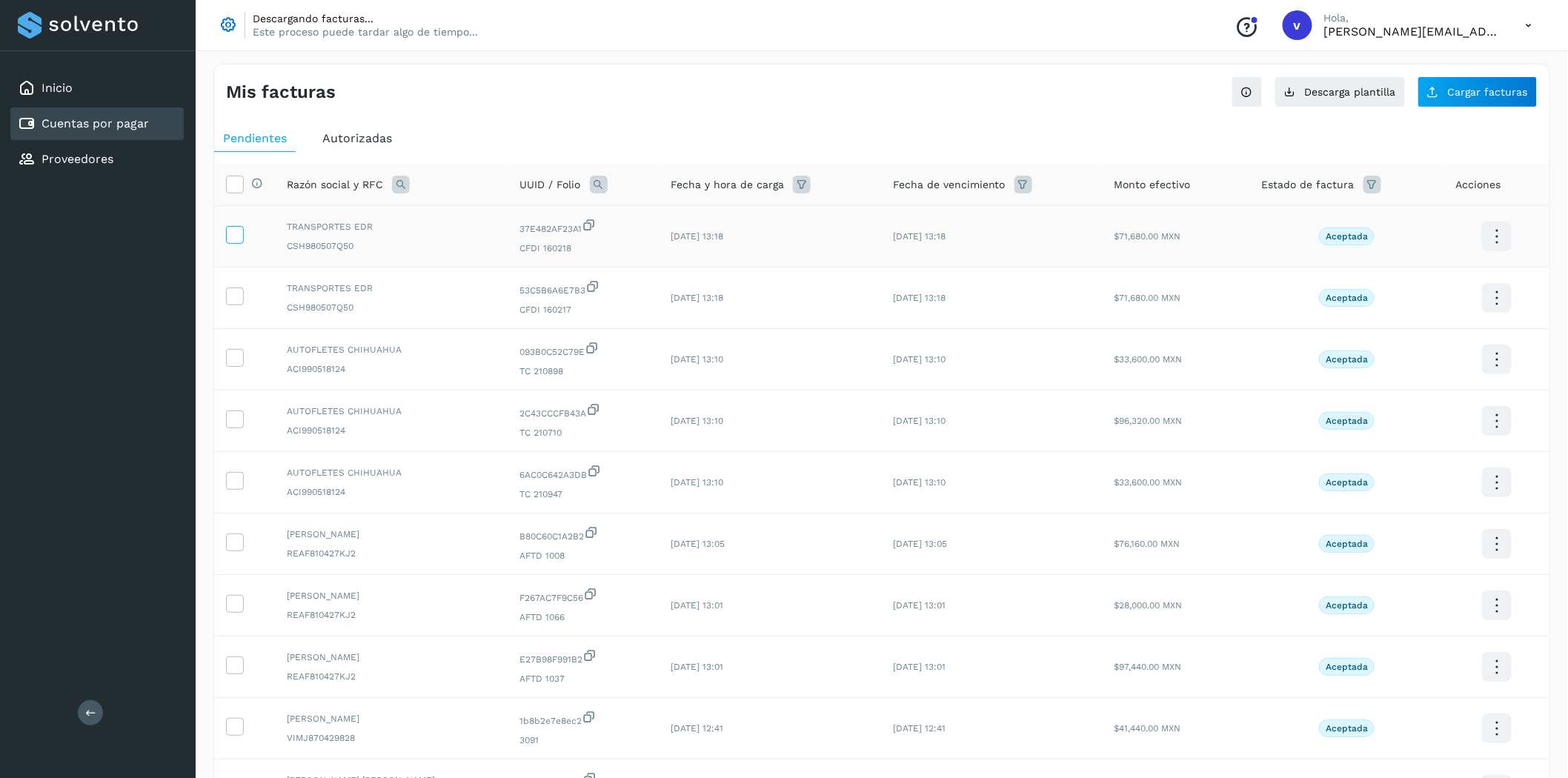
click at [239, 232] on icon at bounding box center [234, 233] width 15 height 15
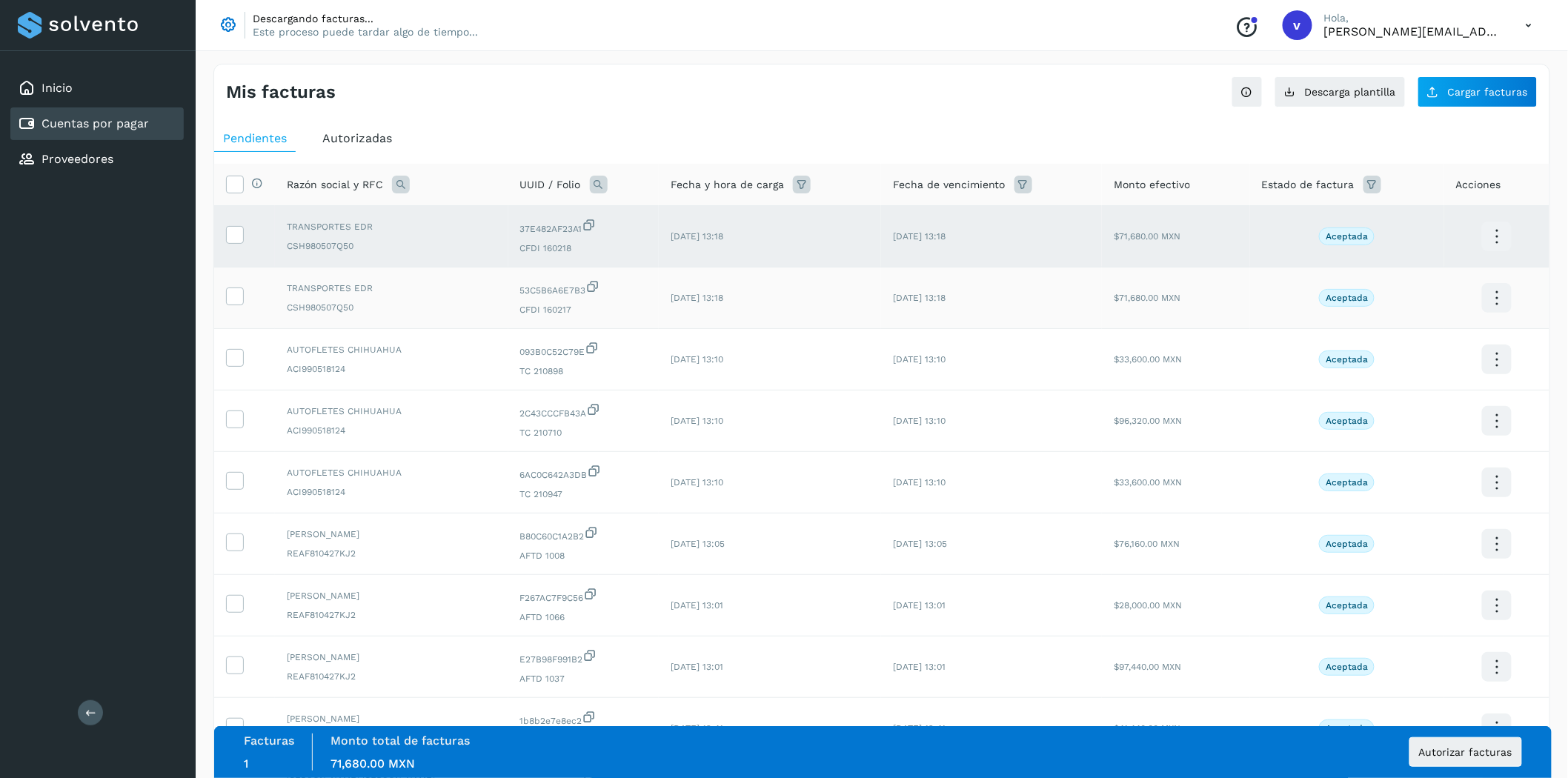
click at [234, 285] on td at bounding box center [244, 298] width 61 height 62
click at [234, 296] on icon at bounding box center [234, 295] width 15 height 15
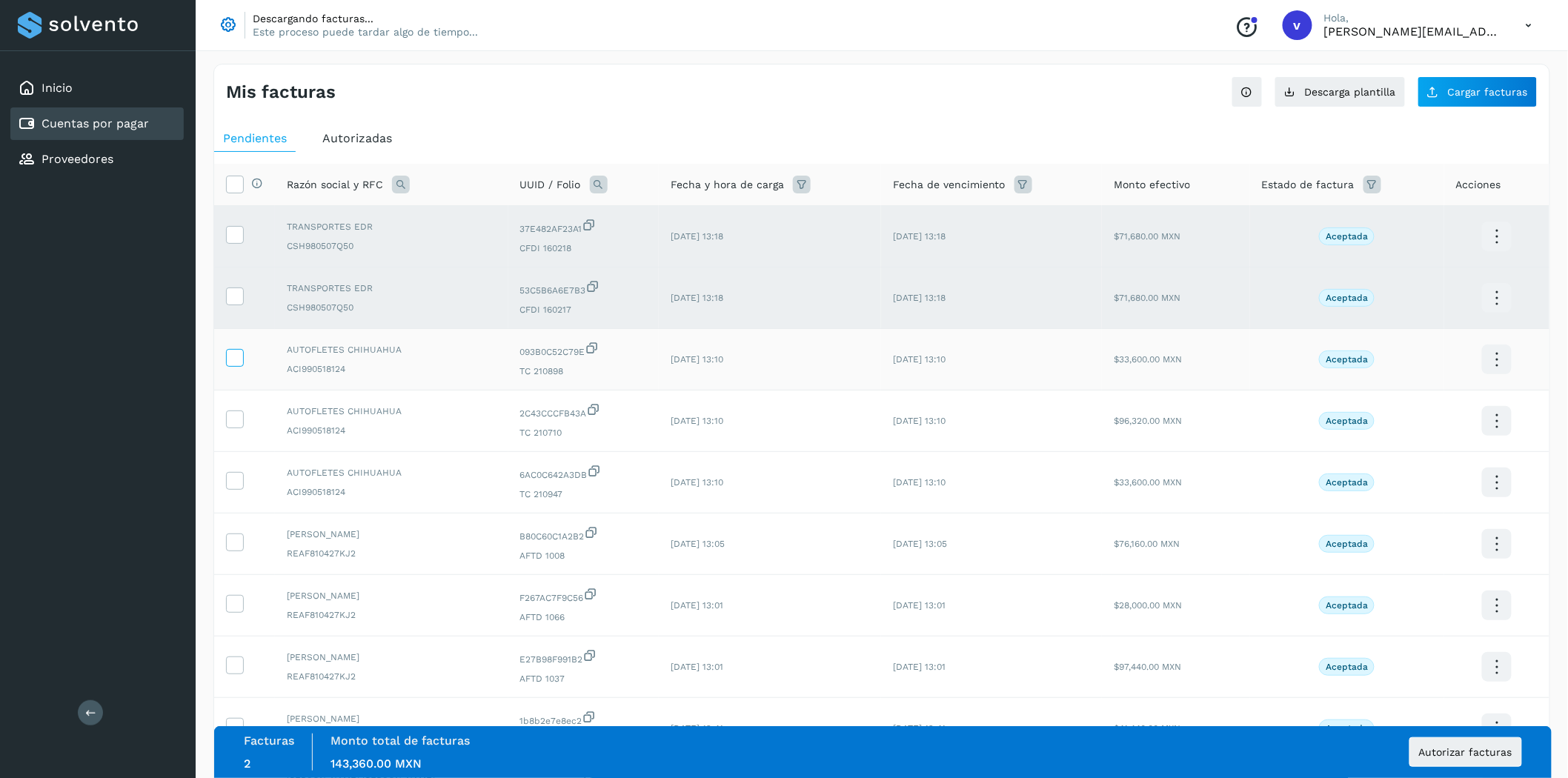
click at [235, 357] on icon at bounding box center [234, 356] width 15 height 15
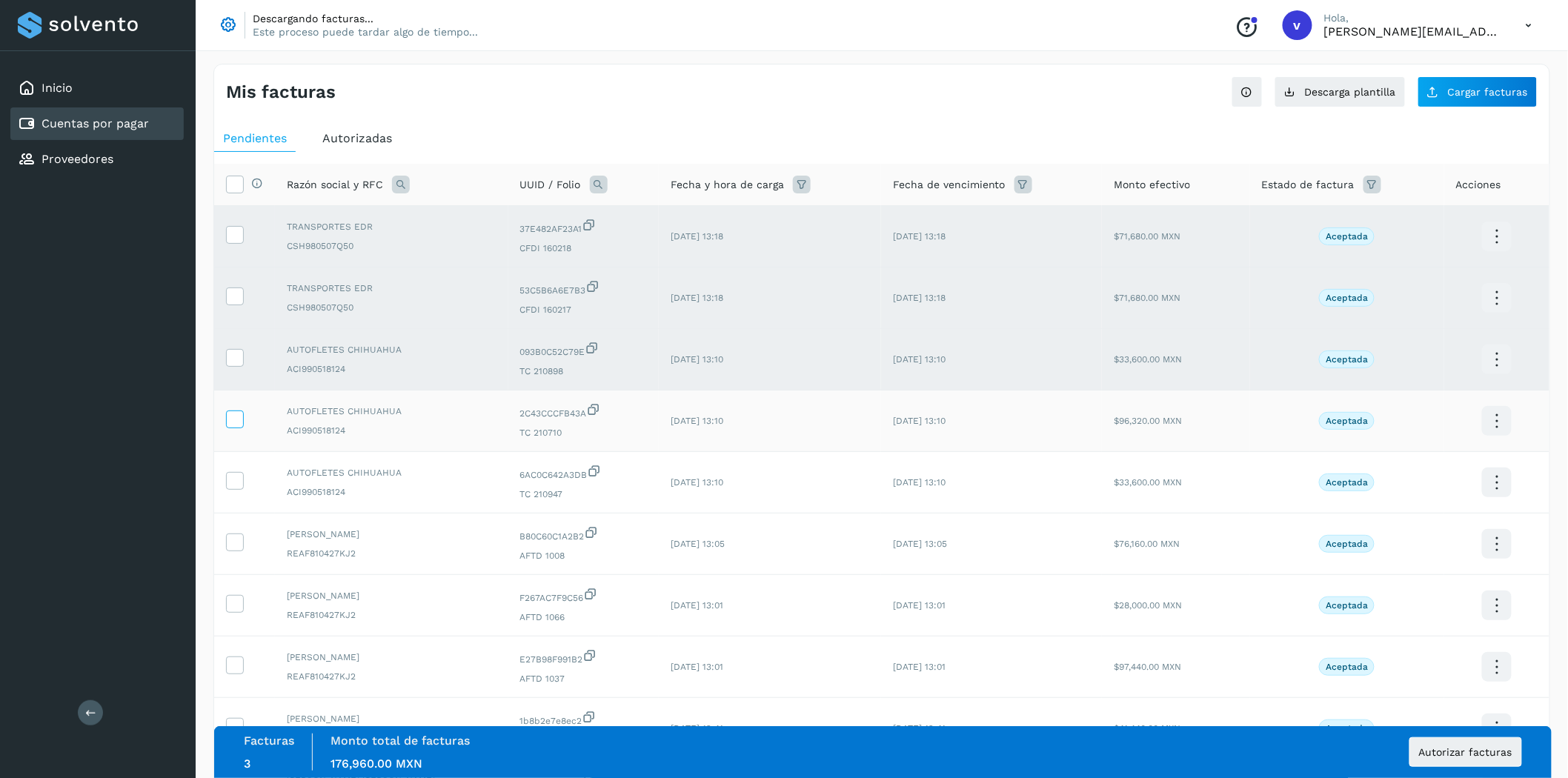
click at [235, 424] on icon at bounding box center [234, 418] width 15 height 15
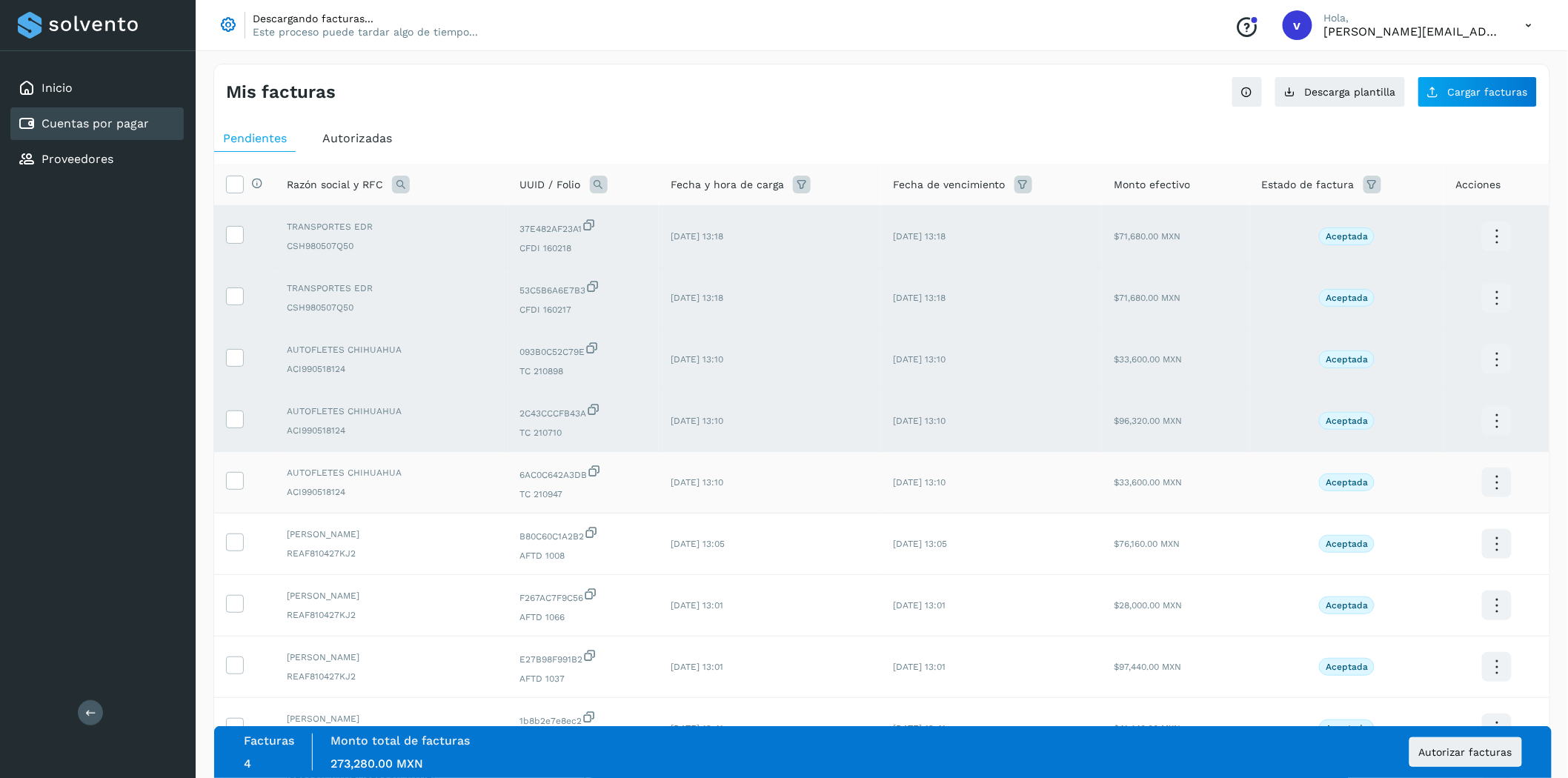
click at [231, 490] on span at bounding box center [234, 484] width 15 height 10
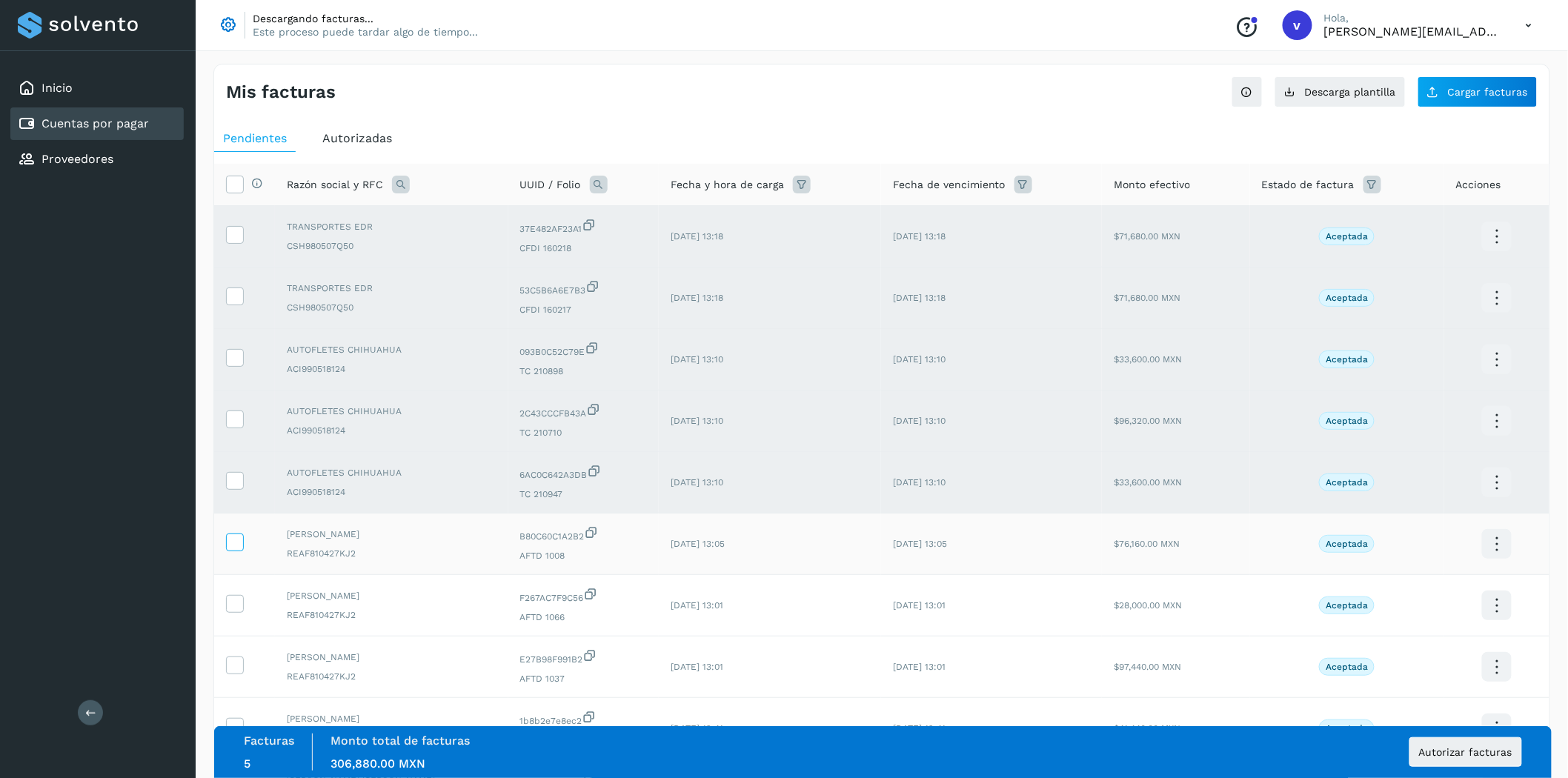
click at [232, 550] on icon at bounding box center [234, 541] width 15 height 15
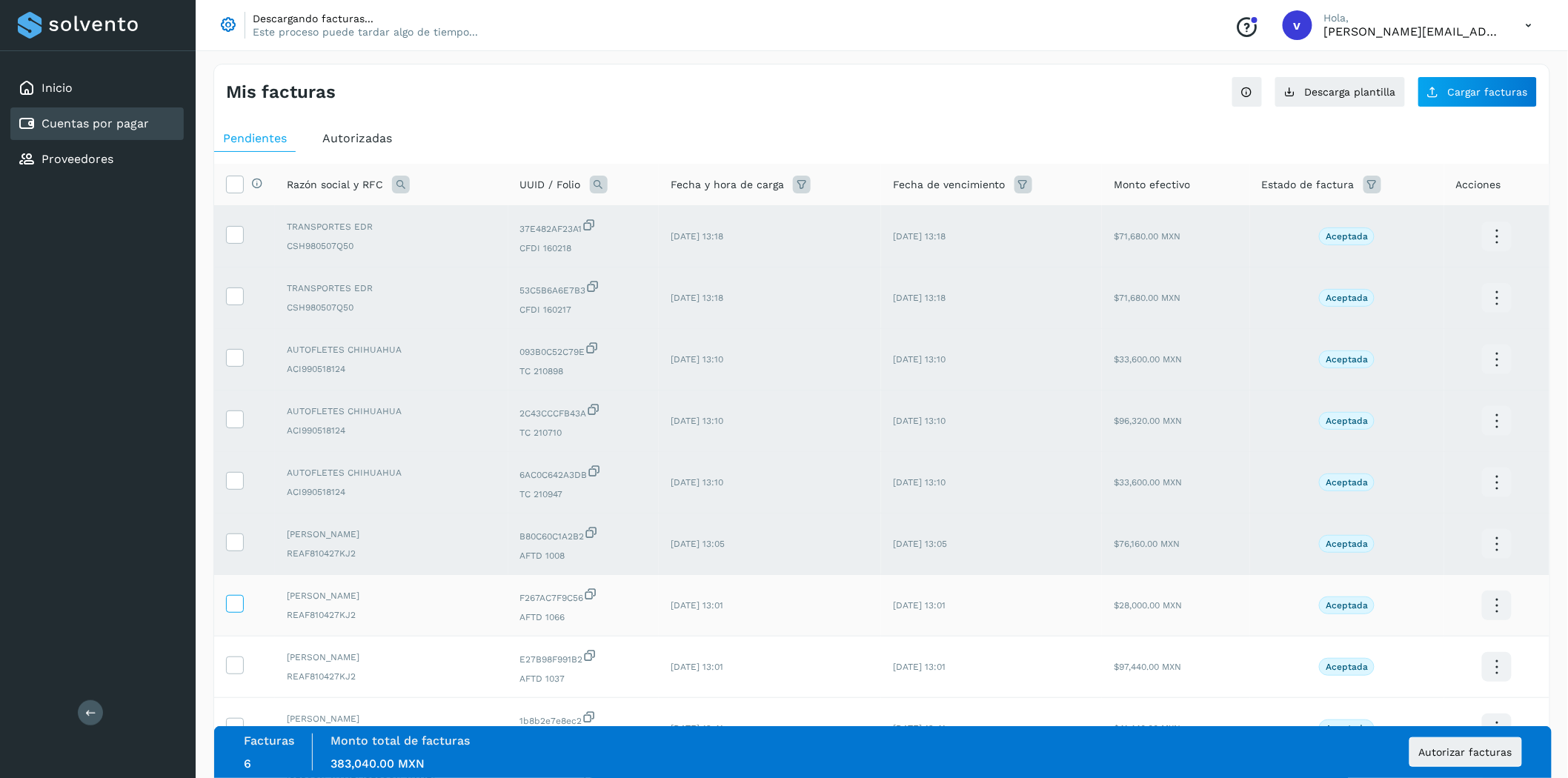
click at [232, 597] on icon at bounding box center [234, 602] width 15 height 15
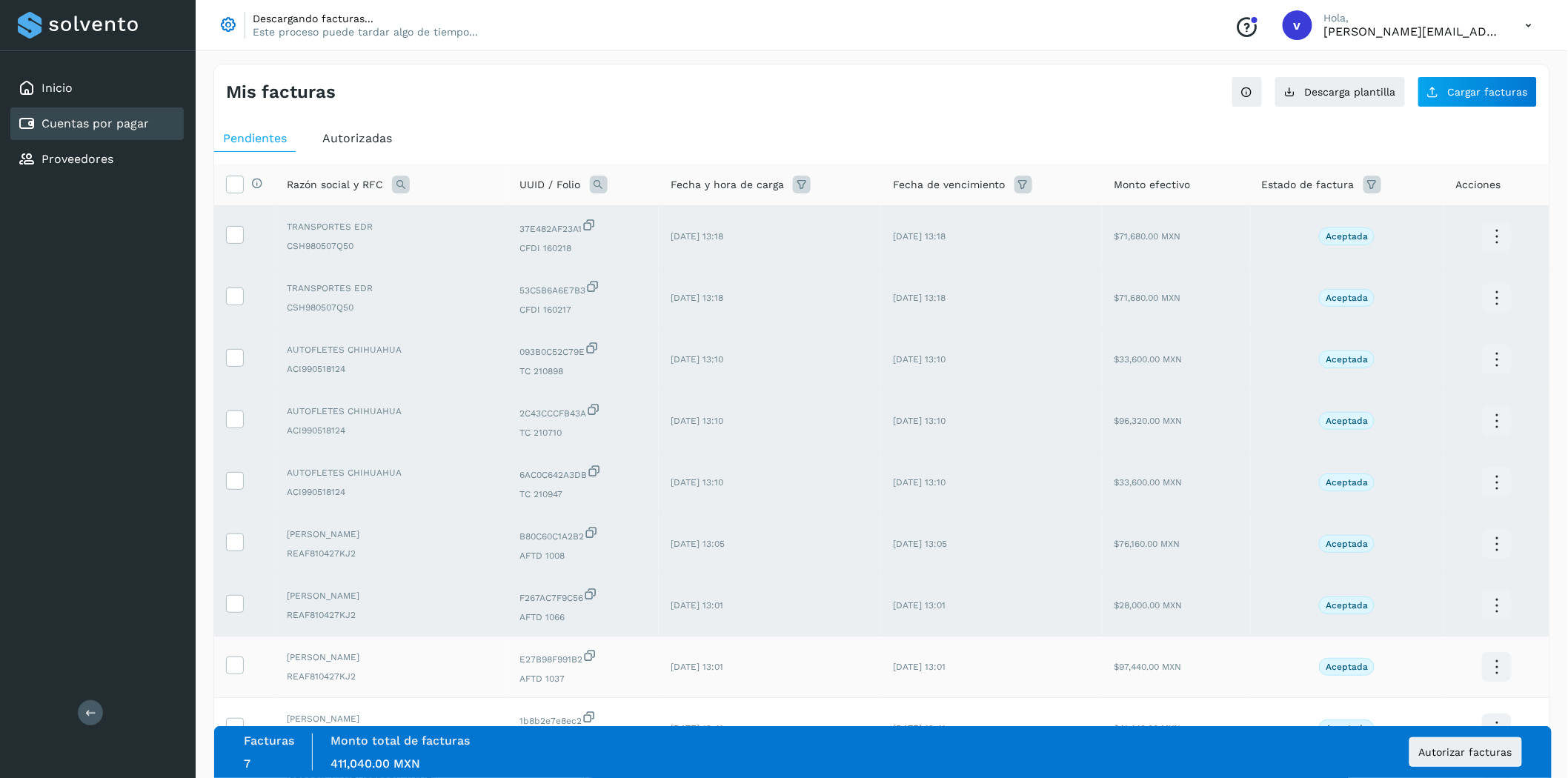
click at [233, 680] on td at bounding box center [244, 667] width 61 height 62
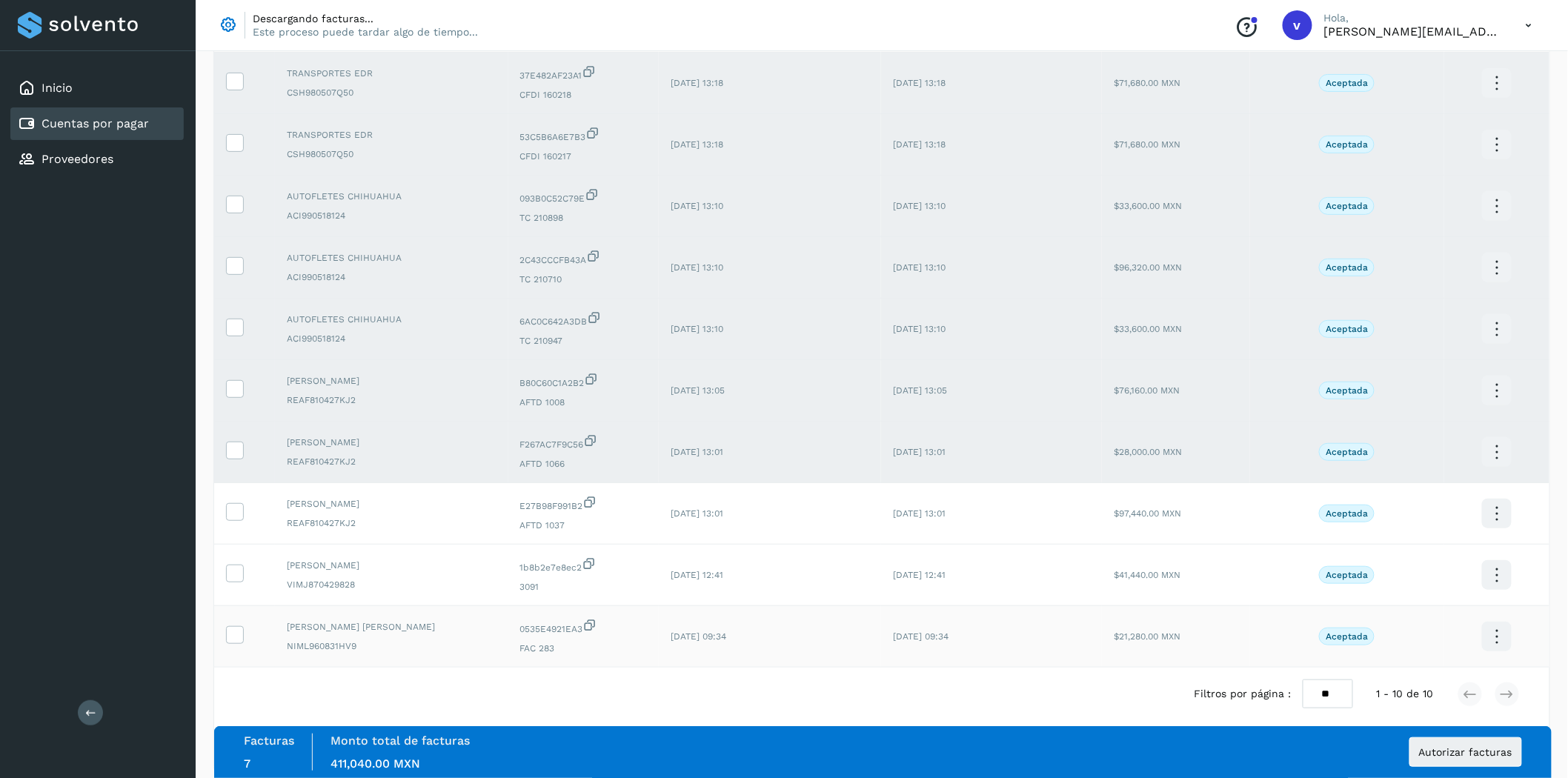
scroll to position [174, 0]
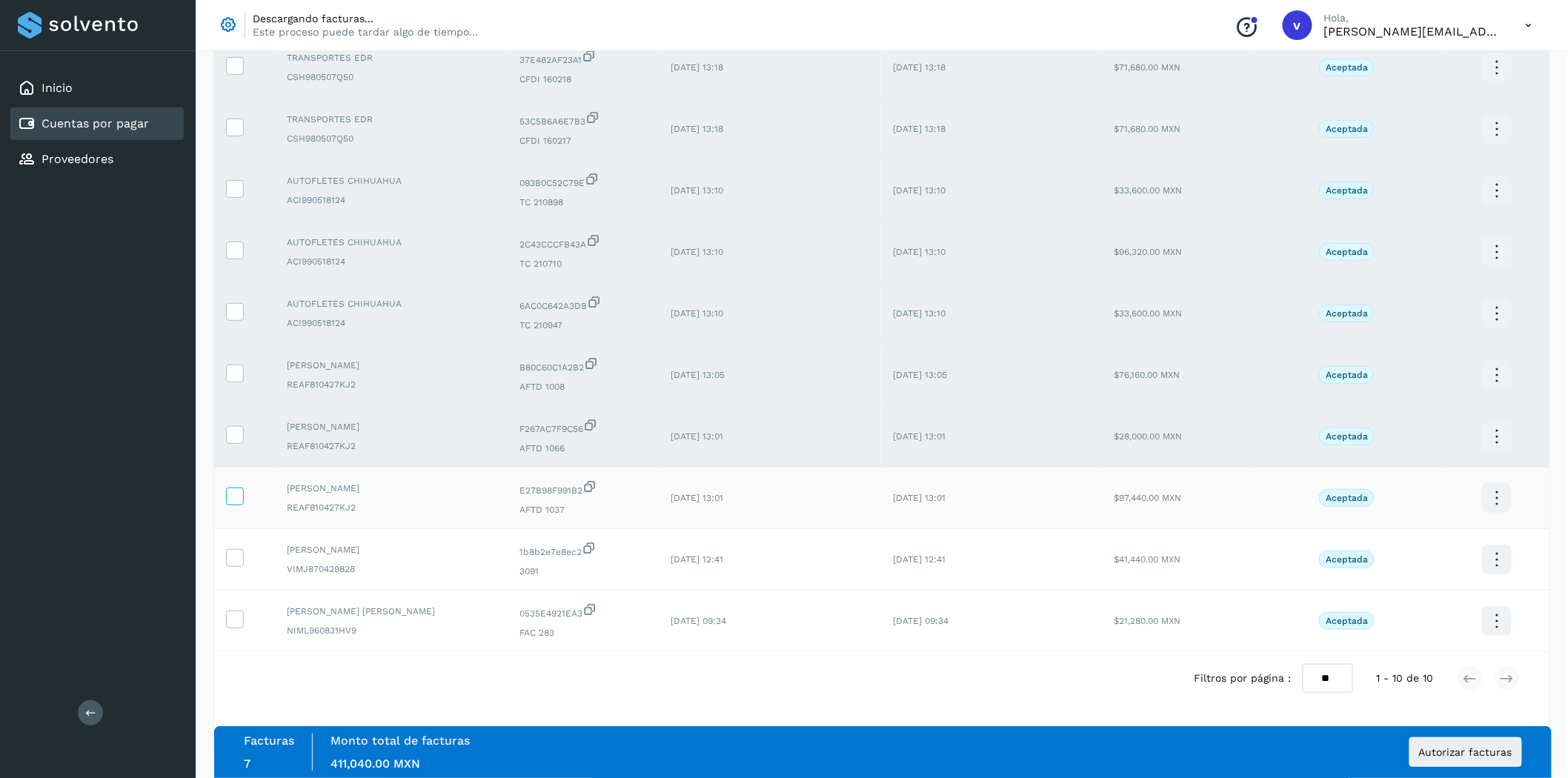
click at [238, 498] on icon at bounding box center [234, 495] width 15 height 15
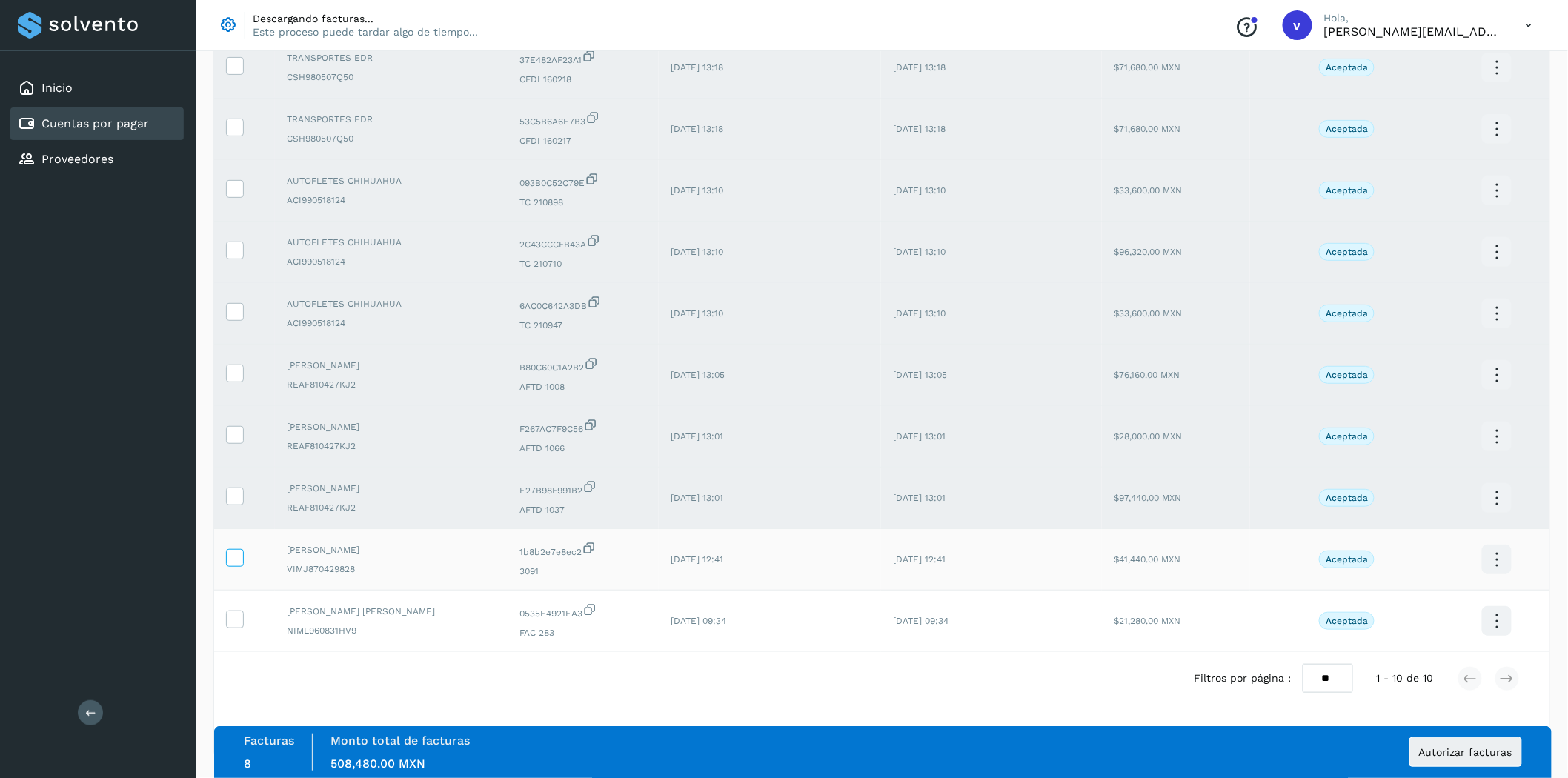
click at [232, 558] on icon at bounding box center [234, 557] width 15 height 15
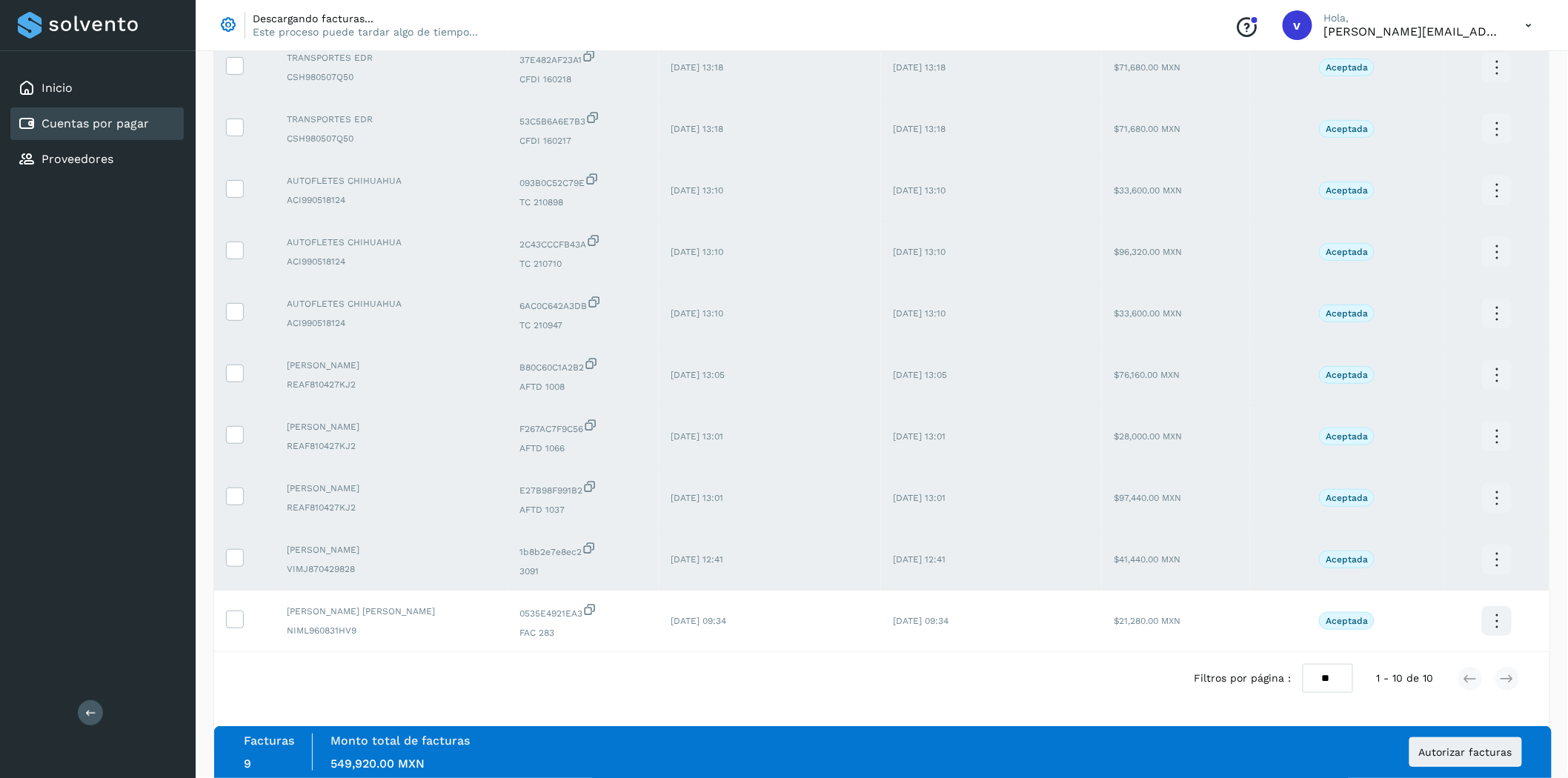
scroll to position [0, 0]
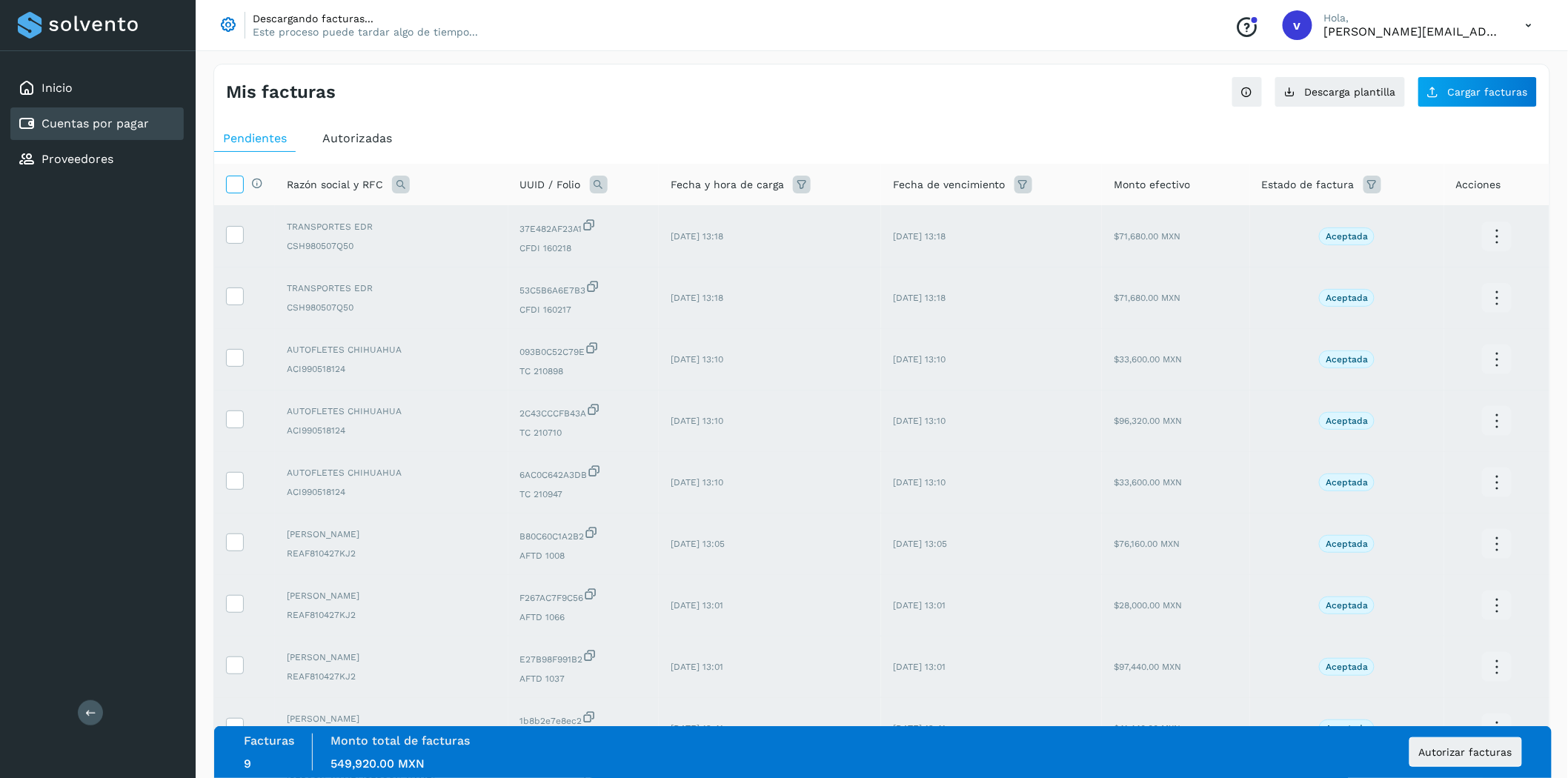
click at [238, 190] on icon at bounding box center [234, 183] width 15 height 15
click at [238, 189] on icon at bounding box center [234, 183] width 15 height 15
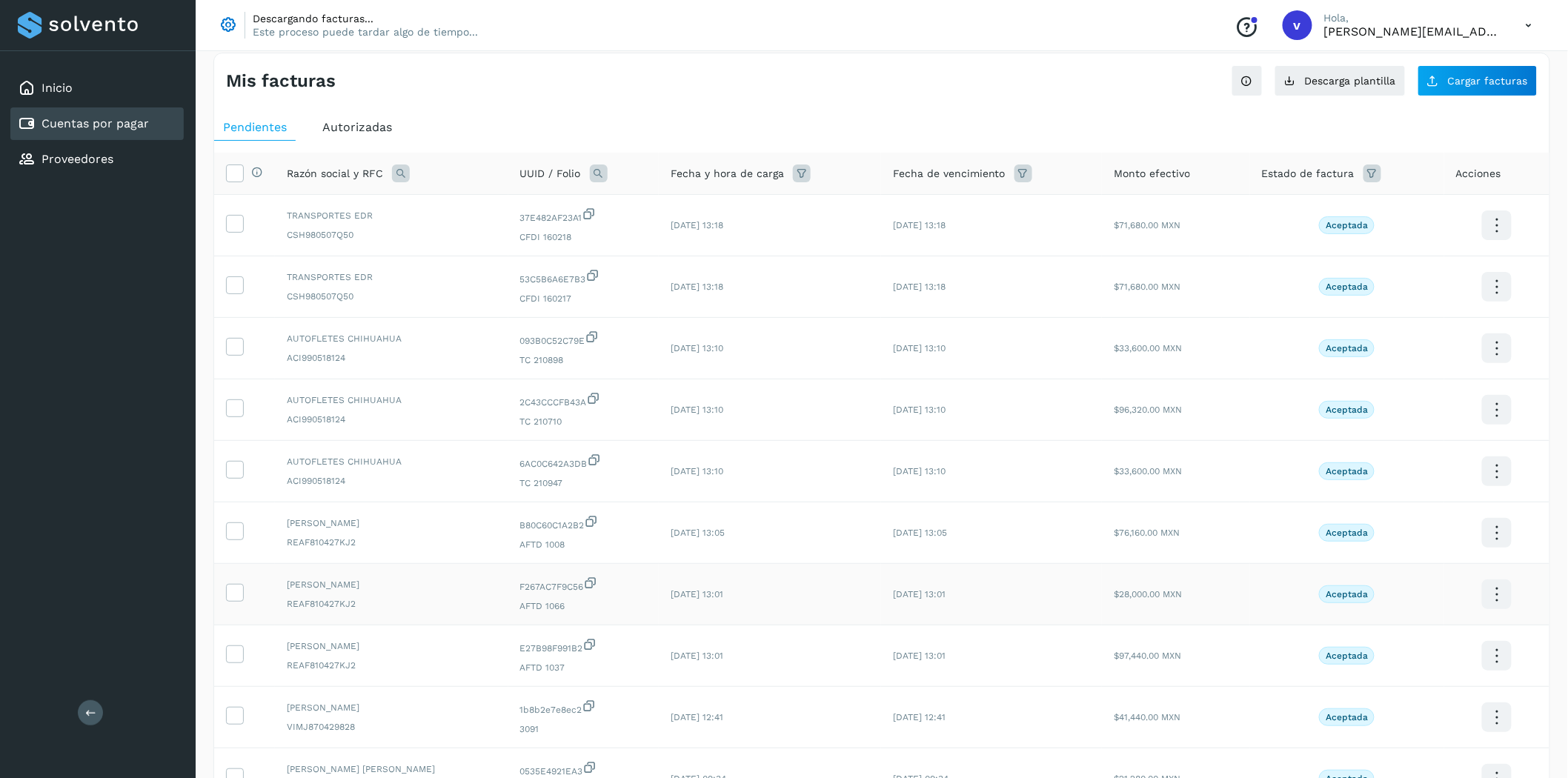
scroll to position [10, 0]
